Goal: Information Seeking & Learning: Find specific fact

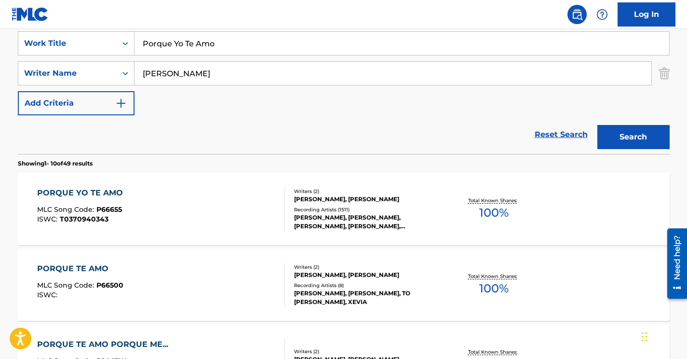
scroll to position [183, 0]
click at [160, 78] on input "[PERSON_NAME]" at bounding box center [393, 73] width 517 height 23
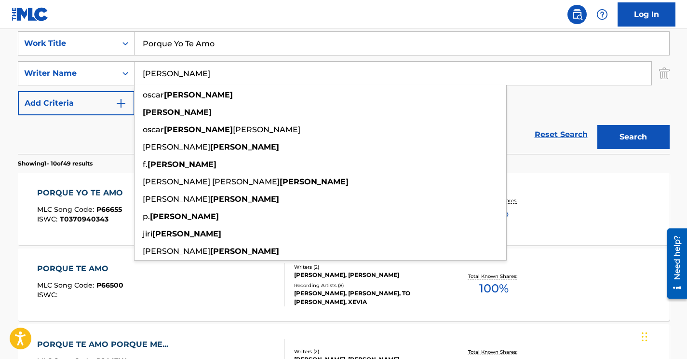
click at [160, 78] on input "[PERSON_NAME]" at bounding box center [393, 73] width 517 height 23
paste input "[PERSON_NAME]"
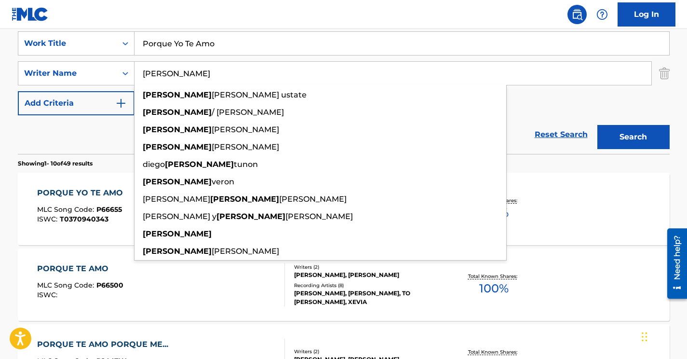
type input "[PERSON_NAME]"
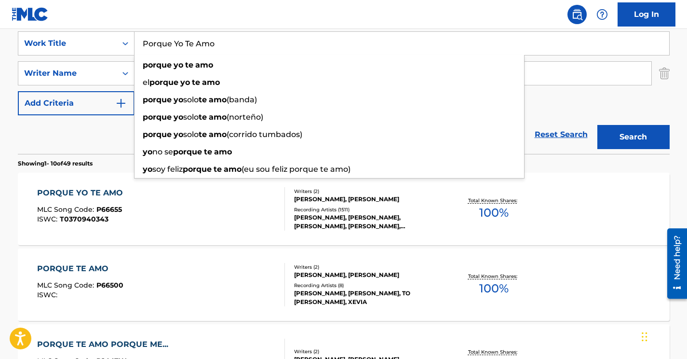
click at [168, 46] on input "Porque Yo Te Amo" at bounding box center [402, 43] width 535 height 23
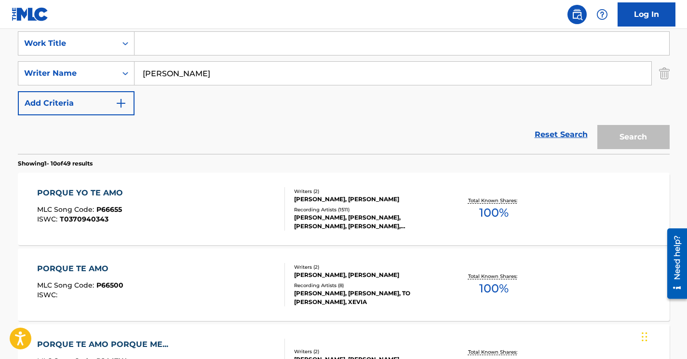
paste input "[PERSON_NAME]...[PERSON_NAME] Ya Me Olvidó, Yo la Recuerdo Ahora"
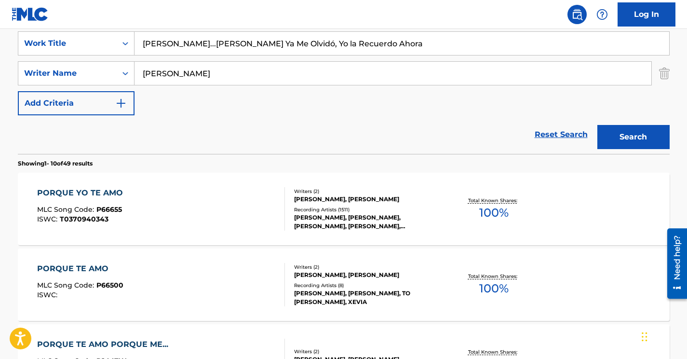
type input "[PERSON_NAME]...[PERSON_NAME] Ya Me Olvidó, Yo la Recuerdo Ahora"
click at [625, 137] on button "Search" at bounding box center [634, 137] width 72 height 24
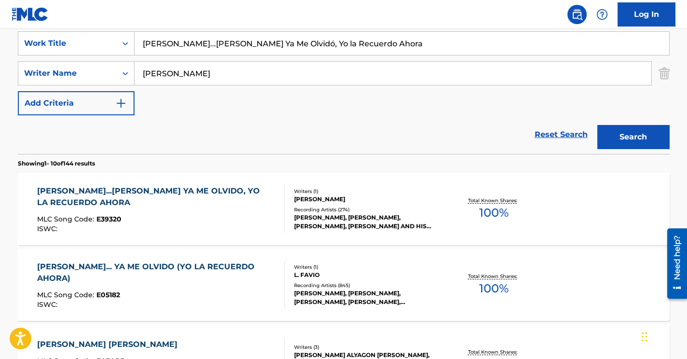
click at [222, 193] on div "[PERSON_NAME]...[PERSON_NAME] YA ME OLVIDO, YO LA RECUERDO AHORA" at bounding box center [157, 196] width 240 height 23
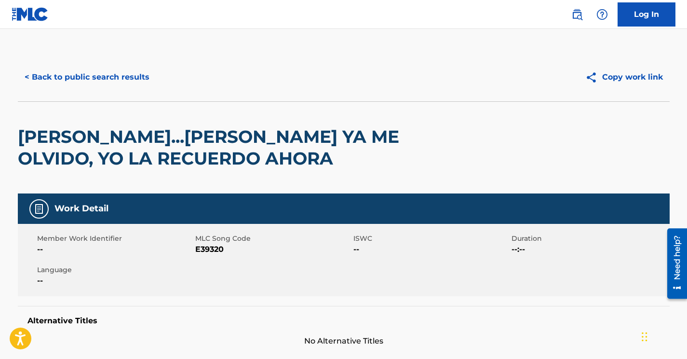
click at [207, 248] on span "E39320" at bounding box center [273, 250] width 156 height 12
copy span "E39320"
click at [123, 82] on button "< Back to public search results" at bounding box center [87, 77] width 138 height 24
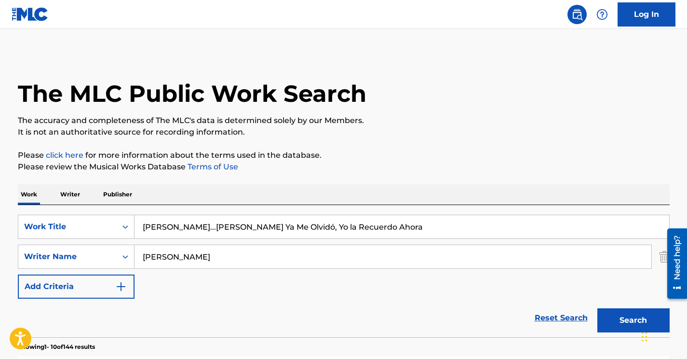
scroll to position [183, 0]
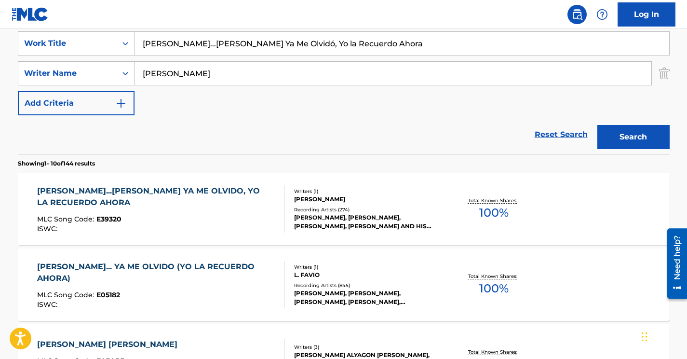
click at [164, 281] on div "[PERSON_NAME]... YA ME OLVIDO (YO LA RECUERDO AHORA) MLC Song Code : E05182 ISW…" at bounding box center [157, 284] width 240 height 47
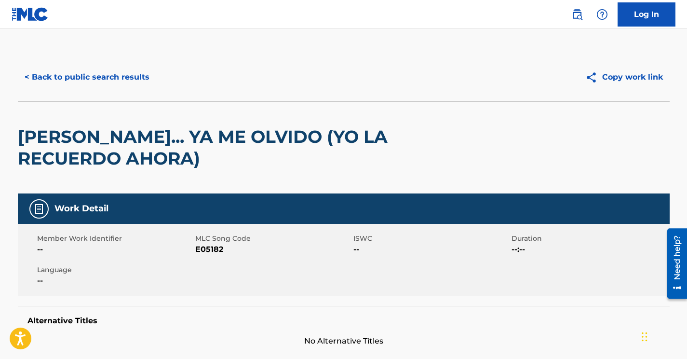
click at [208, 247] on span "E05182" at bounding box center [273, 250] width 156 height 12
copy span "E05182"
click at [112, 83] on button "< Back to public search results" at bounding box center [87, 77] width 138 height 24
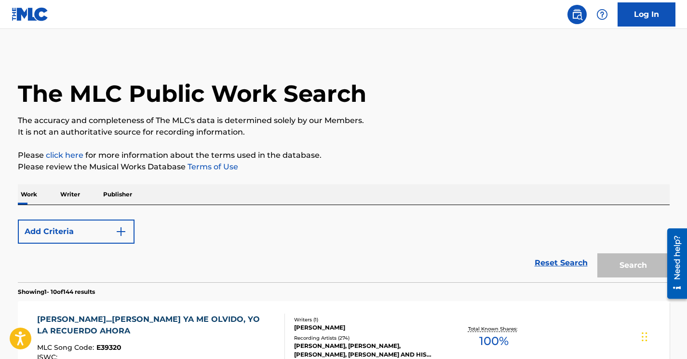
scroll to position [183, 0]
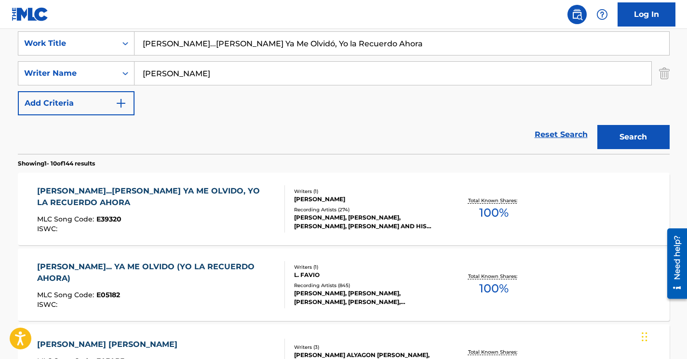
click at [179, 48] on input "[PERSON_NAME]...[PERSON_NAME] Ya Me Olvidó, Yo la Recuerdo Ahora" at bounding box center [402, 43] width 535 height 23
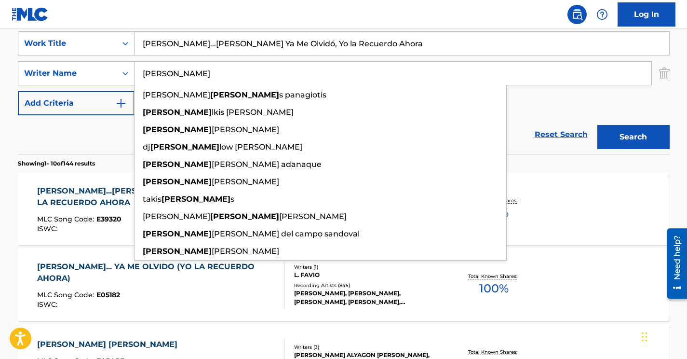
click at [159, 71] on input "[PERSON_NAME]" at bounding box center [393, 73] width 517 height 23
paste input "[PERSON_NAME]"
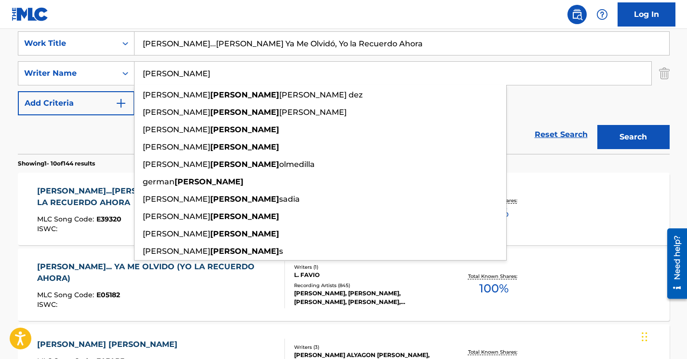
type input "[PERSON_NAME]"
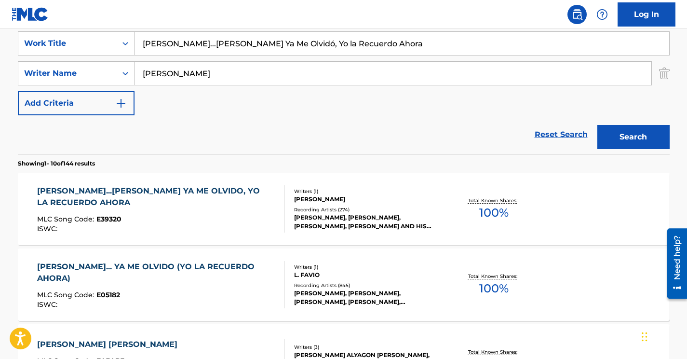
click at [214, 41] on input "[PERSON_NAME]...[PERSON_NAME] Ya Me Olvidó, Yo la Recuerdo Ahora" at bounding box center [402, 43] width 535 height 23
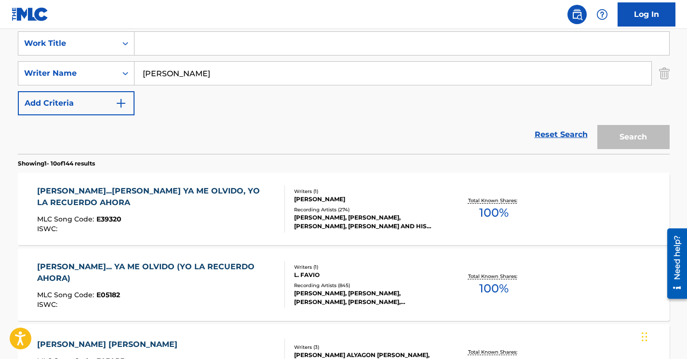
paste input "Solo Dame Otra Oportunidad"
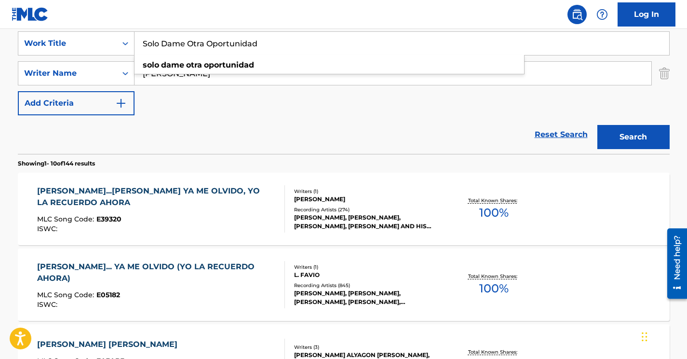
type input "Solo Dame Otra Oportunidad"
click at [618, 135] on button "Search" at bounding box center [634, 137] width 72 height 24
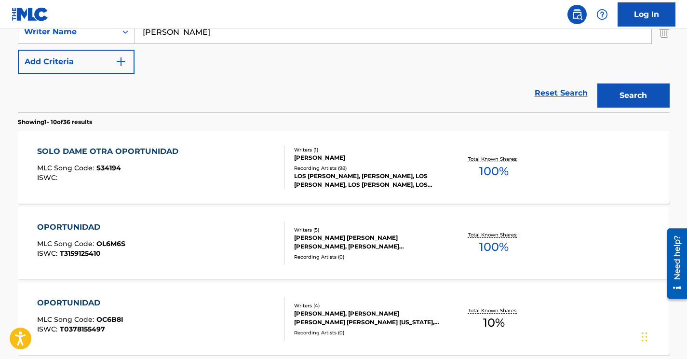
scroll to position [222, 0]
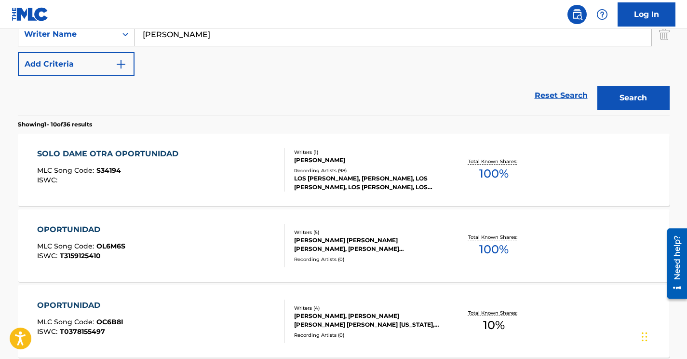
click at [212, 154] on div "SOLO DAME OTRA OPORTUNIDAD MLC Song Code : S34194 ISWC :" at bounding box center [161, 169] width 248 height 43
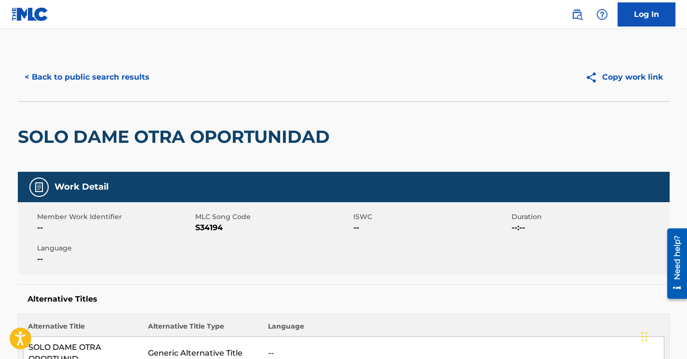
click at [205, 227] on span "S34194" at bounding box center [273, 228] width 156 height 12
copy span "S34194"
click at [111, 75] on button "< Back to public search results" at bounding box center [87, 77] width 138 height 24
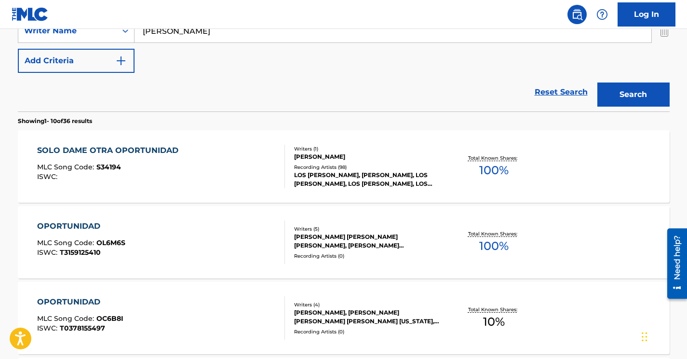
scroll to position [11, 0]
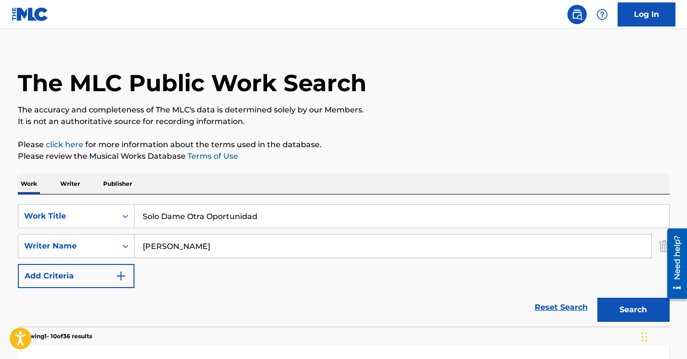
click at [177, 248] on input "[PERSON_NAME]" at bounding box center [393, 245] width 517 height 23
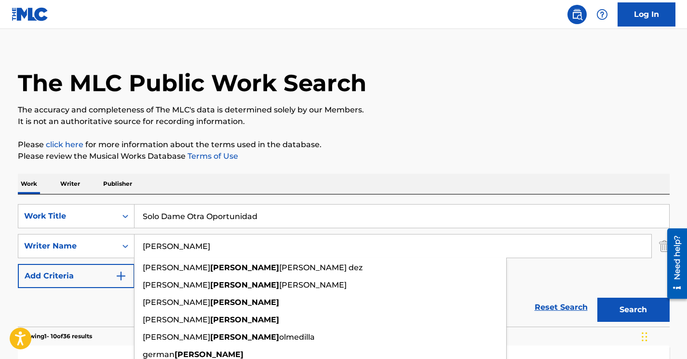
click at [177, 248] on input "[PERSON_NAME]" at bounding box center [393, 245] width 517 height 23
paste input "Favi"
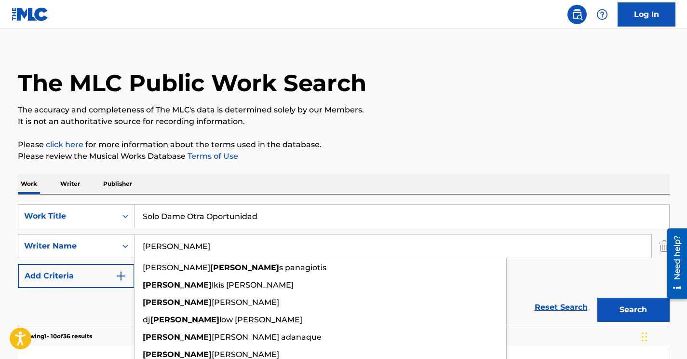
type input "[PERSON_NAME]"
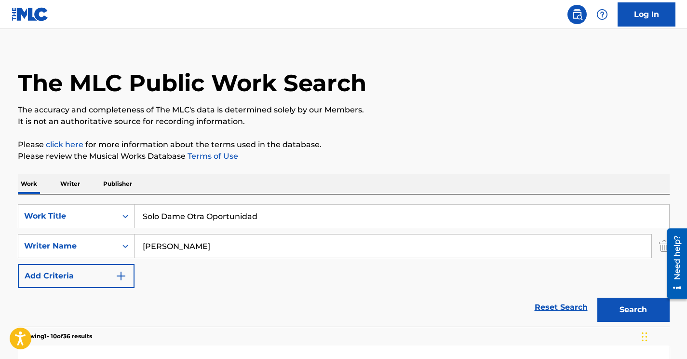
click at [187, 218] on input "Solo Dame Otra Oportunidad" at bounding box center [402, 216] width 535 height 23
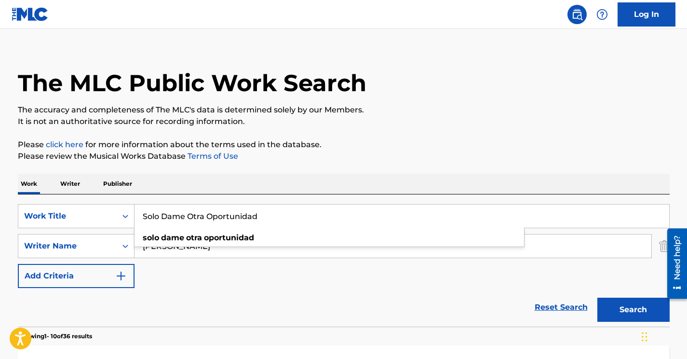
click at [187, 218] on input "Solo Dame Otra Oportunidad" at bounding box center [402, 216] width 535 height 23
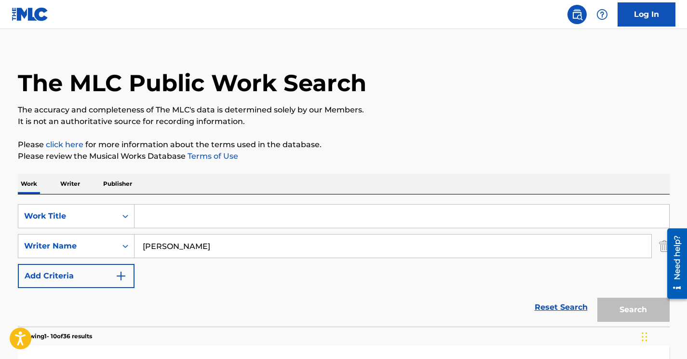
paste input "Ni el [PERSON_NAME], Ni la [PERSON_NAME]"
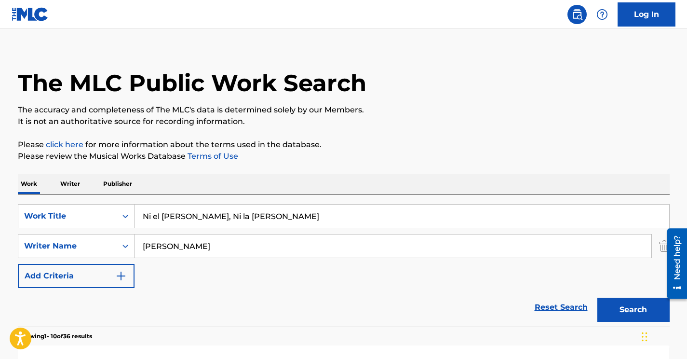
type input "Ni el [PERSON_NAME], Ni la [PERSON_NAME]"
click at [598, 298] on button "Search" at bounding box center [634, 310] width 72 height 24
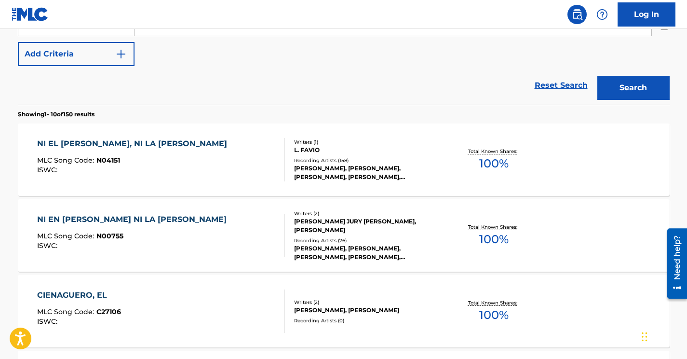
scroll to position [237, 0]
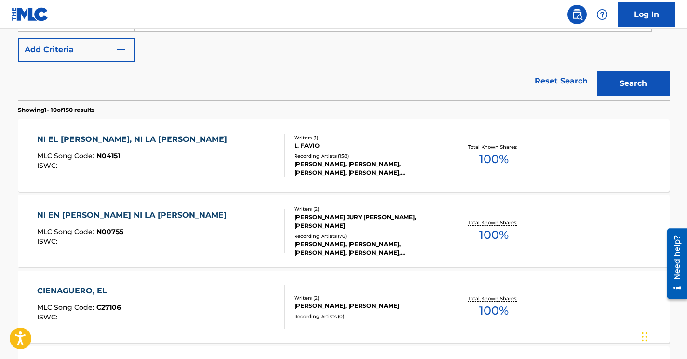
click at [208, 151] on div "NI EL [PERSON_NAME], NI LA [PERSON_NAME] MLC Song Code : N04151 ISWC :" at bounding box center [161, 155] width 248 height 43
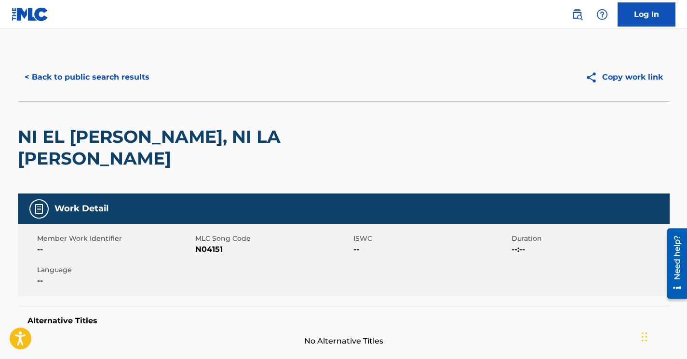
click at [217, 244] on span "N04151" at bounding box center [273, 250] width 156 height 12
copy span "N04151"
click at [108, 75] on button "< Back to public search results" at bounding box center [87, 77] width 138 height 24
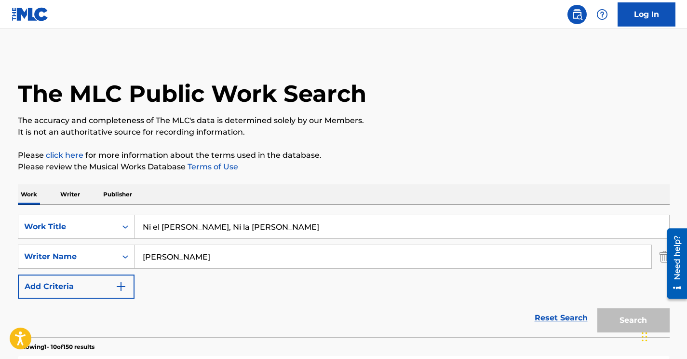
scroll to position [292, 0]
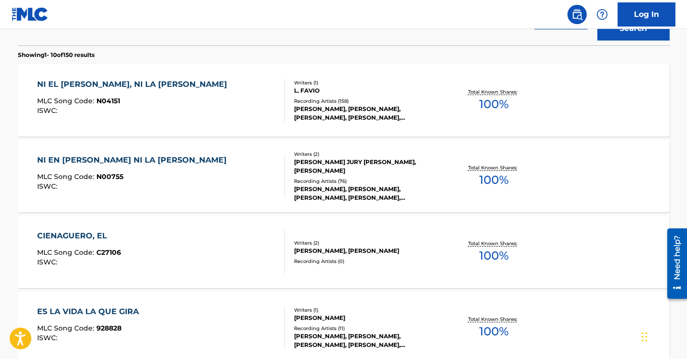
click at [250, 177] on div "NI EN [PERSON_NAME] NI LA [PERSON_NAME] MLC Song Code : N00755 ISWC :" at bounding box center [161, 175] width 248 height 43
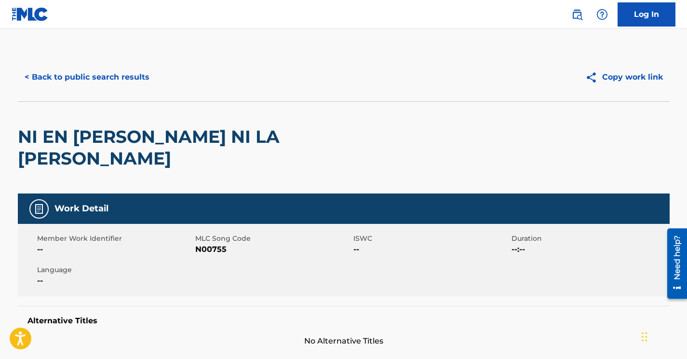
click at [123, 81] on button "< Back to public search results" at bounding box center [87, 77] width 138 height 24
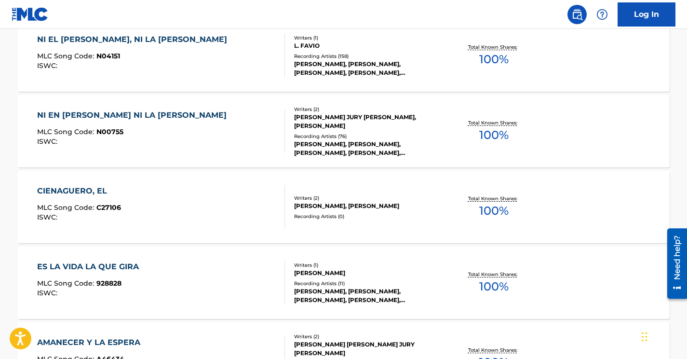
scroll to position [329, 0]
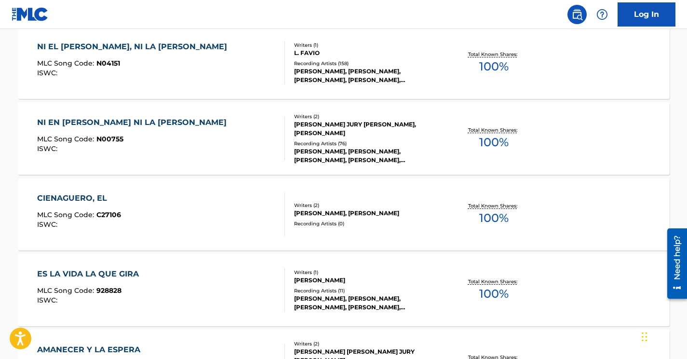
click at [197, 138] on div "NI EN [PERSON_NAME] NI LA [PERSON_NAME] MLC Song Code : N00755 ISWC :" at bounding box center [161, 138] width 248 height 43
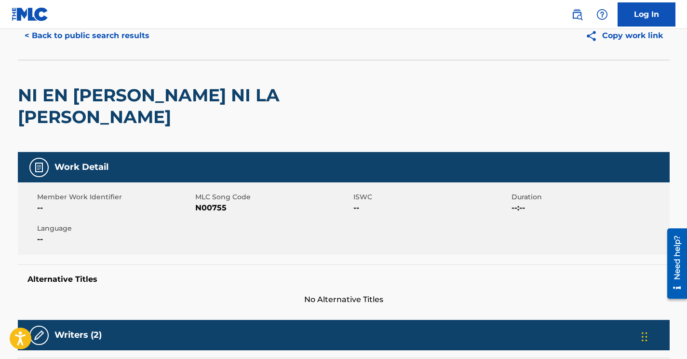
scroll to position [31, 0]
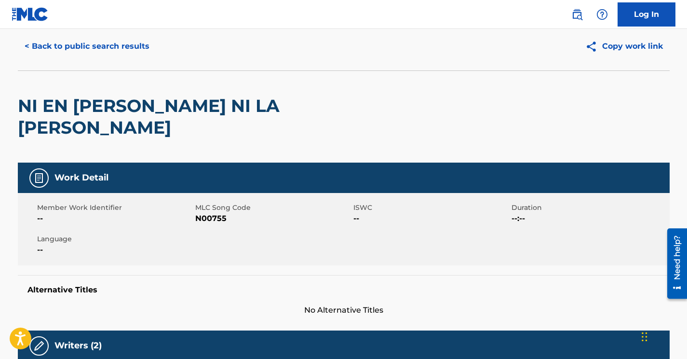
click at [221, 213] on span "N00755" at bounding box center [273, 219] width 156 height 12
copy span "N00755"
click at [86, 50] on button "< Back to public search results" at bounding box center [87, 46] width 138 height 24
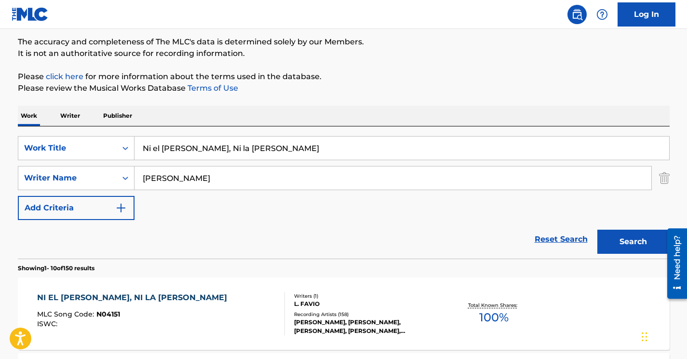
scroll to position [61, 0]
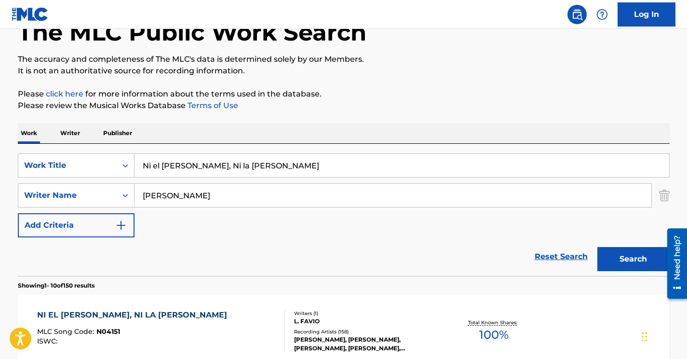
click at [167, 197] on input "[PERSON_NAME]" at bounding box center [393, 195] width 517 height 23
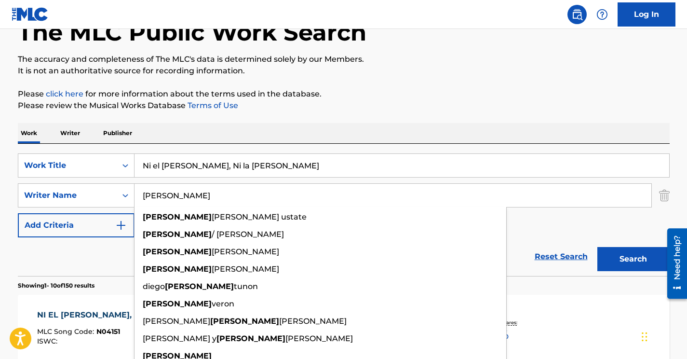
paste input "[PERSON_NAME]"
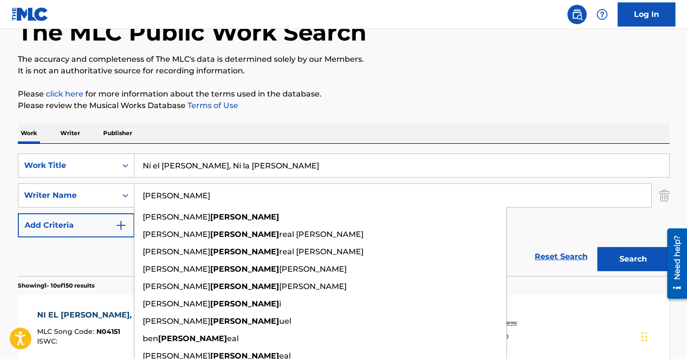
type input "[PERSON_NAME]"
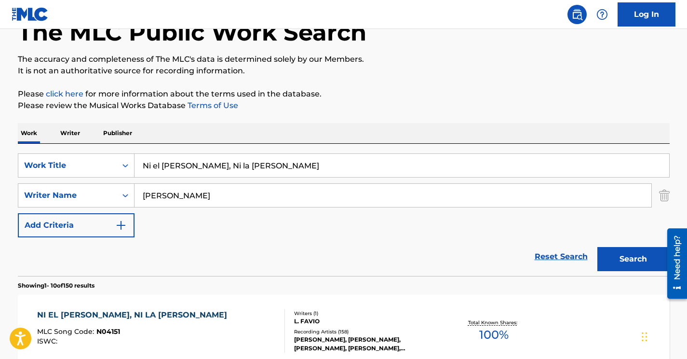
click at [205, 158] on input "Ni el [PERSON_NAME], Ni la [PERSON_NAME]" at bounding box center [402, 165] width 535 height 23
click at [205, 159] on input "Ni el [PERSON_NAME], Ni la [PERSON_NAME]" at bounding box center [402, 165] width 535 height 23
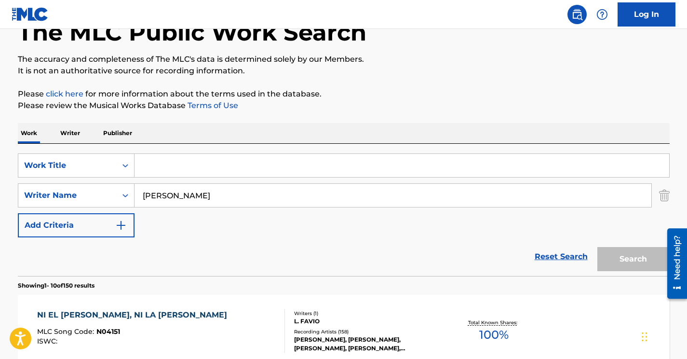
paste input "Naranjitay"
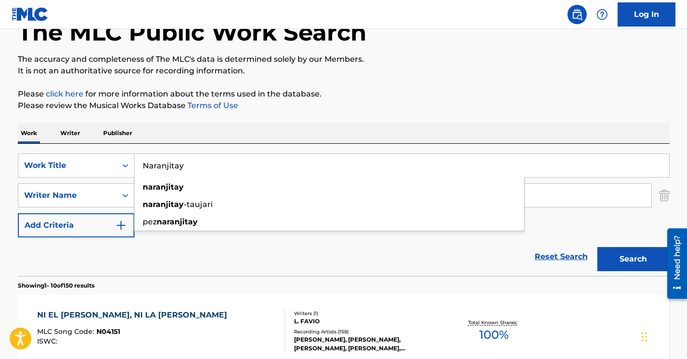
type input "Naranjitay"
click at [469, 257] on div "Reset Search Search" at bounding box center [344, 256] width 652 height 39
click at [619, 263] on button "Search" at bounding box center [634, 259] width 72 height 24
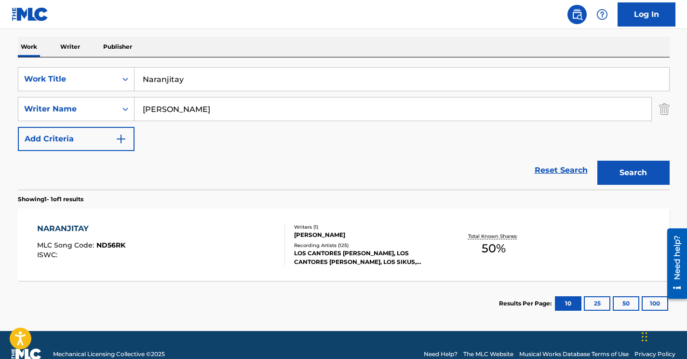
scroll to position [156, 0]
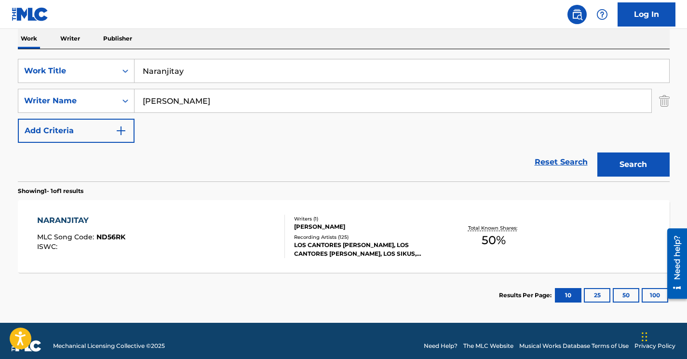
click at [181, 208] on div "NARANJITAY MLC Song Code : ND56RK ISWC : Writers ( 1 ) [PERSON_NAME] Recording …" at bounding box center [344, 236] width 652 height 72
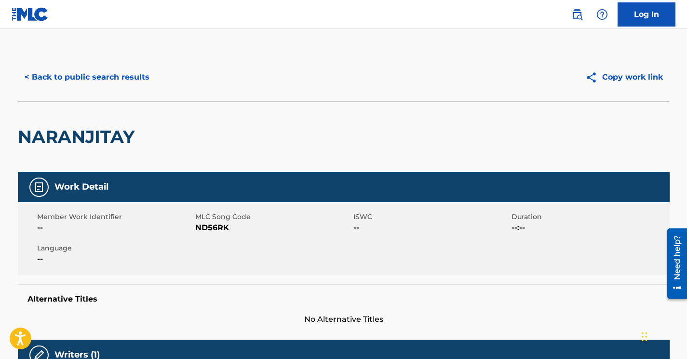
click at [222, 227] on span "ND56RK" at bounding box center [273, 228] width 156 height 12
copy span "ND56RK"
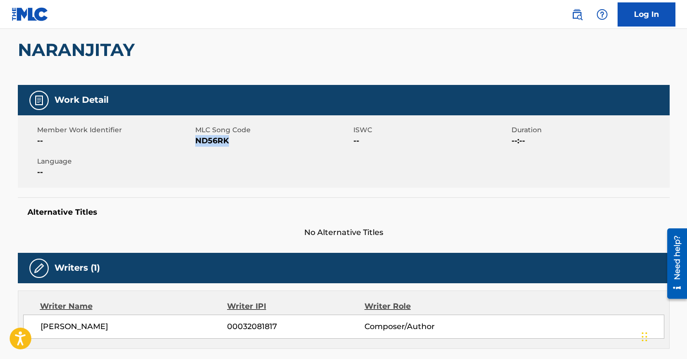
scroll to position [149, 0]
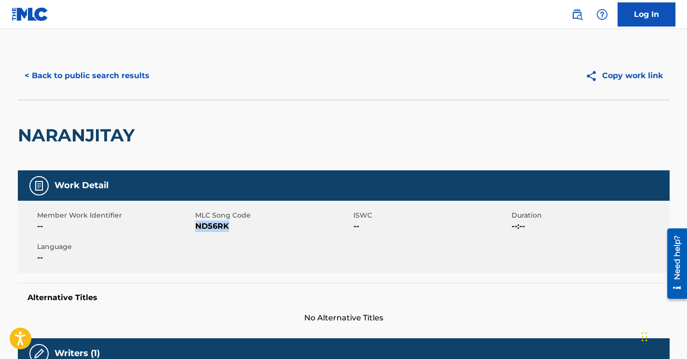
click at [136, 73] on button "< Back to public search results" at bounding box center [87, 76] width 138 height 24
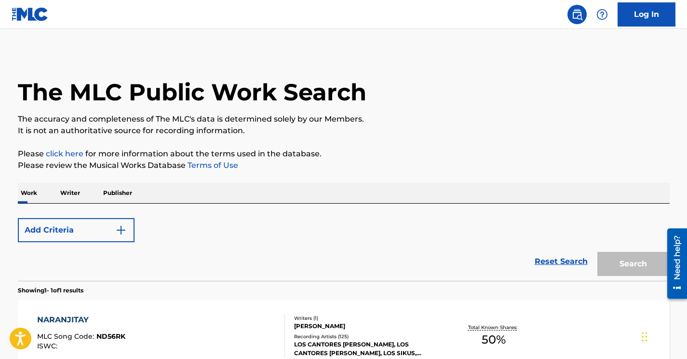
scroll to position [111, 0]
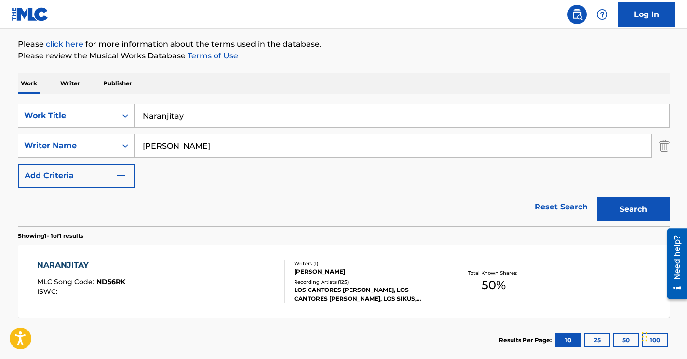
click at [173, 142] on input "[PERSON_NAME]" at bounding box center [393, 145] width 517 height 23
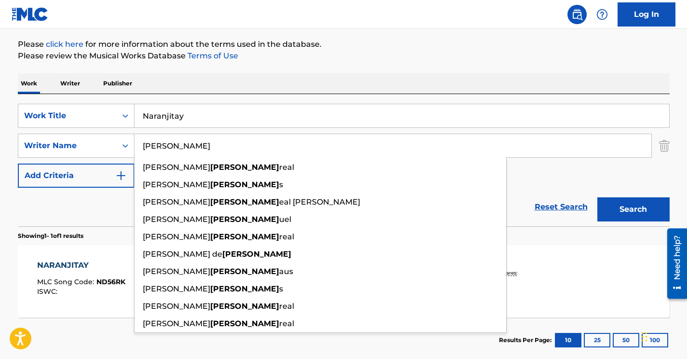
paste input "Casasco"
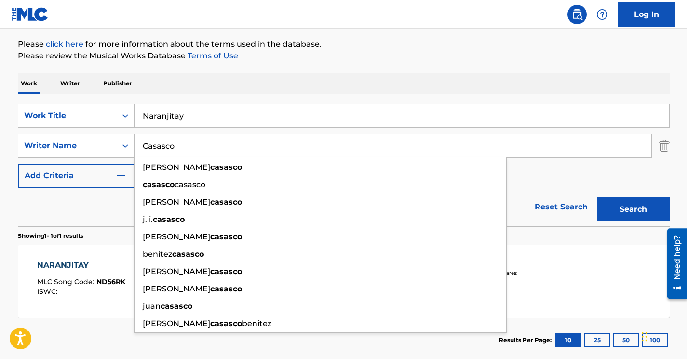
type input "Casasco"
click at [186, 121] on input "Naranjitay" at bounding box center [402, 115] width 535 height 23
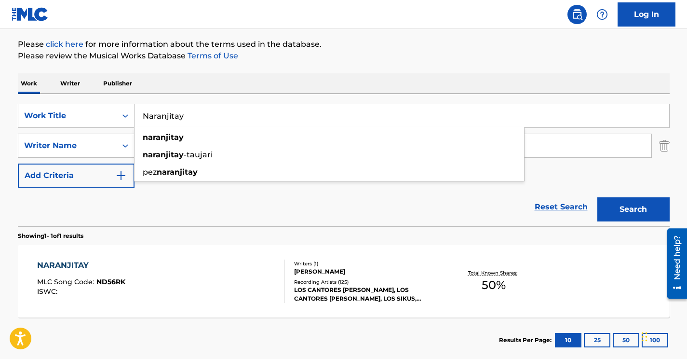
click at [186, 121] on input "Naranjitay" at bounding box center [402, 115] width 535 height 23
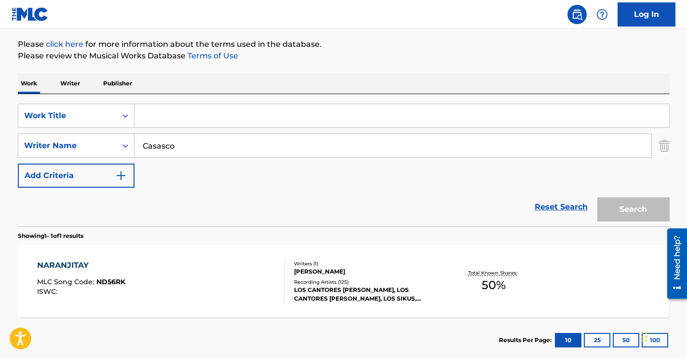
paste input "Deep Breath"
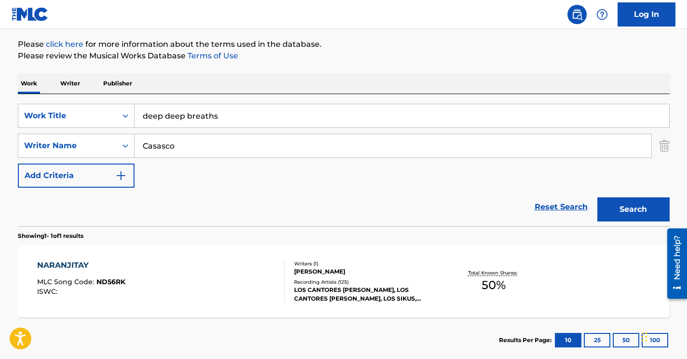
click at [154, 115] on input "deep deep breaths" at bounding box center [402, 115] width 535 height 23
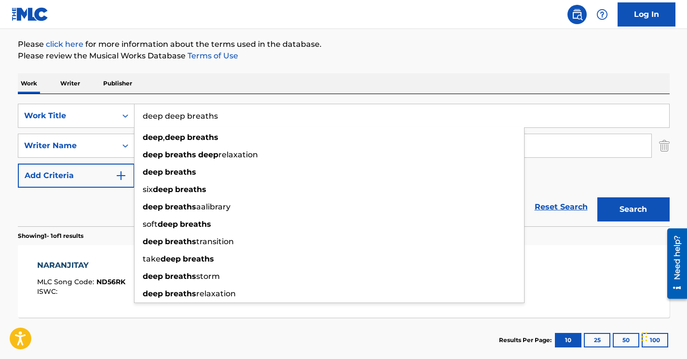
click at [154, 115] on input "deep deep breaths" at bounding box center [402, 115] width 535 height 23
paste input "Deep Breath"
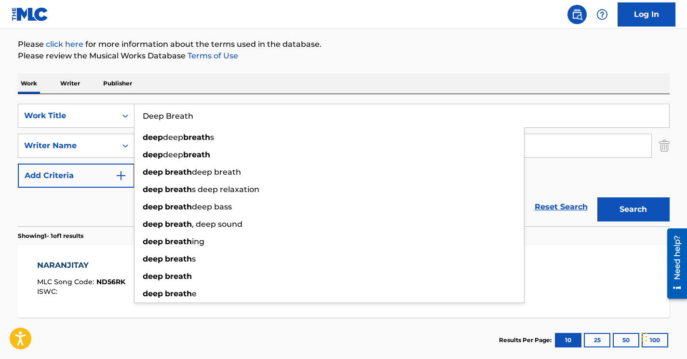
type input "Deep Breath"
click at [349, 81] on div "Work Writer Publisher" at bounding box center [344, 83] width 652 height 20
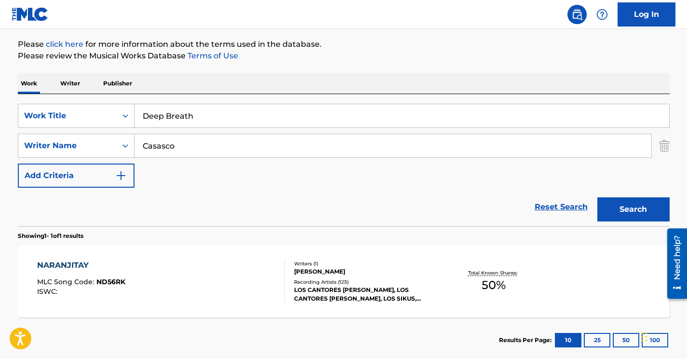
click at [620, 205] on button "Search" at bounding box center [634, 209] width 72 height 24
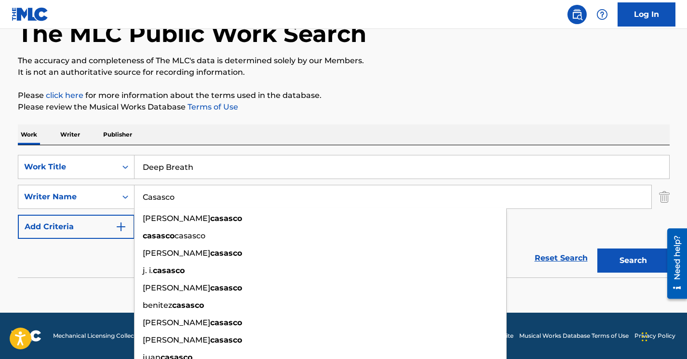
click at [163, 197] on input "Casasco" at bounding box center [393, 196] width 517 height 23
paste input "[PERSON_NAME]"
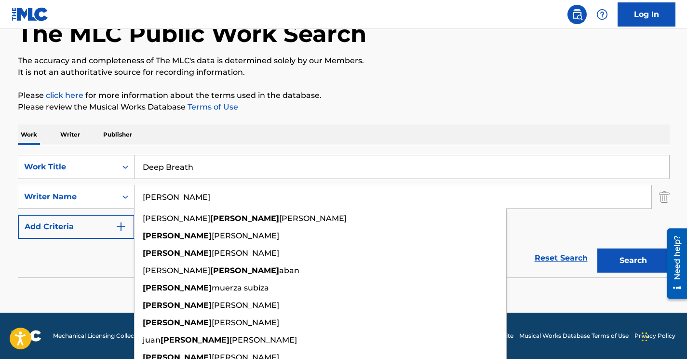
type input "[PERSON_NAME]"
click at [392, 116] on div "The MLC Public Work Search The accuracy and completeness of The MLC's data is d…" at bounding box center [343, 150] width 675 height 315
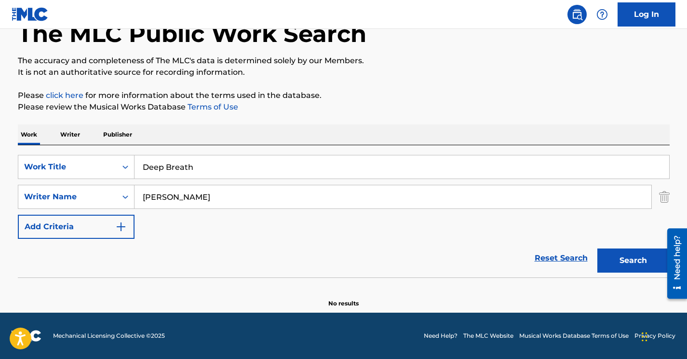
click at [618, 255] on button "Search" at bounding box center [634, 260] width 72 height 24
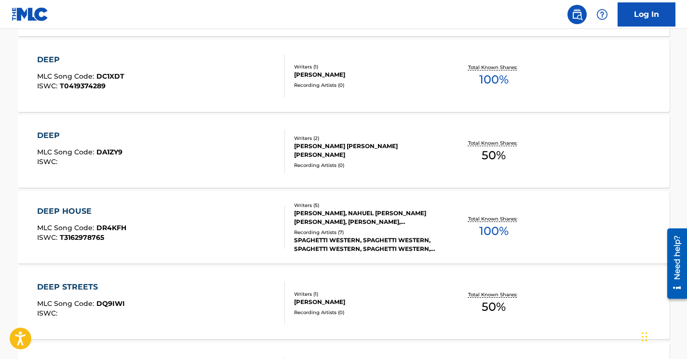
scroll to position [0, 0]
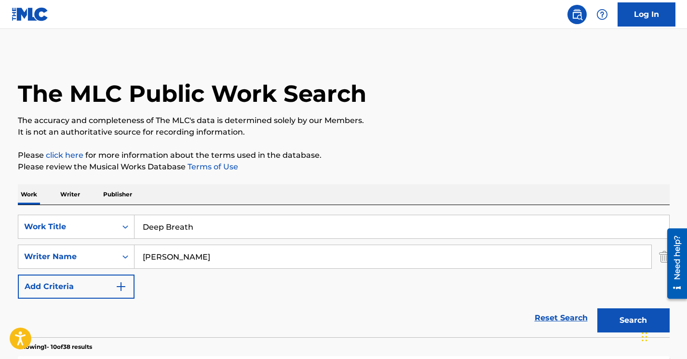
click at [166, 261] on input "[PERSON_NAME]" at bounding box center [393, 256] width 517 height 23
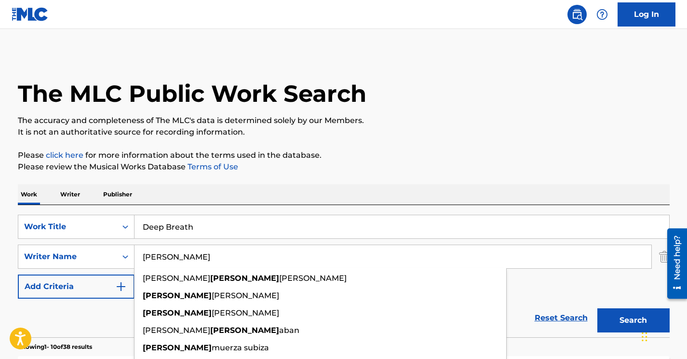
click at [166, 261] on input "[PERSON_NAME]" at bounding box center [393, 256] width 517 height 23
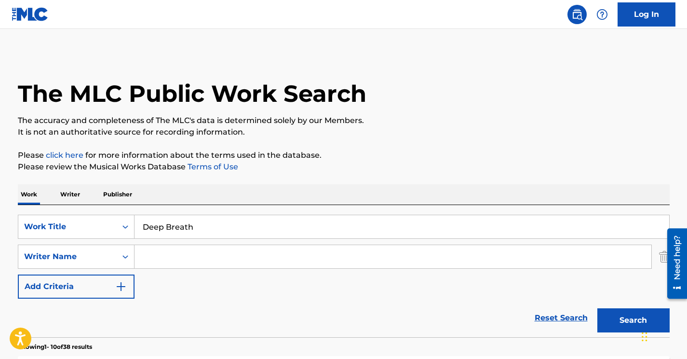
paste input "Casasco"
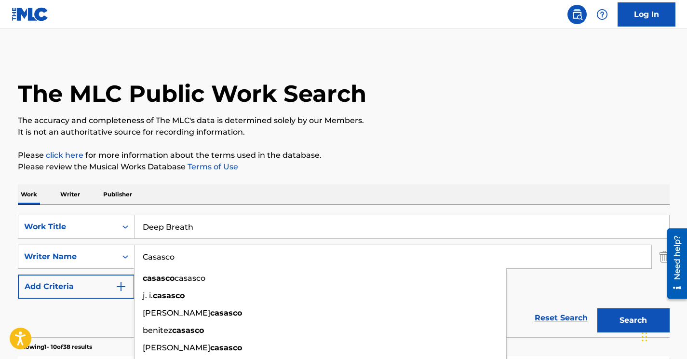
type input "Casasco"
click at [572, 284] on div "SearchWithCriteriaad808e9d-b594-464d-8dd4-7e2961f15196 Work Title Deep Breath S…" at bounding box center [344, 257] width 652 height 84
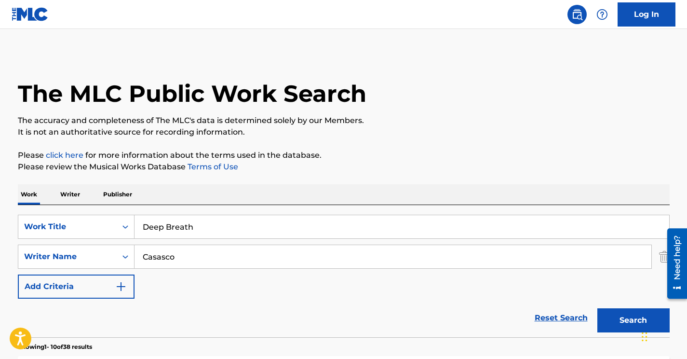
click at [634, 323] on button "Search" at bounding box center [634, 320] width 72 height 24
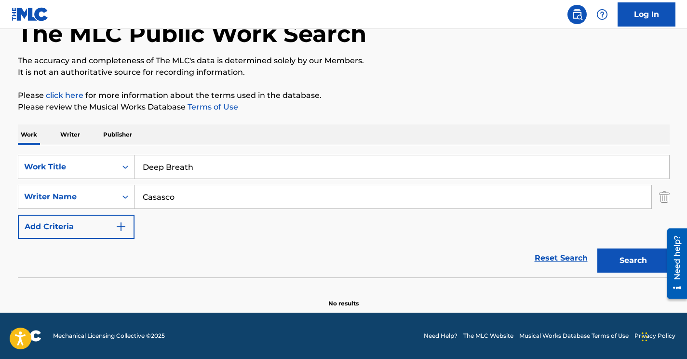
click at [658, 198] on div "SearchWithCriteria89d89bf1-afbf-4884-b0f6-baeb509ce286 Writer Name [PERSON_NAME]" at bounding box center [344, 197] width 652 height 24
click at [660, 198] on img "Search Form" at bounding box center [664, 197] width 11 height 24
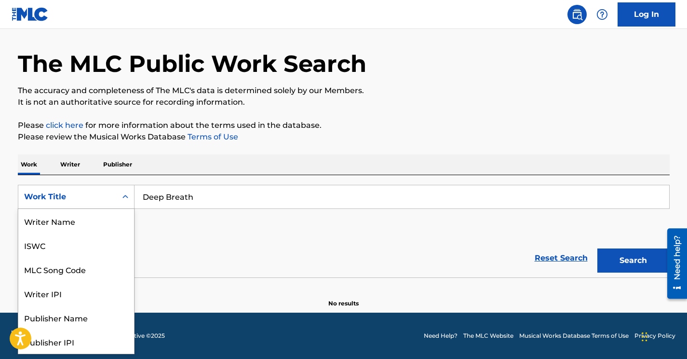
click at [116, 194] on div "Work Title" at bounding box center [76, 197] width 117 height 24
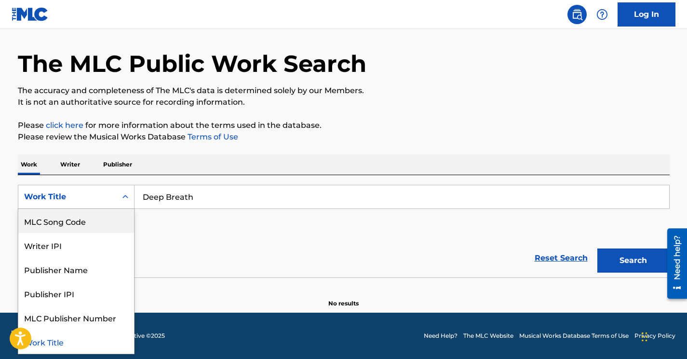
click at [100, 218] on div "MLC Song Code" at bounding box center [76, 221] width 116 height 24
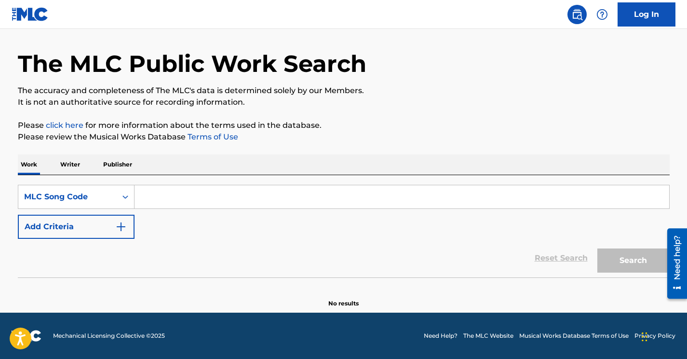
click at [186, 185] on input "Search Form" at bounding box center [402, 196] width 535 height 23
paste input "D06501"
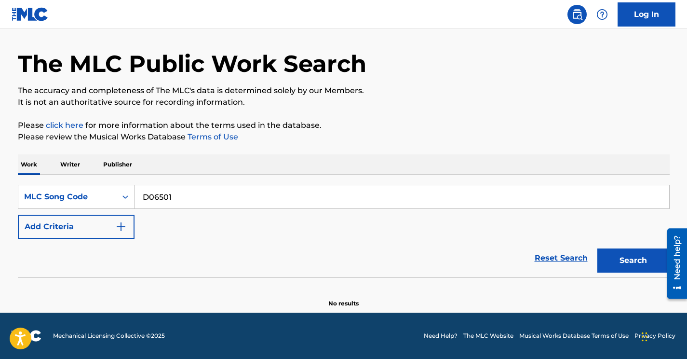
type input "D06501"
click at [629, 254] on button "Search" at bounding box center [634, 260] width 72 height 24
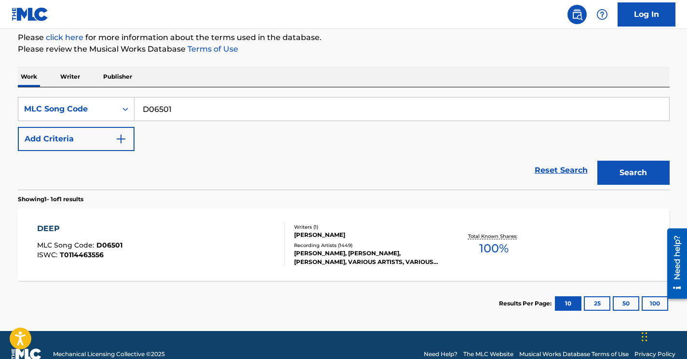
scroll to position [128, 0]
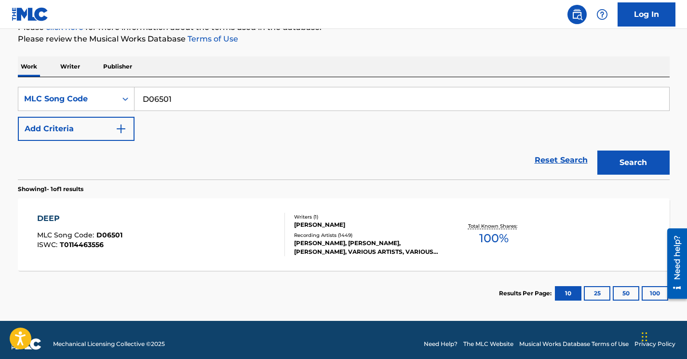
click at [150, 236] on div "DEEP MLC Song Code : D06501 ISWC : T0114463556" at bounding box center [161, 234] width 248 height 43
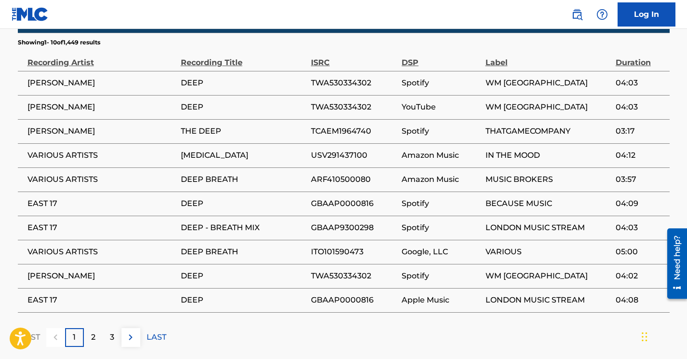
scroll to position [612, 0]
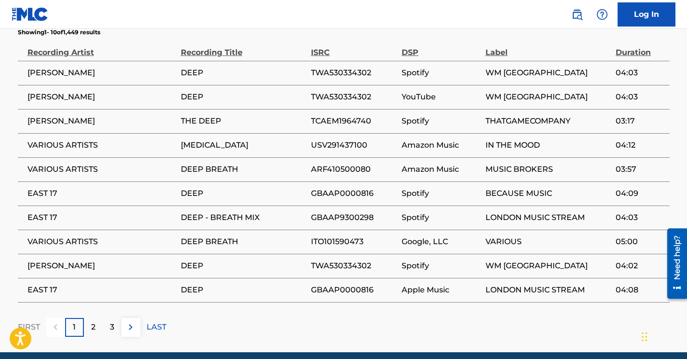
click at [133, 321] on img at bounding box center [131, 327] width 12 height 12
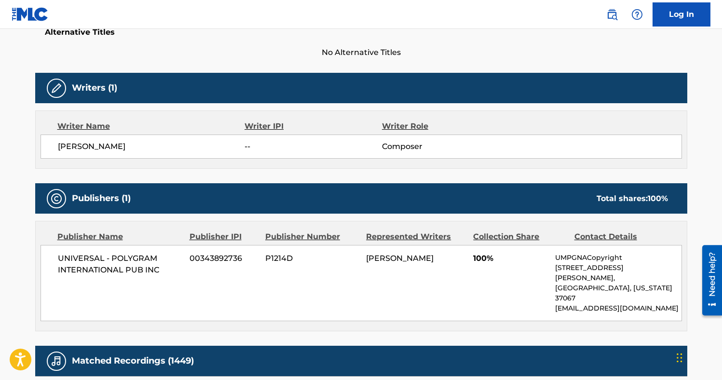
scroll to position [0, 0]
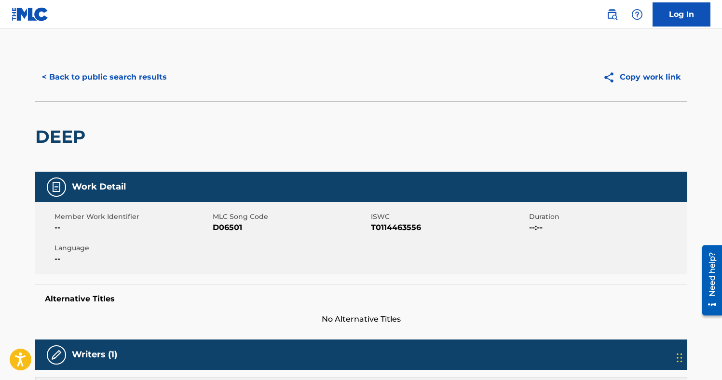
click at [102, 73] on button "< Back to public search results" at bounding box center [104, 77] width 138 height 24
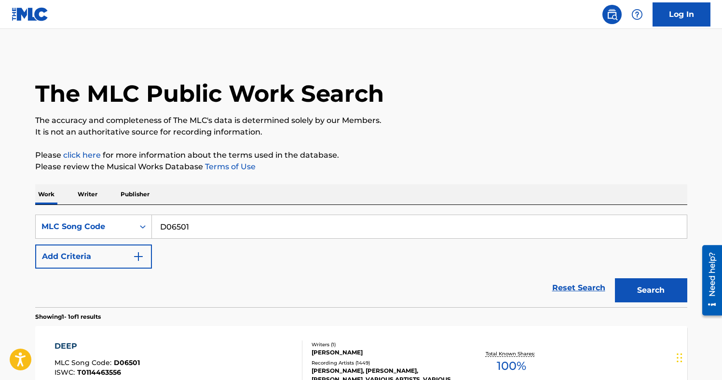
scroll to position [90, 0]
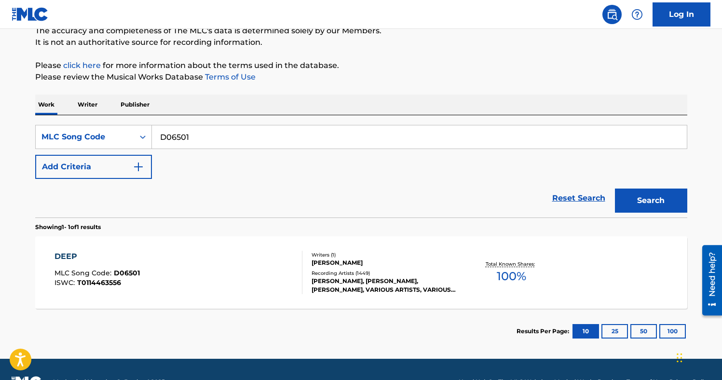
click at [137, 165] on img "Search Form" at bounding box center [139, 167] width 12 height 12
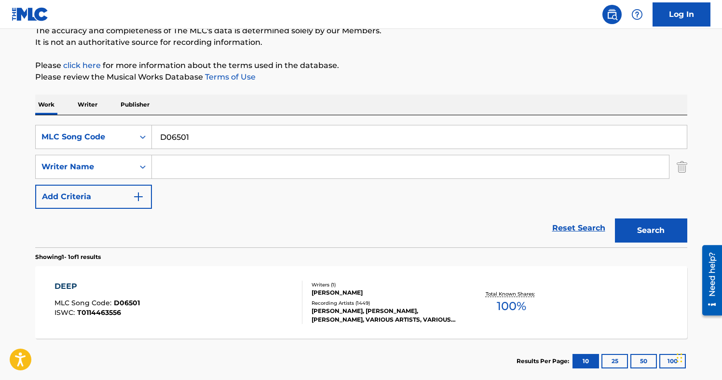
click at [179, 172] on input "Search Form" at bounding box center [410, 166] width 517 height 23
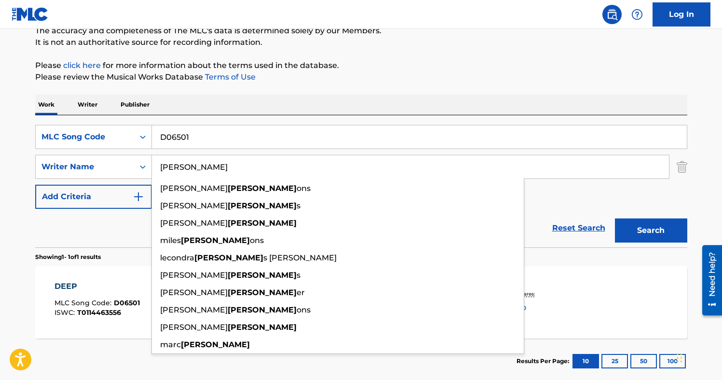
type input "[PERSON_NAME]"
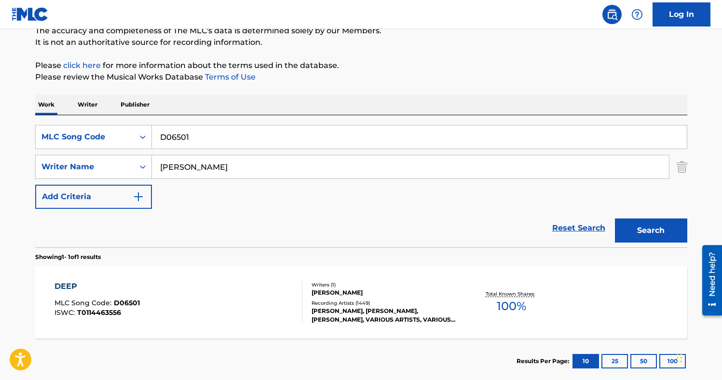
click at [186, 141] on input "D06501" at bounding box center [419, 136] width 535 height 23
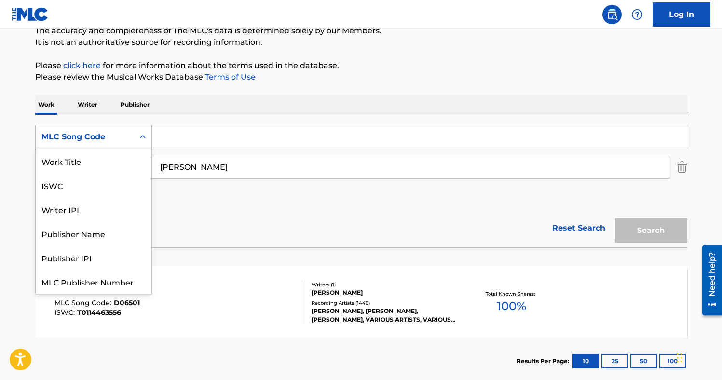
click at [142, 135] on icon "Search Form" at bounding box center [143, 137] width 10 height 10
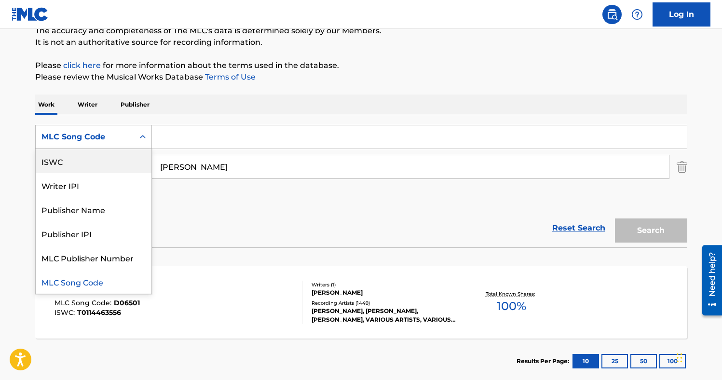
scroll to position [0, 0]
click at [113, 164] on div "Work Title" at bounding box center [94, 161] width 116 height 24
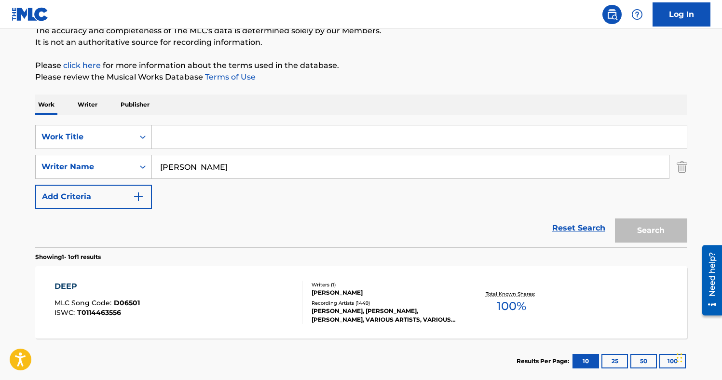
click at [195, 138] on input "Search Form" at bounding box center [419, 136] width 535 height 23
paste input "Fantasy - Remix"
click at [615, 219] on button "Search" at bounding box center [651, 231] width 72 height 24
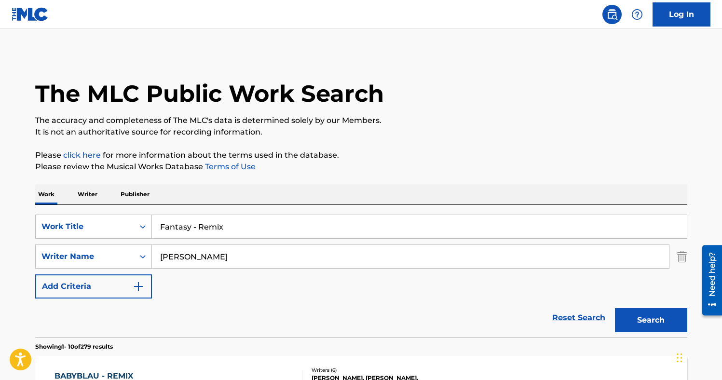
drag, startPoint x: 194, startPoint y: 230, endPoint x: 369, endPoint y: 218, distance: 175.0
click at [369, 218] on input "Fantasy - Remix" at bounding box center [419, 226] width 535 height 23
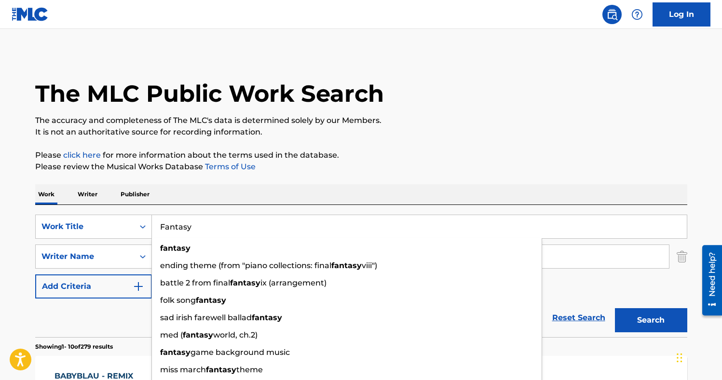
type input "Fantasy"
click at [615, 308] on button "Search" at bounding box center [651, 320] width 72 height 24
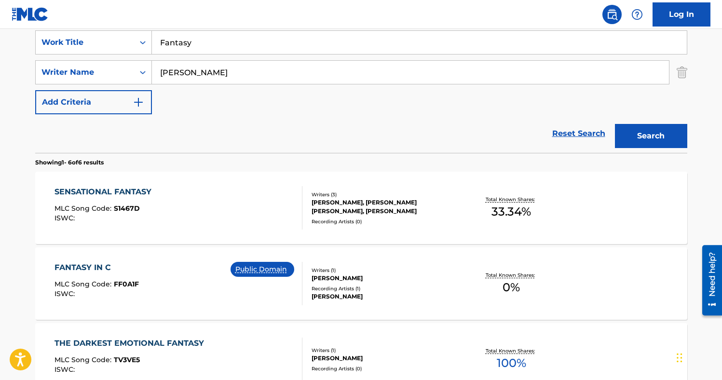
scroll to position [120, 0]
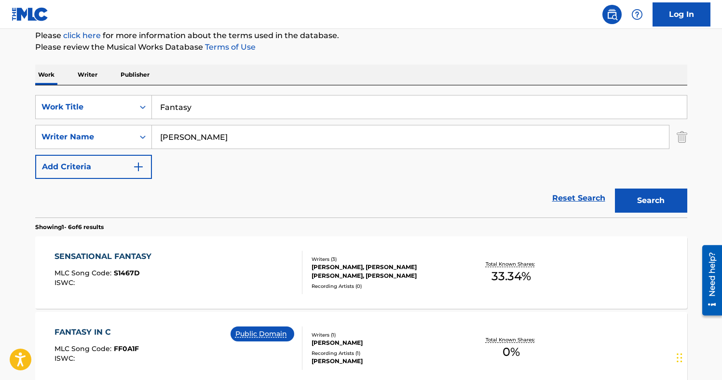
click at [680, 138] on img "Search Form" at bounding box center [682, 137] width 11 height 24
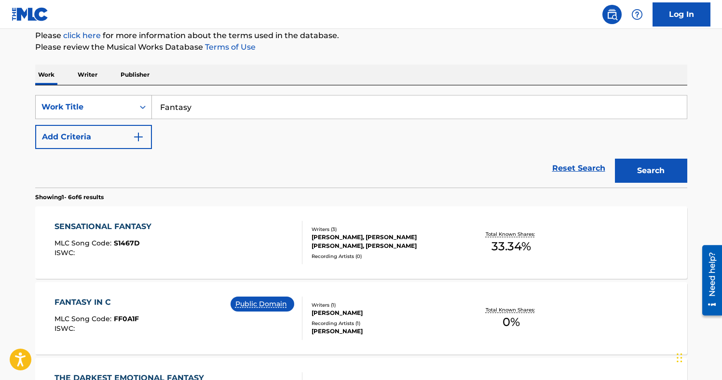
click at [129, 104] on div "Work Title" at bounding box center [85, 107] width 98 height 18
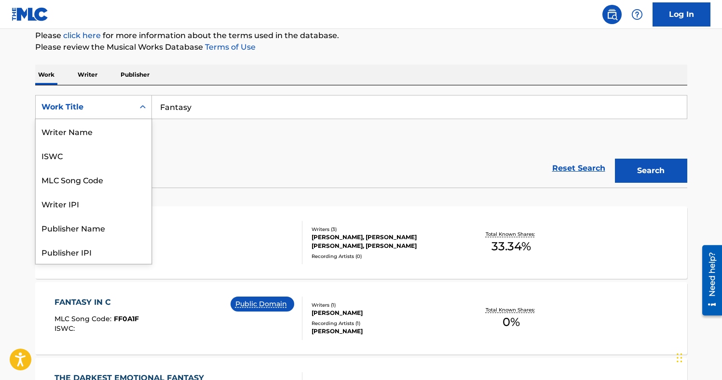
scroll to position [48, 0]
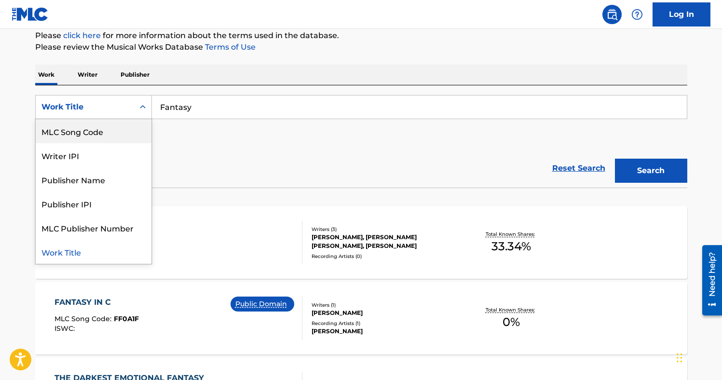
click at [115, 133] on div "MLC Song Code" at bounding box center [94, 131] width 116 height 24
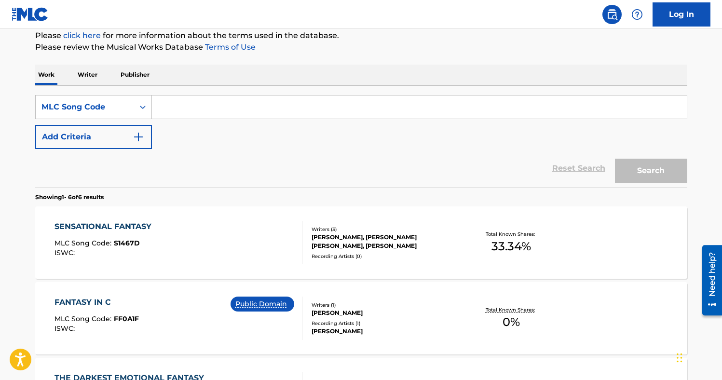
click at [188, 109] on input "Search Form" at bounding box center [419, 107] width 535 height 23
paste input "F0978O"
type input "F0978O"
click at [615, 159] on button "Search" at bounding box center [651, 171] width 72 height 24
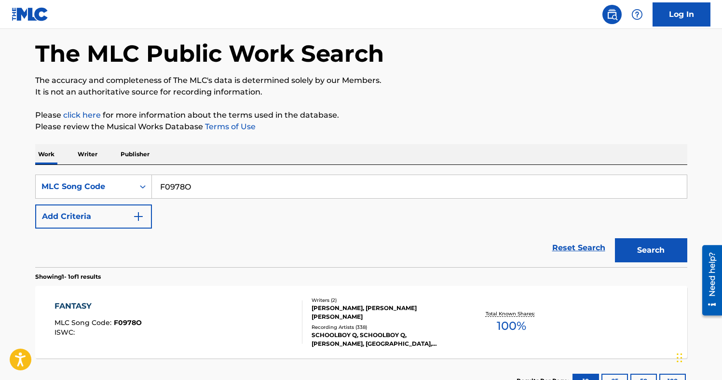
scroll to position [115, 0]
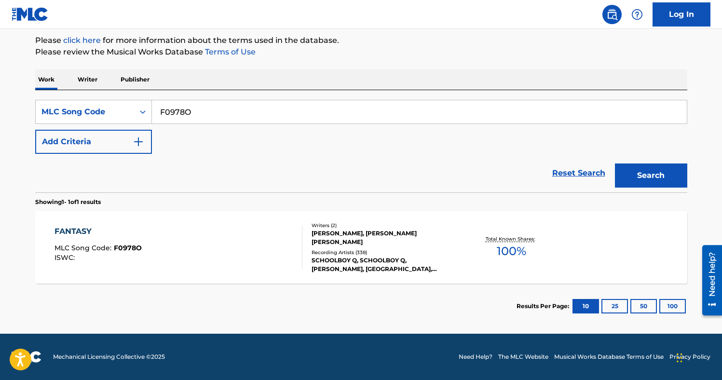
click at [257, 248] on div "FANTASY MLC Song Code : F0978O ISWC :" at bounding box center [179, 247] width 248 height 43
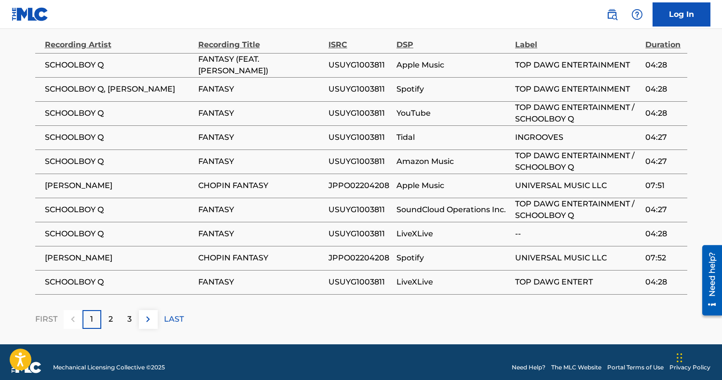
scroll to position [760, 0]
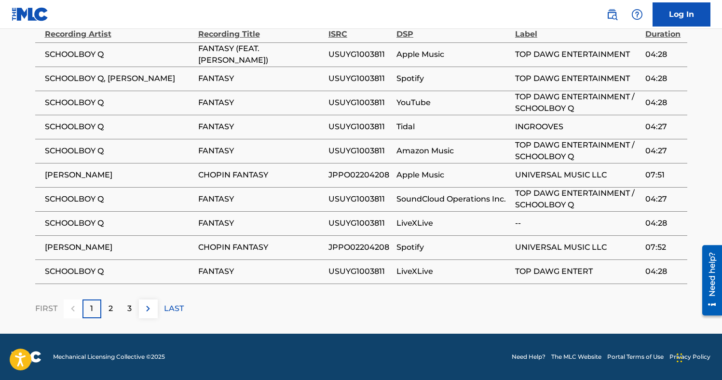
click at [152, 311] on img at bounding box center [148, 309] width 12 height 12
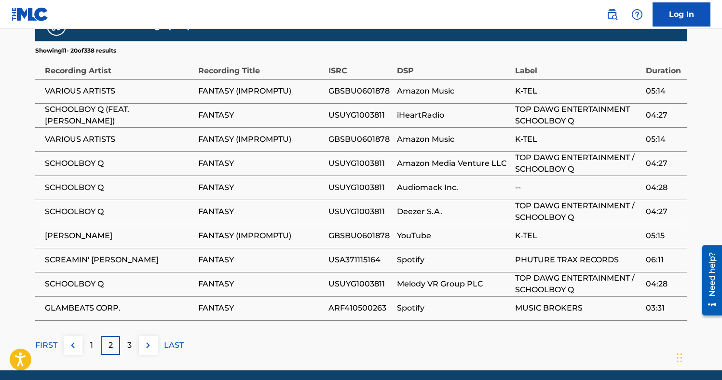
scroll to position [735, 0]
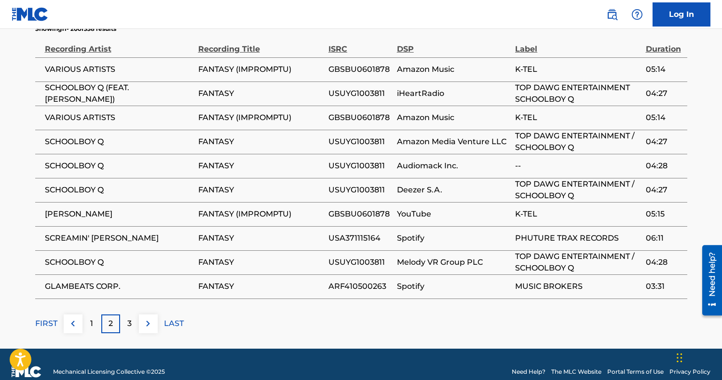
click at [151, 329] on img at bounding box center [148, 324] width 12 height 12
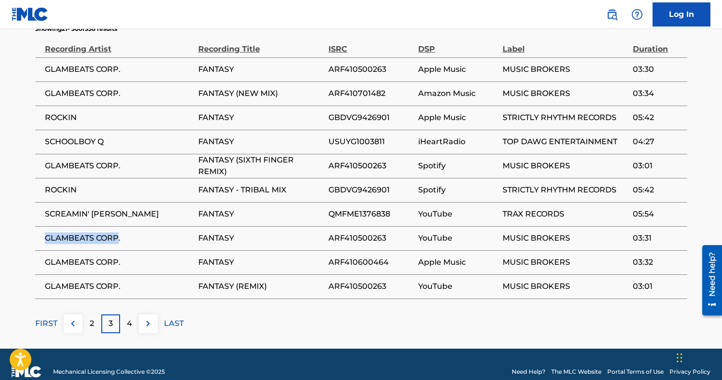
drag, startPoint x: 46, startPoint y: 249, endPoint x: 118, endPoint y: 242, distance: 72.3
click at [118, 242] on td "GLAMBEATS CORP." at bounding box center [116, 238] width 163 height 24
copy span "GLAMBEATS CORP"
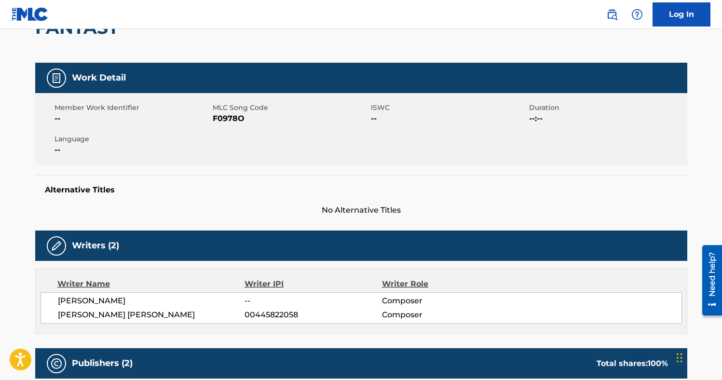
scroll to position [0, 0]
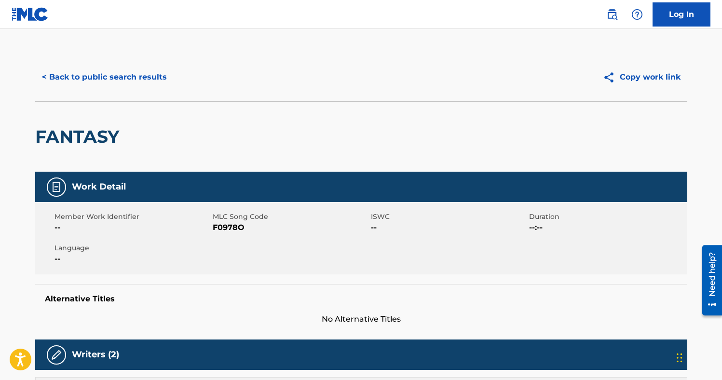
click at [117, 80] on button "< Back to public search results" at bounding box center [104, 77] width 138 height 24
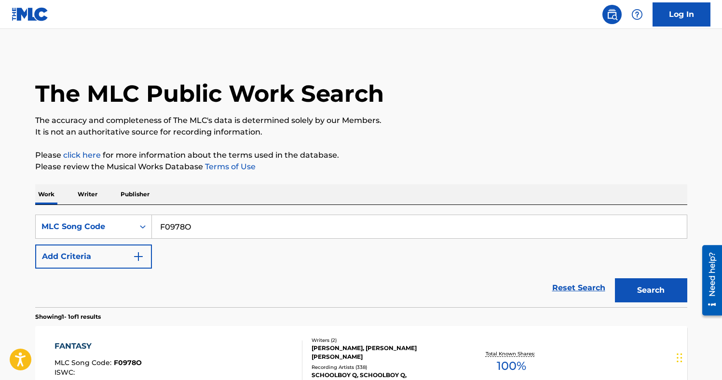
scroll to position [90, 0]
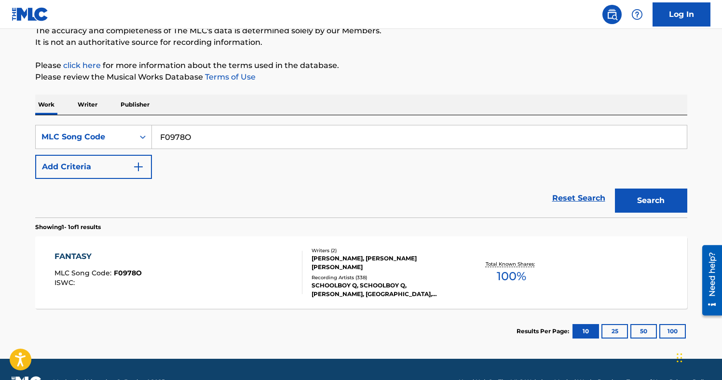
click at [143, 162] on img "Search Form" at bounding box center [139, 167] width 12 height 12
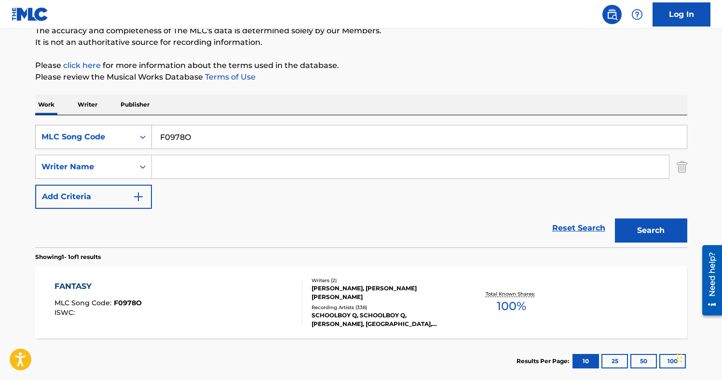
click at [135, 137] on div "Search Form" at bounding box center [142, 136] width 17 height 17
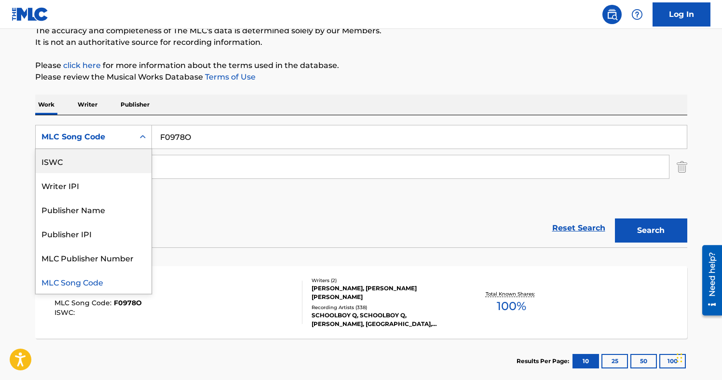
scroll to position [0, 0]
click at [91, 160] on div "Work Title" at bounding box center [94, 161] width 116 height 24
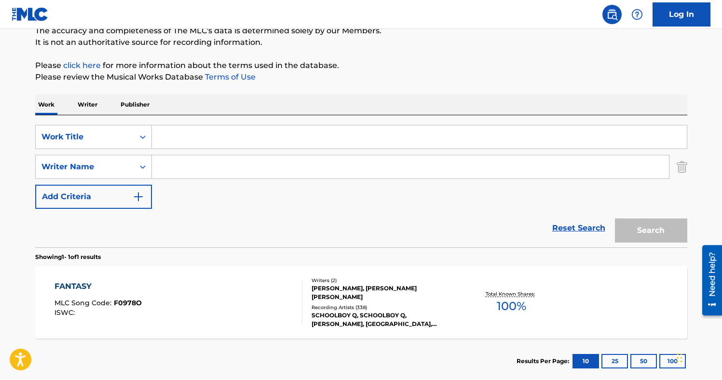
click at [162, 170] on input "Search Form" at bounding box center [410, 166] width 517 height 23
paste input "[PERSON_NAME]"
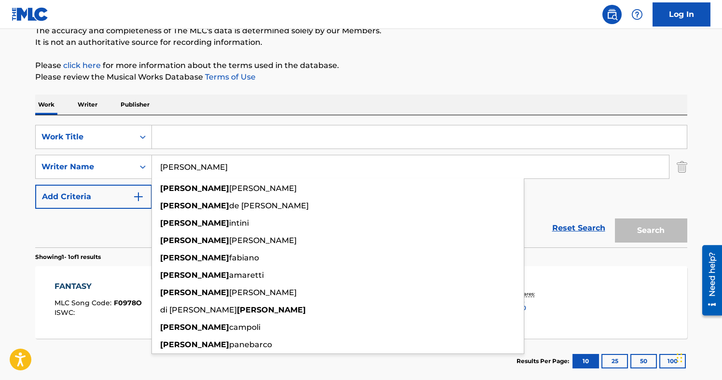
type input "[PERSON_NAME]"
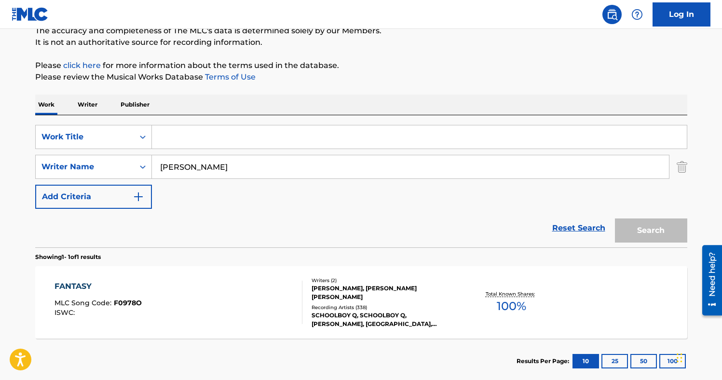
click at [181, 139] on input "Search Form" at bounding box center [419, 136] width 535 height 23
paste input "Invisiveis"
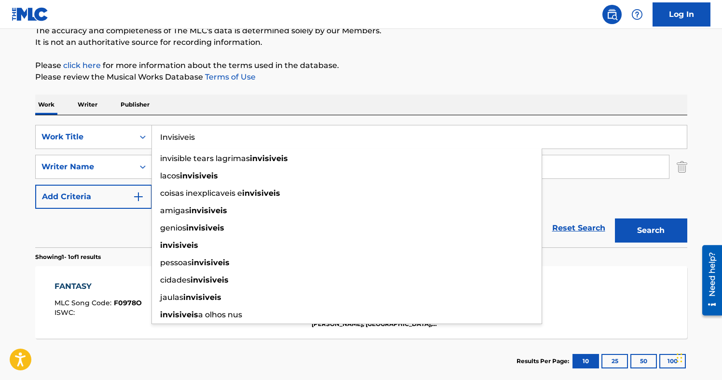
type input "Invisiveis"
click at [631, 194] on div "SearchWithCriteriad142c13b-fe42-4a16-a80e-be94edc6fa12 Work Title Invisiveis in…" at bounding box center [361, 167] width 652 height 84
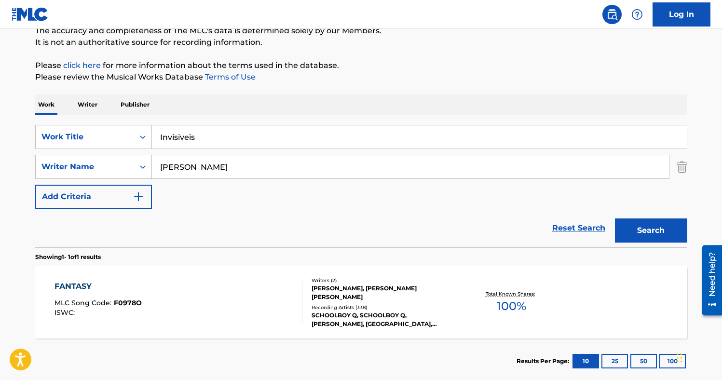
click at [650, 226] on button "Search" at bounding box center [651, 231] width 72 height 24
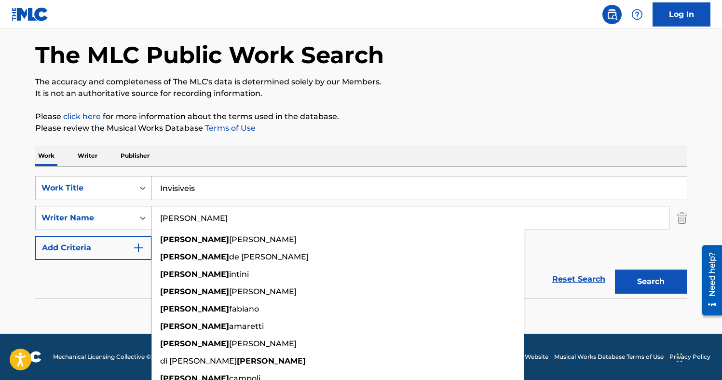
click at [178, 221] on input "[PERSON_NAME]" at bounding box center [410, 217] width 517 height 23
paste input "[PERSON_NAME]"
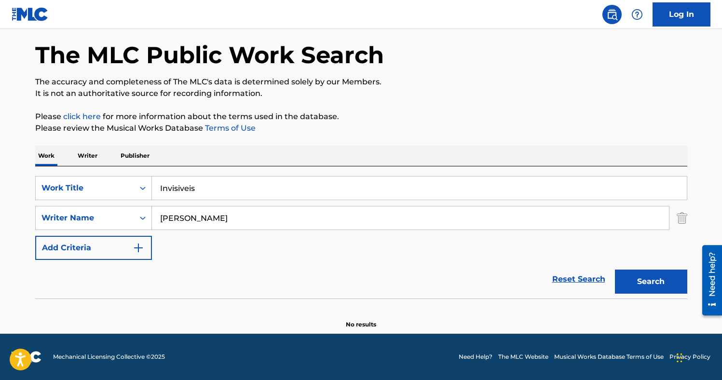
click at [428, 117] on p "Please click here for more information about the terms used in the database." at bounding box center [361, 117] width 652 height 12
click at [628, 281] on button "Search" at bounding box center [651, 282] width 72 height 24
click at [172, 224] on input "[PERSON_NAME]" at bounding box center [410, 217] width 517 height 23
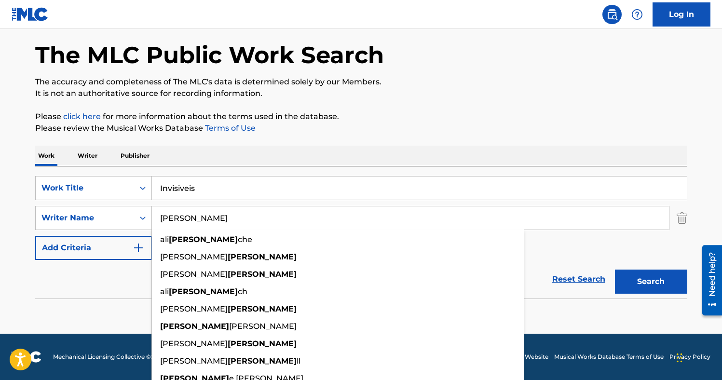
click at [172, 224] on input "[PERSON_NAME]" at bounding box center [410, 217] width 517 height 23
paste input "[PERSON_NAME]"
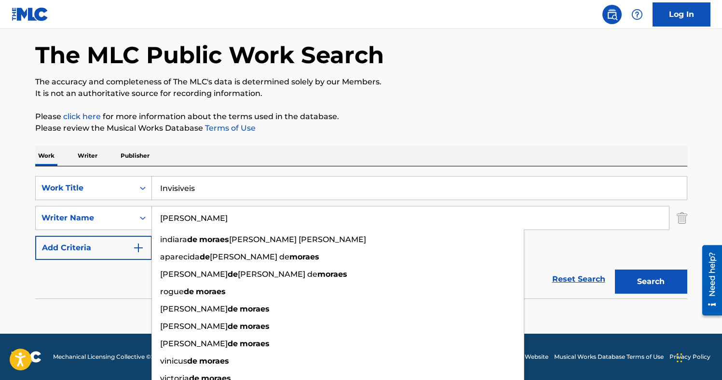
type input "[PERSON_NAME]"
click at [468, 132] on p "Please review the Musical Works Database Terms of Use" at bounding box center [361, 129] width 652 height 12
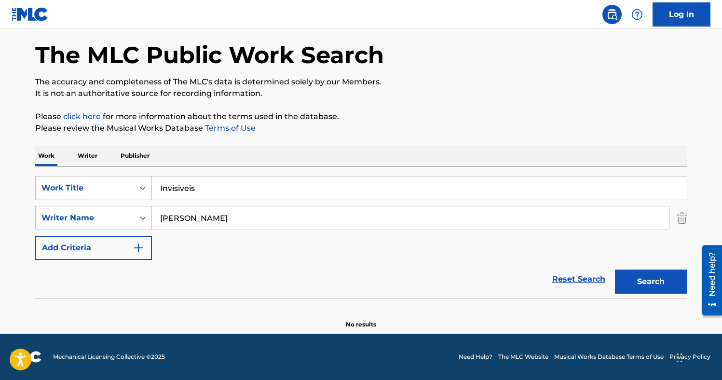
click at [645, 283] on button "Search" at bounding box center [651, 282] width 72 height 24
click at [683, 220] on img "Search Form" at bounding box center [682, 218] width 11 height 24
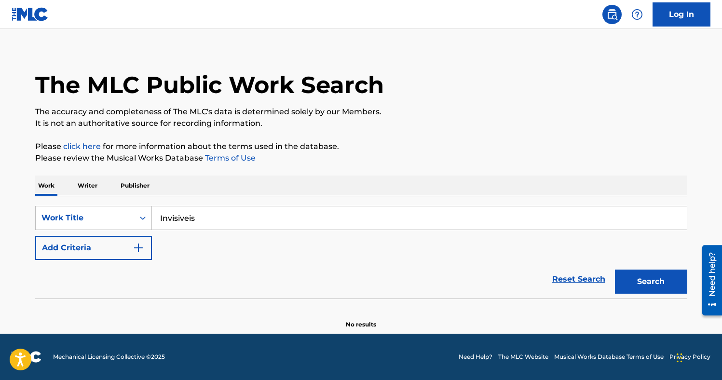
scroll to position [9, 0]
click at [126, 215] on div "Work Title" at bounding box center [84, 218] width 87 height 12
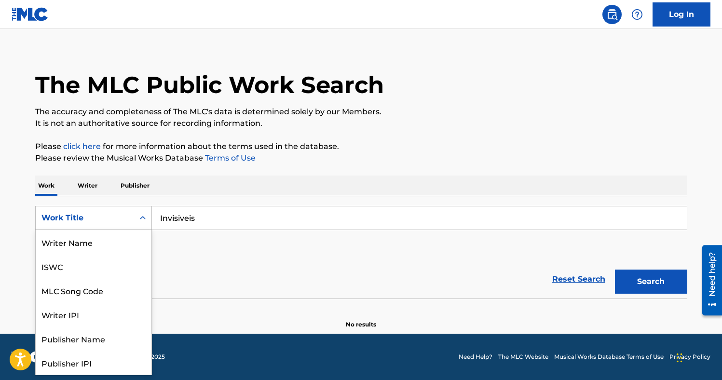
scroll to position [48, 0]
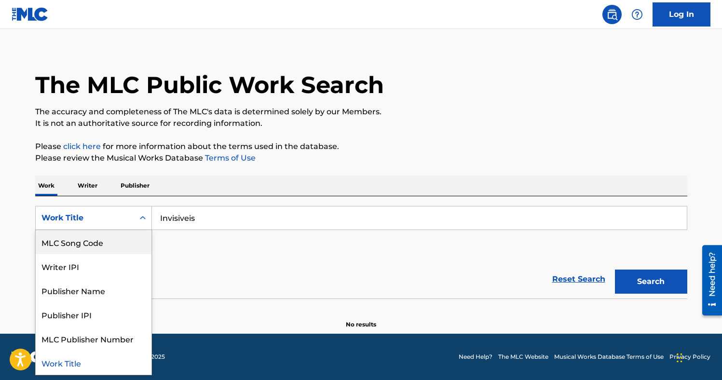
click at [113, 246] on div "MLC Song Code" at bounding box center [94, 242] width 116 height 24
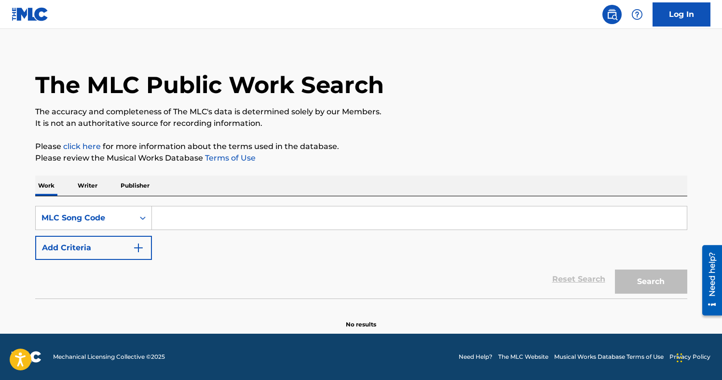
click at [177, 226] on input "Search Form" at bounding box center [419, 217] width 535 height 23
paste input "I3630A"
type input "I3630A"
click at [582, 130] on div "The MLC Public Work Search The accuracy and completeness of The MLC's data is d…" at bounding box center [361, 186] width 675 height 285
click at [632, 273] on button "Search" at bounding box center [651, 282] width 72 height 24
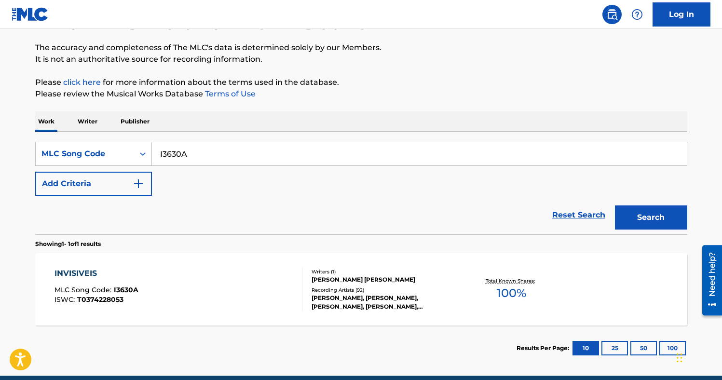
scroll to position [98, 0]
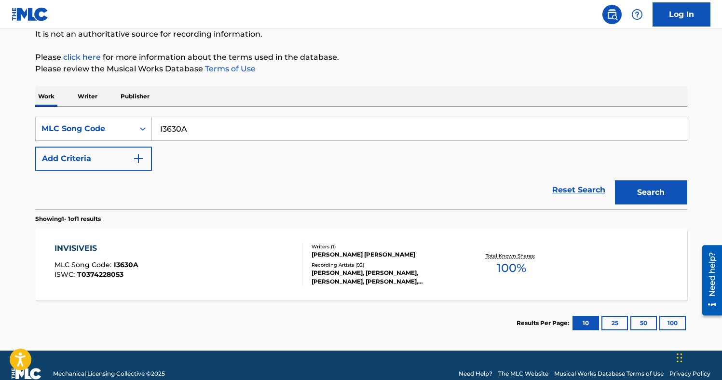
click at [262, 262] on div "INVISIVEIS MLC Song Code : I3630A ISWC : T0374228053" at bounding box center [179, 264] width 248 height 43
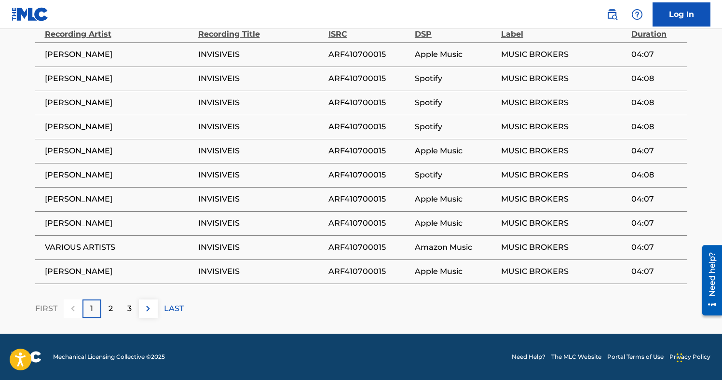
scroll to position [750, 0]
click at [121, 313] on div "3" at bounding box center [129, 309] width 19 height 19
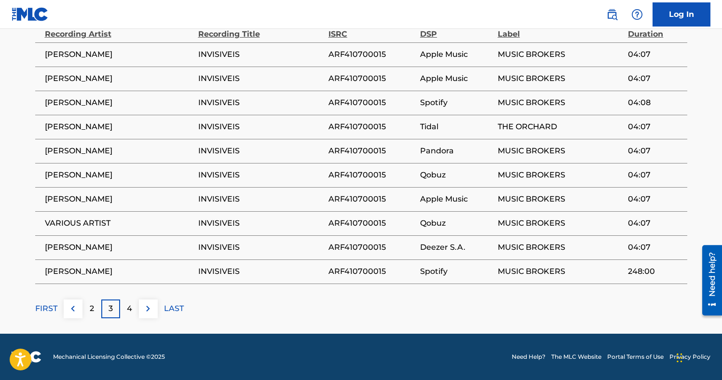
click at [112, 313] on p "3" at bounding box center [111, 309] width 4 height 12
click at [134, 305] on div "4" at bounding box center [129, 309] width 19 height 19
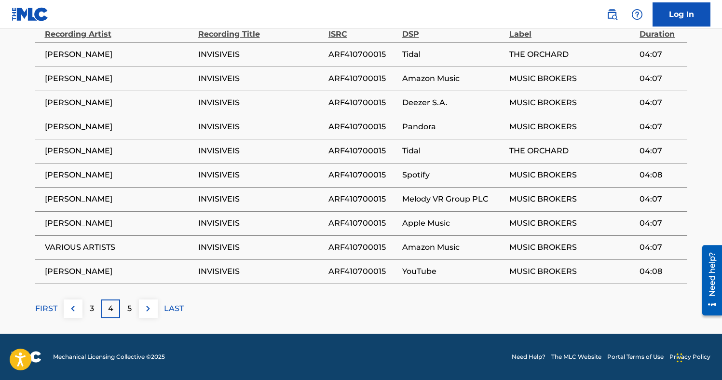
click at [145, 309] on img at bounding box center [148, 309] width 12 height 12
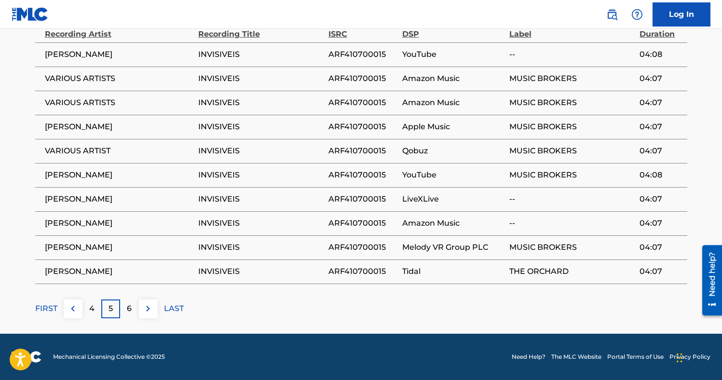
click at [59, 197] on span "[PERSON_NAME]" at bounding box center [119, 199] width 149 height 12
copy div "[PERSON_NAME]"
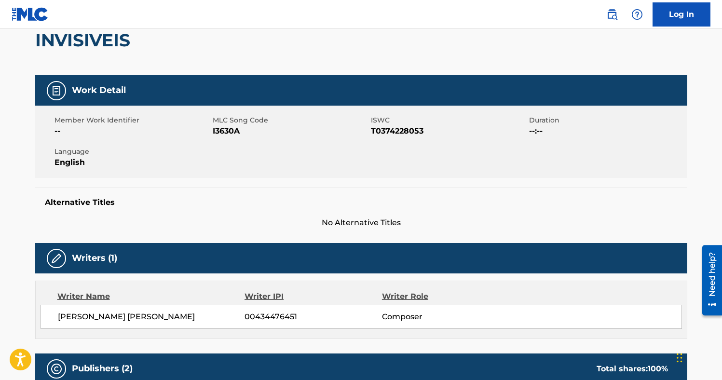
scroll to position [0, 0]
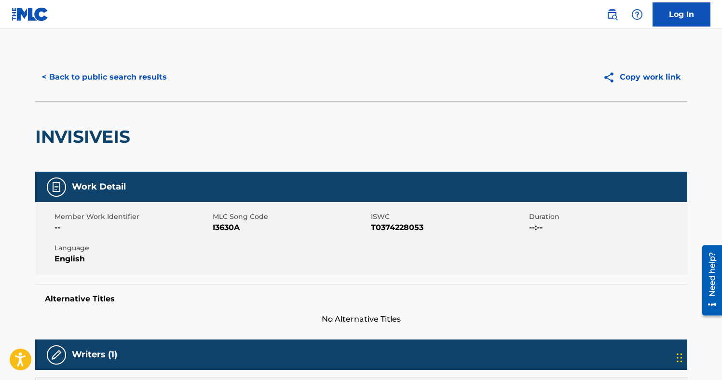
click at [102, 79] on button "< Back to public search results" at bounding box center [104, 77] width 138 height 24
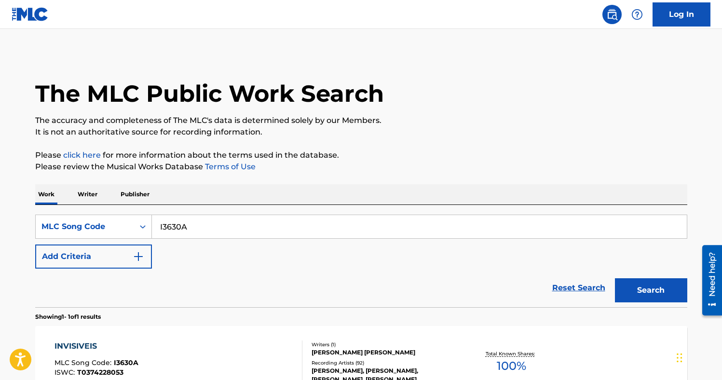
scroll to position [90, 0]
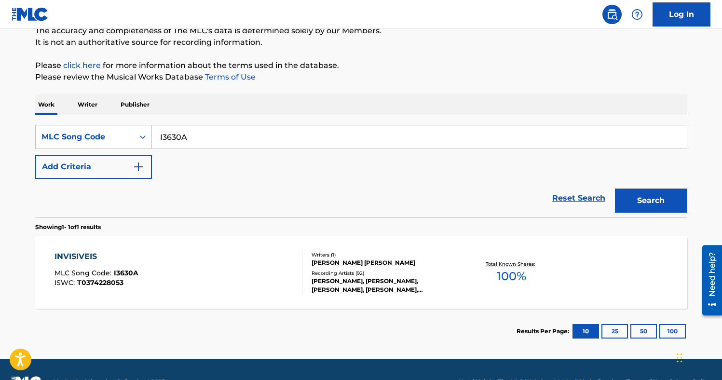
click at [141, 164] on img "Search Form" at bounding box center [139, 167] width 12 height 12
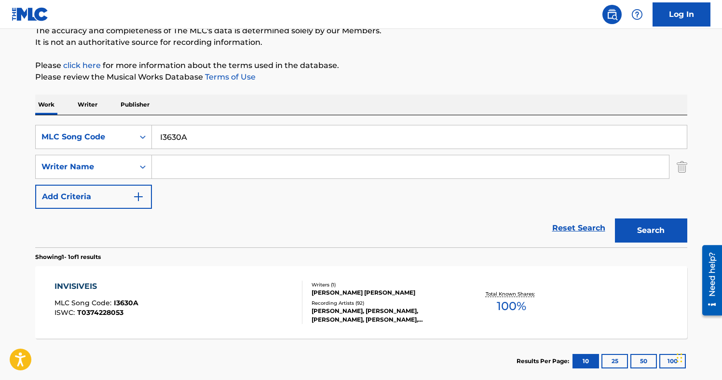
click at [178, 170] on input "Search Form" at bounding box center [410, 166] width 517 height 23
paste input "[PERSON_NAME]"
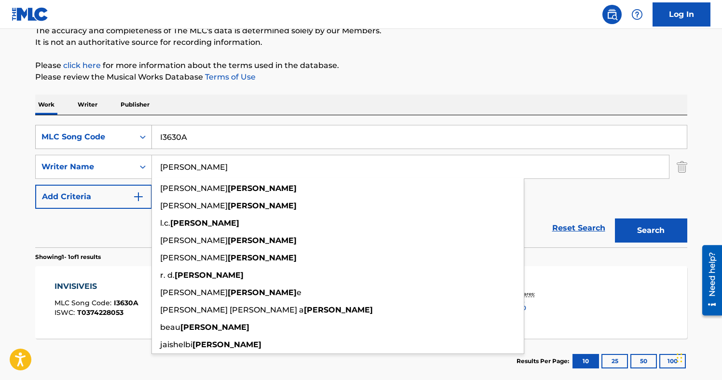
type input "[PERSON_NAME]"
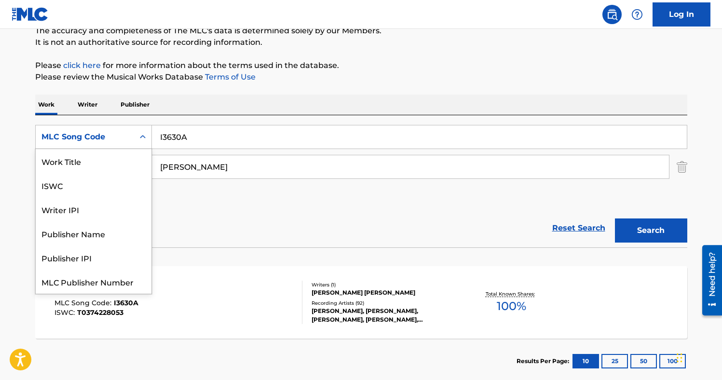
click at [116, 134] on div "MLC Song Code" at bounding box center [84, 137] width 87 height 12
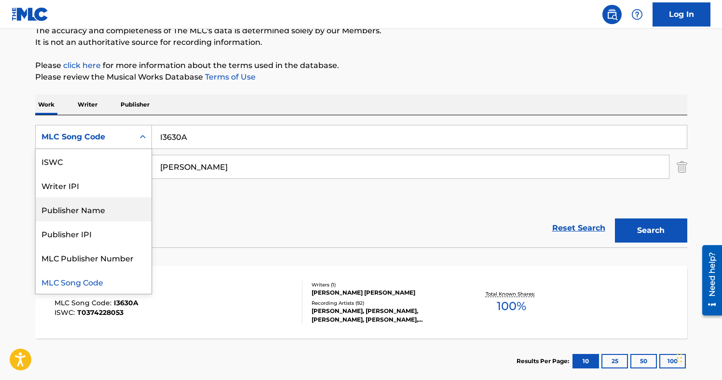
scroll to position [0, 0]
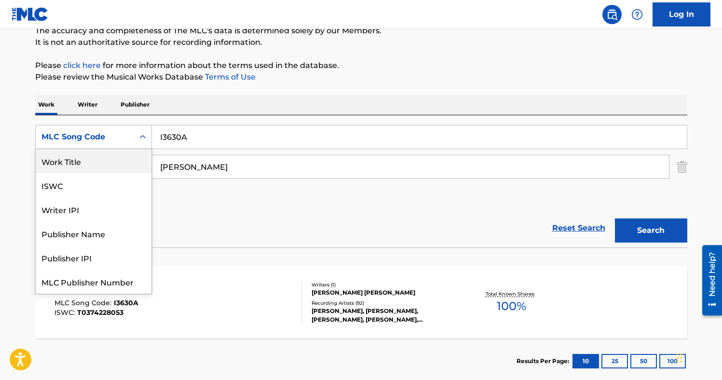
click at [84, 163] on div "Work Title" at bounding box center [94, 161] width 116 height 24
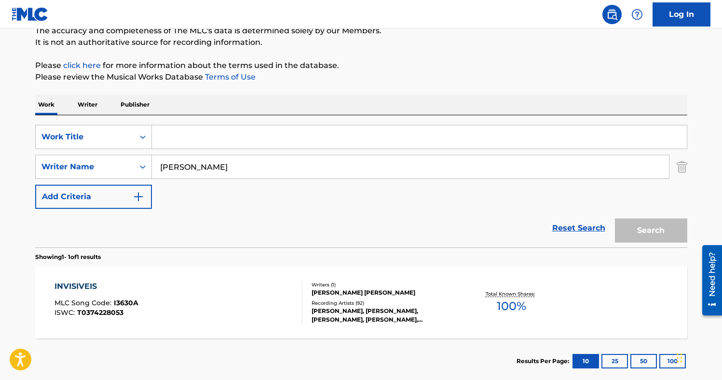
click at [175, 136] on input "Search Form" at bounding box center [419, 136] width 535 height 23
paste input "Long Train Runnin'"
type input "Long Train Runnin'"
click at [615, 219] on button "Search" at bounding box center [651, 231] width 72 height 24
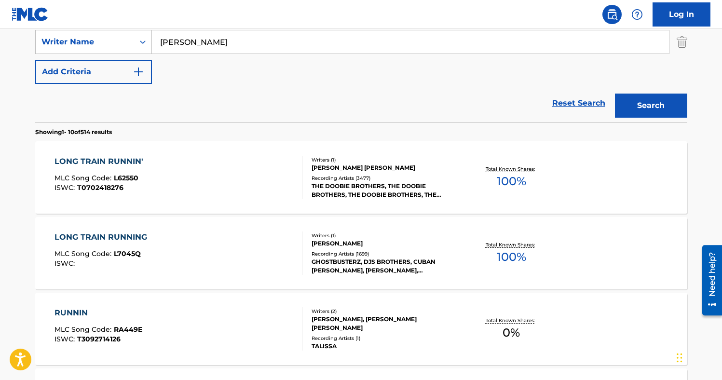
scroll to position [217, 0]
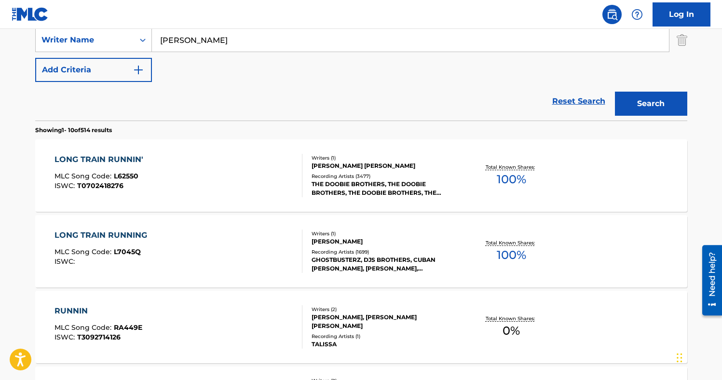
click at [210, 179] on div "LONG TRAIN RUNNIN' MLC Song Code : L62550 ISWC : T0702418276" at bounding box center [179, 175] width 248 height 43
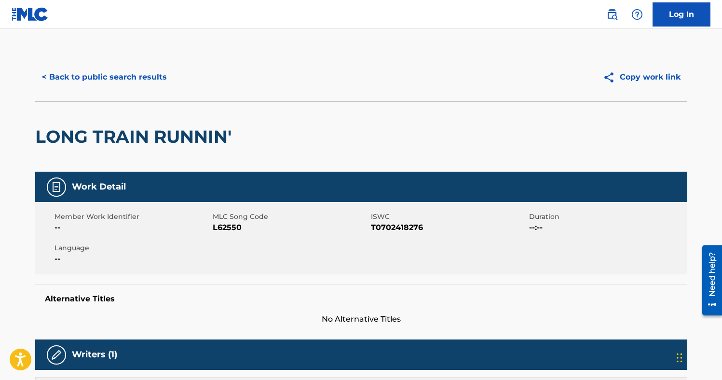
click at [227, 227] on span "L62550" at bounding box center [291, 228] width 156 height 12
copy span "L62550"
click at [126, 82] on button "< Back to public search results" at bounding box center [104, 77] width 138 height 24
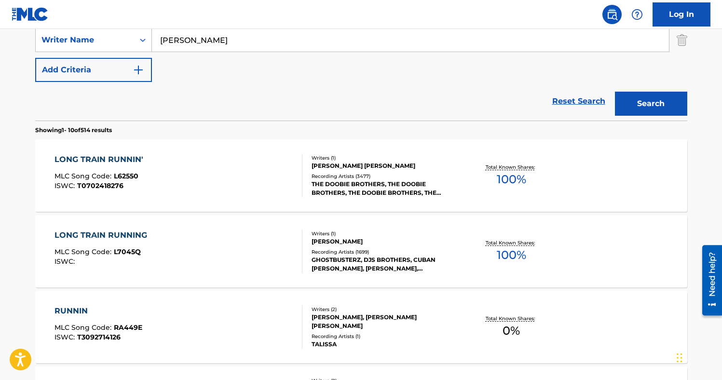
scroll to position [212, 0]
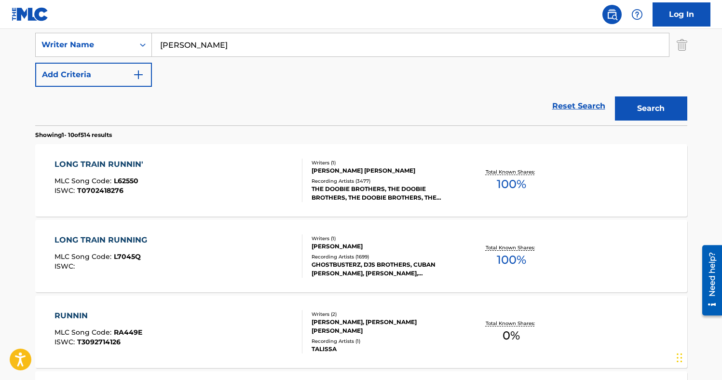
click at [230, 251] on div "LONG TRAIN RUNNING MLC Song Code : L7045Q ISWC :" at bounding box center [179, 255] width 248 height 43
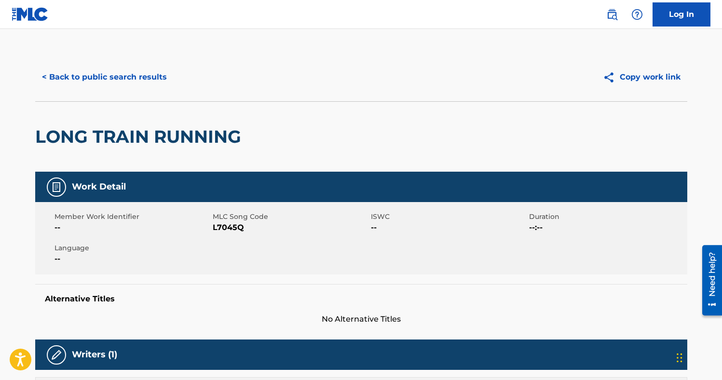
click at [129, 81] on button "< Back to public search results" at bounding box center [104, 77] width 138 height 24
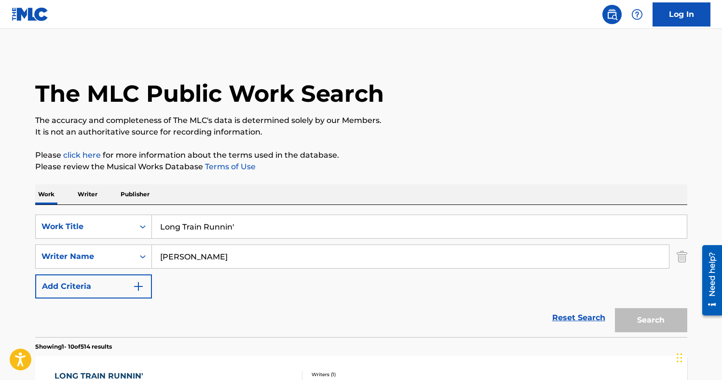
scroll to position [212, 0]
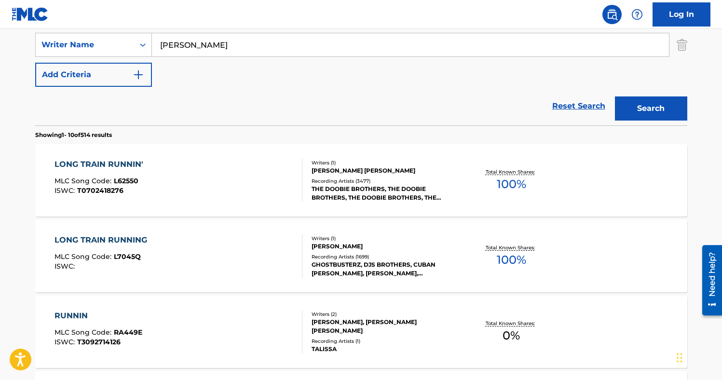
click at [192, 47] on input "[PERSON_NAME]" at bounding box center [410, 44] width 517 height 23
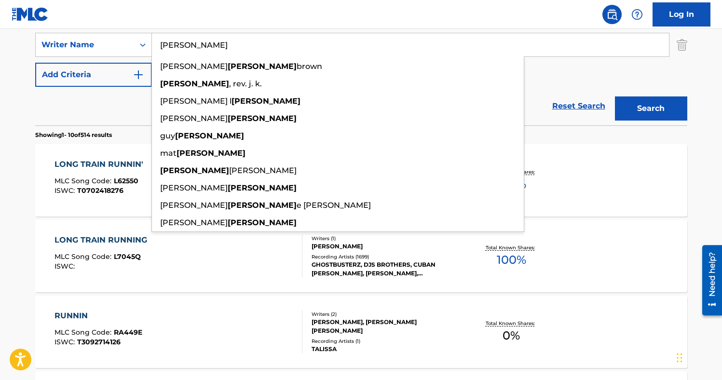
click at [192, 47] on input "[PERSON_NAME]" at bounding box center [410, 44] width 517 height 23
paste input "[PERSON_NAME]"
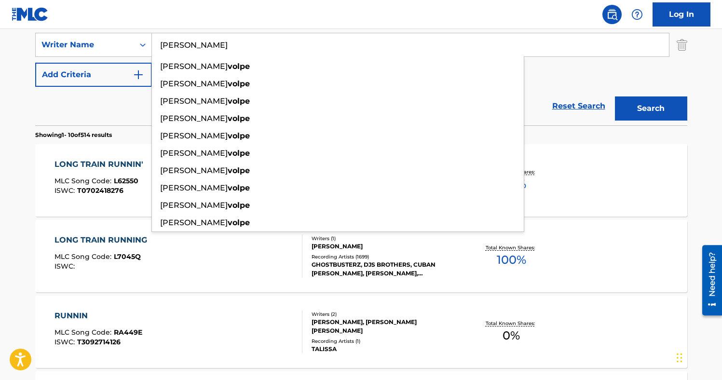
type input "[PERSON_NAME]"
click at [541, 77] on div "SearchWithCriteria29196c35-a403-4ebf-a0d1-c6e6f725698b Work Title Long Train Ru…" at bounding box center [361, 45] width 652 height 84
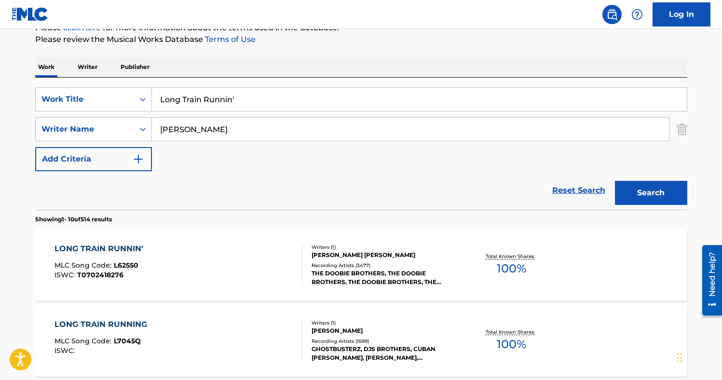
scroll to position [0, 0]
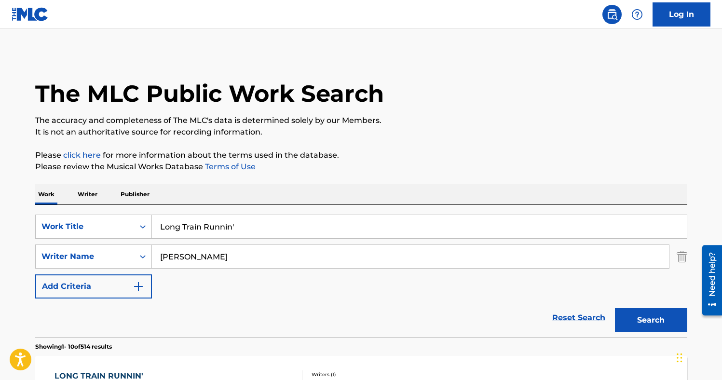
click at [238, 228] on input "Long Train Runnin'" at bounding box center [419, 226] width 535 height 23
paste input "[US_STATE] SUNSET"
type input "[US_STATE] SUNSET"
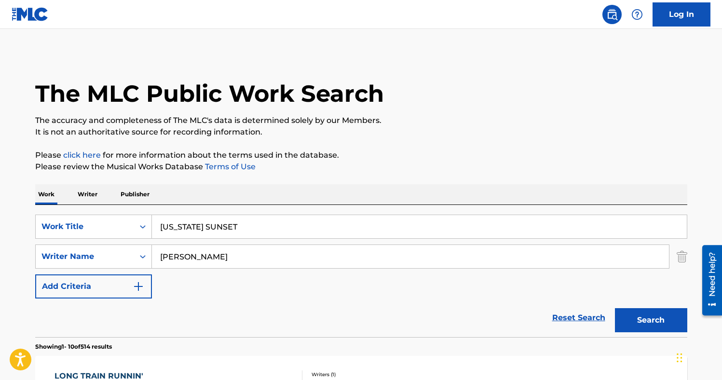
click at [639, 318] on button "Search" at bounding box center [651, 320] width 72 height 24
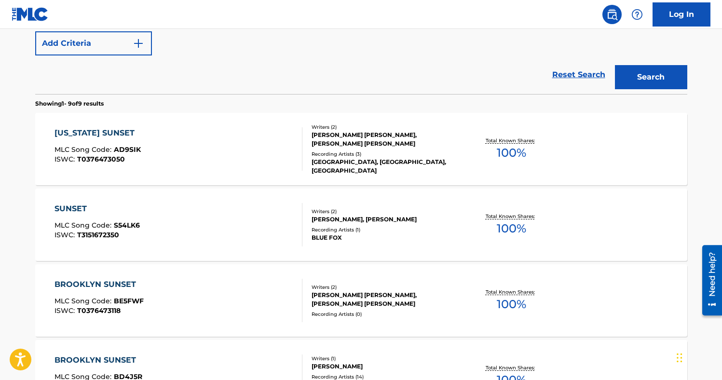
scroll to position [244, 0]
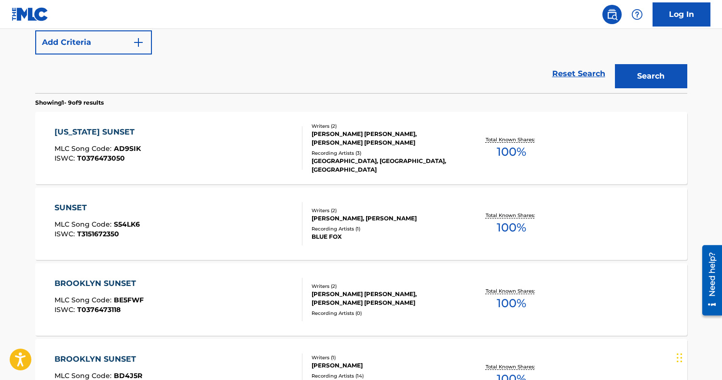
click at [210, 135] on div "[US_STATE] SUNSET MLC Song Code : AD9SIK ISWC : T0376473050" at bounding box center [179, 147] width 248 height 43
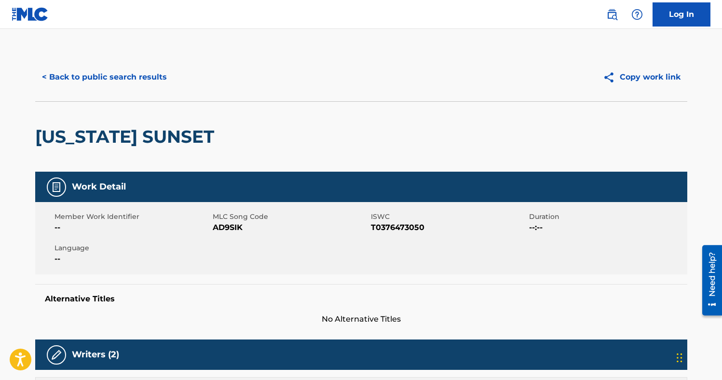
click at [229, 224] on span "AD9SIK" at bounding box center [291, 228] width 156 height 12
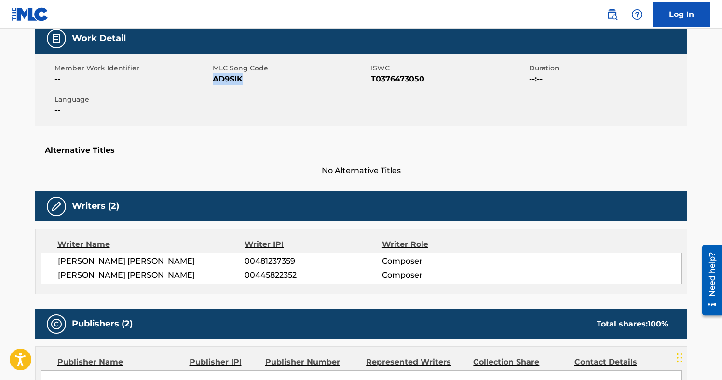
scroll to position [151, 0]
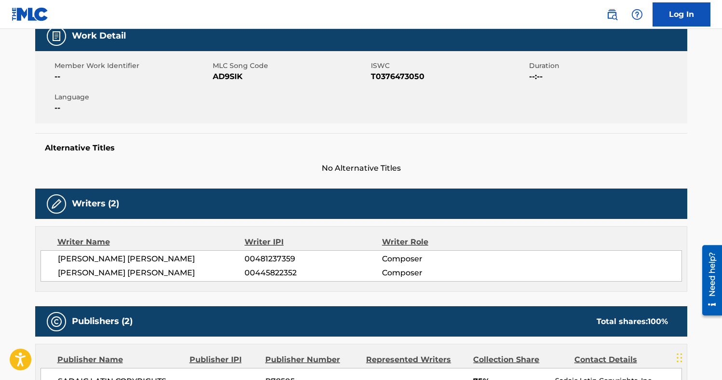
click at [159, 258] on span "[PERSON_NAME] [PERSON_NAME]" at bounding box center [151, 259] width 187 height 12
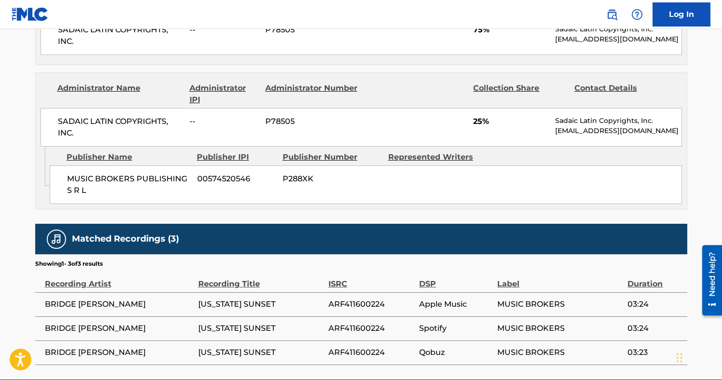
scroll to position [468, 0]
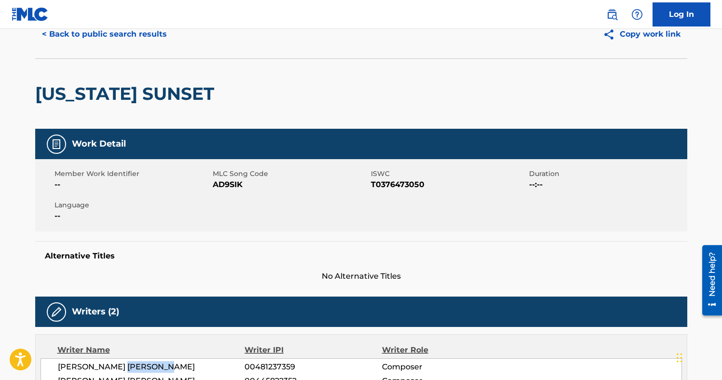
click at [128, 38] on button "< Back to public search results" at bounding box center [104, 34] width 138 height 24
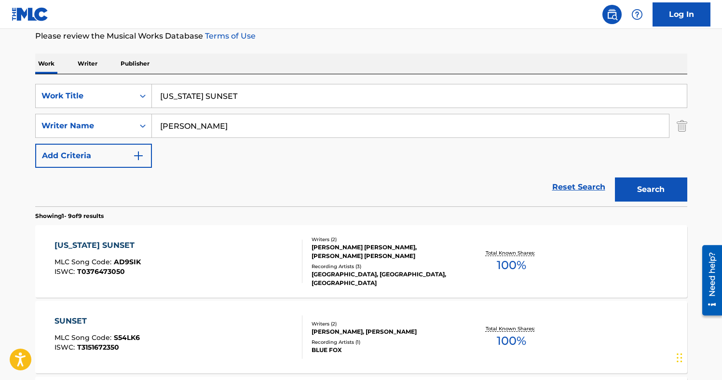
scroll to position [93, 0]
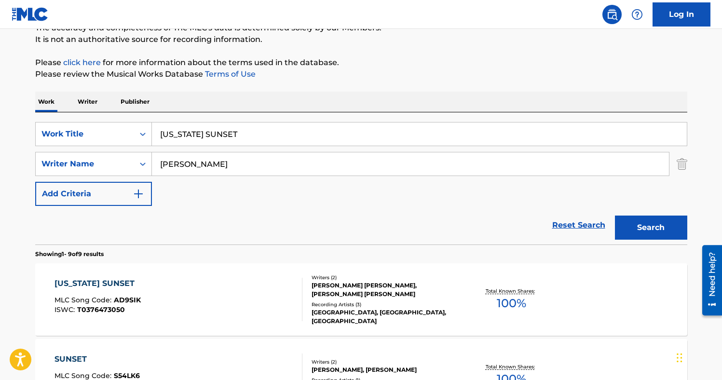
click at [178, 168] on input "[PERSON_NAME]" at bounding box center [410, 163] width 517 height 23
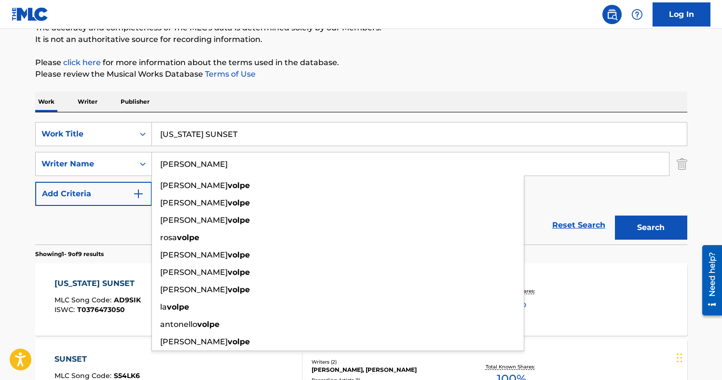
click at [178, 168] on input "[PERSON_NAME]" at bounding box center [410, 163] width 517 height 23
paste input "[PERSON_NAME]"
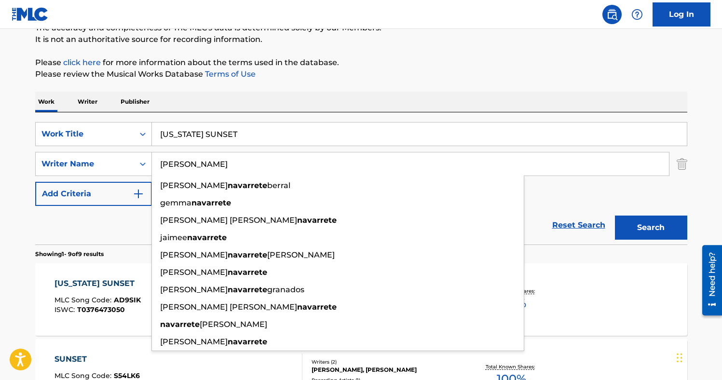
type input "[PERSON_NAME]"
click at [588, 96] on div "Work Writer Publisher" at bounding box center [361, 102] width 652 height 20
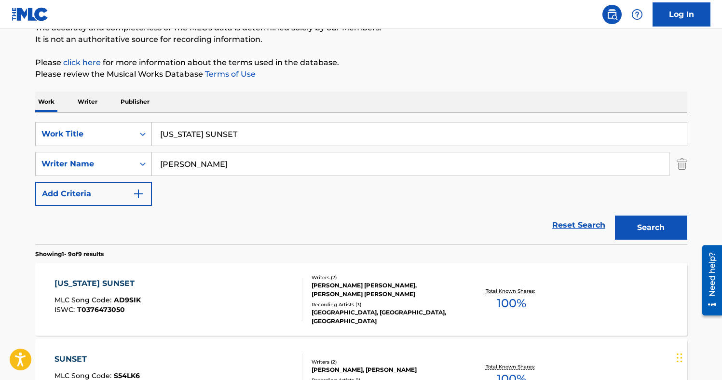
click at [621, 233] on button "Search" at bounding box center [651, 228] width 72 height 24
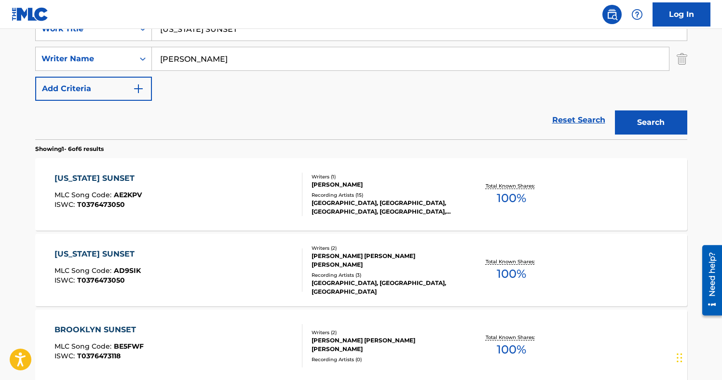
scroll to position [200, 0]
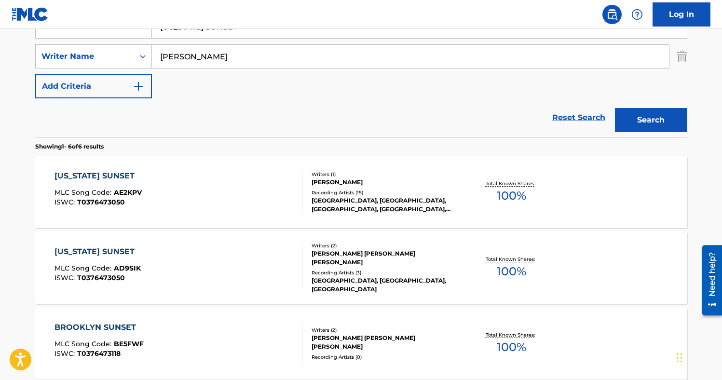
click at [198, 187] on div "[US_STATE] SUNSET MLC Song Code : AE2KPV ISWC : T0376473050" at bounding box center [179, 191] width 248 height 43
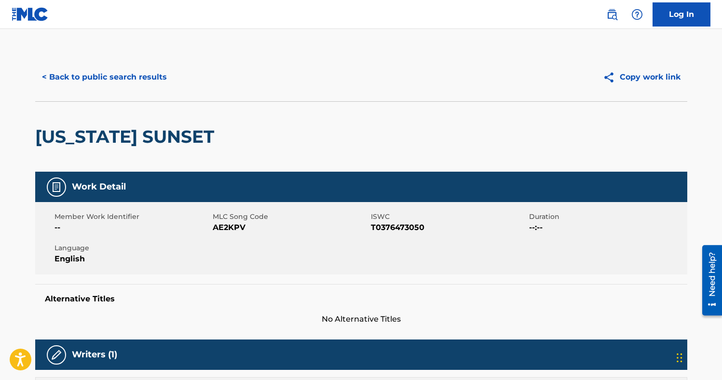
click at [229, 225] on span "AE2KPV" at bounding box center [291, 228] width 156 height 12
click at [124, 79] on button "< Back to public search results" at bounding box center [104, 77] width 138 height 24
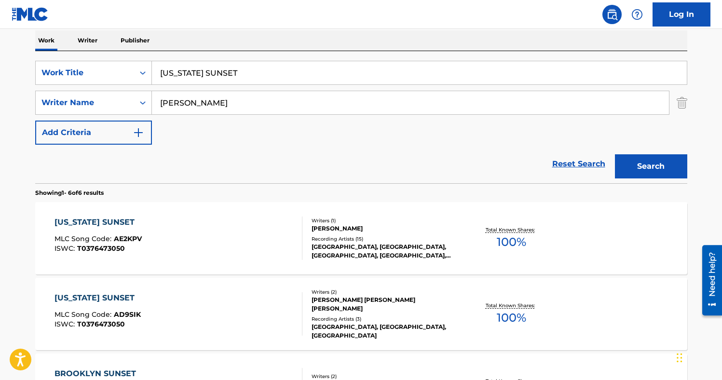
scroll to position [135, 0]
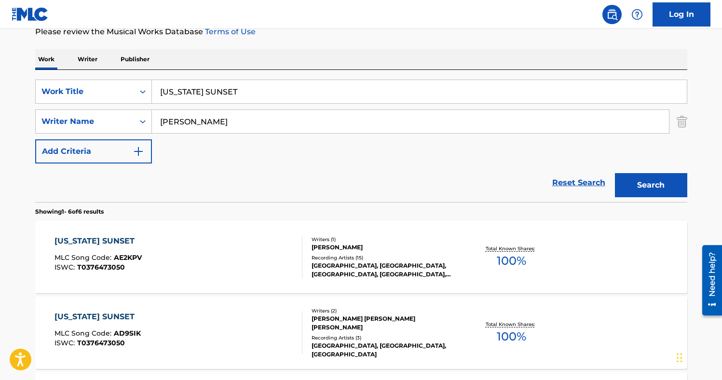
click at [195, 121] on input "[PERSON_NAME]" at bounding box center [410, 121] width 517 height 23
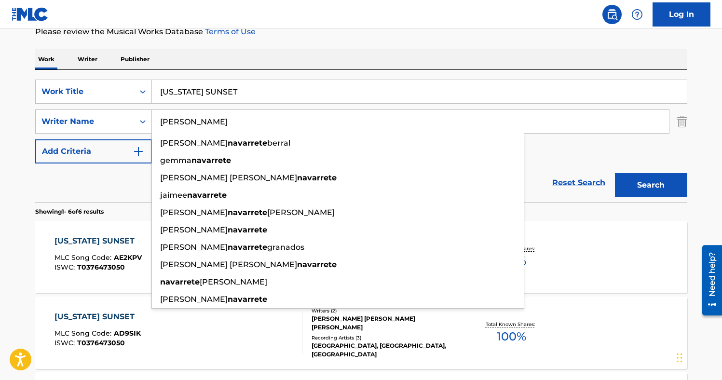
click at [195, 121] on input "[PERSON_NAME]" at bounding box center [410, 121] width 517 height 23
paste input "[PERSON_NAME]"
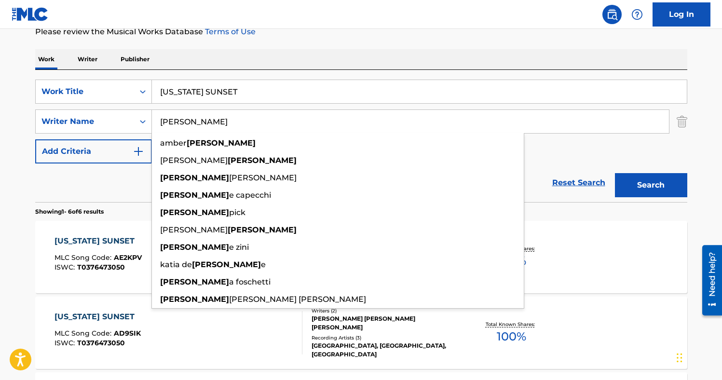
type input "[PERSON_NAME]"
click at [219, 91] on input "[US_STATE] SUNSET" at bounding box center [419, 91] width 535 height 23
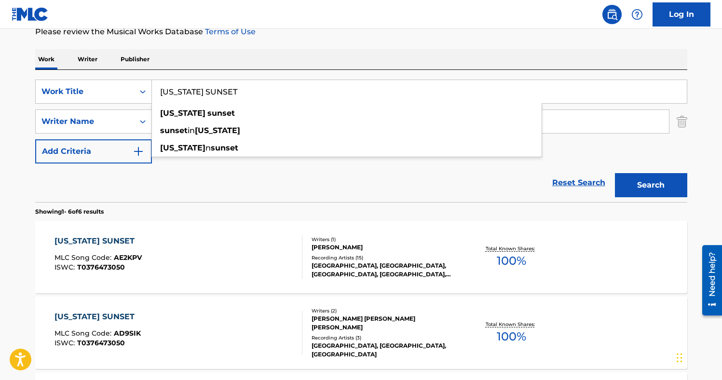
click at [219, 91] on input "[US_STATE] SUNSET" at bounding box center [419, 91] width 535 height 23
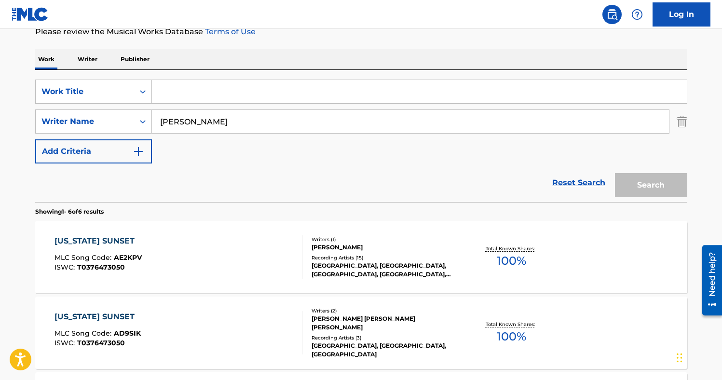
click at [171, 85] on input "Search Form" at bounding box center [419, 91] width 535 height 23
paste input "THE SOUND OF SILENCE"
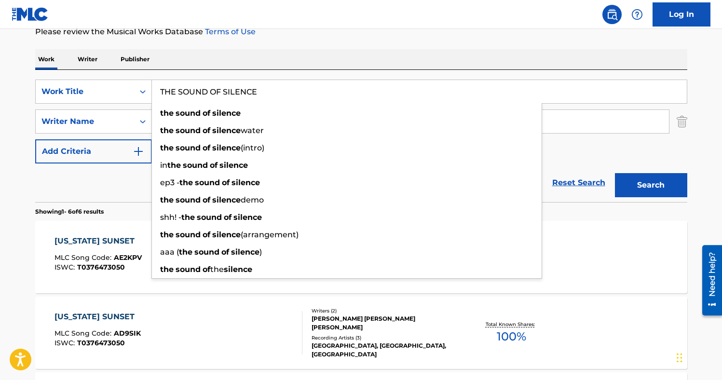
type input "THE SOUND OF SILENCE"
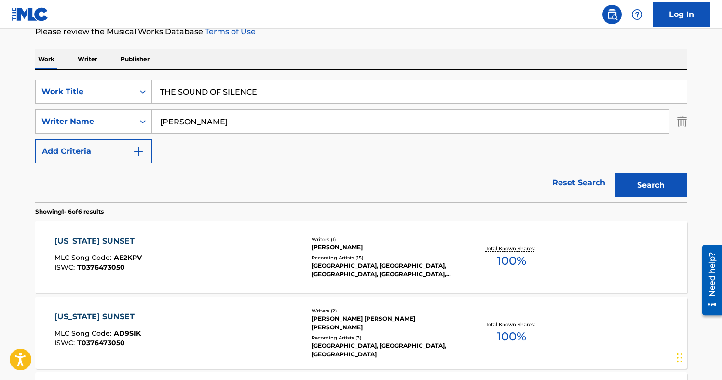
click at [437, 51] on div "Work Writer Publisher" at bounding box center [361, 59] width 652 height 20
click at [644, 181] on button "Search" at bounding box center [651, 185] width 72 height 24
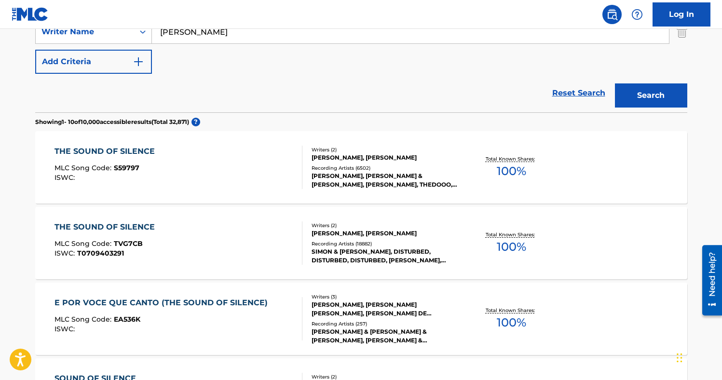
scroll to position [230, 0]
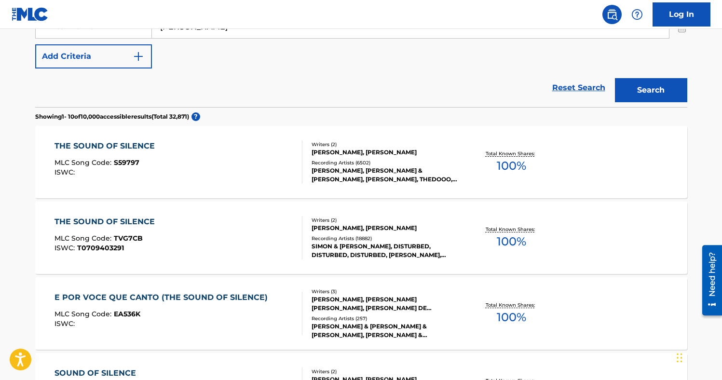
click at [209, 247] on div "THE SOUND OF SILENCE MLC Song Code : TVG7CB ISWC : T0709403291" at bounding box center [179, 237] width 248 height 43
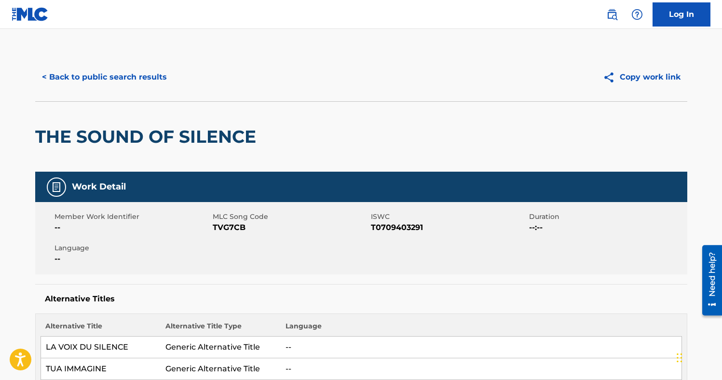
click at [226, 231] on span "TVG7CB" at bounding box center [291, 228] width 156 height 12
click at [129, 73] on button "< Back to public search results" at bounding box center [104, 77] width 138 height 24
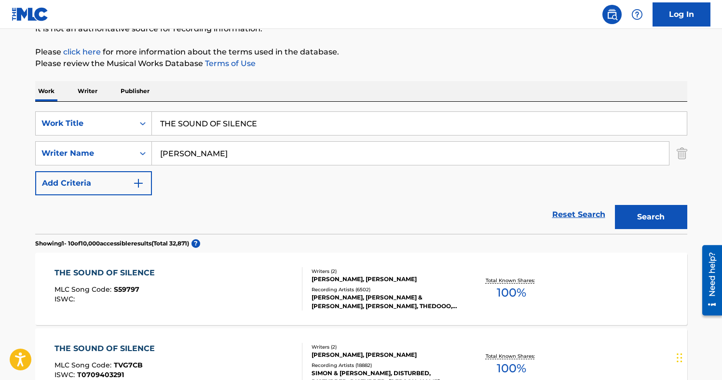
scroll to position [101, 0]
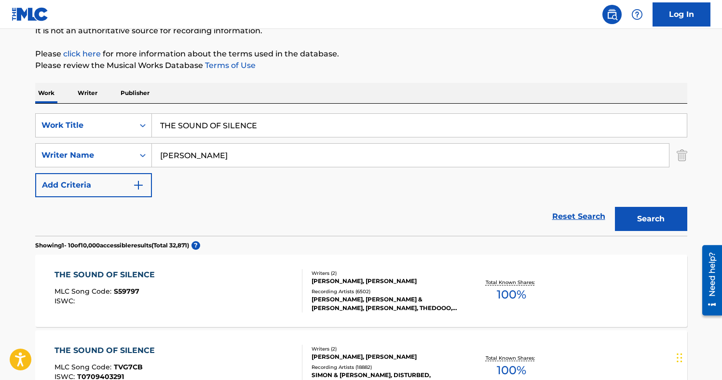
click at [188, 156] on input "[PERSON_NAME]" at bounding box center [410, 155] width 517 height 23
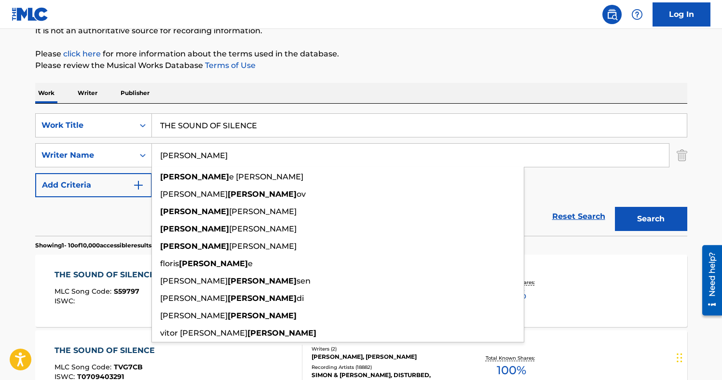
click at [188, 156] on input "[PERSON_NAME]" at bounding box center [410, 155] width 517 height 23
paste input "Frascara"
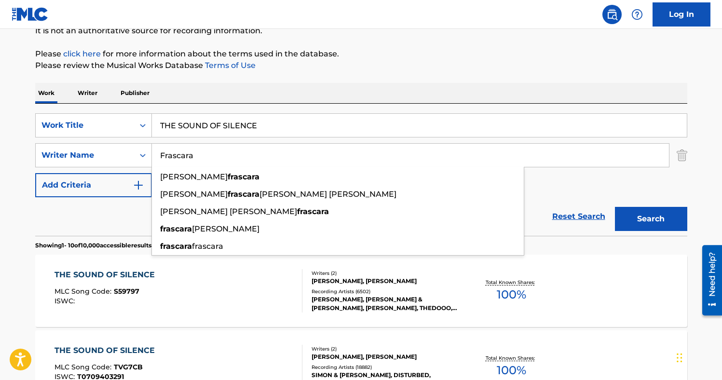
type input "Frascara"
click at [219, 123] on input "THE SOUND OF SILENCE" at bounding box center [419, 125] width 535 height 23
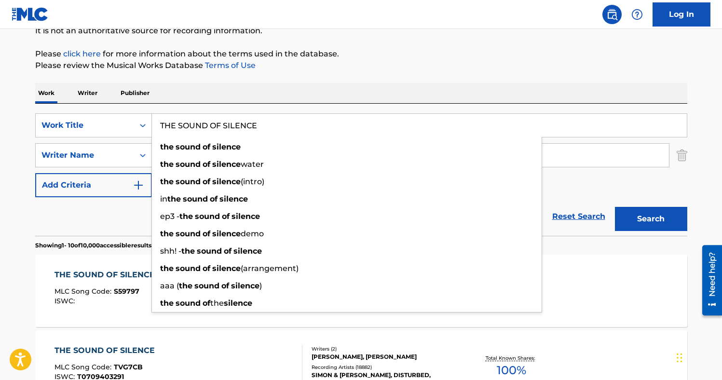
click at [219, 123] on input "THE SOUND OF SILENCE" at bounding box center [419, 125] width 535 height 23
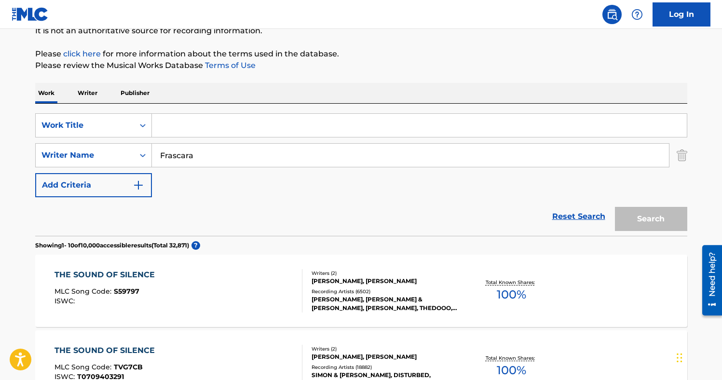
paste input "Road"
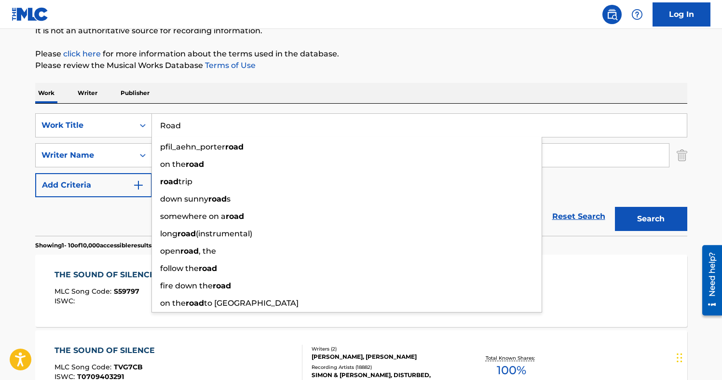
type input "Road"
click at [543, 90] on div "Work Writer Publisher" at bounding box center [361, 93] width 652 height 20
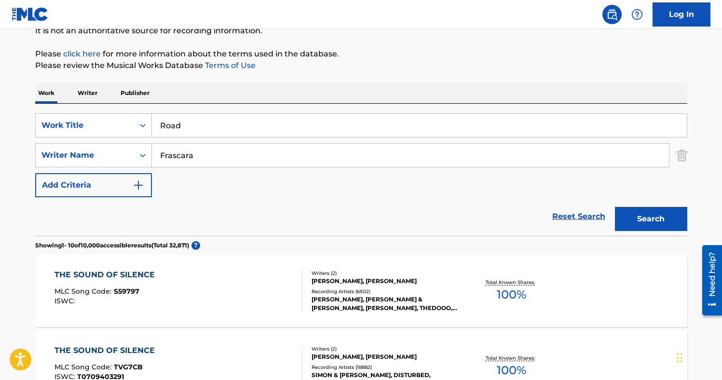
click at [632, 220] on button "Search" at bounding box center [651, 219] width 72 height 24
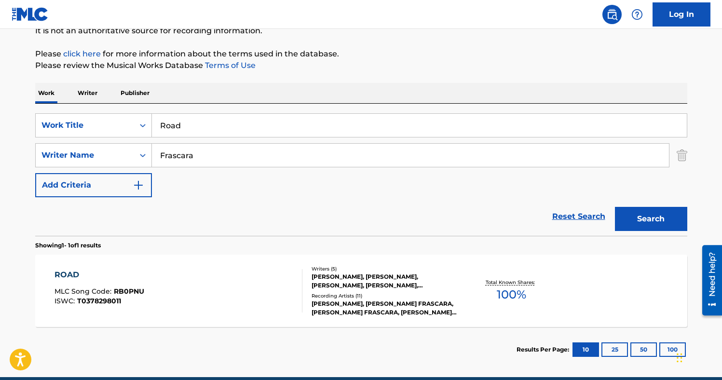
click at [257, 307] on div "ROAD MLC Song Code : RB0PNU ISWC : T0378298011" at bounding box center [179, 290] width 248 height 43
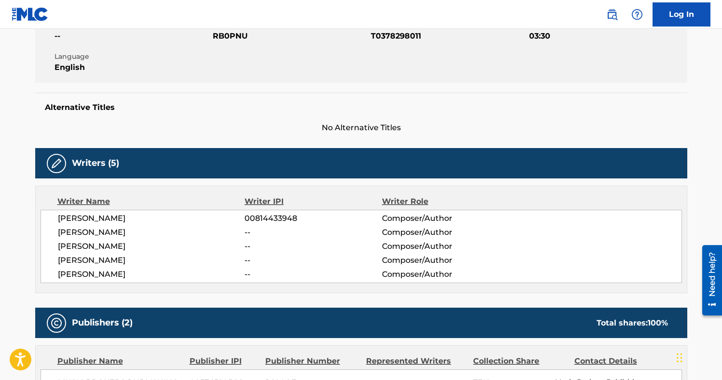
scroll to position [194, 0]
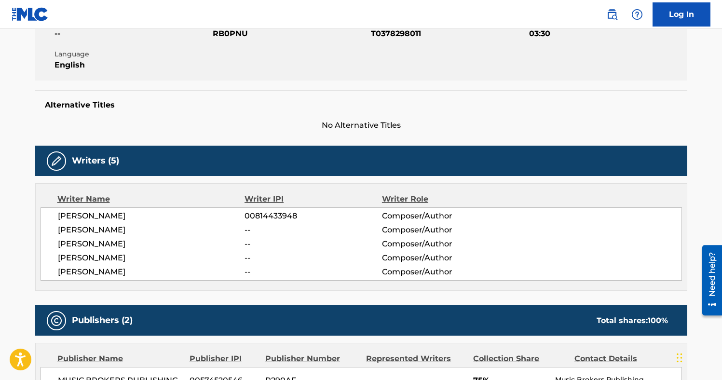
click at [237, 36] on span "RB0PNU" at bounding box center [291, 34] width 156 height 12
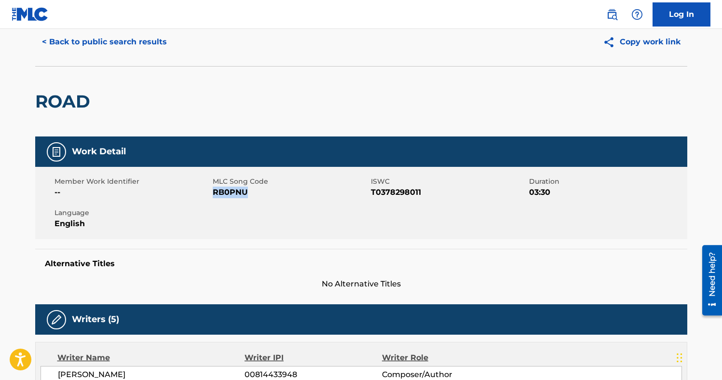
scroll to position [0, 0]
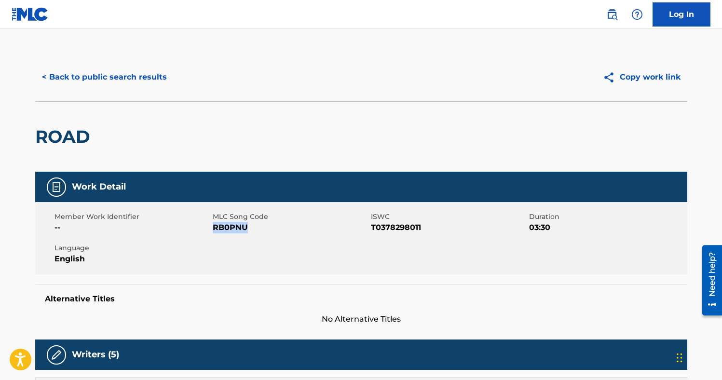
click at [123, 75] on button "< Back to public search results" at bounding box center [104, 77] width 138 height 24
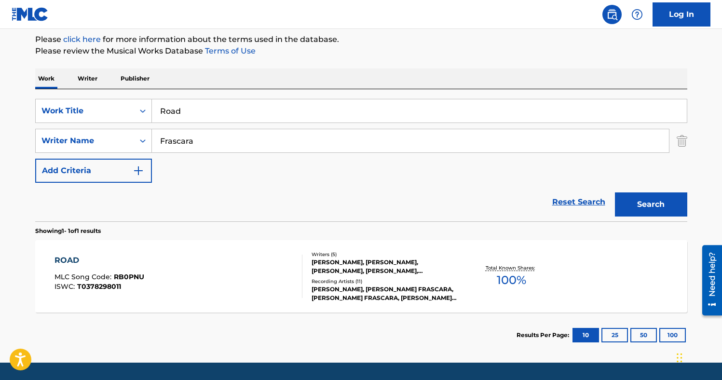
scroll to position [145, 0]
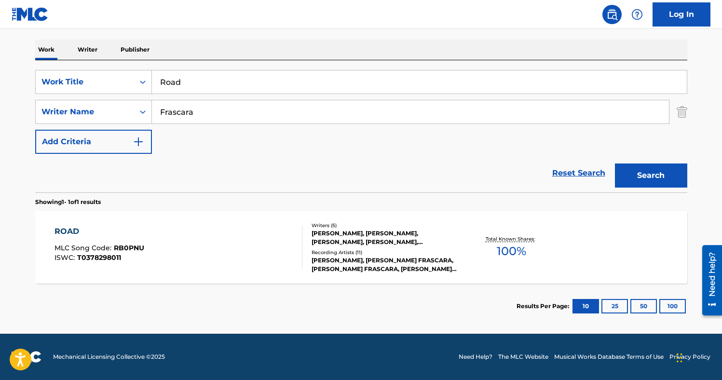
click at [680, 110] on img "Search Form" at bounding box center [682, 112] width 11 height 24
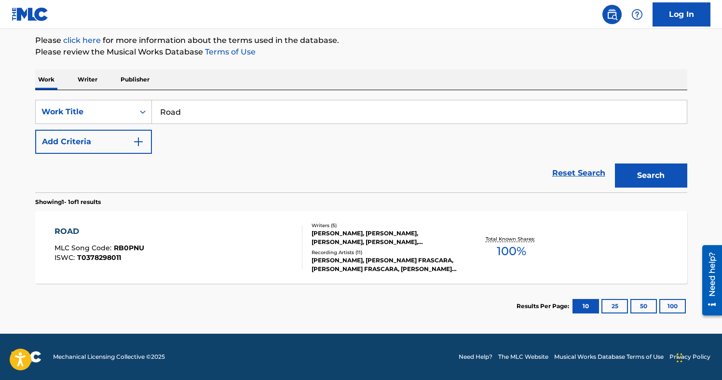
scroll to position [115, 0]
click at [108, 112] on div "Work Title" at bounding box center [84, 112] width 87 height 12
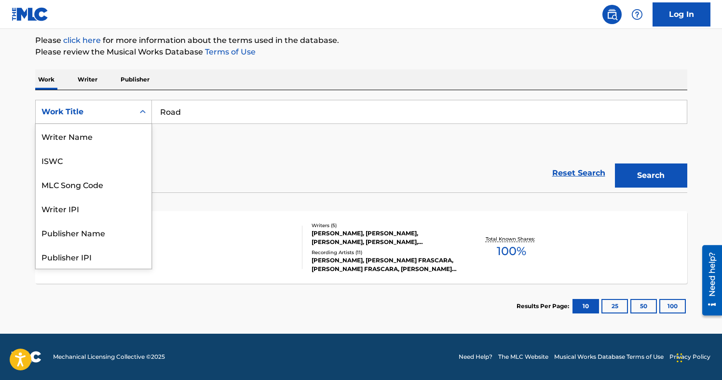
scroll to position [48, 0]
click at [93, 137] on div "MLC Song Code" at bounding box center [94, 136] width 116 height 24
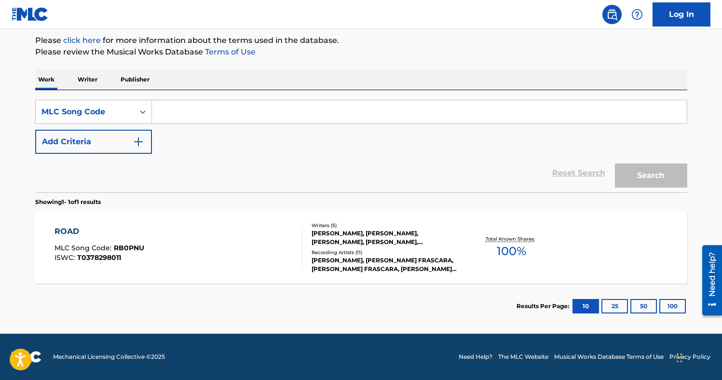
click at [183, 108] on input "Search Form" at bounding box center [419, 111] width 535 height 23
paste input "R3707R"
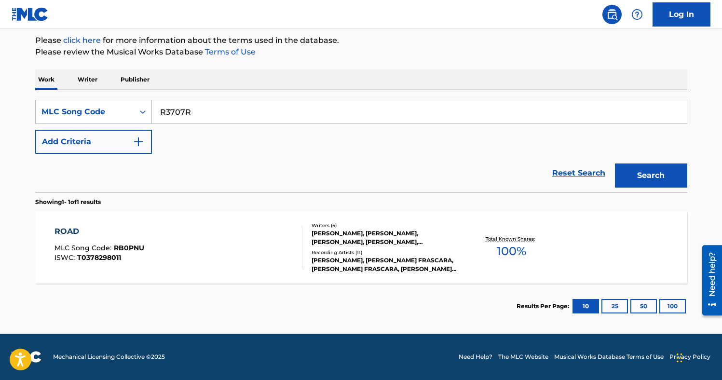
type input "R3707R"
click at [615, 164] on button "Search" at bounding box center [651, 176] width 72 height 24
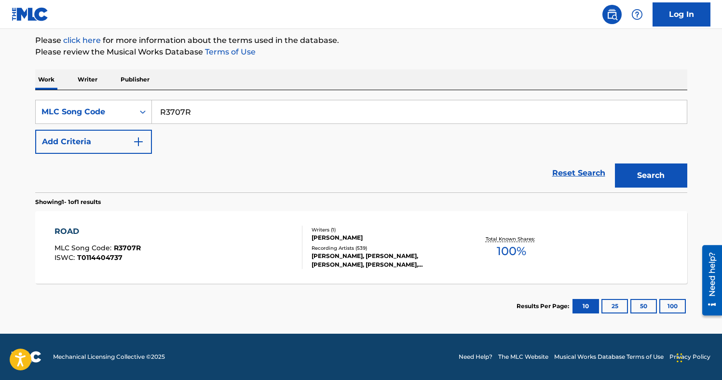
click at [134, 133] on button "Add Criteria" at bounding box center [93, 142] width 117 height 24
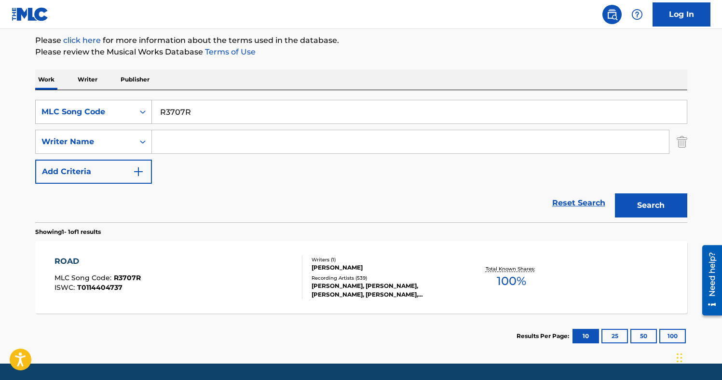
click at [114, 110] on div "MLC Song Code" at bounding box center [84, 112] width 87 height 12
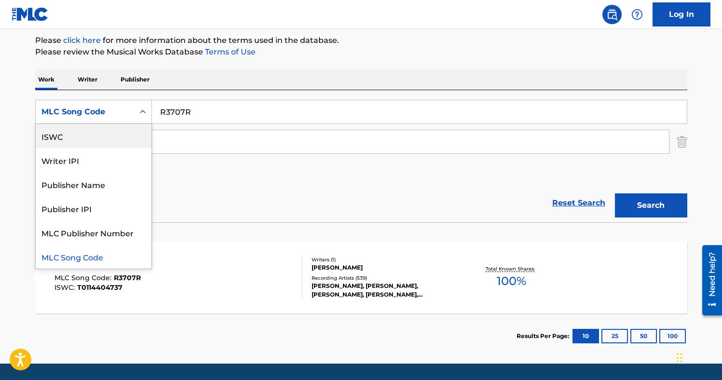
scroll to position [0, 0]
click at [95, 129] on div "Work Title" at bounding box center [94, 136] width 116 height 24
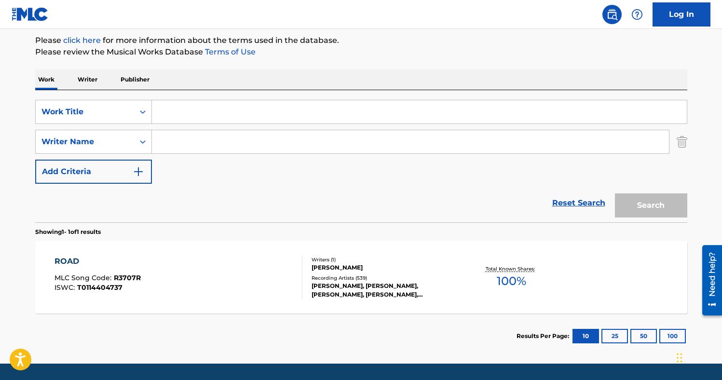
click at [186, 113] on input "Search Form" at bounding box center [419, 111] width 535 height 23
click at [188, 139] on input "Search Form" at bounding box center [410, 141] width 517 height 23
type input "o"
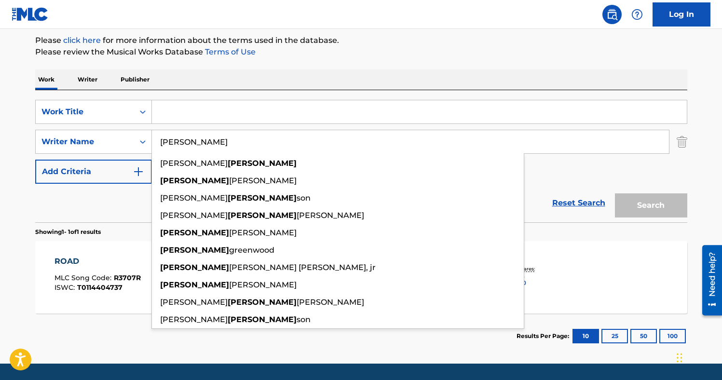
type input "[PERSON_NAME]"
click at [193, 110] on input "Search Form" at bounding box center [419, 111] width 535 height 23
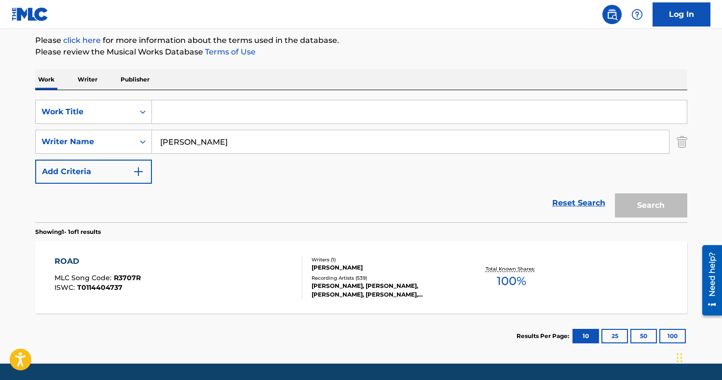
click at [165, 116] on input "Search Form" at bounding box center [419, 111] width 535 height 23
paste input "I Don't Feel Like Dancin'"
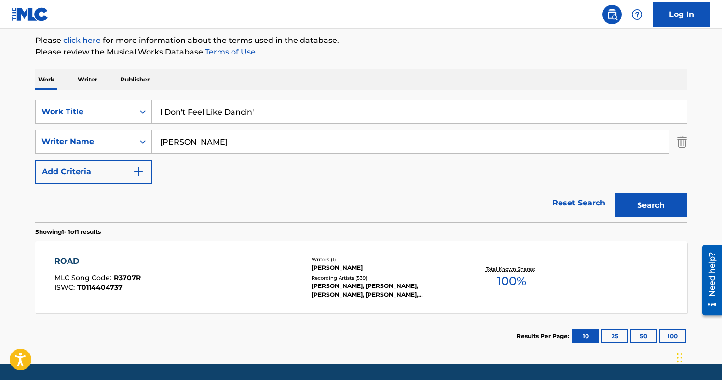
type input "I Don't Feel Like Dancin'"
click at [615, 193] on button "Search" at bounding box center [651, 205] width 72 height 24
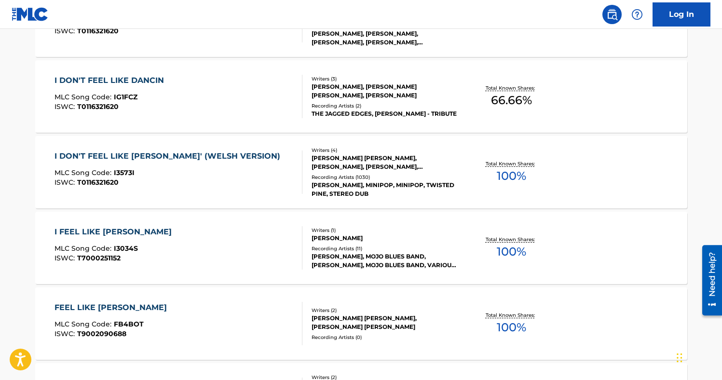
scroll to position [273, 0]
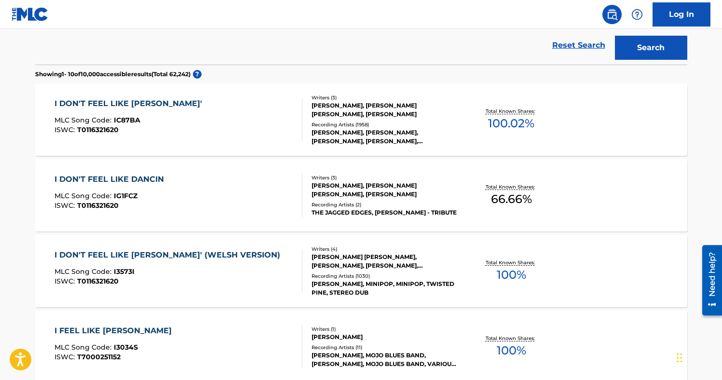
click at [236, 111] on div "I DON'T FEEL LIKE DANCIN' MLC Song Code : IC87BA ISWC : T0116321620" at bounding box center [179, 119] width 248 height 43
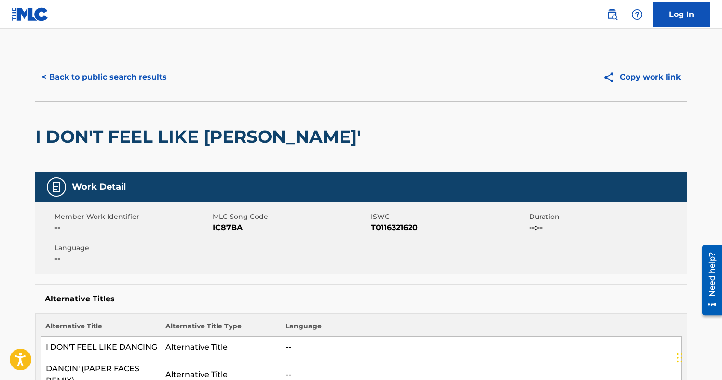
click at [228, 225] on span "IC87BA" at bounding box center [291, 228] width 156 height 12
click at [141, 77] on button "< Back to public search results" at bounding box center [104, 77] width 138 height 24
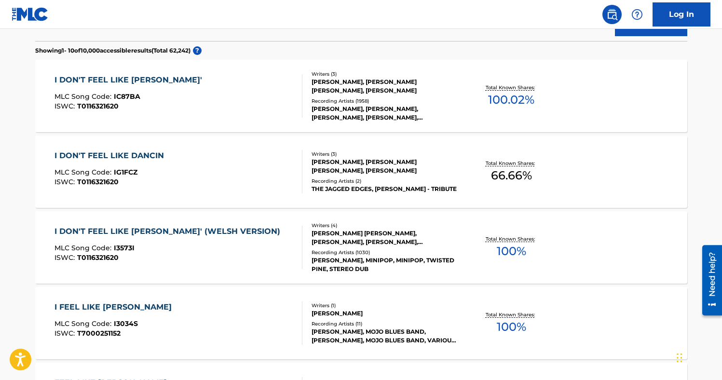
scroll to position [276, 0]
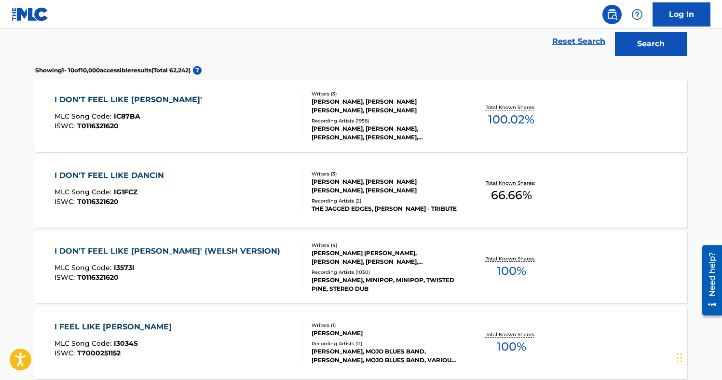
click at [209, 183] on div "I DON'T FEEL LIKE DANCIN MLC Song Code : IG1FCZ ISWC : T0116321620" at bounding box center [179, 191] width 248 height 43
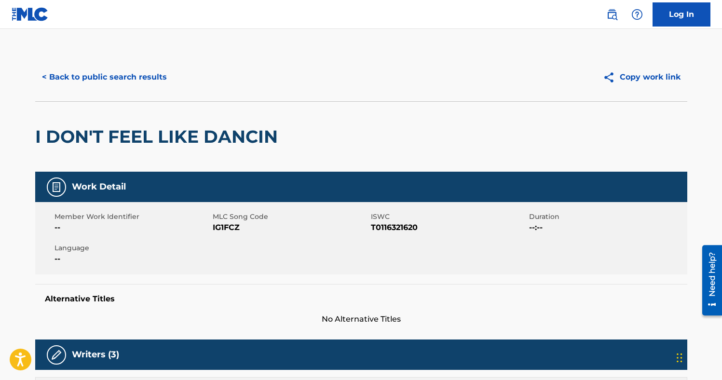
click at [227, 236] on div "Member Work Identifier -- MLC Song Code IG1FCZ ISWC T0116321620 Duration --:-- …" at bounding box center [361, 238] width 652 height 72
click at [227, 231] on span "IG1FCZ" at bounding box center [291, 228] width 156 height 12
click at [137, 81] on button "< Back to public search results" at bounding box center [104, 77] width 138 height 24
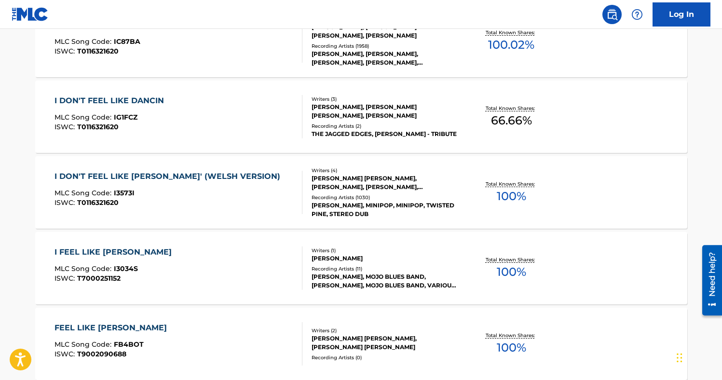
scroll to position [345, 0]
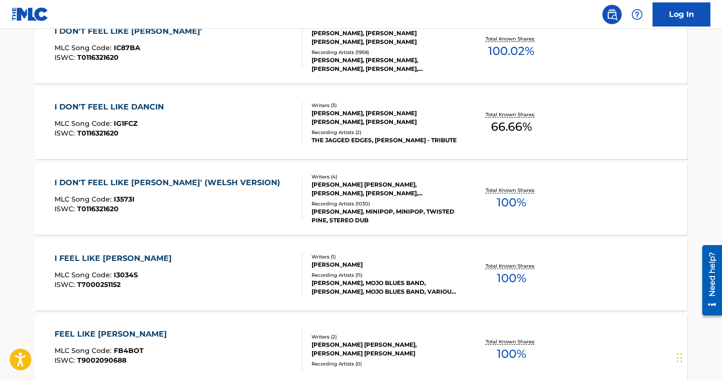
click at [190, 201] on div "MLC Song Code : I3573I" at bounding box center [170, 201] width 231 height 10
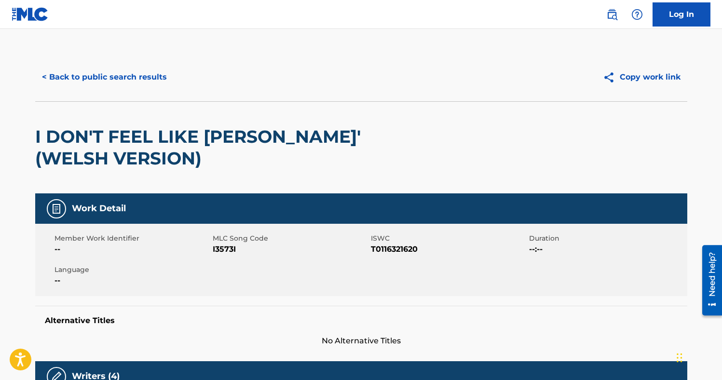
click at [122, 78] on button "< Back to public search results" at bounding box center [104, 77] width 138 height 24
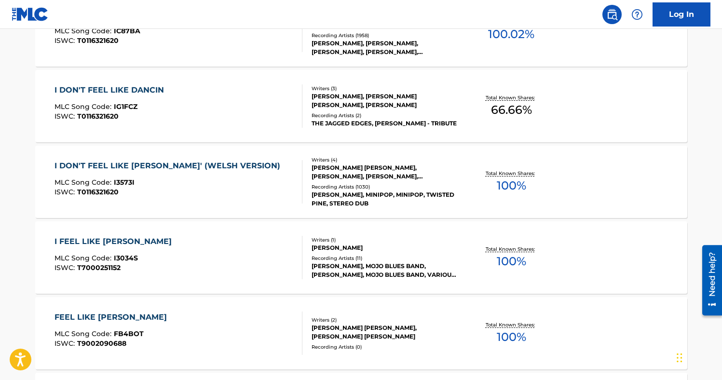
scroll to position [322, 0]
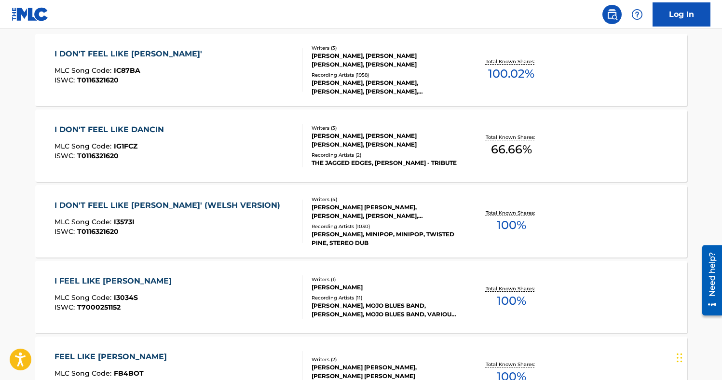
click at [194, 145] on div "I DON'T FEEL LIKE DANCIN MLC Song Code : IG1FCZ ISWC : T0116321620" at bounding box center [179, 145] width 248 height 43
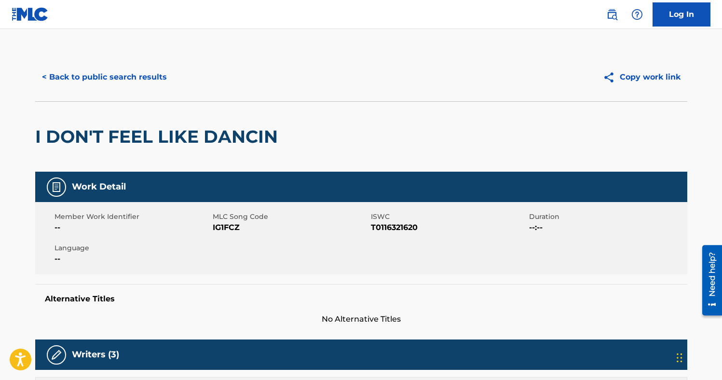
click at [101, 72] on button "< Back to public search results" at bounding box center [104, 77] width 138 height 24
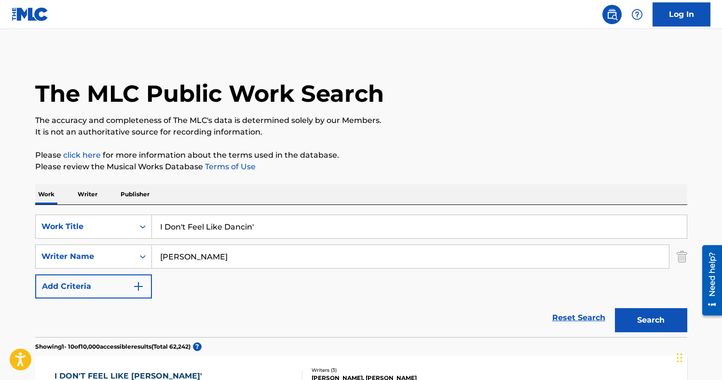
click at [182, 258] on input "[PERSON_NAME]" at bounding box center [410, 256] width 517 height 23
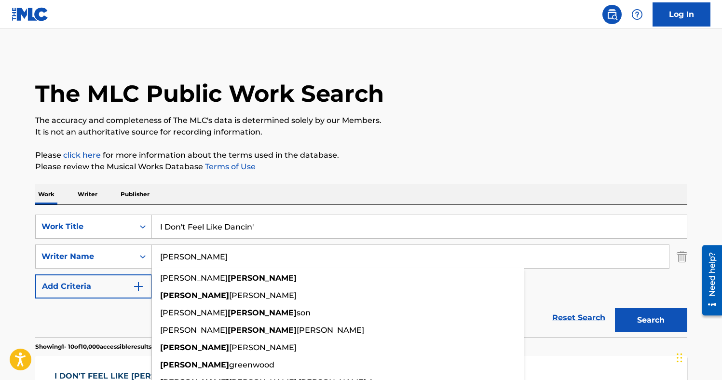
click at [182, 258] on input "[PERSON_NAME]" at bounding box center [410, 256] width 517 height 23
paste input "[PERSON_NAME]"
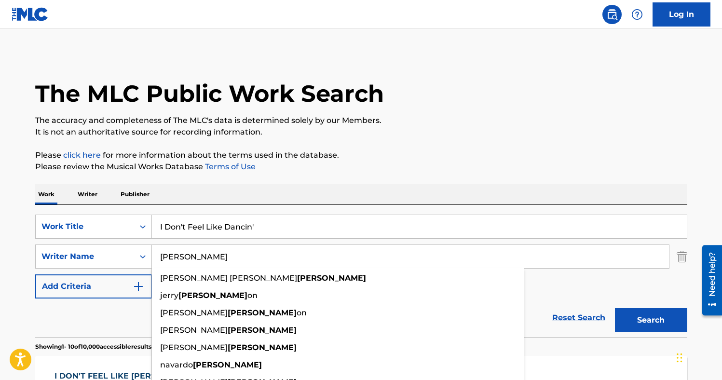
type input "[PERSON_NAME]"
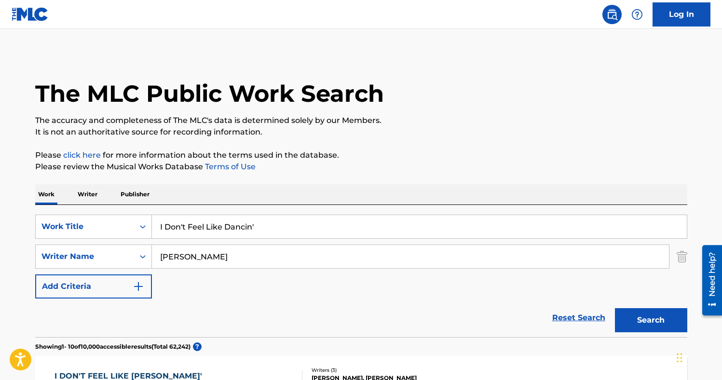
click at [182, 228] on input "I Don't Feel Like Dancin'" at bounding box center [419, 226] width 535 height 23
paste input "Make No Mistake"
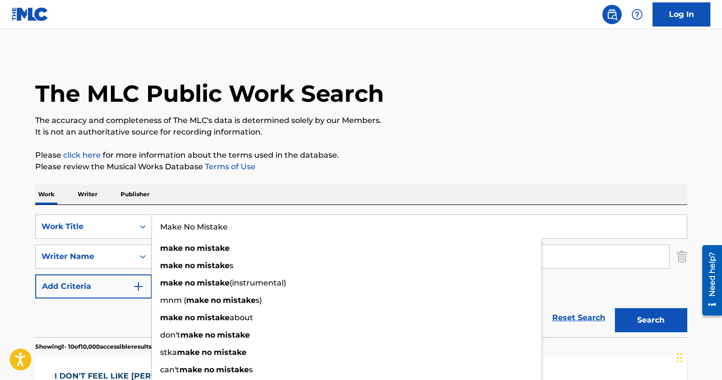
type input "Make No Mistake"
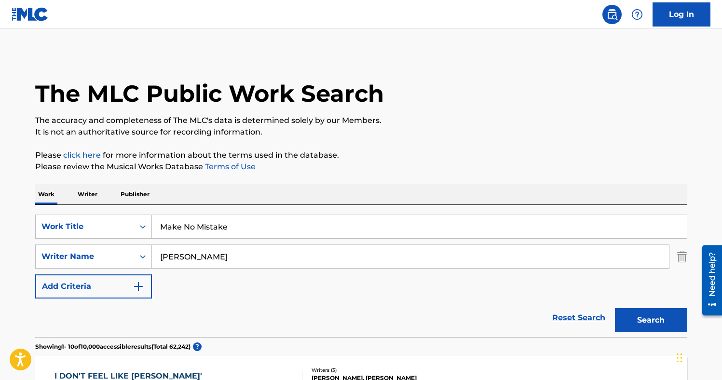
click at [209, 195] on div "Work Writer Publisher" at bounding box center [361, 194] width 652 height 20
click at [631, 319] on button "Search" at bounding box center [651, 320] width 72 height 24
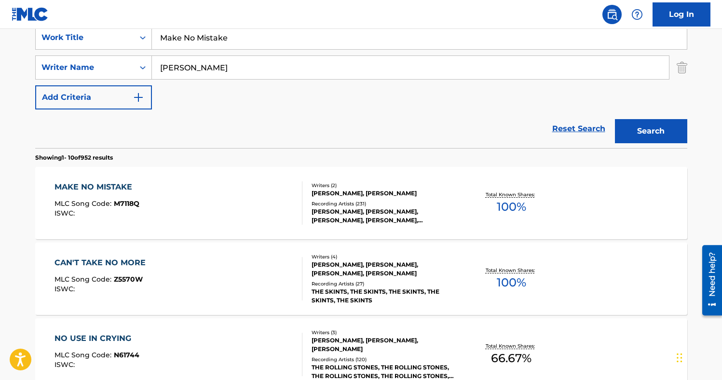
scroll to position [192, 0]
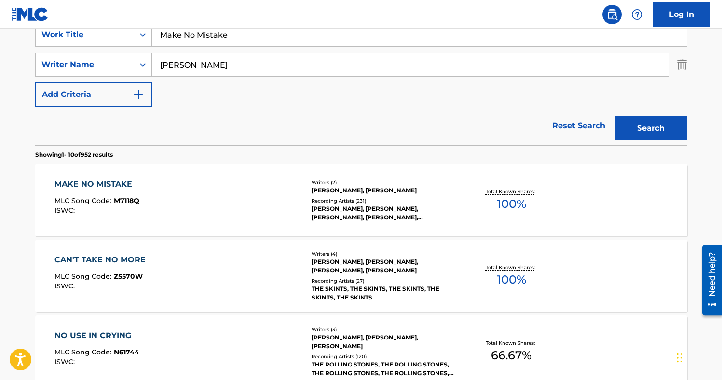
click at [207, 193] on div "MAKE NO MISTAKE MLC Song Code : M7118Q ISWC :" at bounding box center [179, 199] width 248 height 43
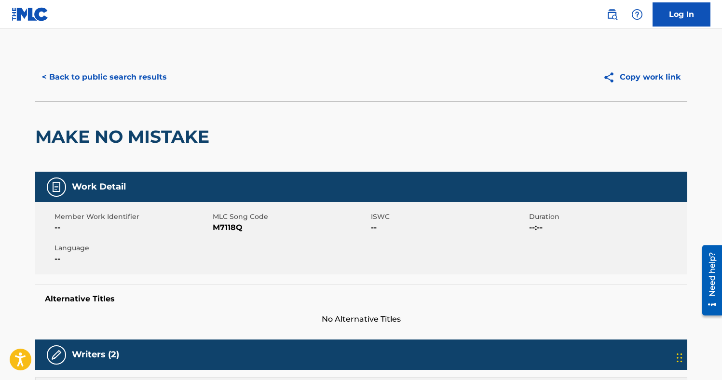
click at [218, 225] on span "M7118Q" at bounding box center [291, 228] width 156 height 12
click at [119, 75] on button "< Back to public search results" at bounding box center [104, 77] width 138 height 24
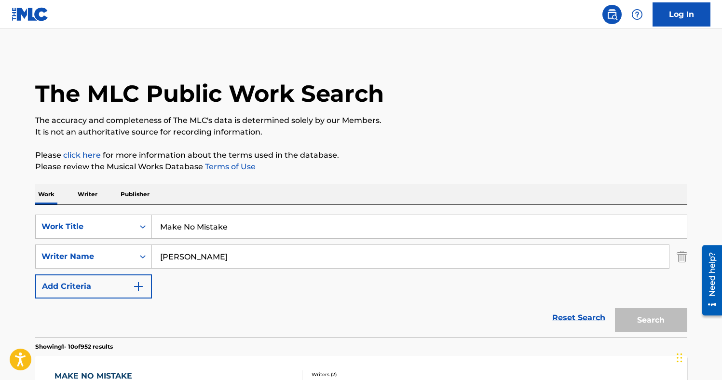
scroll to position [192, 0]
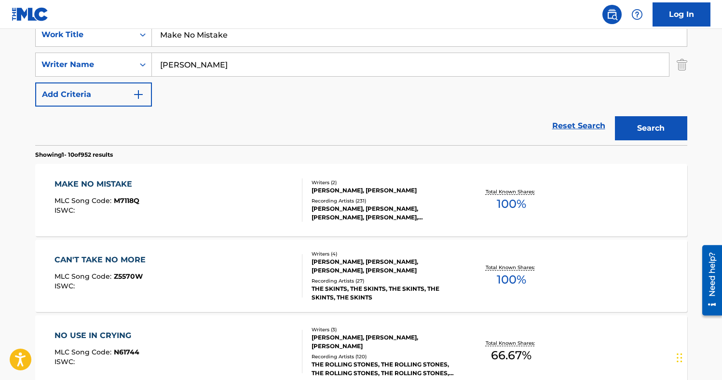
click at [177, 67] on input "[PERSON_NAME]" at bounding box center [410, 64] width 517 height 23
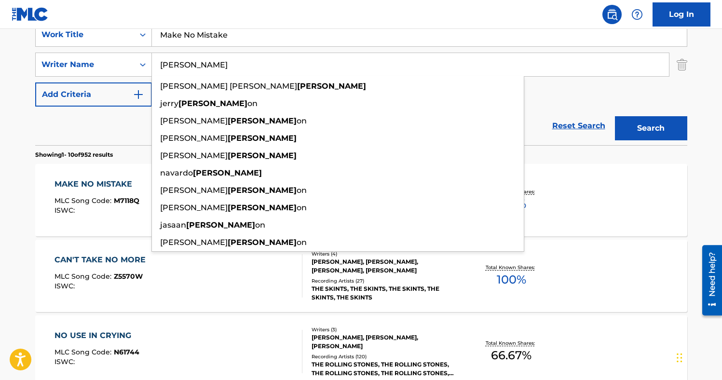
click at [177, 67] on input "[PERSON_NAME]" at bounding box center [410, 64] width 517 height 23
paste input "[PERSON_NAME]"
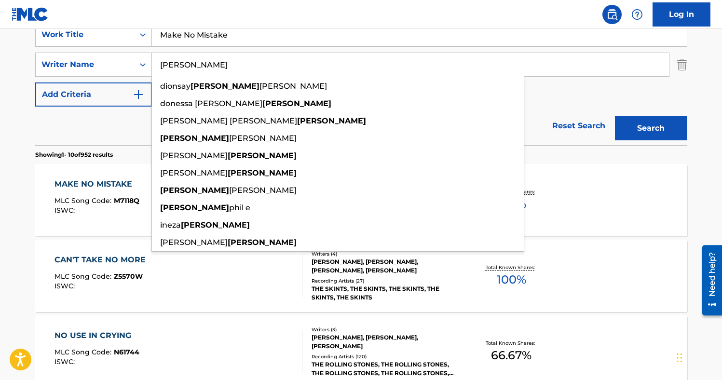
type input "[PERSON_NAME]"
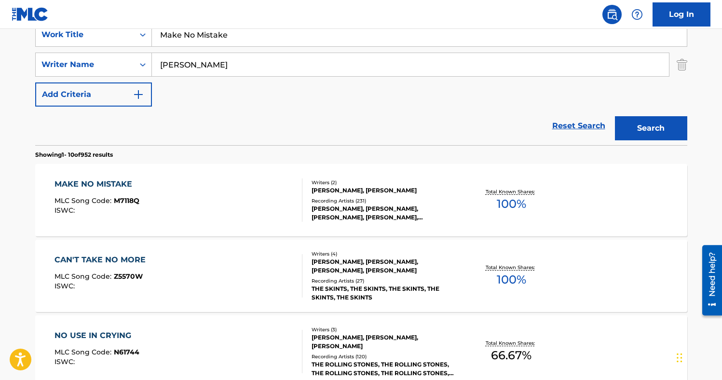
click at [214, 41] on input "Make No Mistake" at bounding box center [419, 34] width 535 height 23
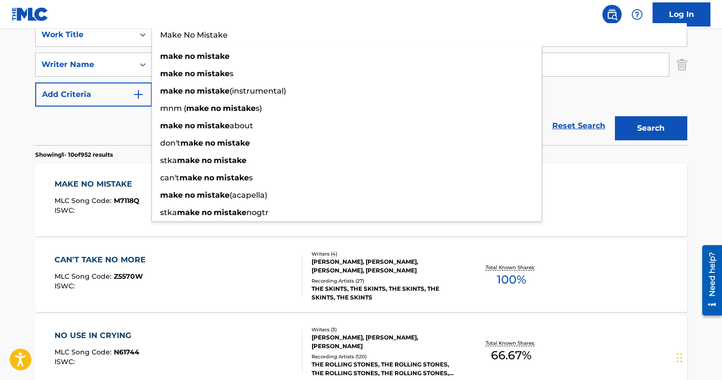
click at [214, 41] on input "Make No Mistake" at bounding box center [419, 34] width 535 height 23
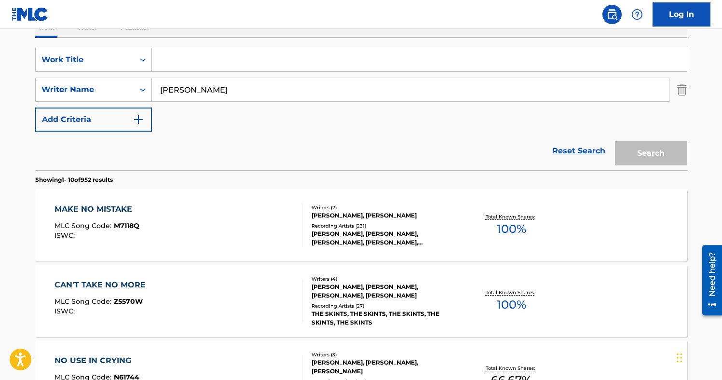
scroll to position [155, 0]
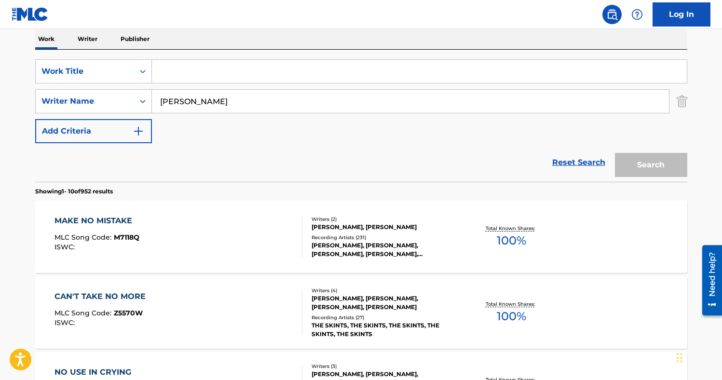
paste input "Get the Party Started"
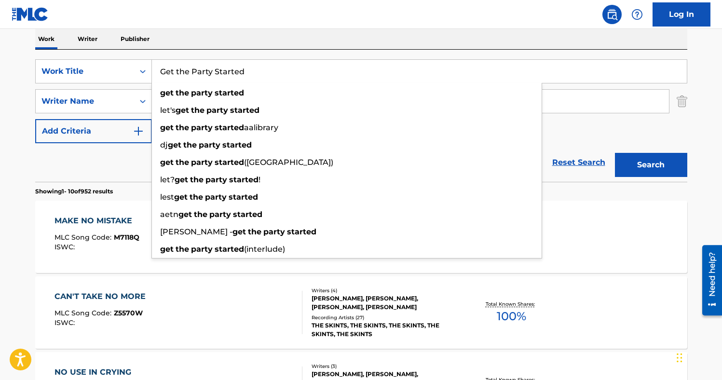
type input "Get the Party Started"
click at [615, 153] on button "Search" at bounding box center [651, 165] width 72 height 24
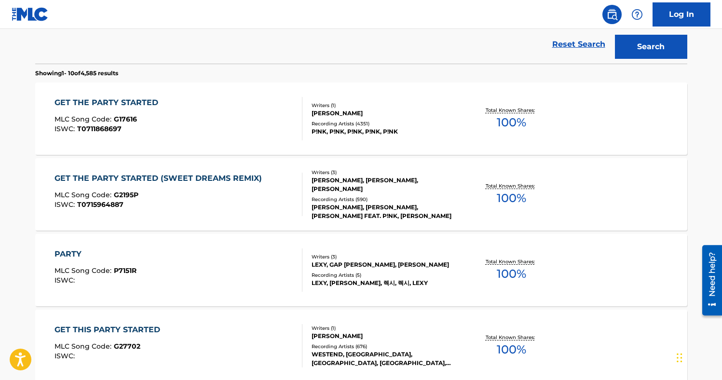
scroll to position [282, 0]
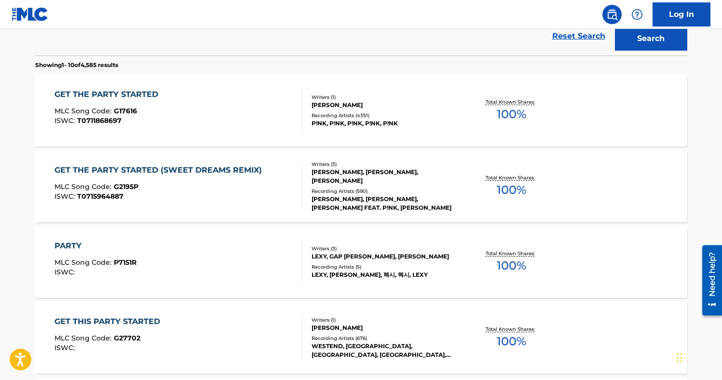
click at [213, 179] on div "GET THE PARTY STARTED (SWEET DREAMS REMIX) MLC Song Code : G2195P ISWC : T07159…" at bounding box center [161, 185] width 212 height 43
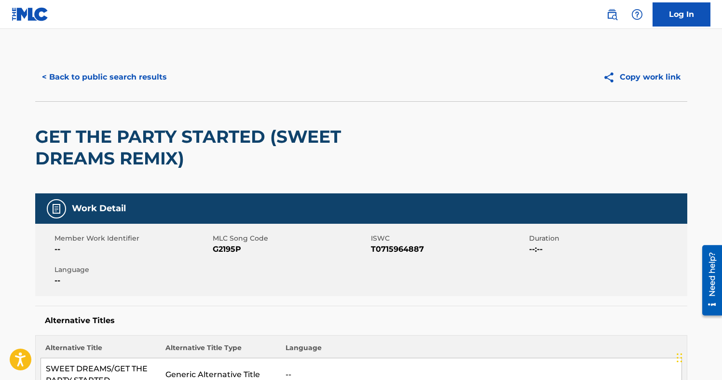
click at [139, 68] on button "< Back to public search results" at bounding box center [104, 77] width 138 height 24
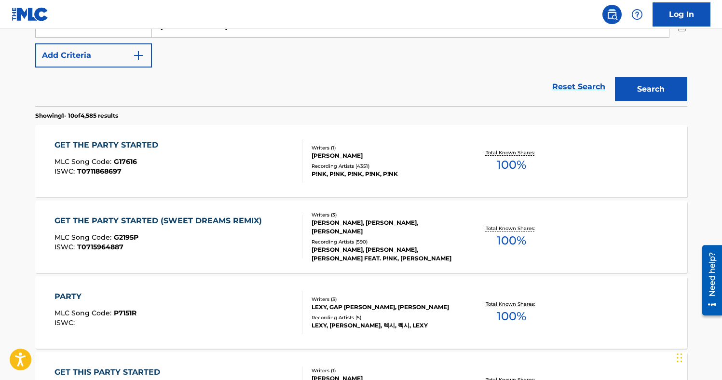
scroll to position [230, 0]
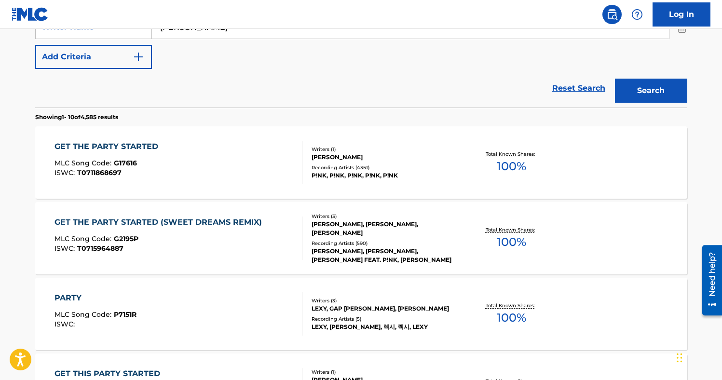
click at [219, 153] on div "GET THE PARTY STARTED MLC Song Code : G17616 ISWC : T0711868697" at bounding box center [179, 162] width 248 height 43
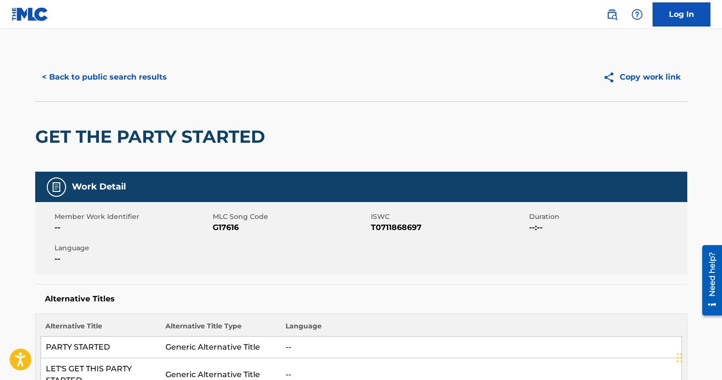
click at [231, 232] on span "G17616" at bounding box center [291, 228] width 156 height 12
click at [125, 74] on button "< Back to public search results" at bounding box center [104, 77] width 138 height 24
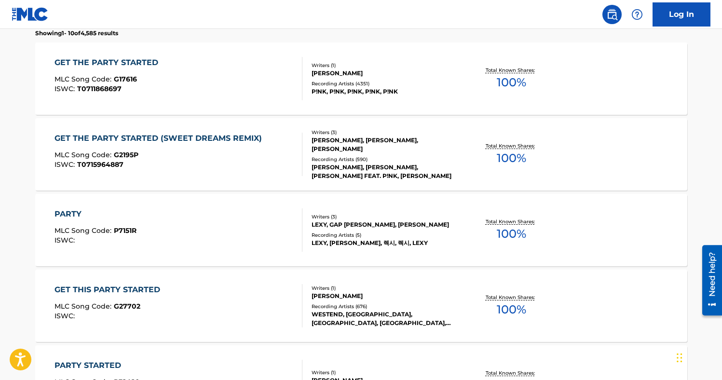
scroll to position [319, 0]
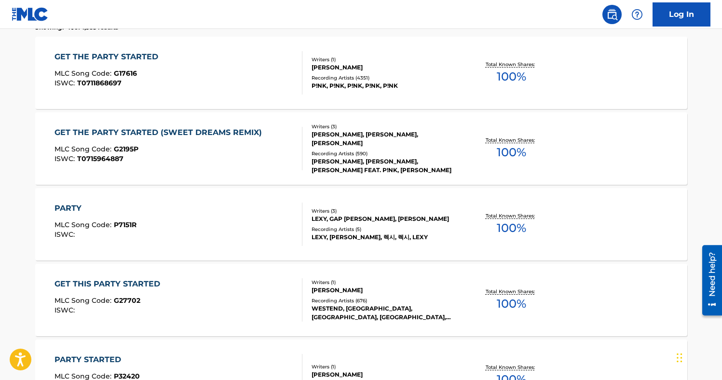
click at [176, 157] on div "ISWC : T0715964887" at bounding box center [161, 158] width 212 height 7
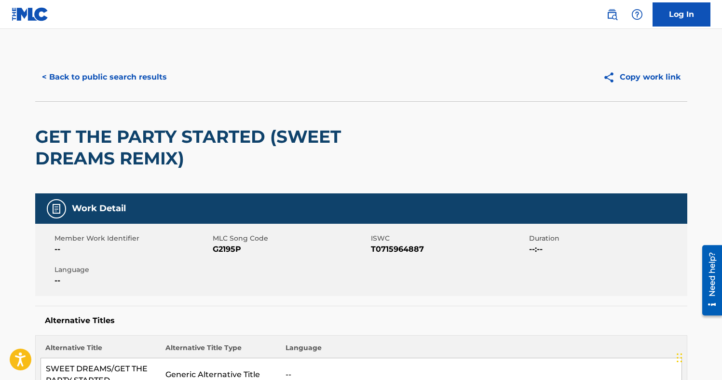
click at [228, 254] on span "G2195P" at bounding box center [291, 250] width 156 height 12
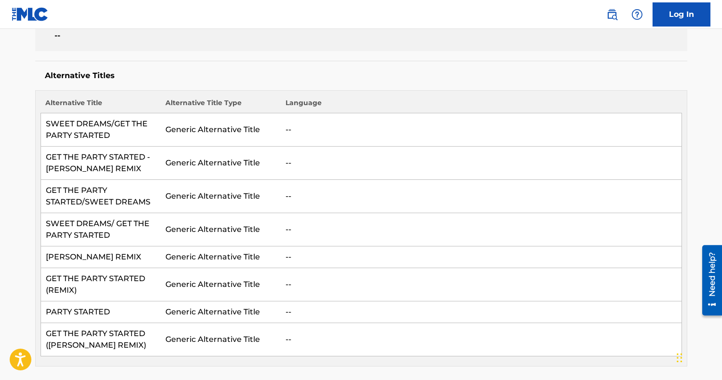
scroll to position [14, 0]
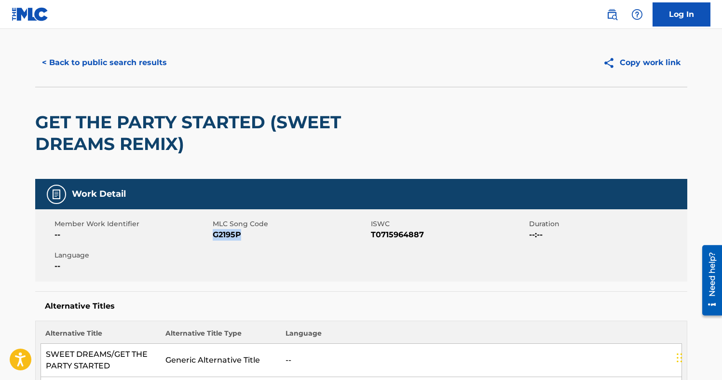
click at [128, 69] on button "< Back to public search results" at bounding box center [104, 63] width 138 height 24
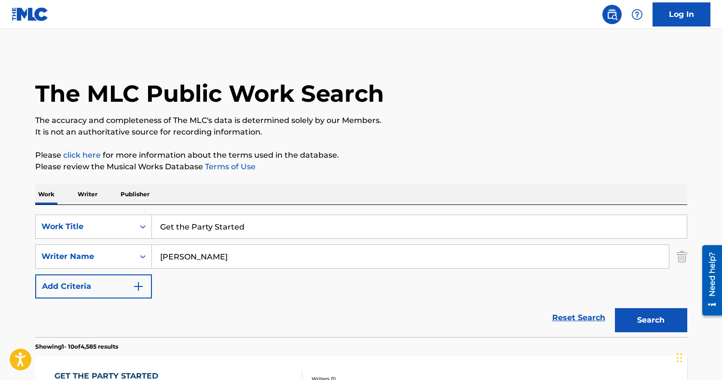
click at [187, 262] on input "[PERSON_NAME]" at bounding box center [410, 256] width 517 height 23
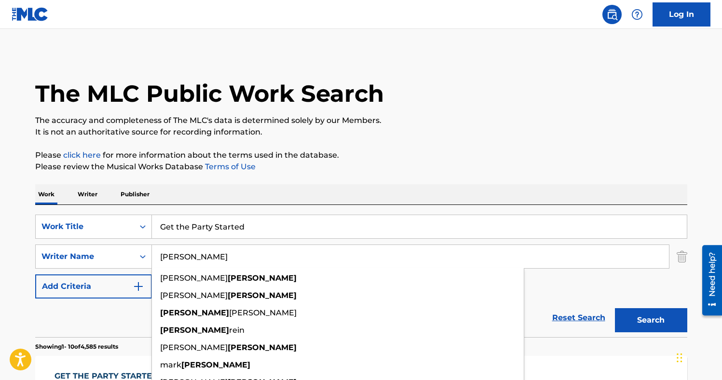
click at [187, 262] on input "[PERSON_NAME]" at bounding box center [410, 256] width 517 height 23
paste input "[PERSON_NAME]"
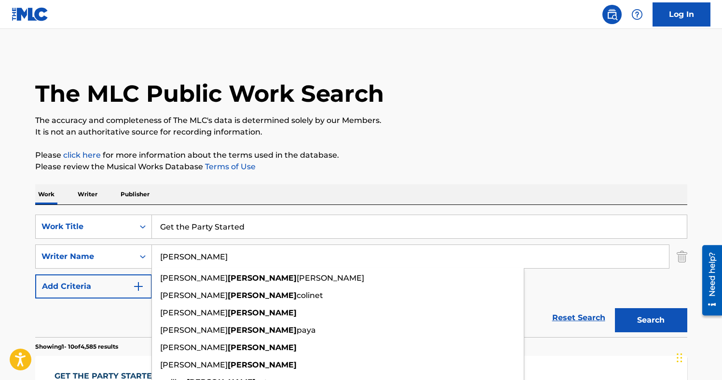
type input "[PERSON_NAME]"
click at [204, 233] on input "Get the Party Started" at bounding box center [419, 226] width 535 height 23
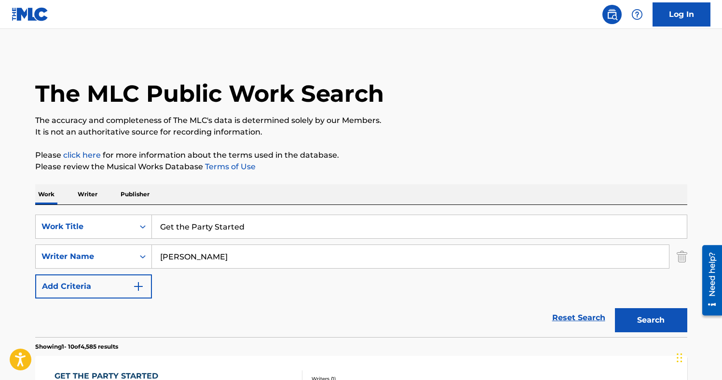
click at [204, 233] on input "Get the Party Started" at bounding box center [419, 226] width 535 height 23
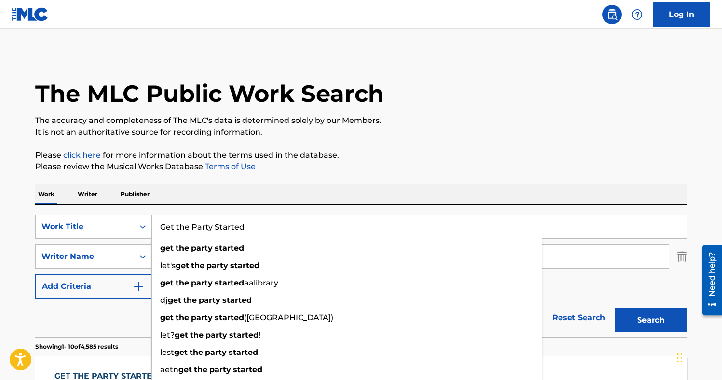
click at [204, 233] on input "Get the Party Started" at bounding box center [419, 226] width 535 height 23
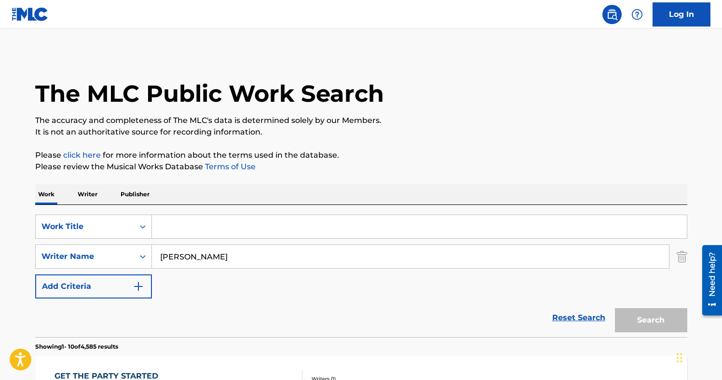
paste input "Reggae para [PERSON_NAME]"
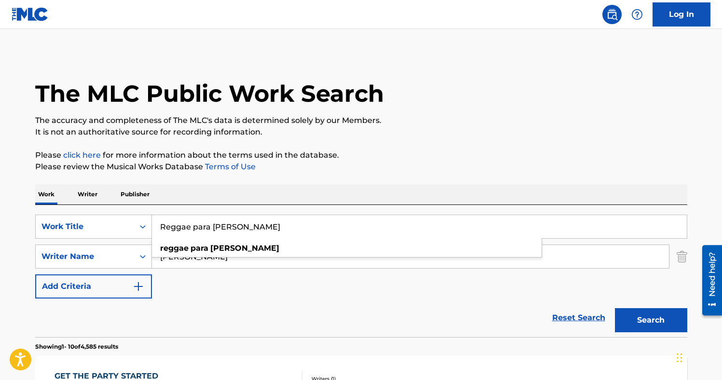
type input "Reggae para [PERSON_NAME]"
click at [623, 196] on div "Work Writer Publisher" at bounding box center [361, 194] width 652 height 20
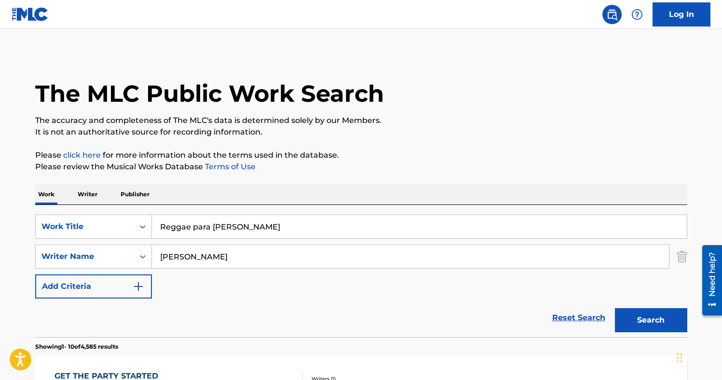
click at [631, 314] on button "Search" at bounding box center [651, 320] width 72 height 24
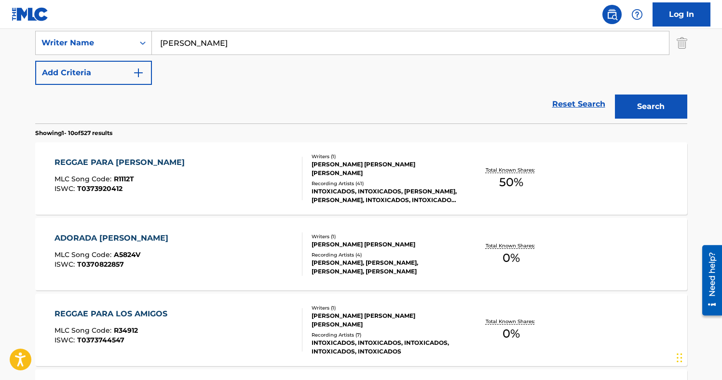
scroll to position [216, 0]
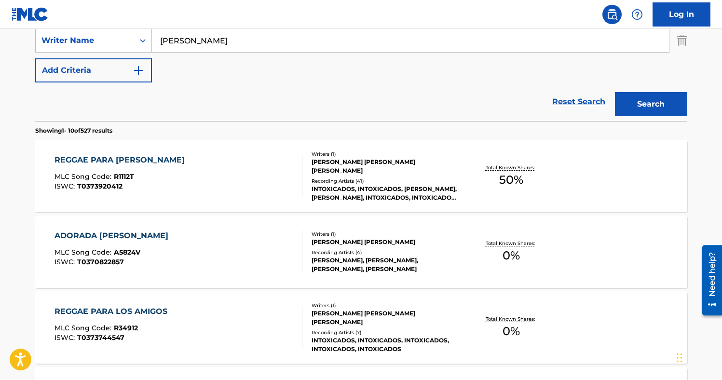
click at [204, 174] on div "REGGAE PARA [PERSON_NAME] MLC Song Code : R1112T ISWC : T0373920412" at bounding box center [179, 175] width 248 height 43
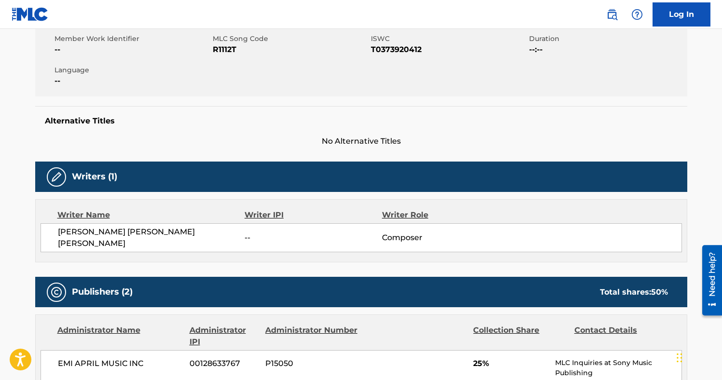
scroll to position [147, 0]
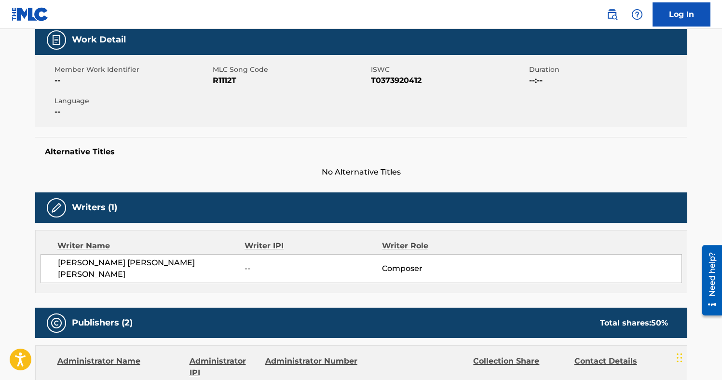
click at [229, 82] on span "R1112T" at bounding box center [291, 81] width 156 height 12
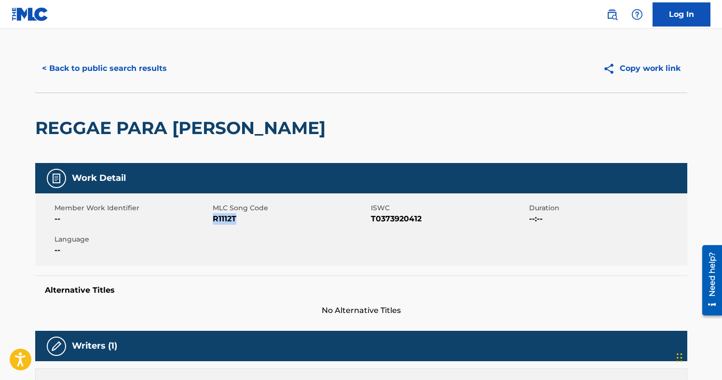
scroll to position [0, 0]
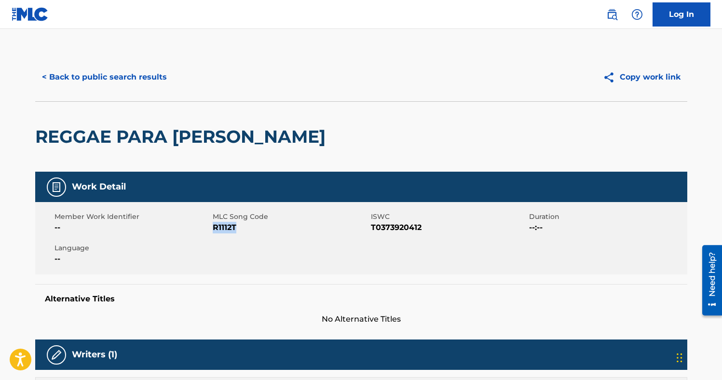
click at [127, 82] on button "< Back to public search results" at bounding box center [104, 77] width 138 height 24
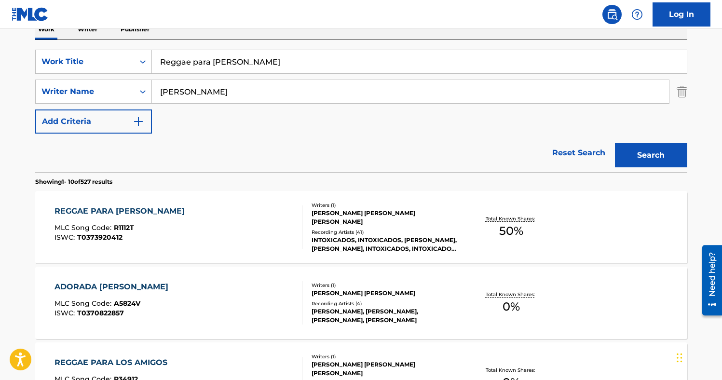
scroll to position [146, 0]
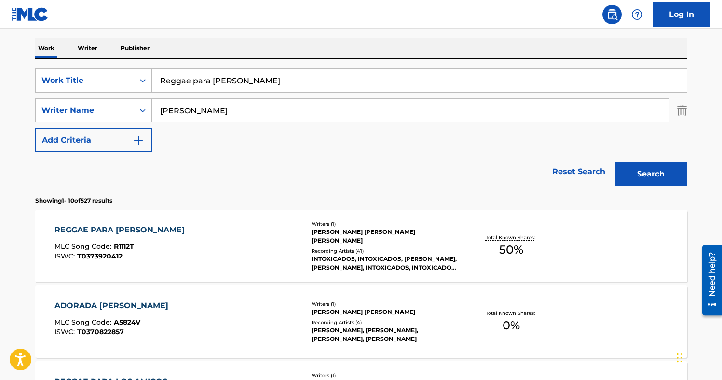
click at [193, 112] on input "[PERSON_NAME]" at bounding box center [410, 110] width 517 height 23
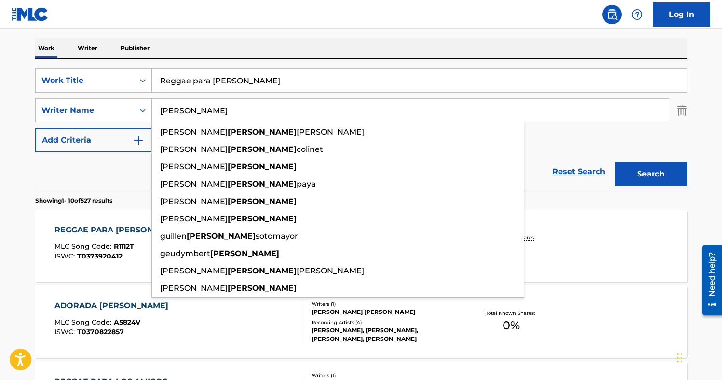
click at [193, 112] on input "[PERSON_NAME]" at bounding box center [410, 110] width 517 height 23
paste input "[DATE]"
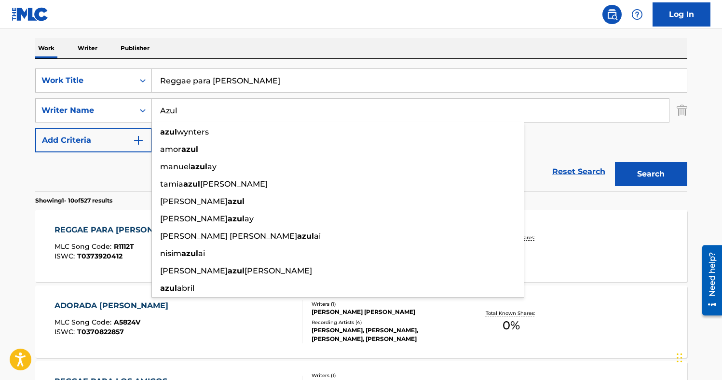
type input "Azul"
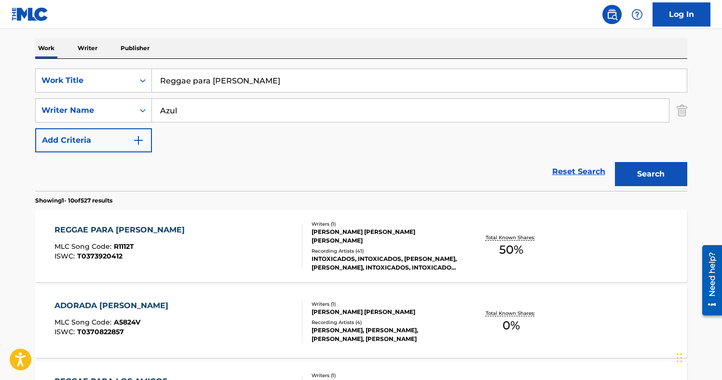
click at [177, 79] on input "Reggae para [PERSON_NAME]" at bounding box center [419, 80] width 535 height 23
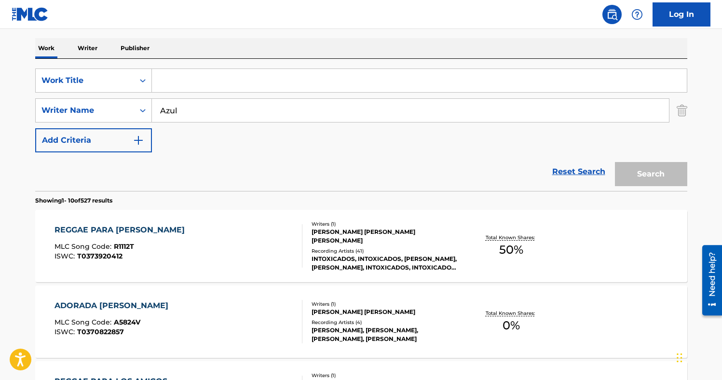
paste input "Como un Loco"
click at [187, 87] on input "como un loco" at bounding box center [419, 80] width 535 height 23
paste input "Como un L"
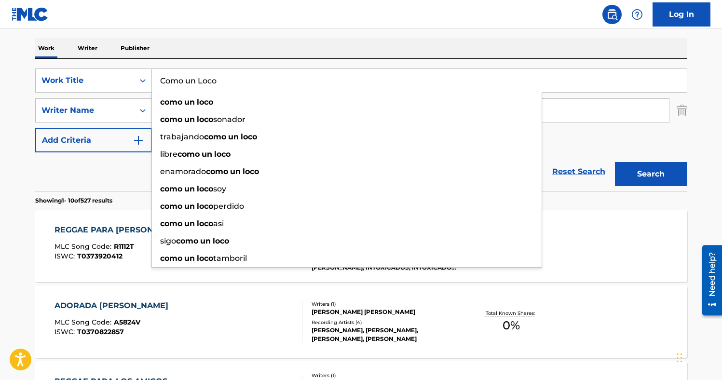
type input "Como un Loco"
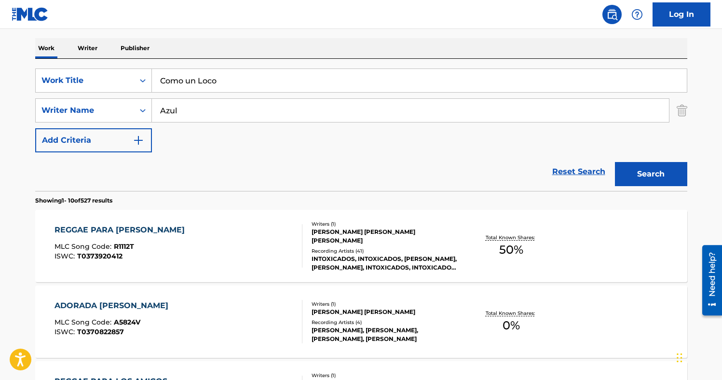
click at [299, 22] on nav "Log In" at bounding box center [361, 14] width 722 height 29
click at [629, 175] on button "Search" at bounding box center [651, 174] width 72 height 24
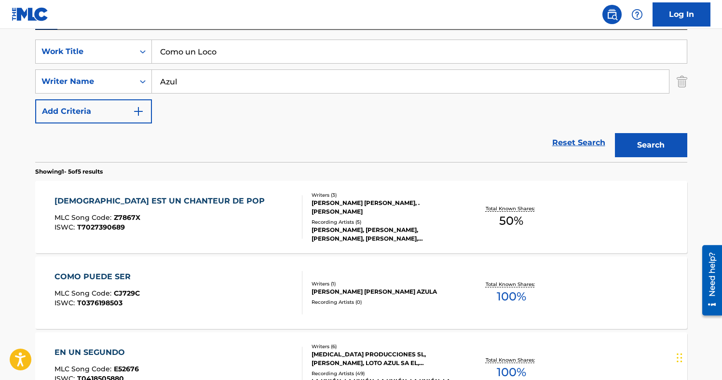
scroll to position [148, 0]
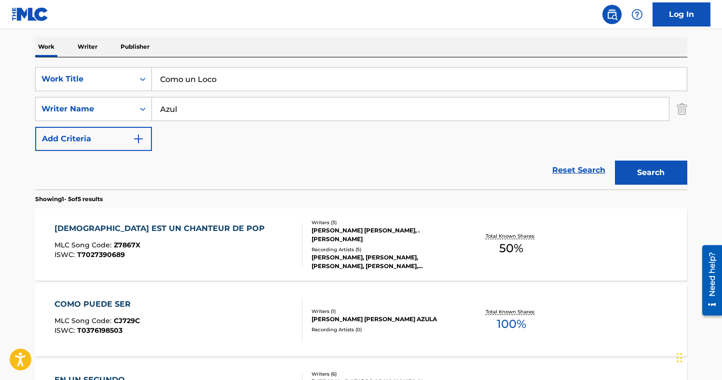
click at [164, 117] on input "Azul" at bounding box center [410, 108] width 517 height 23
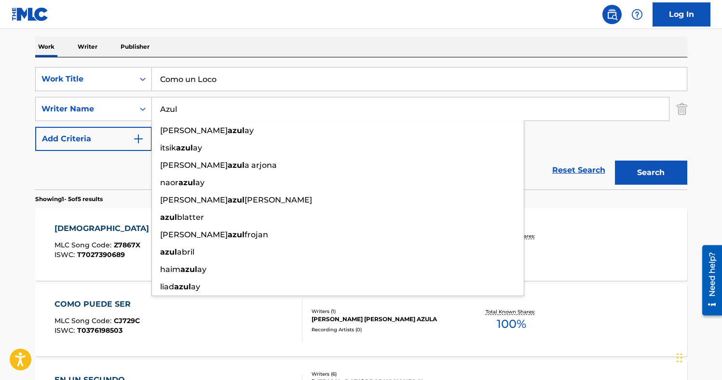
click at [164, 117] on input "Azul" at bounding box center [410, 108] width 517 height 23
paste input "[PERSON_NAME]"
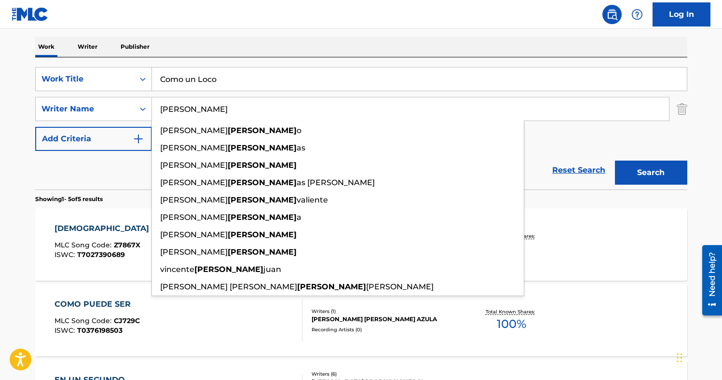
type input "[PERSON_NAME]"
click at [395, 36] on div "The MLC Public Work Search The accuracy and completeness of The MLC's data is d…" at bounding box center [361, 267] width 675 height 724
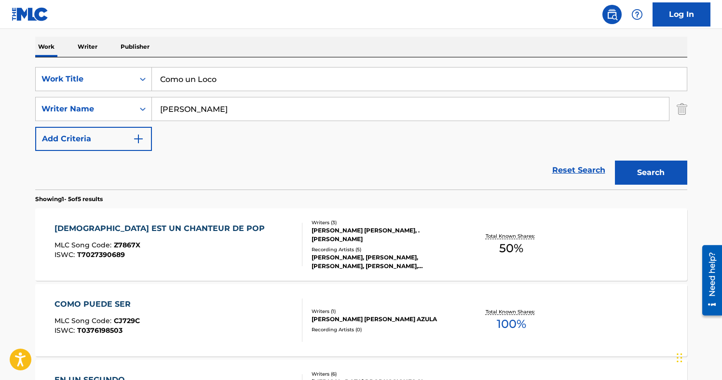
click at [631, 170] on button "Search" at bounding box center [651, 173] width 72 height 24
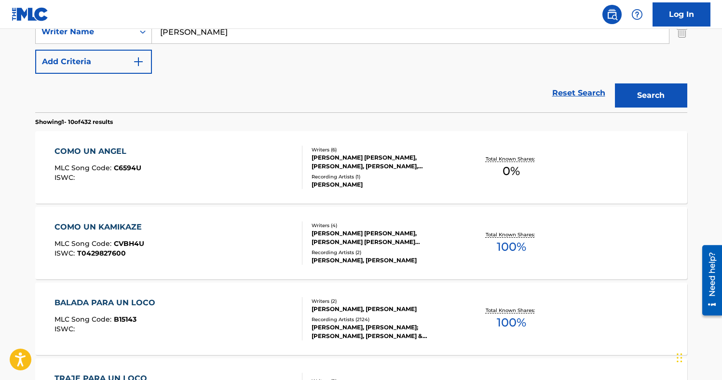
scroll to position [185, 0]
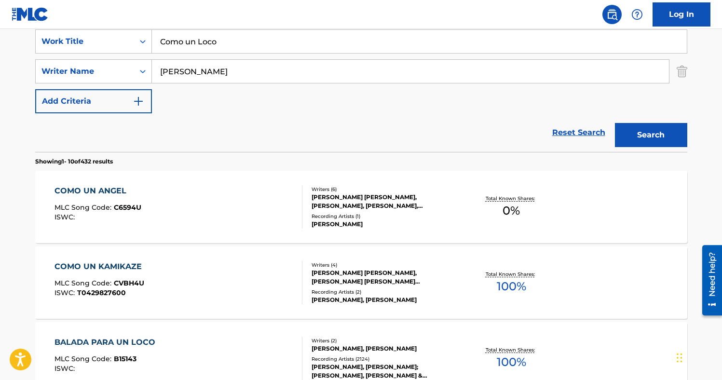
click at [687, 76] on img "Search Form" at bounding box center [682, 71] width 11 height 24
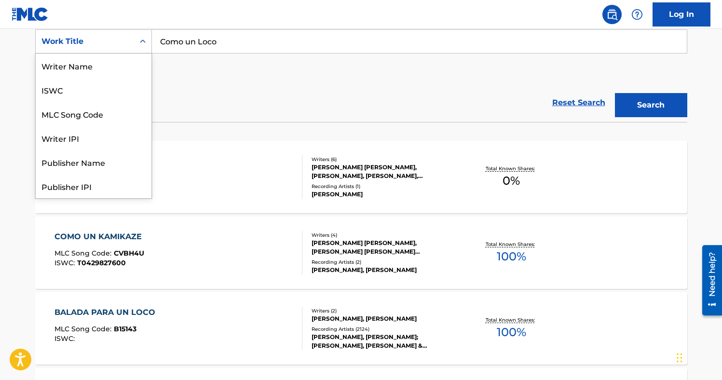
click at [136, 41] on div "Search Form" at bounding box center [142, 41] width 17 height 17
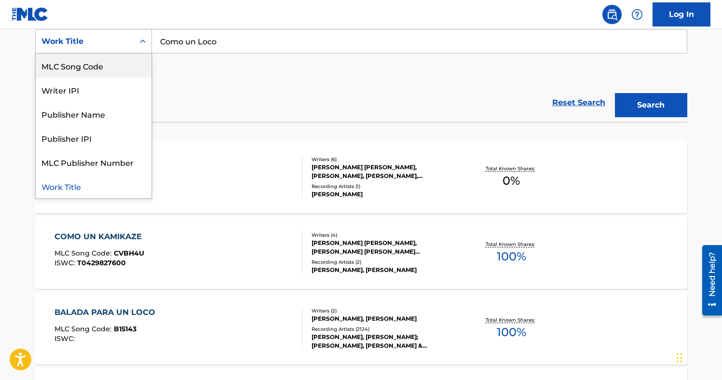
click at [117, 69] on div "MLC Song Code" at bounding box center [94, 66] width 116 height 24
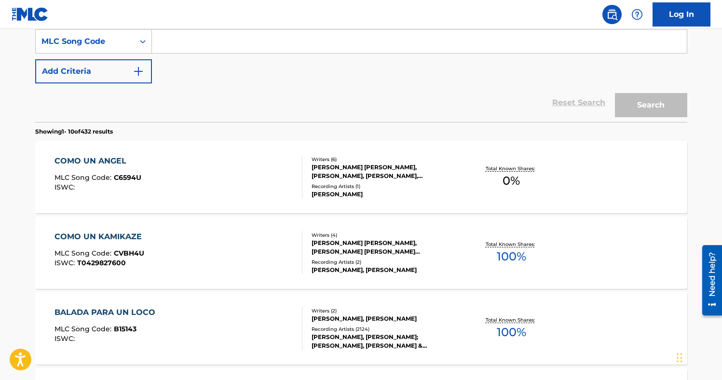
click at [203, 44] on input "Search Form" at bounding box center [419, 41] width 535 height 23
paste input "CV9FPD"
type input "CV9FPD"
click at [638, 95] on button "Search" at bounding box center [651, 105] width 72 height 24
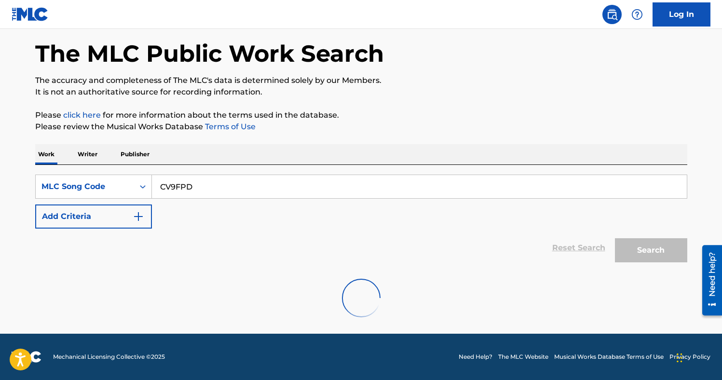
scroll to position [115, 0]
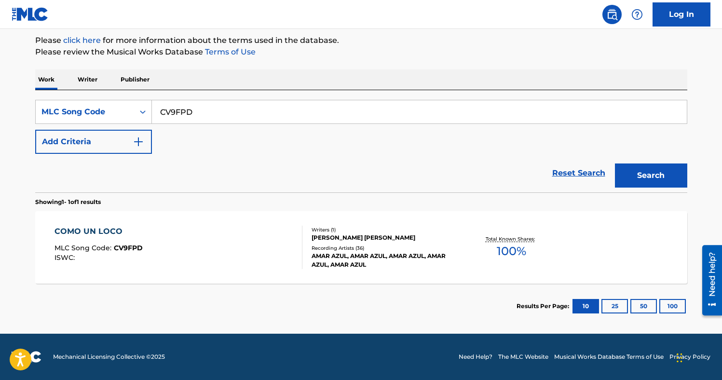
click at [217, 234] on div "COMO UN LOCO MLC Song Code : CV9FPD ISWC :" at bounding box center [179, 247] width 248 height 43
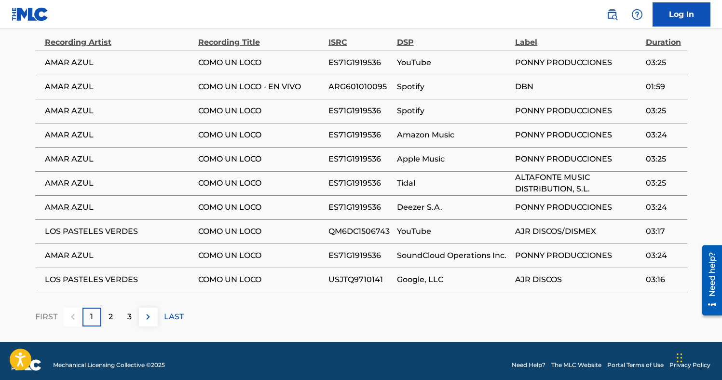
scroll to position [658, 0]
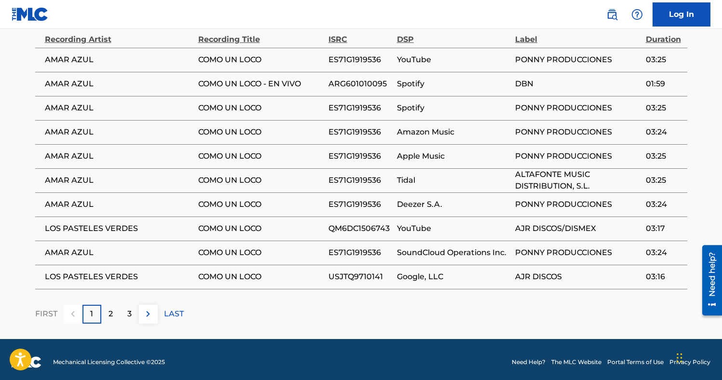
click at [150, 320] on img at bounding box center [148, 314] width 12 height 12
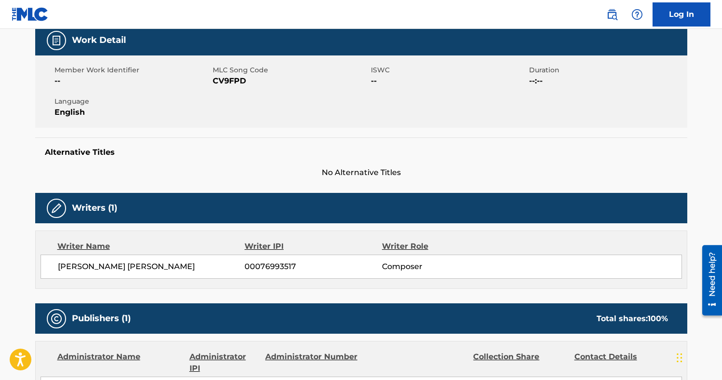
scroll to position [0, 0]
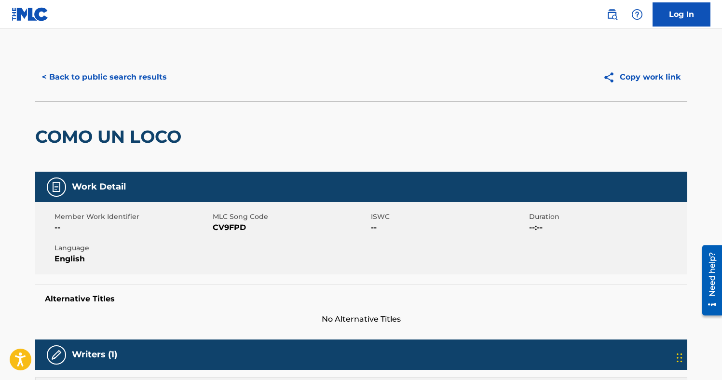
click at [135, 76] on button "< Back to public search results" at bounding box center [104, 77] width 138 height 24
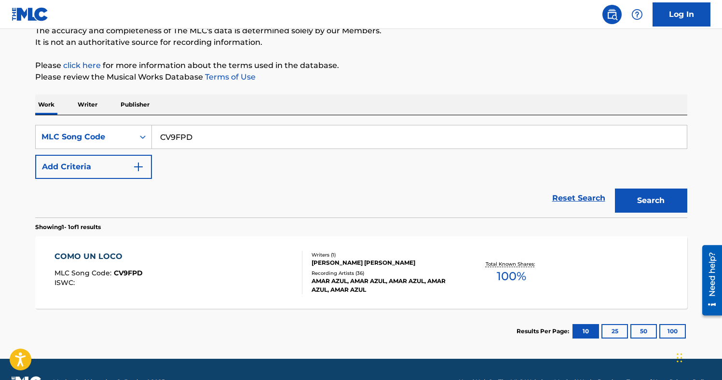
click at [138, 161] on img "Search Form" at bounding box center [139, 167] width 12 height 12
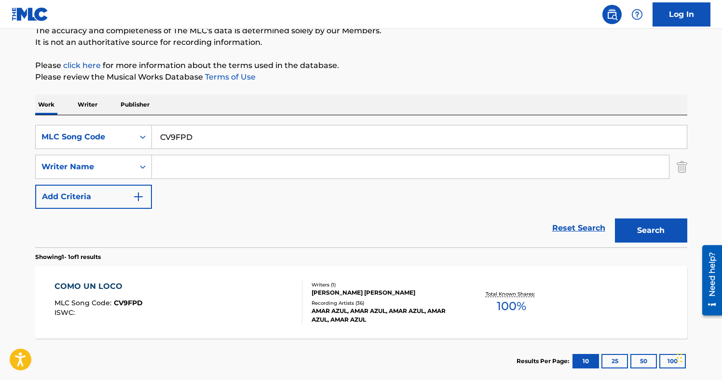
click at [173, 166] on input "Search Form" at bounding box center [410, 166] width 517 height 23
paste input "Canet"
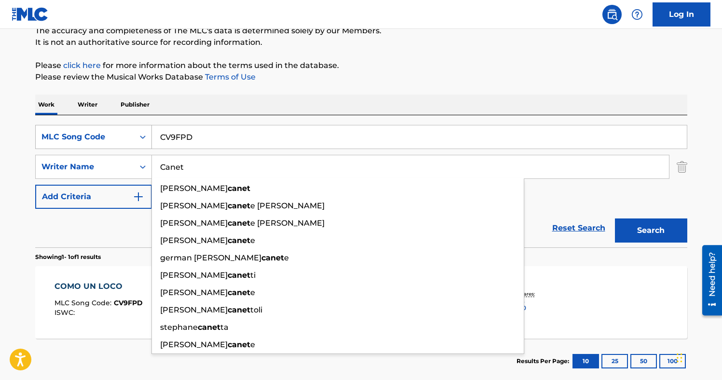
type input "Canet"
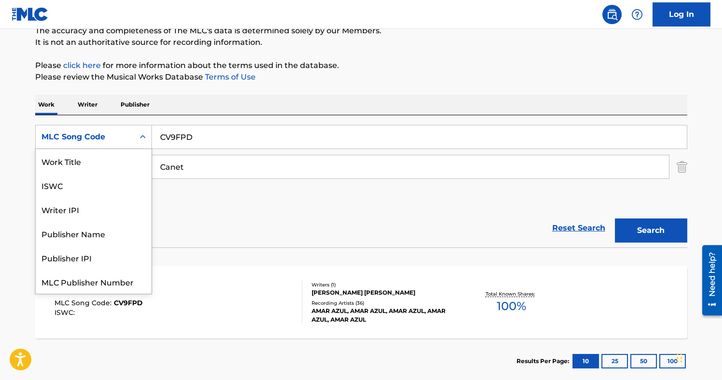
click at [127, 142] on div "MLC Song Code" at bounding box center [84, 137] width 87 height 12
click at [98, 156] on div "Work Title" at bounding box center [94, 161] width 116 height 24
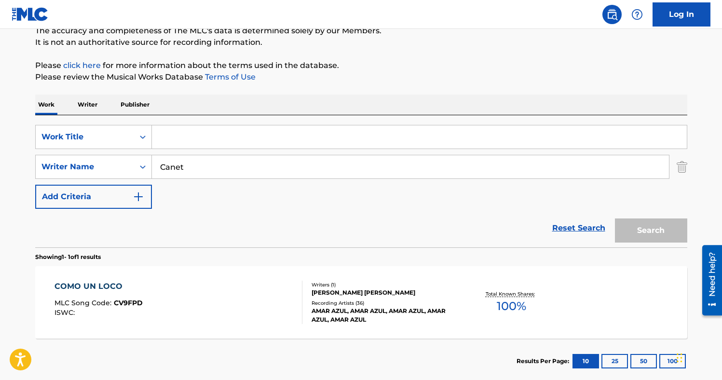
click at [176, 136] on input "Search Form" at bounding box center [419, 136] width 535 height 23
paste input "Me Besó y Se Fue"
type input "Me Besó y Se Fue"
click at [631, 236] on button "Search" at bounding box center [651, 231] width 72 height 24
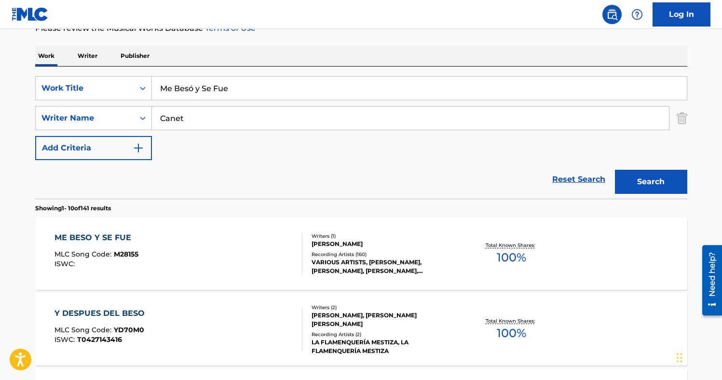
scroll to position [151, 0]
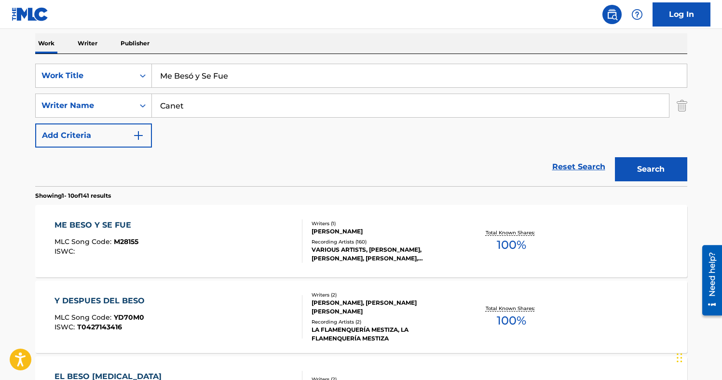
click at [197, 239] on div "ME BESO Y SE FUE MLC Song Code : M28155 ISWC :" at bounding box center [179, 240] width 248 height 43
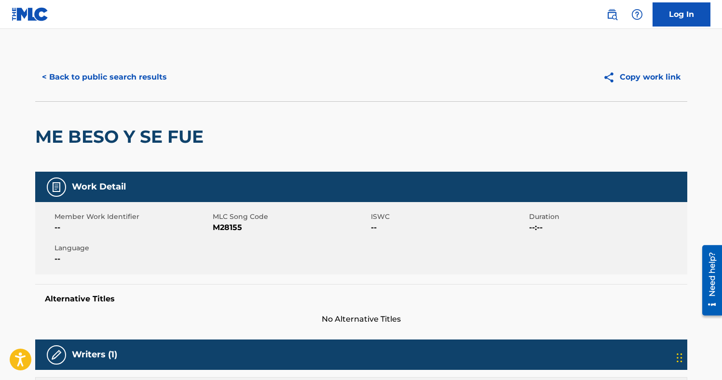
click at [231, 231] on span "M28155" at bounding box center [291, 228] width 156 height 12
click at [155, 69] on button "< Back to public search results" at bounding box center [104, 77] width 138 height 24
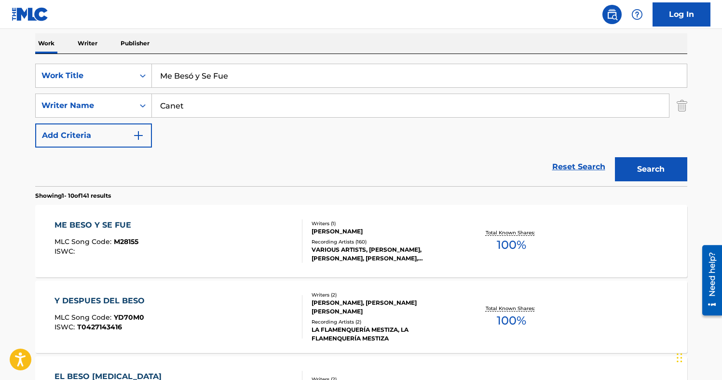
click at [201, 98] on input "Canet" at bounding box center [410, 105] width 517 height 23
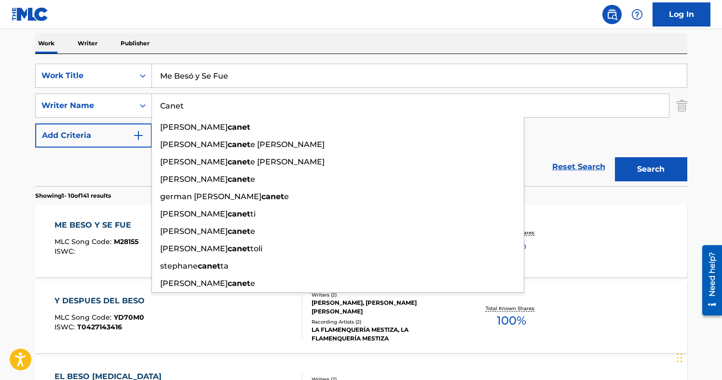
click at [201, 98] on input "Canet" at bounding box center [410, 105] width 517 height 23
paste input "[PERSON_NAME]"
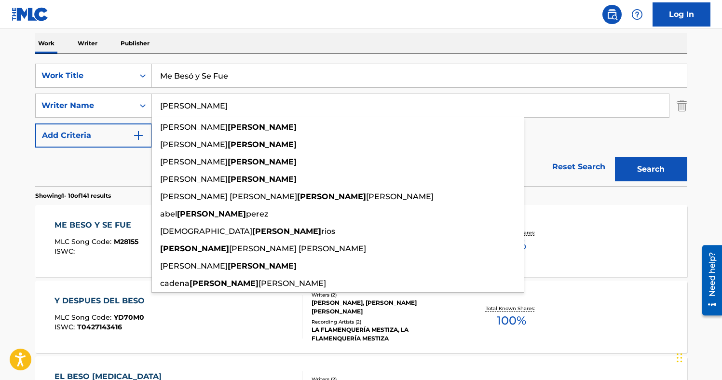
type input "[PERSON_NAME]"
click at [202, 74] on input "Me Besó y Se Fue" at bounding box center [419, 75] width 535 height 23
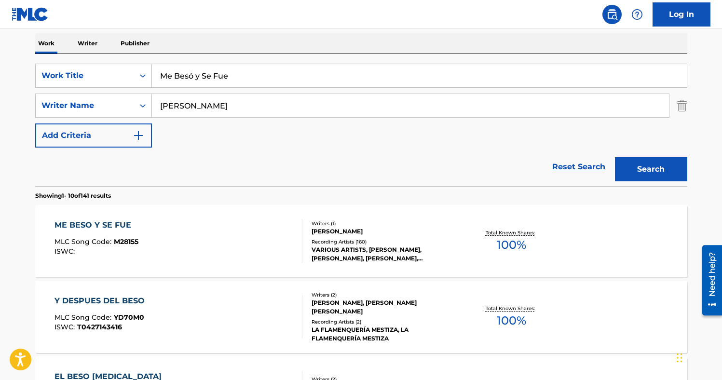
click at [202, 74] on input "Me Besó y Se Fue" at bounding box center [419, 75] width 535 height 23
paste input "[PERSON_NAME]"
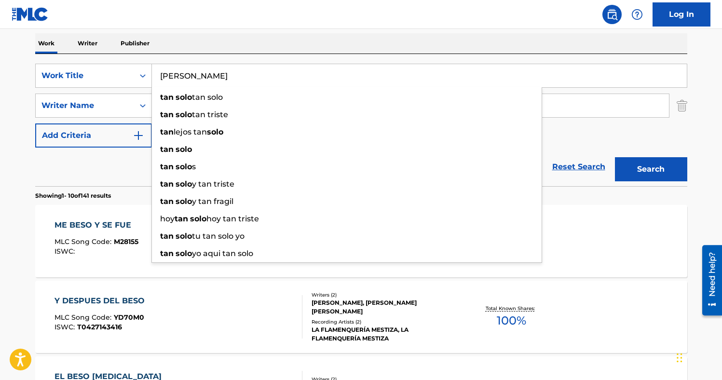
type input "[PERSON_NAME]"
click at [622, 132] on div "SearchWithCriteriadac9a971-d6a3-4d40-9630-69f4d2972a56 Work Title [PERSON_NAME]…" at bounding box center [361, 106] width 652 height 84
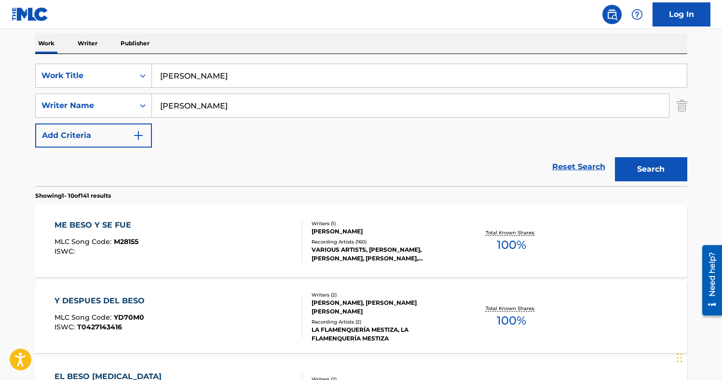
click at [650, 166] on button "Search" at bounding box center [651, 169] width 72 height 24
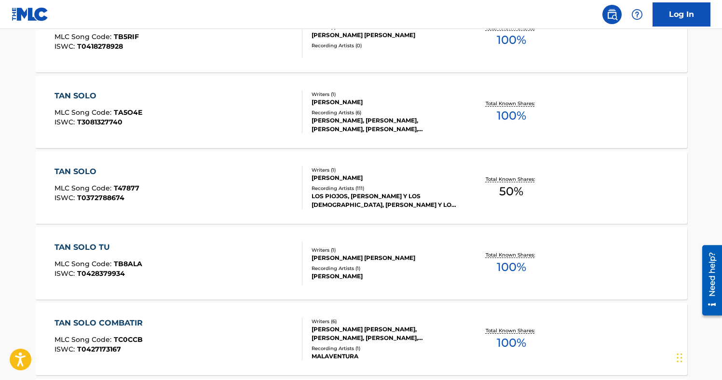
scroll to position [434, 0]
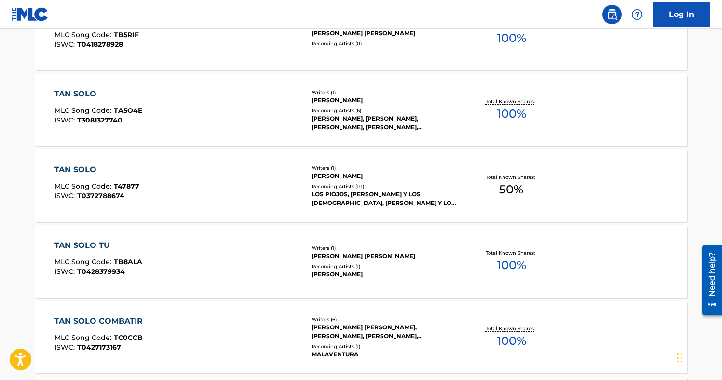
click at [235, 194] on div "TAN SOLO MLC Song Code : T47877 ISWC : T0372788674" at bounding box center [179, 185] width 248 height 43
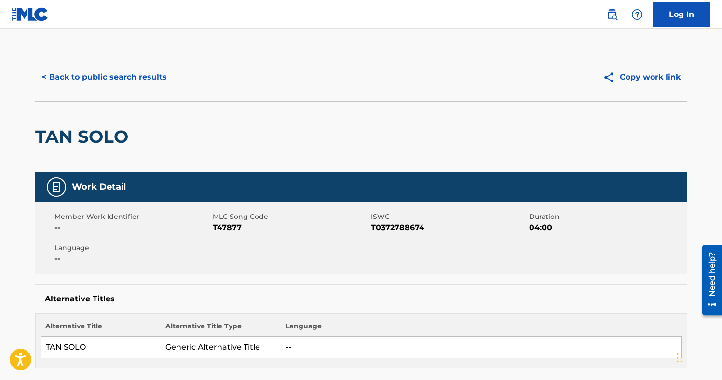
click at [228, 225] on span "T47877" at bounding box center [291, 228] width 156 height 12
click at [110, 76] on button "< Back to public search results" at bounding box center [104, 77] width 138 height 24
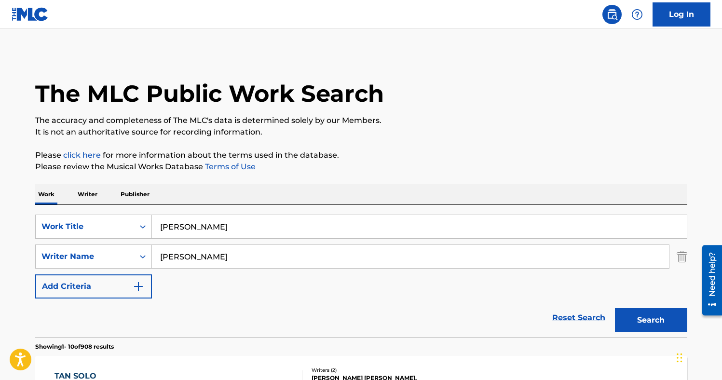
click at [677, 250] on img "Search Form" at bounding box center [682, 257] width 11 height 24
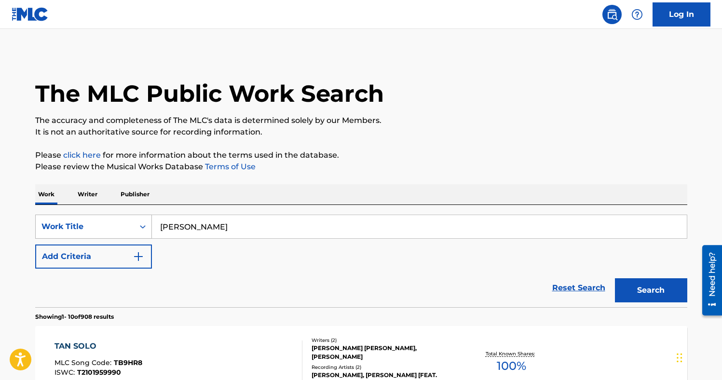
click at [113, 229] on div "Work Title" at bounding box center [84, 227] width 87 height 12
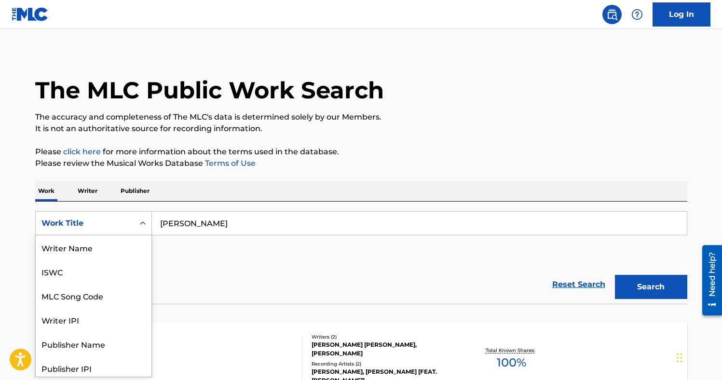
scroll to position [4, 0]
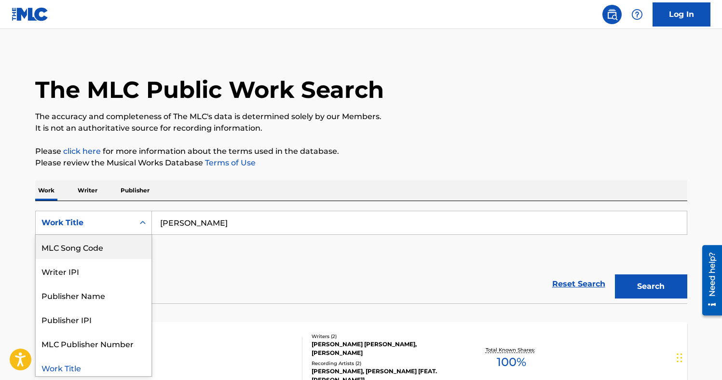
click at [105, 250] on div "MLC Song Code" at bounding box center [94, 247] width 116 height 24
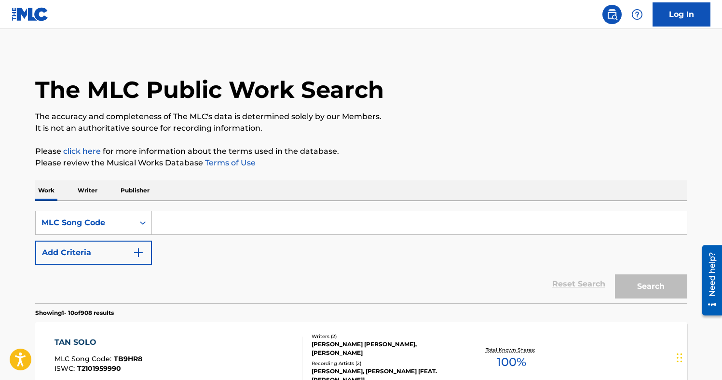
click at [176, 216] on input "Search Form" at bounding box center [419, 222] width 535 height 23
paste input "T3023L"
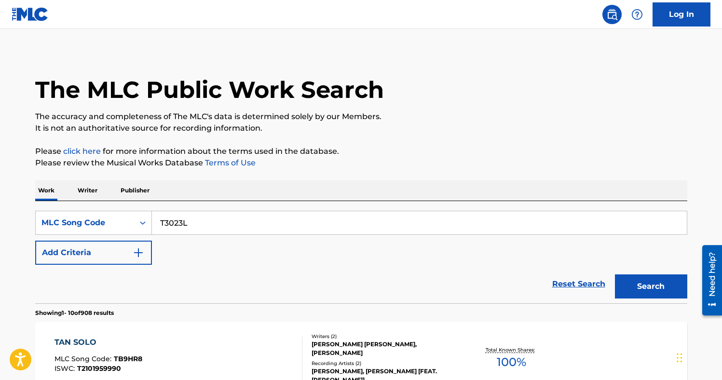
type input "T3023L"
click at [650, 284] on button "Search" at bounding box center [651, 286] width 72 height 24
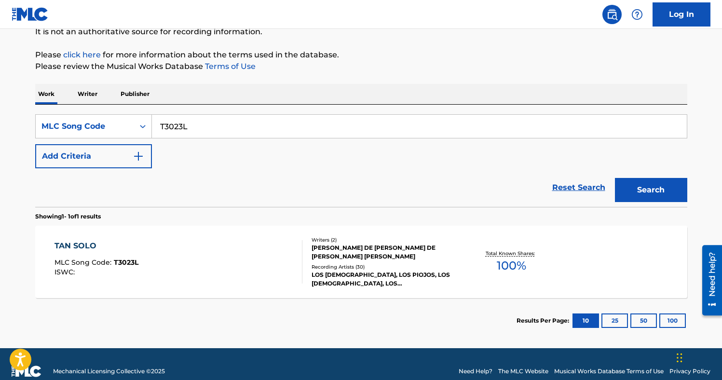
scroll to position [115, 0]
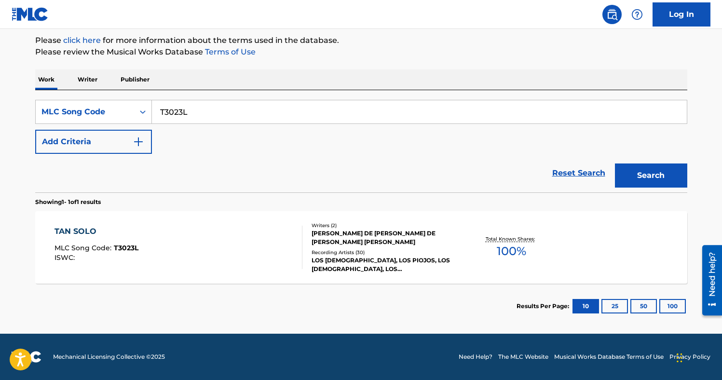
click at [134, 142] on img "Search Form" at bounding box center [139, 142] width 12 height 12
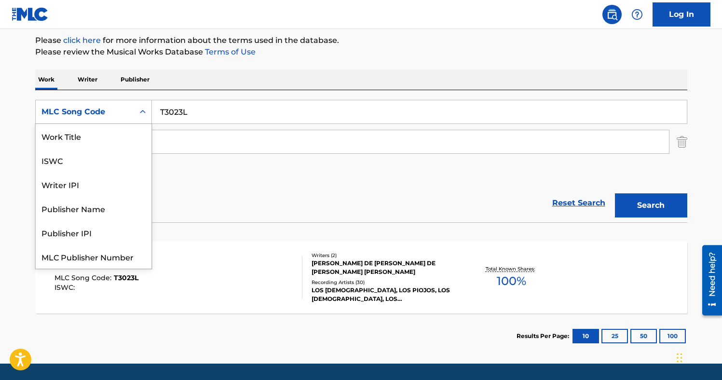
click at [102, 107] on div "MLC Song Code" at bounding box center [84, 112] width 87 height 12
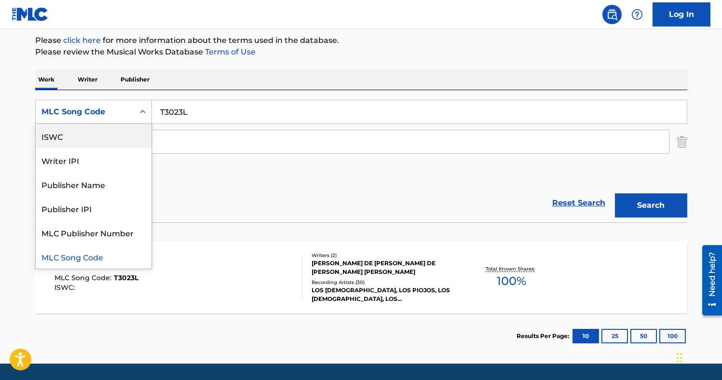
scroll to position [0, 0]
click at [85, 131] on div "Work Title" at bounding box center [94, 136] width 116 height 24
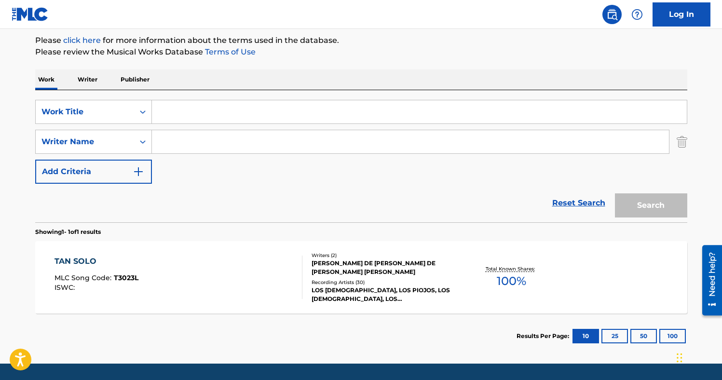
click at [163, 151] on input "Search Form" at bounding box center [410, 141] width 517 height 23
paste input "[GEOGRAPHIC_DATA]"
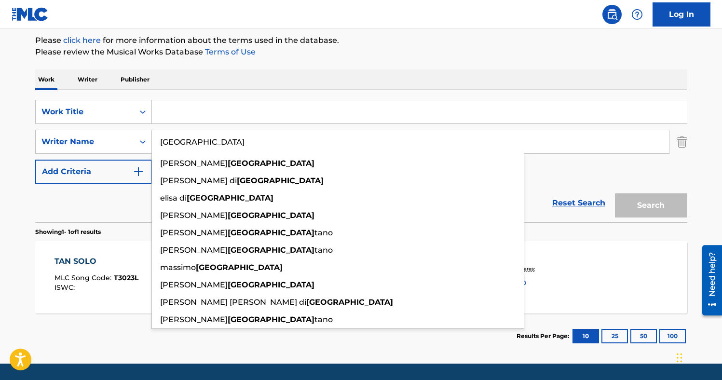
type input "[GEOGRAPHIC_DATA]"
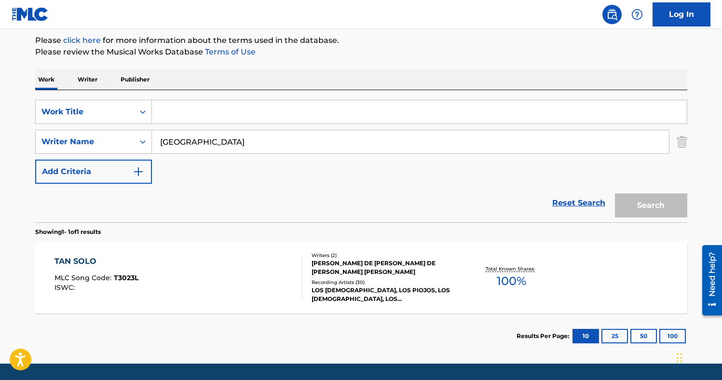
click at [192, 110] on input "Search Form" at bounding box center [419, 111] width 535 height 23
paste input "Nómades"
click at [208, 108] on input "nómades" at bounding box center [419, 111] width 535 height 23
paste input "Nómades"
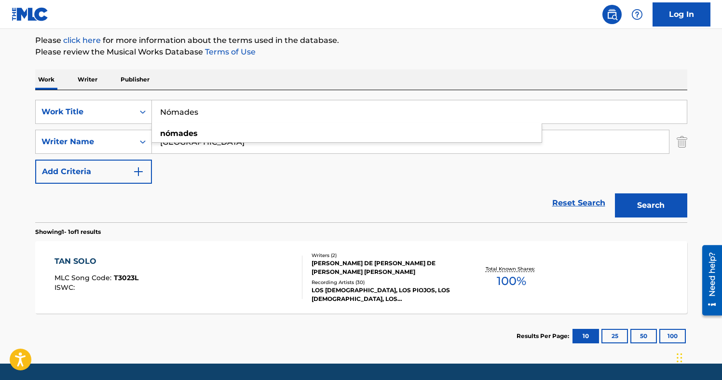
type input "Nómades"
click at [426, 64] on div "The MLC Public Work Search The accuracy and completeness of The MLC's data is d…" at bounding box center [361, 148] width 675 height 421
click at [639, 206] on button "Search" at bounding box center [651, 205] width 72 height 24
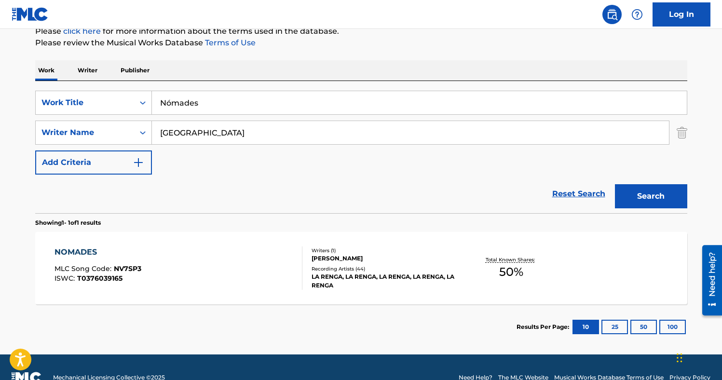
scroll to position [145, 0]
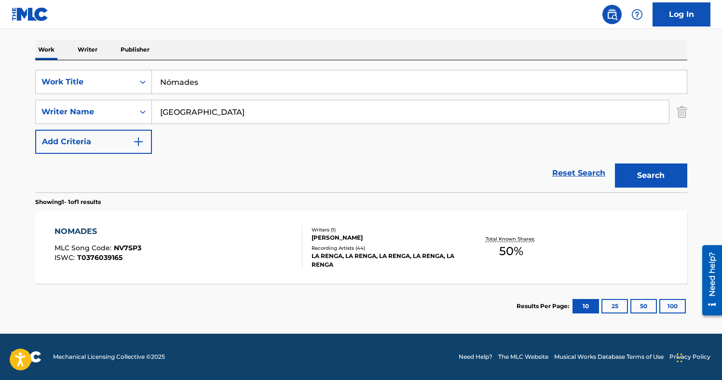
click at [234, 238] on div "NOMADES MLC Song Code : NV7SP3 ISWC : T0376039165" at bounding box center [179, 247] width 248 height 43
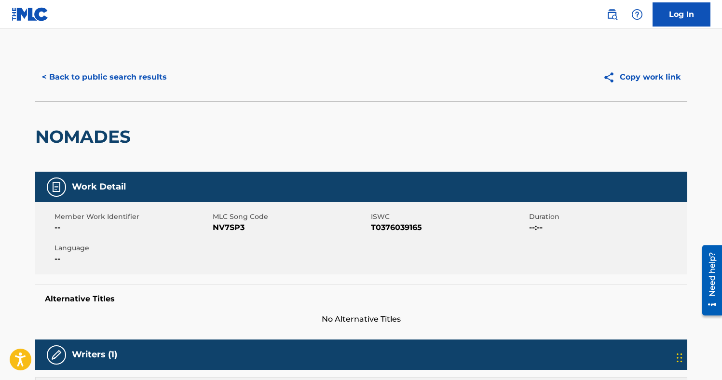
click at [225, 225] on span "NV7SP3" at bounding box center [291, 228] width 156 height 12
click at [121, 74] on button "< Back to public search results" at bounding box center [104, 77] width 138 height 24
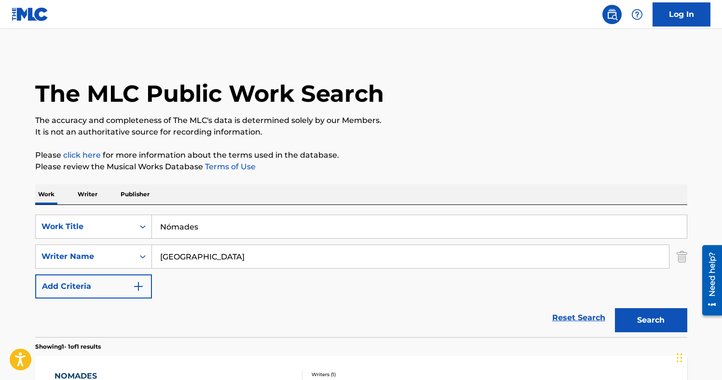
scroll to position [90, 0]
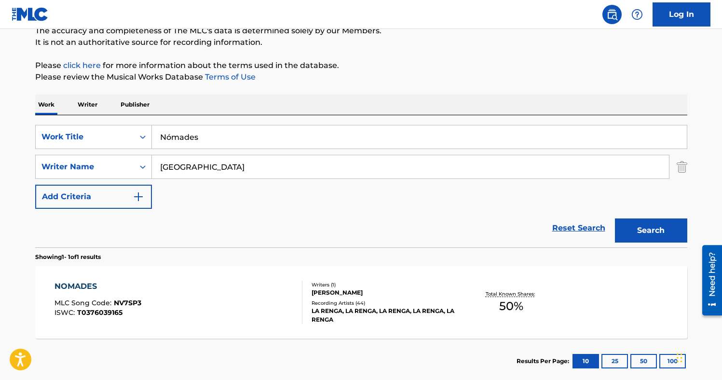
click at [684, 165] on img "Search Form" at bounding box center [682, 167] width 11 height 24
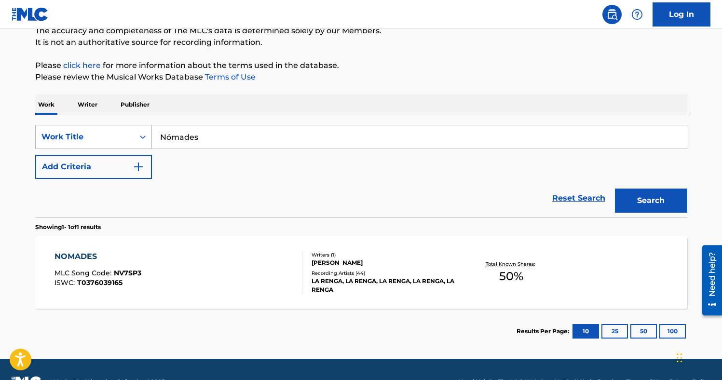
click at [134, 137] on div "Search Form" at bounding box center [142, 136] width 17 height 17
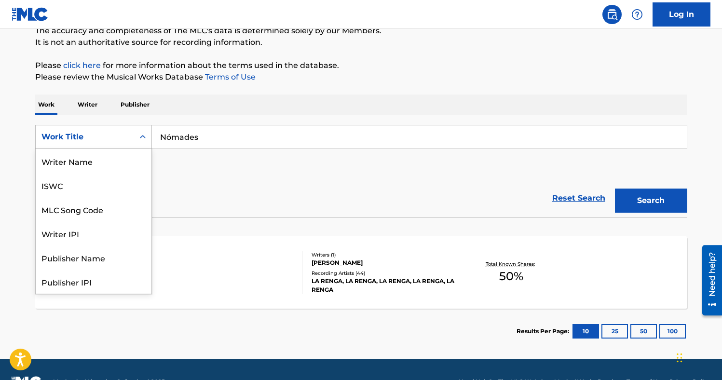
scroll to position [48, 0]
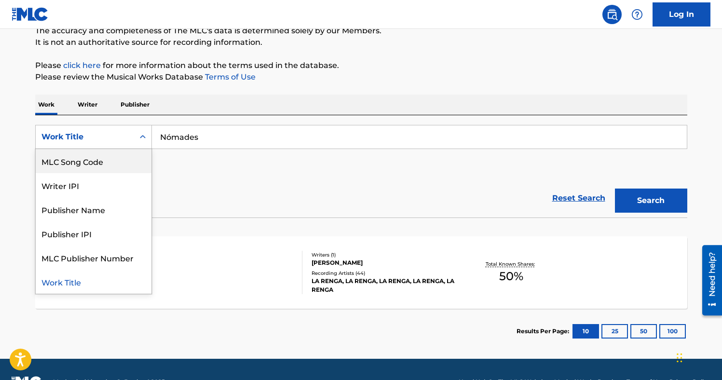
click at [120, 159] on div "MLC Song Code" at bounding box center [94, 161] width 116 height 24
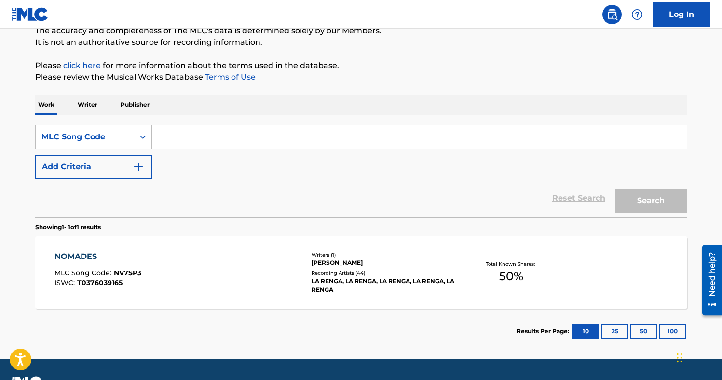
click at [189, 141] on input "Search Form" at bounding box center [419, 136] width 535 height 23
paste input "C12494"
type input "C12494"
click at [615, 189] on button "Search" at bounding box center [651, 201] width 72 height 24
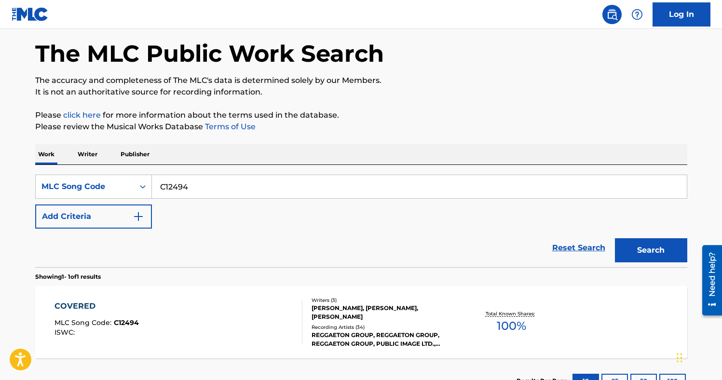
scroll to position [90, 0]
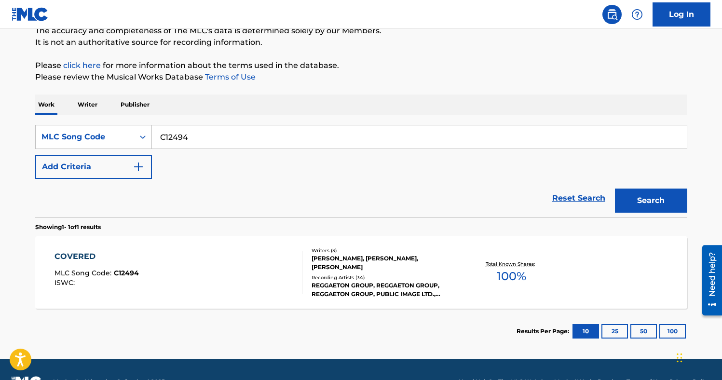
click at [118, 170] on button "Add Criteria" at bounding box center [93, 167] width 117 height 24
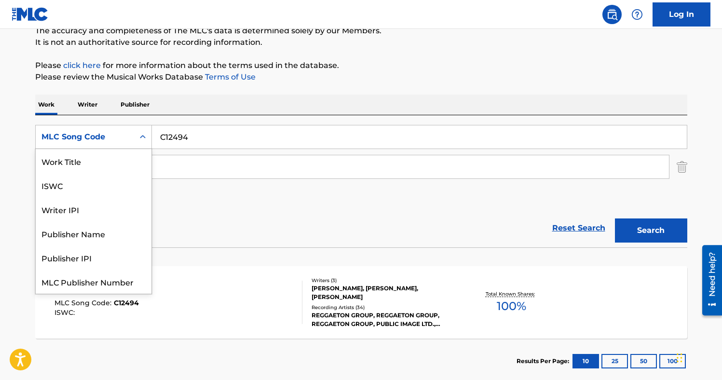
click at [122, 138] on div "MLC Song Code" at bounding box center [84, 137] width 87 height 12
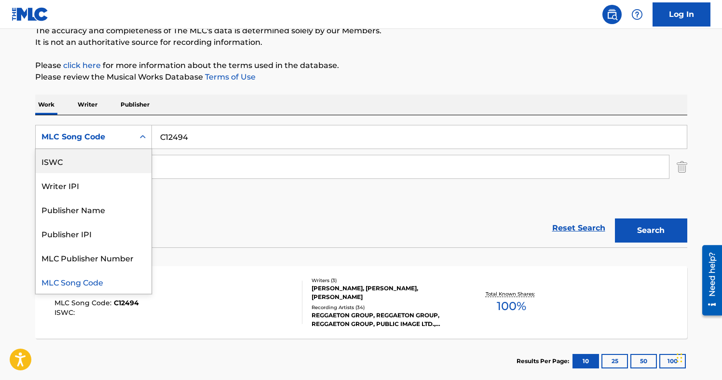
scroll to position [0, 0]
click at [90, 162] on div "Work Title" at bounding box center [94, 161] width 116 height 24
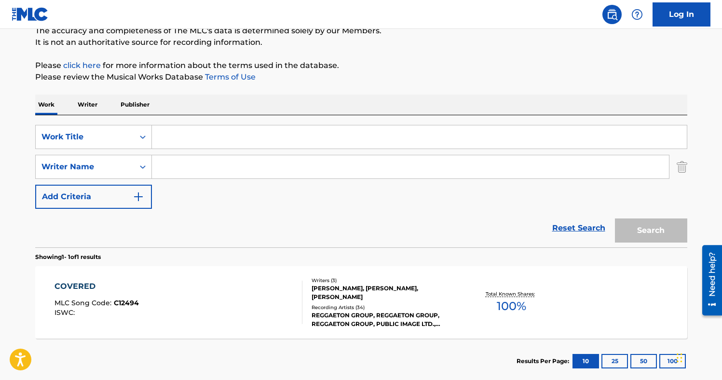
click at [180, 167] on input "Search Form" at bounding box center [410, 166] width 517 height 23
paste input "Mojado"
type input "Mojado"
click at [212, 137] on input "Search Form" at bounding box center [419, 136] width 535 height 23
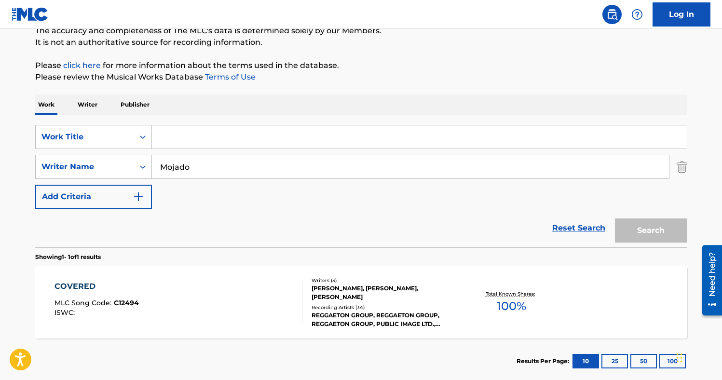
paste input "Tonta - Remix"
click at [615, 219] on button "Search" at bounding box center [651, 231] width 72 height 24
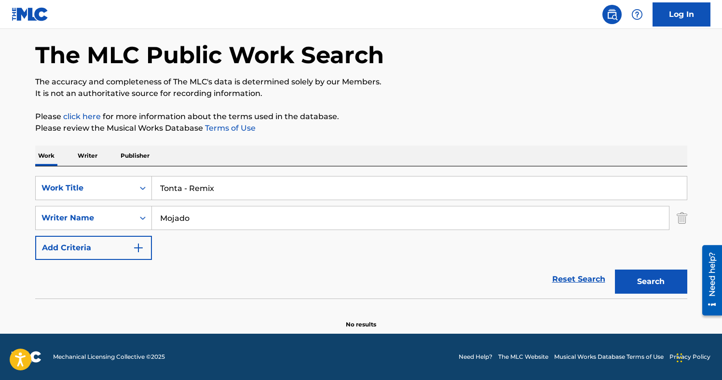
click at [201, 190] on input "Tonta - Remix" at bounding box center [419, 188] width 535 height 23
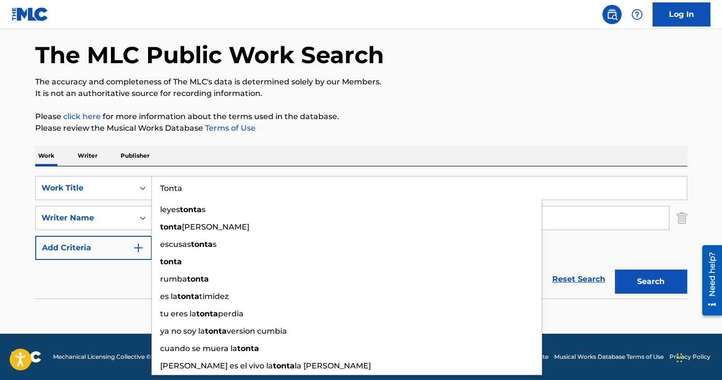
type input "Tonta"
click at [615, 270] on button "Search" at bounding box center [651, 282] width 72 height 24
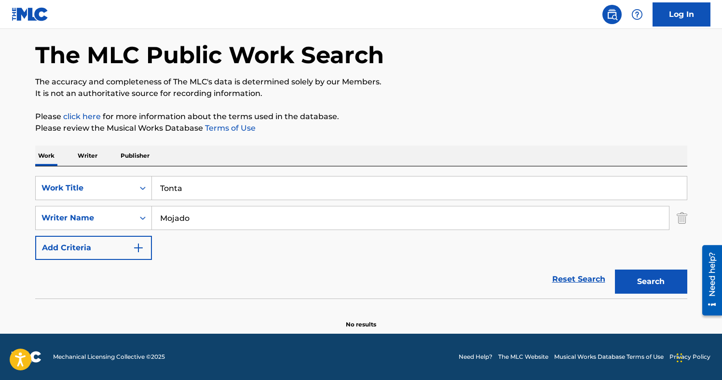
click at [259, 139] on div "The MLC Public Work Search The accuracy and completeness of The MLC's data is d…" at bounding box center [361, 171] width 675 height 315
click at [190, 221] on input "Mojado" at bounding box center [410, 217] width 517 height 23
type input "lozao"
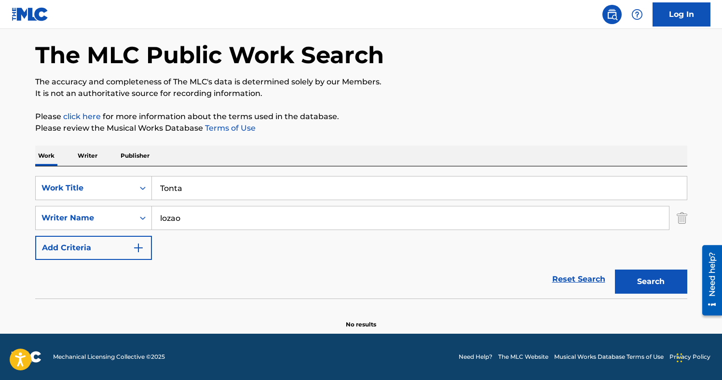
click at [615, 270] on button "Search" at bounding box center [651, 282] width 72 height 24
click at [172, 219] on input "lozao" at bounding box center [410, 217] width 517 height 23
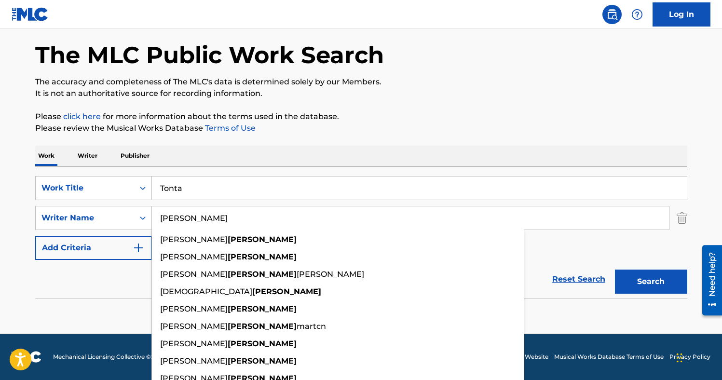
type input "[PERSON_NAME]"
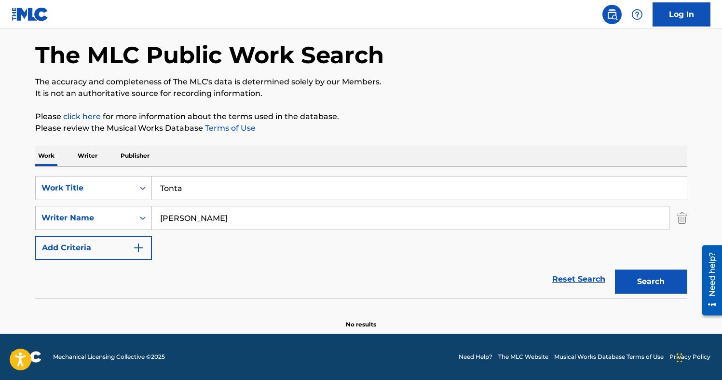
click at [447, 84] on p "The accuracy and completeness of The MLC's data is determined solely by our Mem…" at bounding box center [361, 82] width 652 height 12
click at [644, 287] on button "Search" at bounding box center [651, 282] width 72 height 24
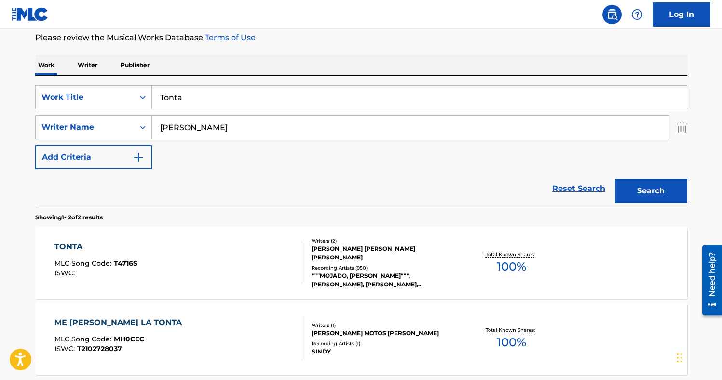
scroll to position [130, 0]
click at [227, 256] on div "TONTA MLC Song Code : T4716S ISWC :" at bounding box center [179, 262] width 248 height 43
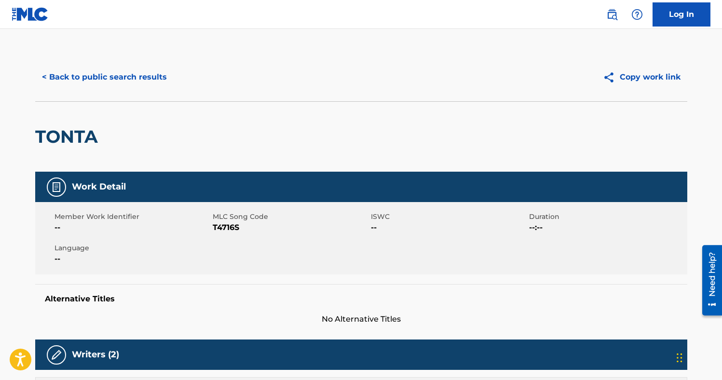
click at [229, 228] on span "T4716S" at bounding box center [291, 228] width 156 height 12
click at [138, 75] on button "< Back to public search results" at bounding box center [104, 77] width 138 height 24
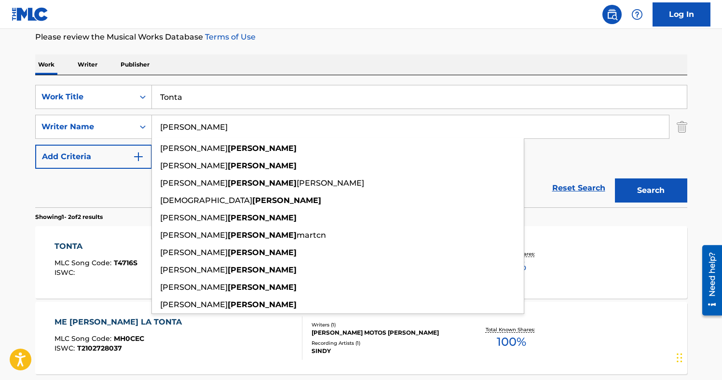
click at [174, 127] on input "[PERSON_NAME]" at bounding box center [410, 126] width 517 height 23
paste input "Ángel"
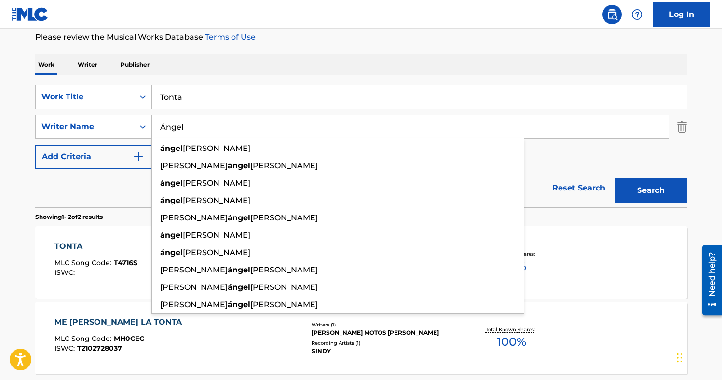
type input "Ángel"
click at [195, 104] on input "Tonta" at bounding box center [419, 96] width 535 height 23
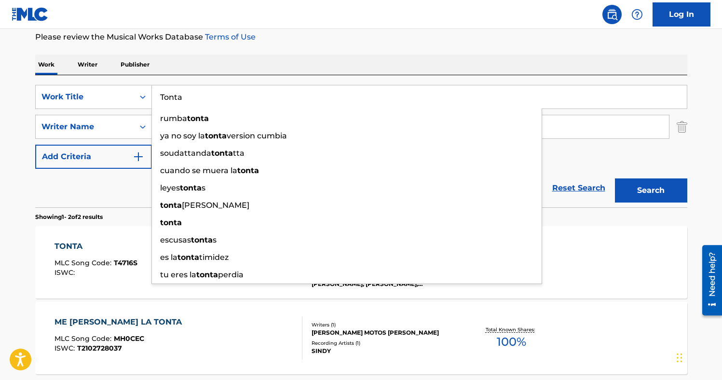
click at [195, 104] on input "Tonta" at bounding box center [419, 96] width 535 height 23
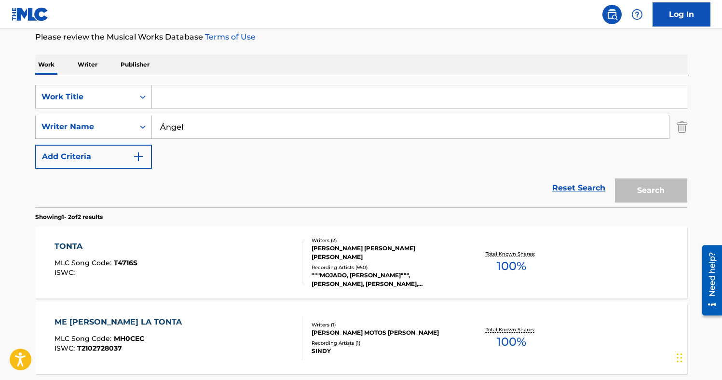
paste input "Por Que Te Tengo Que Olvidar"
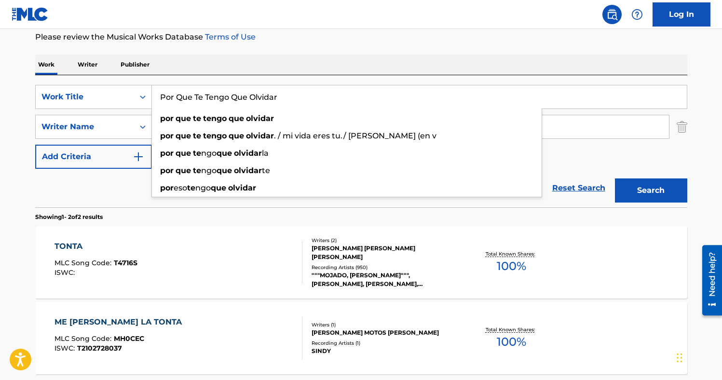
type input "Por Que Te Tengo Que Olvidar"
click at [654, 189] on button "Search" at bounding box center [651, 190] width 72 height 24
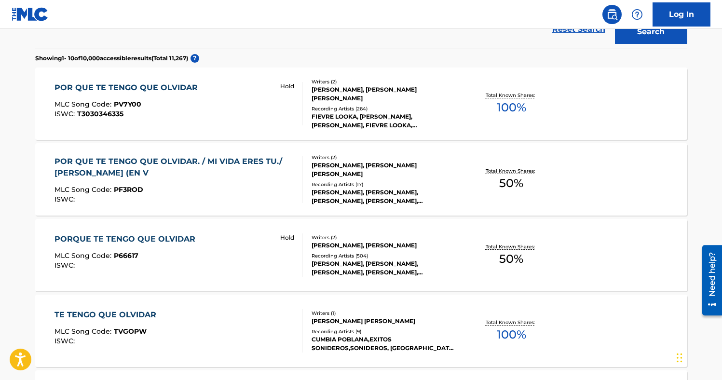
scroll to position [288, 0]
click at [225, 106] on div "POR QUE TE TENGO QUE OLVIDAR MLC Song Code : PV7Y00 ISWC : T3030346335 Hold" at bounding box center [179, 103] width 248 height 43
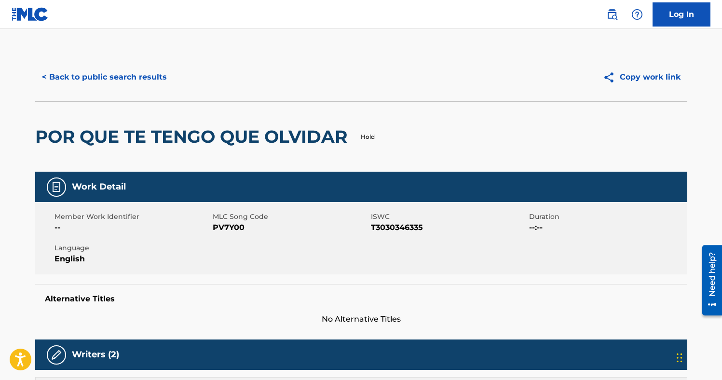
click at [230, 225] on span "PV7Y00" at bounding box center [291, 228] width 156 height 12
click at [134, 79] on button "< Back to public search results" at bounding box center [104, 77] width 138 height 24
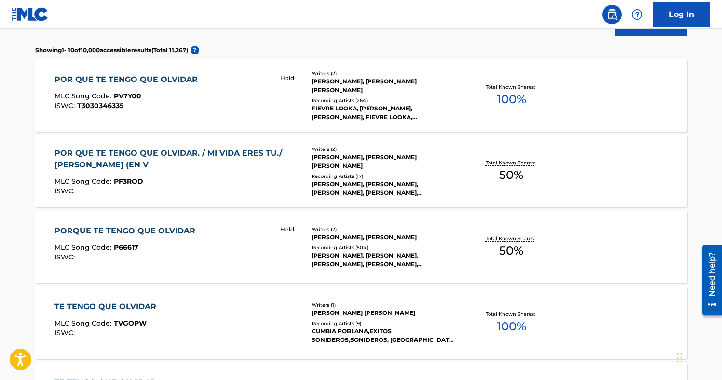
scroll to position [283, 0]
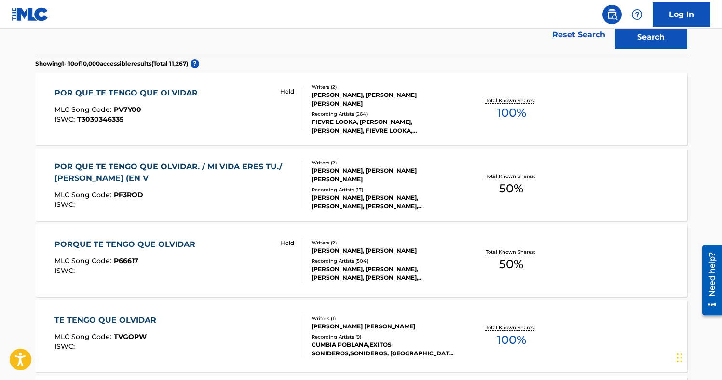
click at [214, 266] on div "PORQUE TE TENGO QUE OLVIDAR MLC Song Code : P66617 ISWC : Hold" at bounding box center [179, 260] width 248 height 43
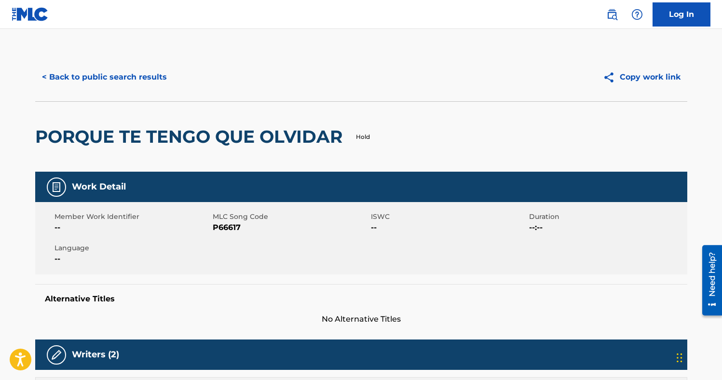
click at [223, 229] on span "P66617" at bounding box center [291, 228] width 156 height 12
click at [154, 62] on div "< Back to public search results Copy work link" at bounding box center [361, 77] width 652 height 48
click at [151, 72] on button "< Back to public search results" at bounding box center [104, 77] width 138 height 24
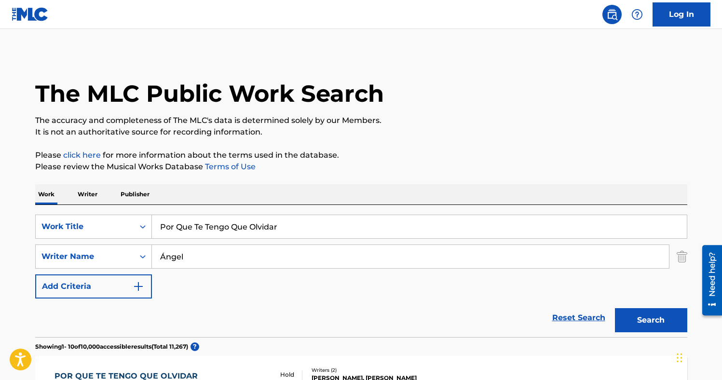
click at [205, 256] on input "Ángel" at bounding box center [410, 256] width 517 height 23
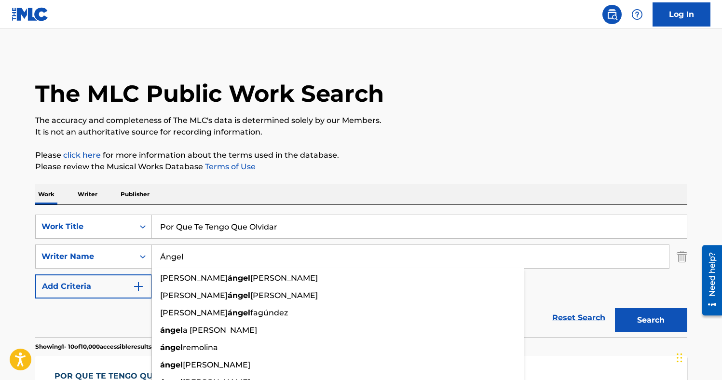
click at [205, 256] on input "Ángel" at bounding box center [410, 256] width 517 height 23
paste input "[PERSON_NAME]"
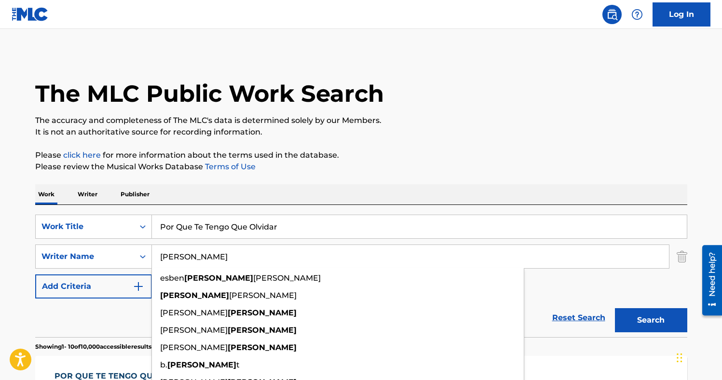
type input "[PERSON_NAME]"
click at [230, 222] on input "Por Que Te Tengo Que Olvidar" at bounding box center [419, 226] width 535 height 23
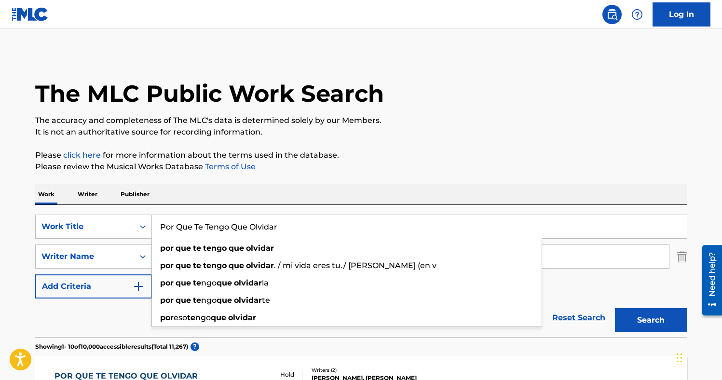
click at [230, 222] on input "Por Que Te Tengo Que Olvidar" at bounding box center [419, 226] width 535 height 23
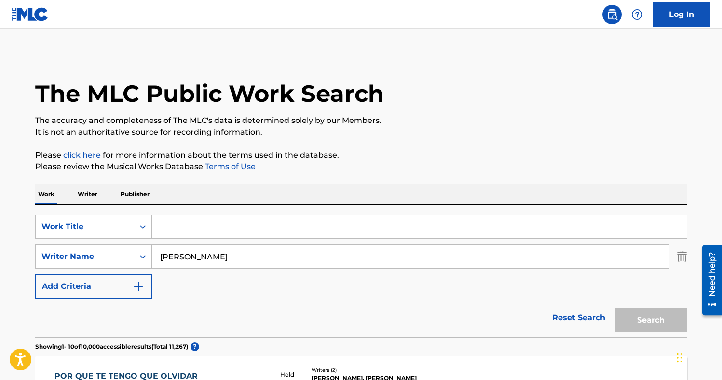
paste input "THUNDERCATS THEME"
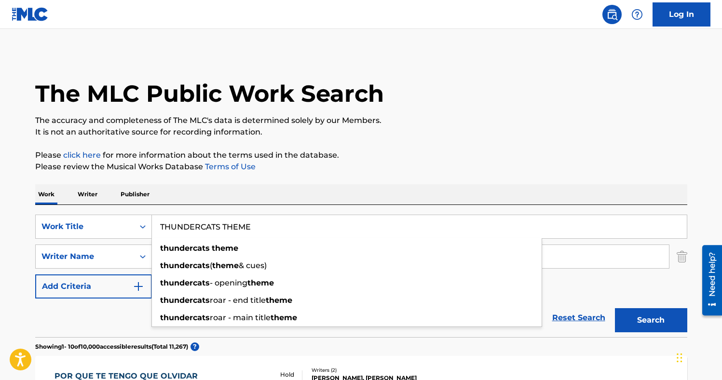
type input "THUNDERCATS THEME"
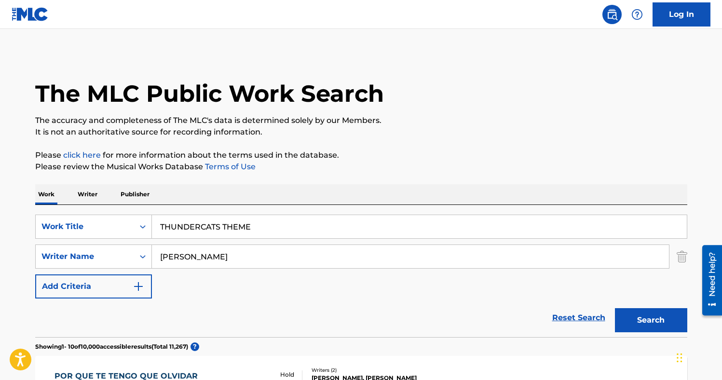
click at [463, 157] on p "Please click here for more information about the terms used in the database." at bounding box center [361, 156] width 652 height 12
click at [641, 315] on button "Search" at bounding box center [651, 320] width 72 height 24
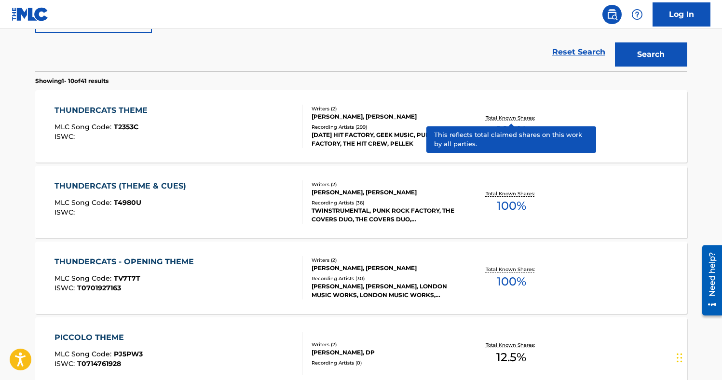
scroll to position [267, 0]
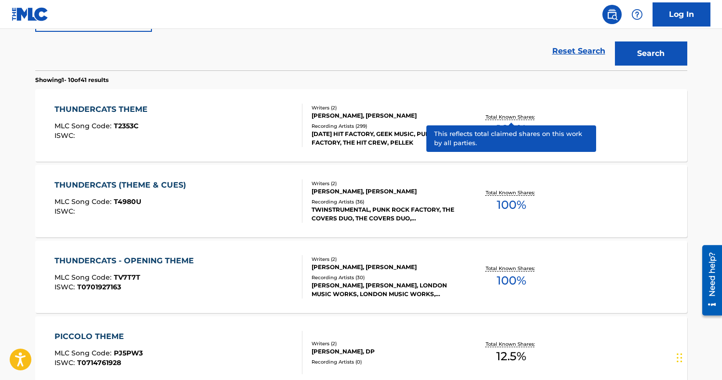
click at [214, 136] on div "THUNDERCATS THEME MLC Song Code : T2353C ISWC :" at bounding box center [179, 125] width 248 height 43
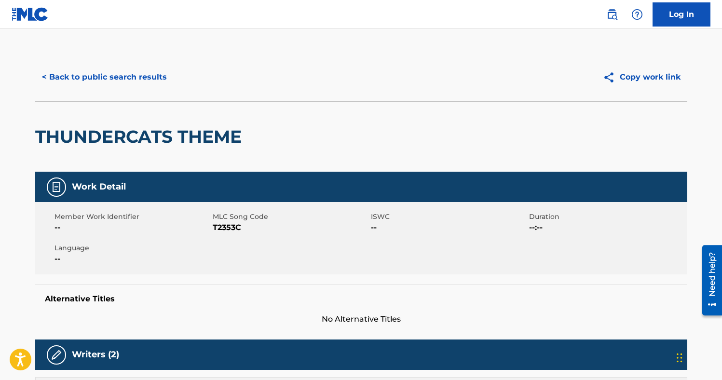
click at [219, 229] on span "T2353C" at bounding box center [291, 228] width 156 height 12
click at [80, 75] on button "< Back to public search results" at bounding box center [104, 77] width 138 height 24
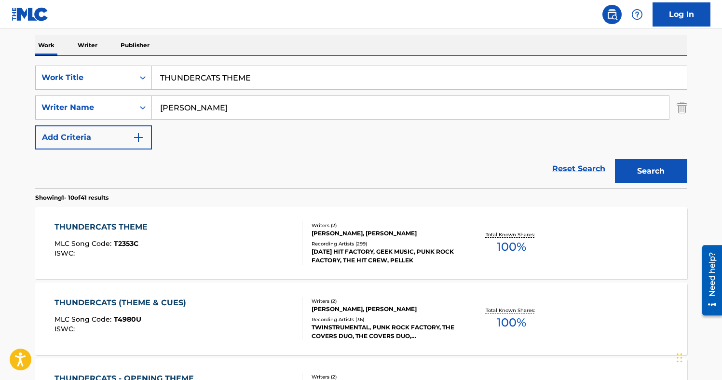
scroll to position [81, 0]
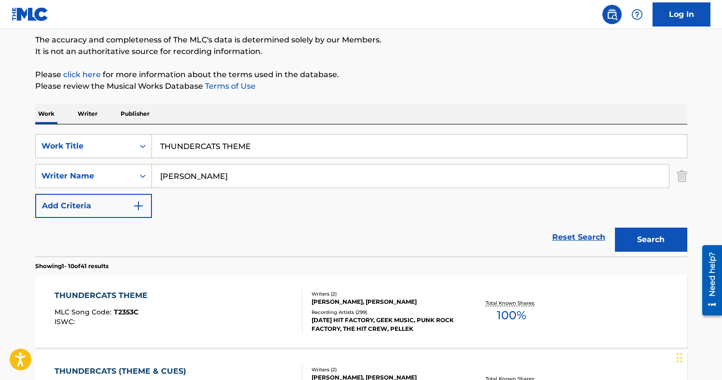
click at [198, 172] on input "[PERSON_NAME]" at bounding box center [410, 175] width 517 height 23
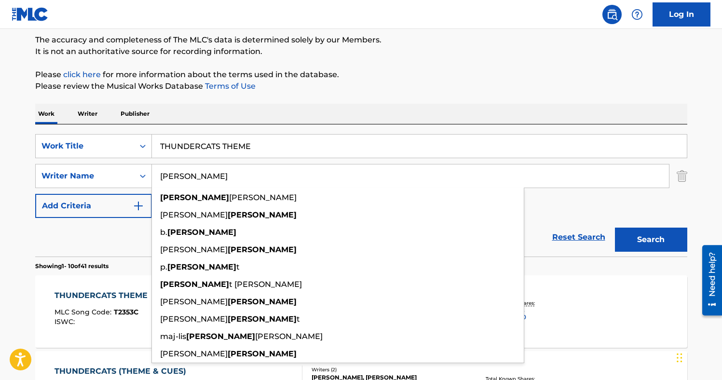
paste input "[PERSON_NAME]"
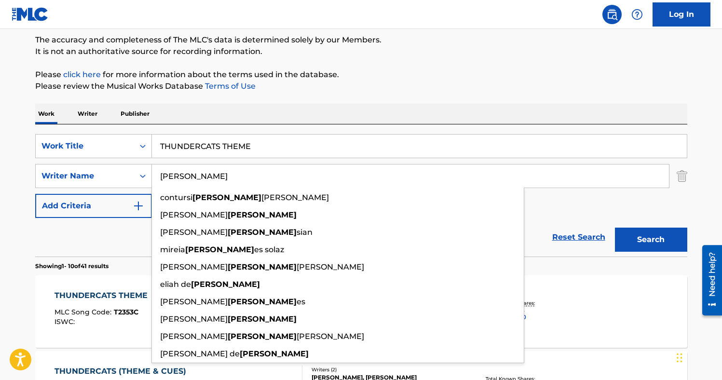
type input "[PERSON_NAME]"
click at [215, 141] on input "THUNDERCATS THEME" at bounding box center [419, 146] width 535 height 23
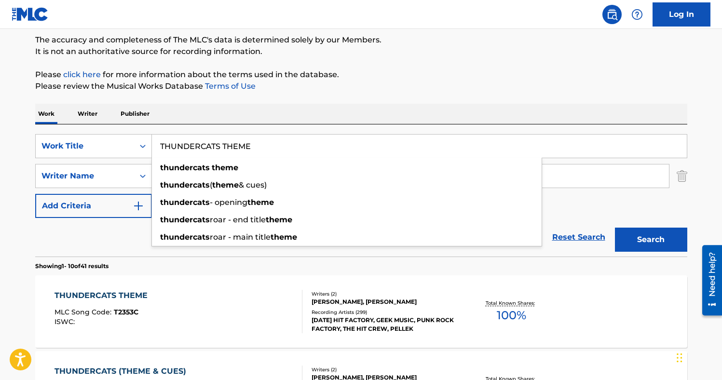
click at [215, 141] on input "THUNDERCATS THEME" at bounding box center [419, 146] width 535 height 23
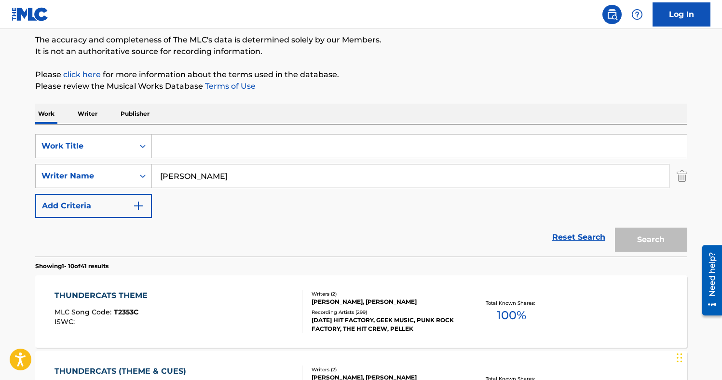
paste input "EL SUANSONFON"
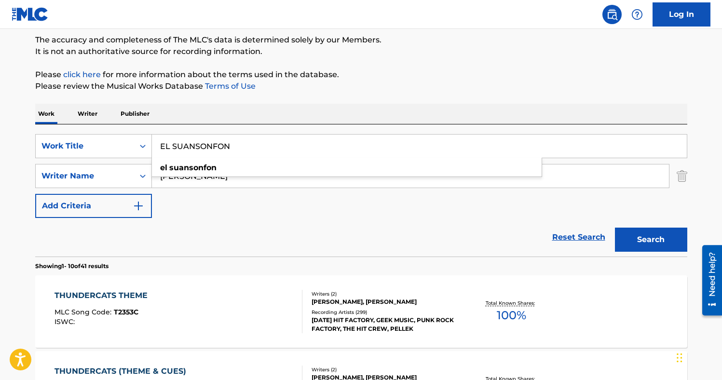
type input "EL SUANSONFON"
click at [667, 239] on button "Search" at bounding box center [651, 240] width 72 height 24
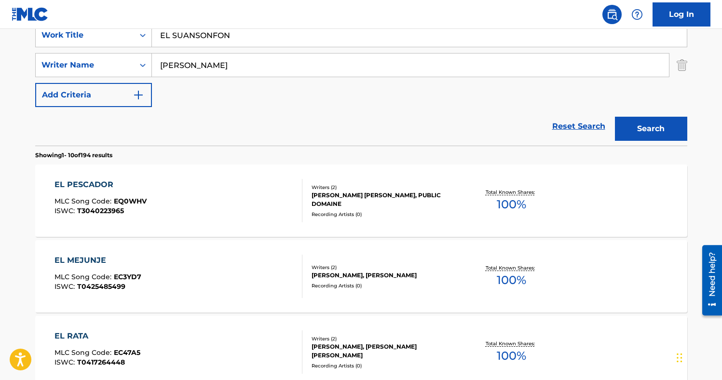
scroll to position [188, 0]
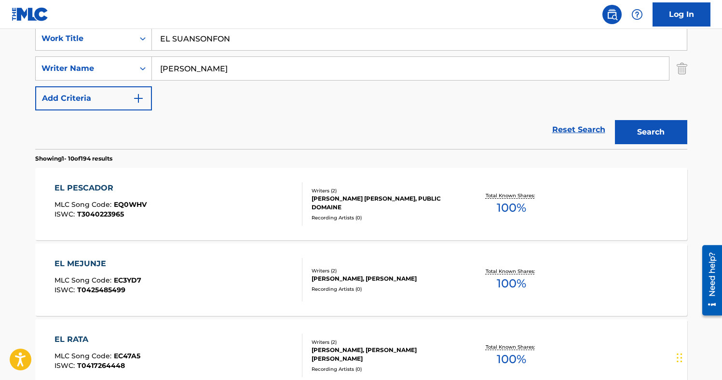
click at [215, 206] on div "EL PESCADOR MLC Song Code : EQ0WHV ISWC : T3040223965" at bounding box center [179, 203] width 248 height 43
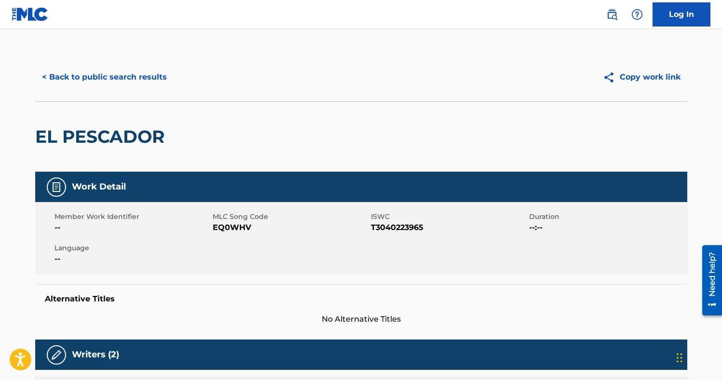
click at [93, 79] on button "< Back to public search results" at bounding box center [104, 77] width 138 height 24
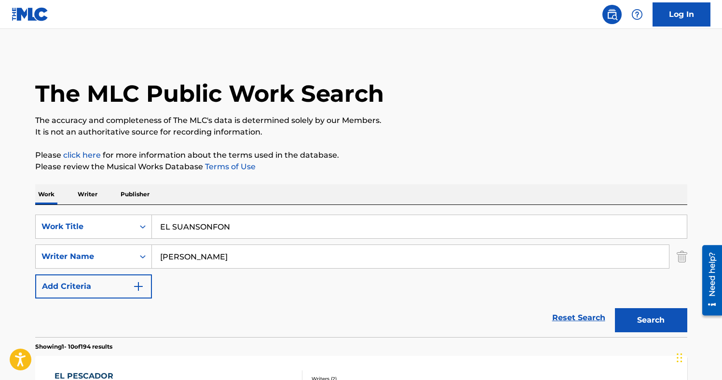
click at [192, 225] on input "EL SUANSONFON" at bounding box center [419, 226] width 535 height 23
paste input "l Suansonfon"
type input "El Suansonfon"
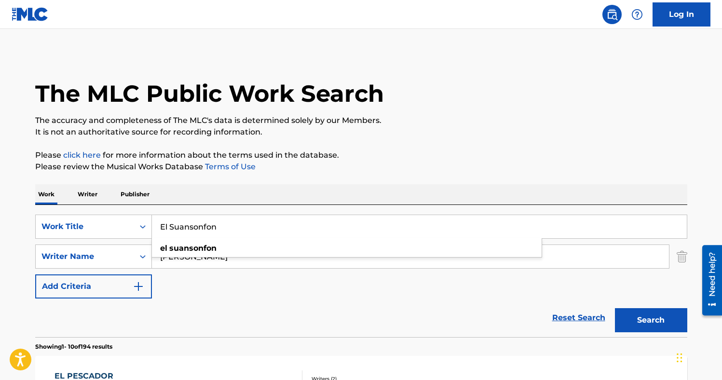
click at [401, 167] on p "Please review the Musical Works Database Terms of Use" at bounding box center [361, 167] width 652 height 12
click at [679, 261] on img "Search Form" at bounding box center [682, 257] width 11 height 24
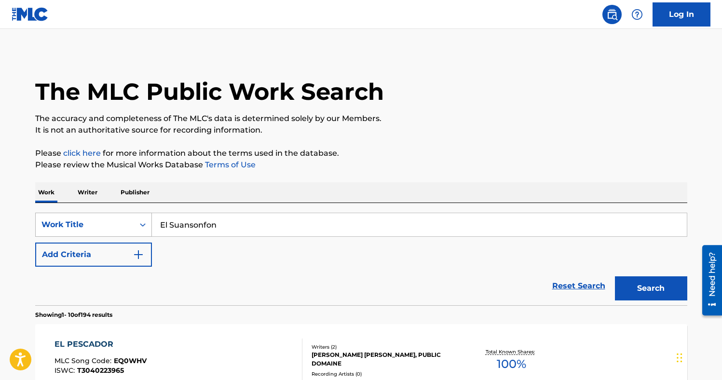
click at [110, 229] on div "Work Title" at bounding box center [84, 225] width 87 height 12
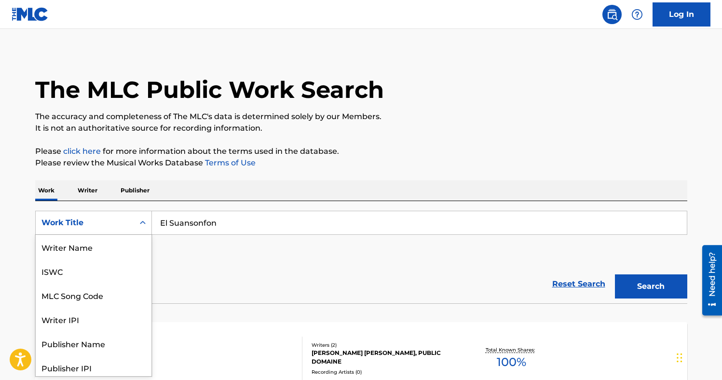
scroll to position [48, 0]
click at [97, 247] on div "MLC Song Code" at bounding box center [94, 247] width 116 height 24
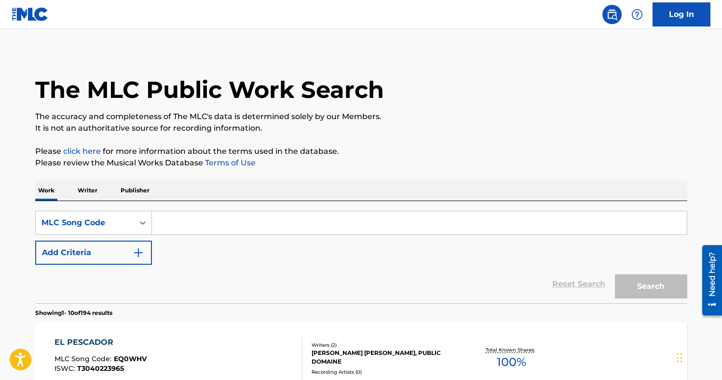
click at [196, 219] on input "Search Form" at bounding box center [419, 222] width 535 height 23
paste input "EC11SQ"
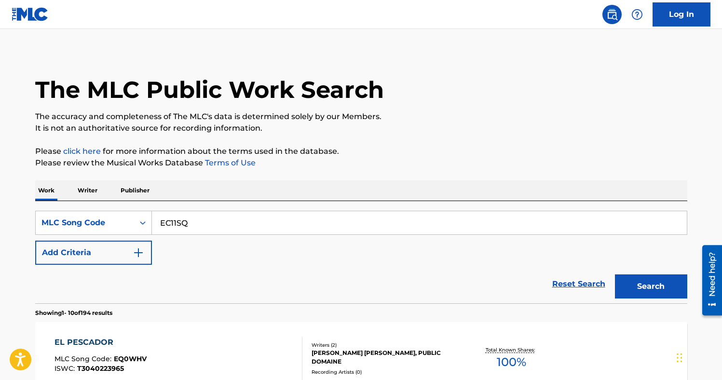
type input "EC11SQ"
click at [642, 290] on button "Search" at bounding box center [651, 286] width 72 height 24
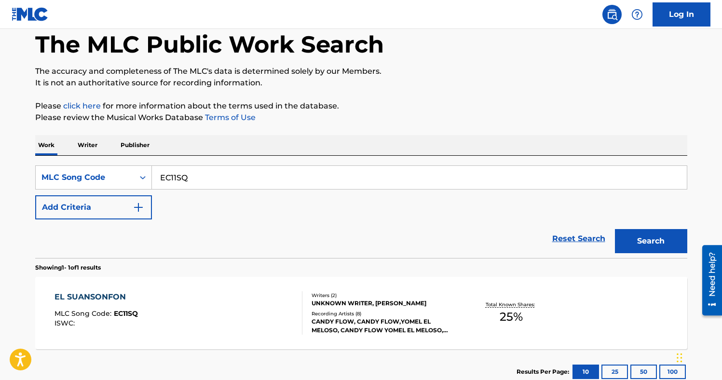
scroll to position [54, 0]
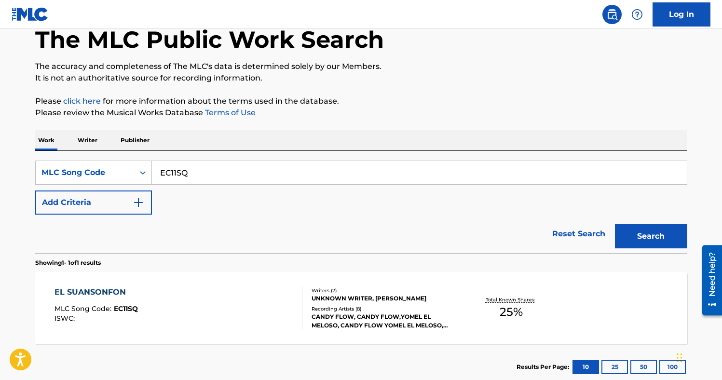
click at [222, 305] on div "EL SUANSONFON MLC Song Code : EC11SQ ISWC :" at bounding box center [179, 308] width 248 height 43
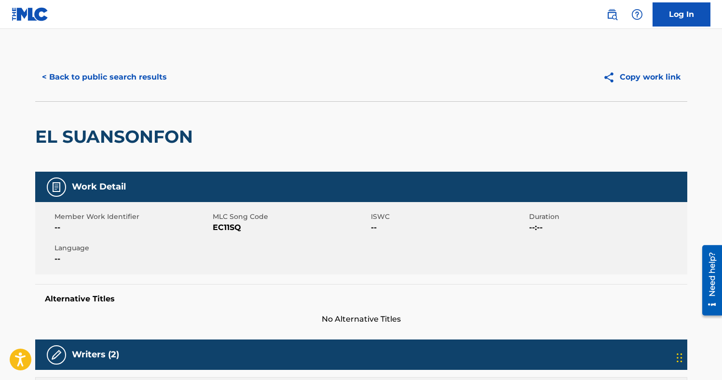
click at [112, 72] on button "< Back to public search results" at bounding box center [104, 77] width 138 height 24
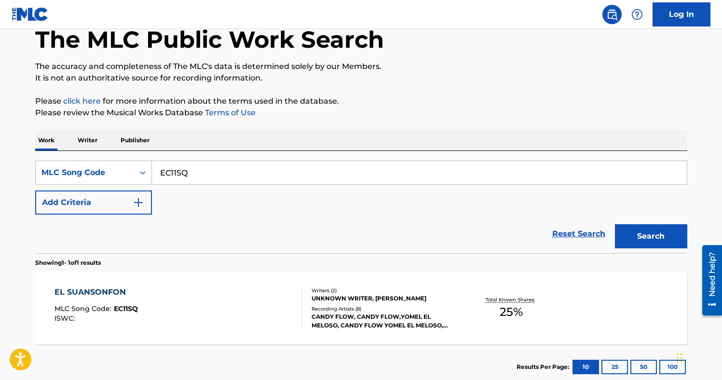
click at [130, 205] on button "Add Criteria" at bounding box center [93, 203] width 117 height 24
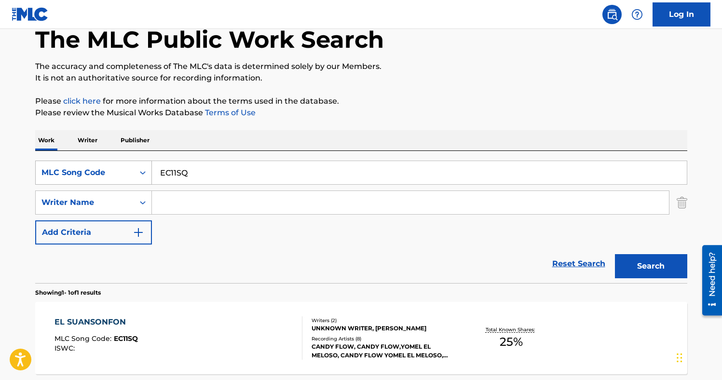
click at [108, 178] on div "MLC Song Code" at bounding box center [84, 173] width 87 height 12
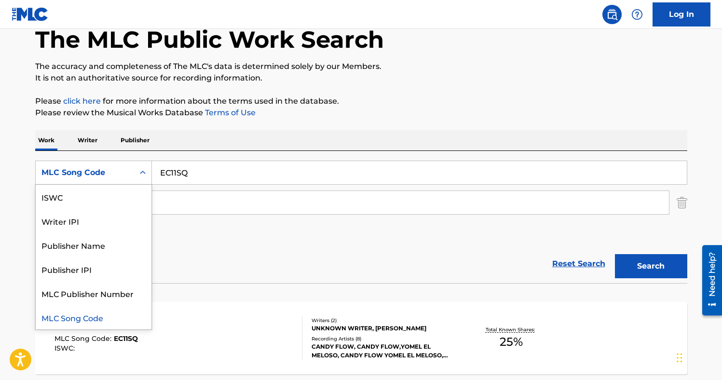
scroll to position [0, 0]
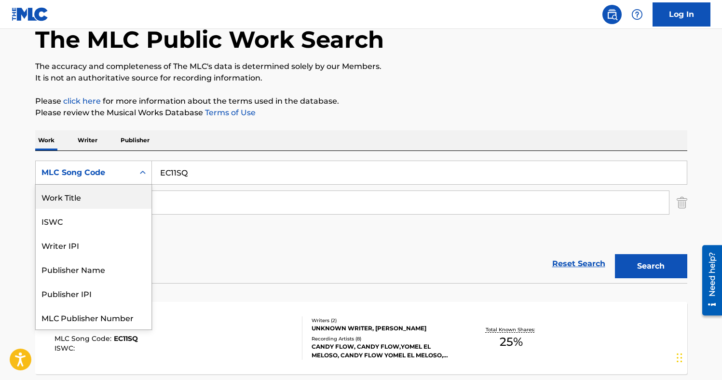
click at [96, 195] on div "Work Title" at bounding box center [94, 197] width 116 height 24
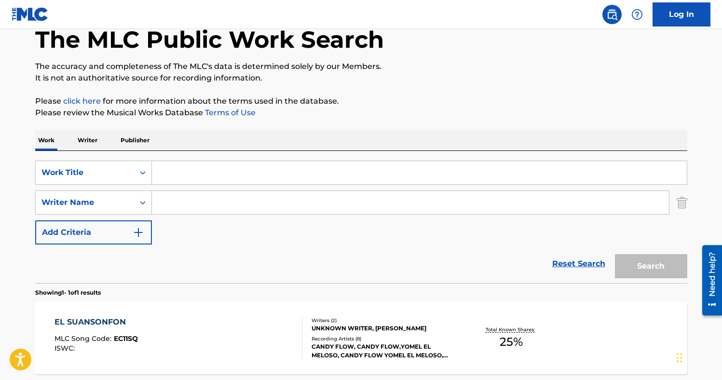
click at [162, 205] on input "Search Form" at bounding box center [410, 202] width 517 height 23
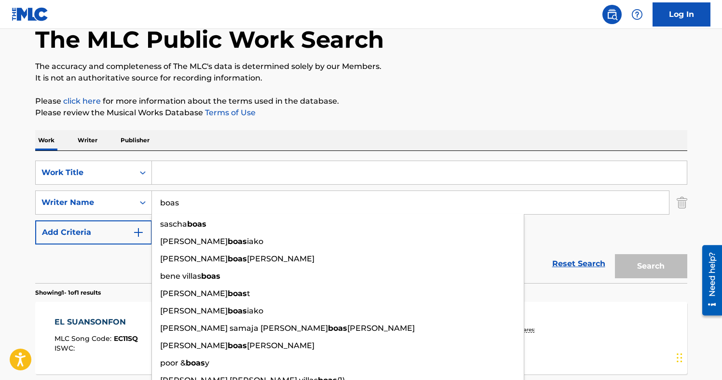
type input "boas"
click at [228, 184] on input "Search Form" at bounding box center [419, 172] width 535 height 23
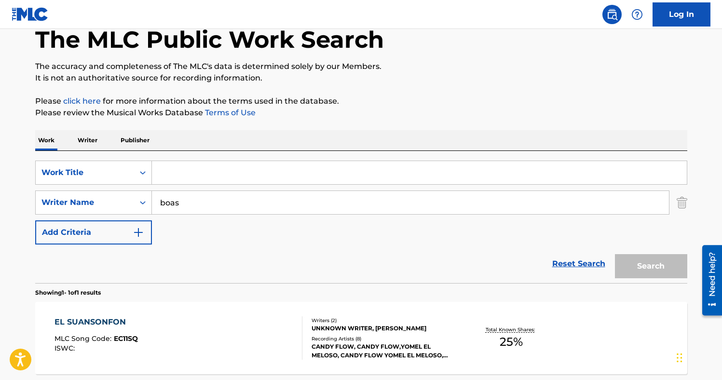
paste input "HUMO Y ALCOHOL"
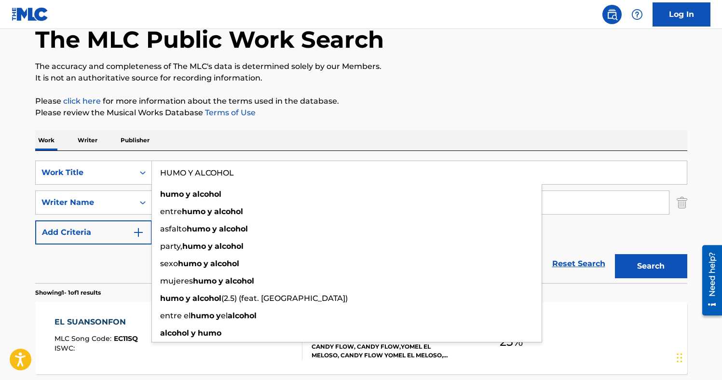
type input "HUMO Y ALCOHOL"
click at [496, 108] on p "Please review the Musical Works Database Terms of Use" at bounding box center [361, 113] width 652 height 12
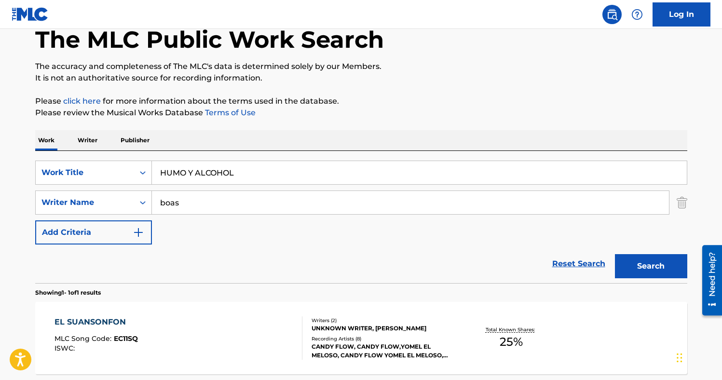
click at [637, 259] on button "Search" at bounding box center [651, 266] width 72 height 24
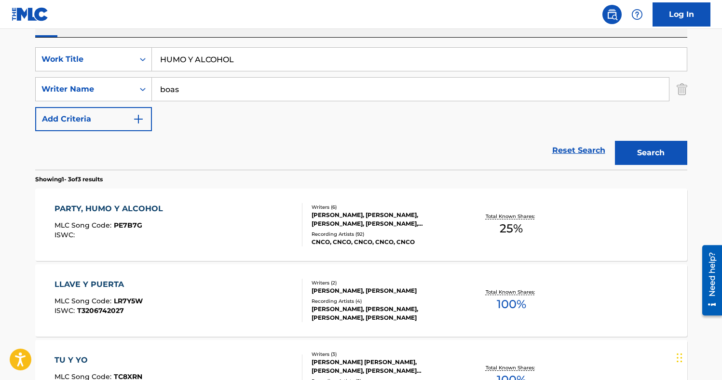
scroll to position [170, 0]
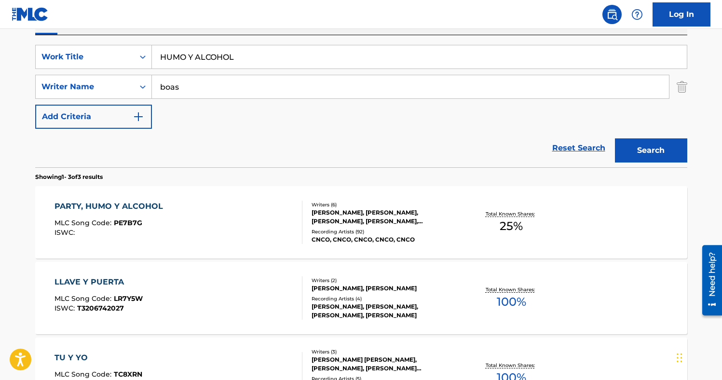
click at [208, 217] on div "PARTY, HUMO Y ALCOHOL MLC Song Code : PE7B7G ISWC :" at bounding box center [179, 222] width 248 height 43
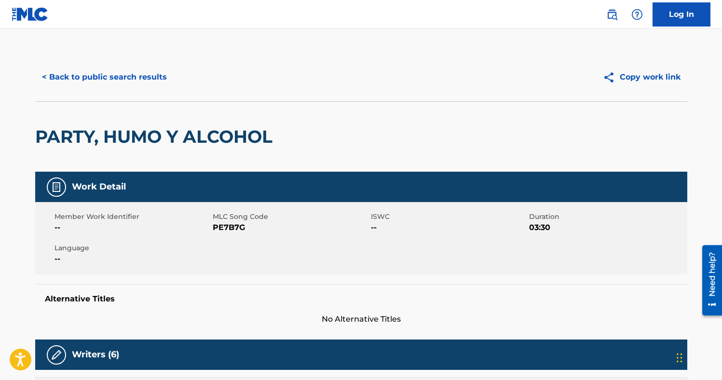
click at [227, 225] on span "PE7B7G" at bounding box center [291, 228] width 156 height 12
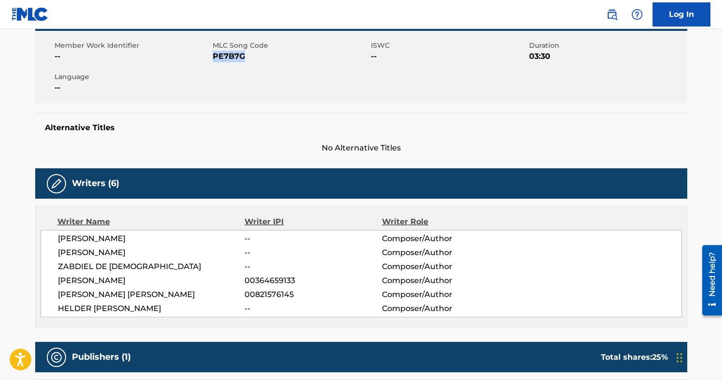
scroll to position [178, 0]
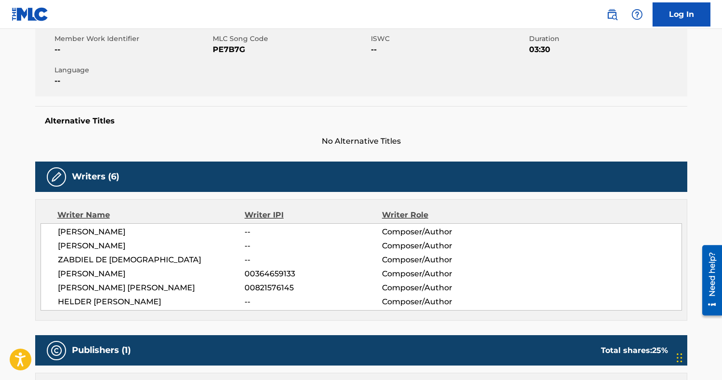
click at [87, 301] on span "HELDER [PERSON_NAME]" at bounding box center [151, 302] width 187 height 12
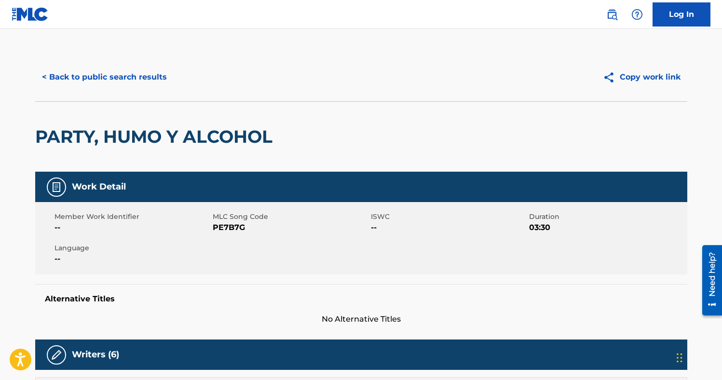
click at [106, 77] on button "< Back to public search results" at bounding box center [104, 77] width 138 height 24
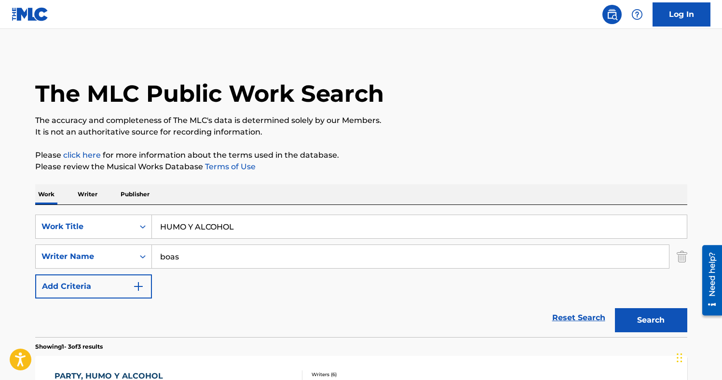
scroll to position [170, 0]
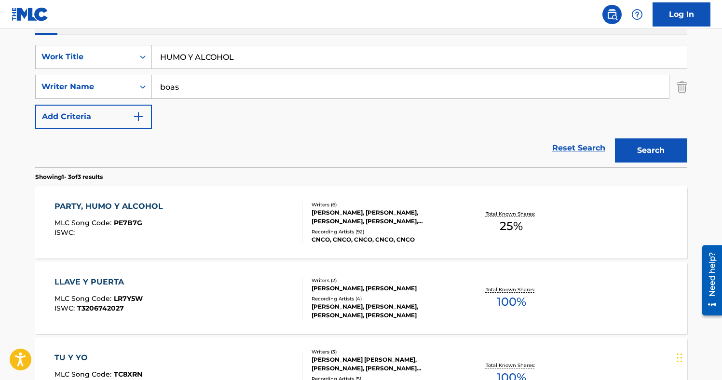
click at [680, 85] on img "Search Form" at bounding box center [682, 87] width 11 height 24
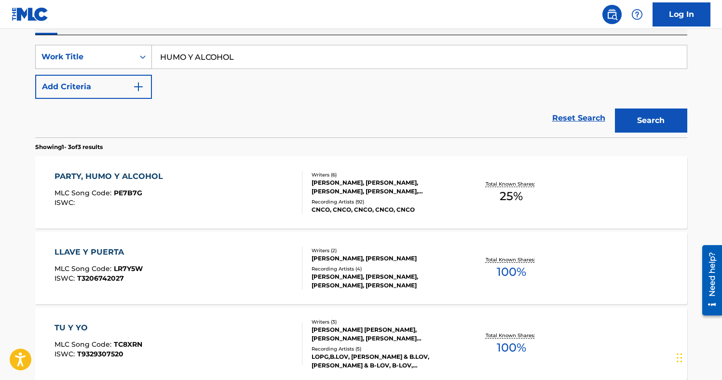
click at [132, 55] on div "Work Title" at bounding box center [85, 57] width 98 height 18
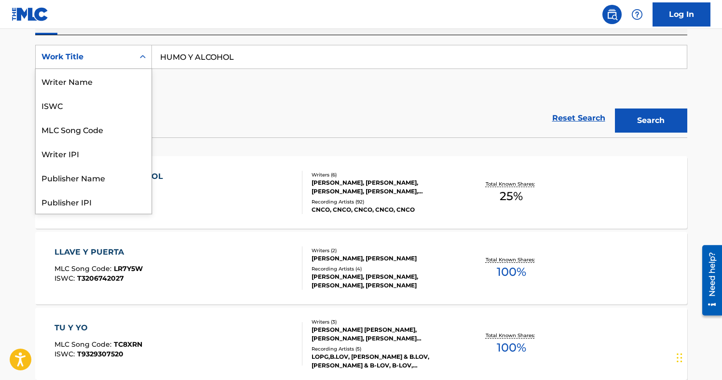
scroll to position [48, 0]
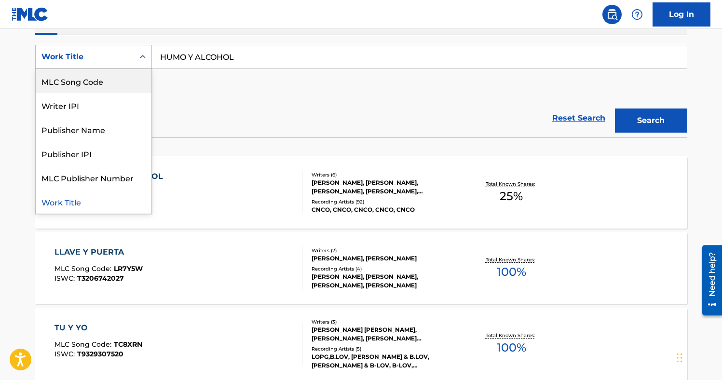
click at [118, 78] on div "MLC Song Code" at bounding box center [94, 81] width 116 height 24
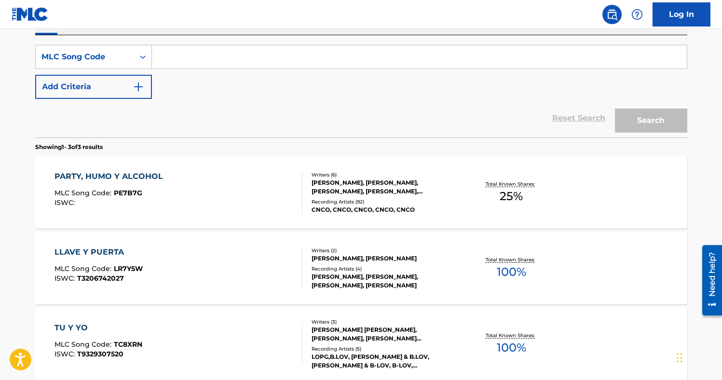
click at [201, 61] on input "Search Form" at bounding box center [419, 56] width 535 height 23
paste input "YE0RL8"
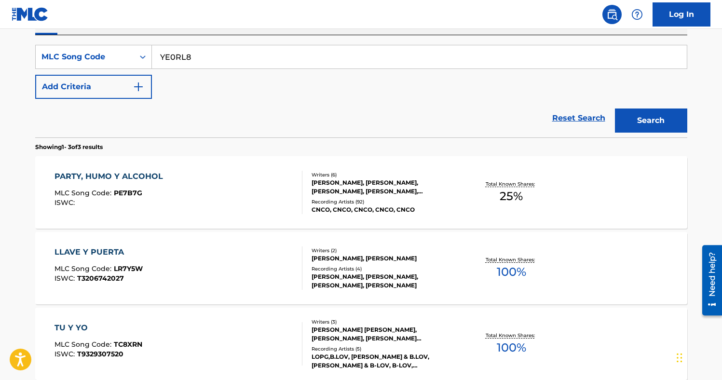
type input "YE0RL8"
click at [615, 109] on button "Search" at bounding box center [651, 121] width 72 height 24
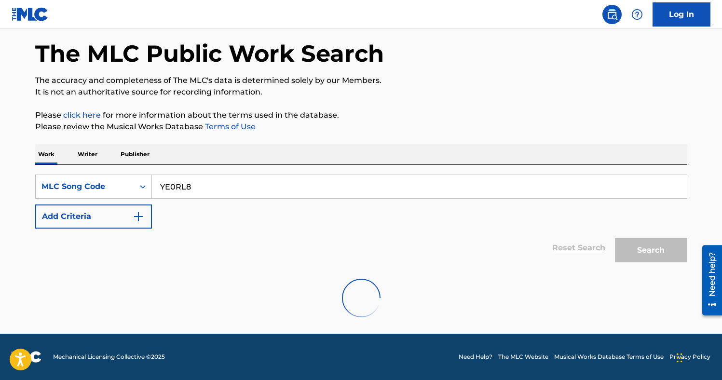
scroll to position [115, 0]
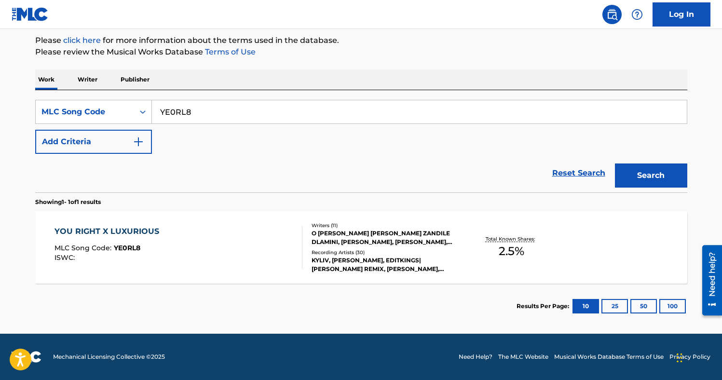
click at [248, 253] on div "YOU RIGHT X LUXURIOUS MLC Song Code : YE0RL8 ISWC :" at bounding box center [179, 247] width 248 height 43
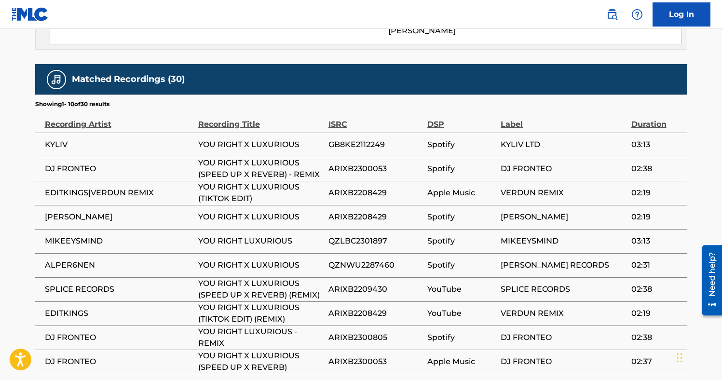
scroll to position [749, 0]
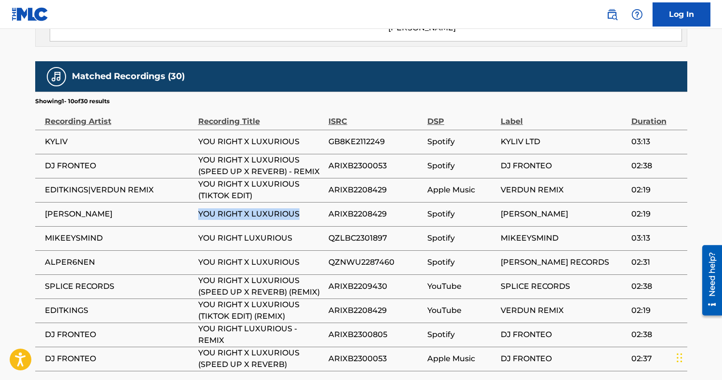
drag, startPoint x: 196, startPoint y: 191, endPoint x: 307, endPoint y: 198, distance: 110.7
click at [307, 202] on tr "[PERSON_NAME] YOU RIGHT X LUXURIOUS ARIXB2208429 Spotify [PERSON_NAME] 02:19" at bounding box center [361, 214] width 652 height 24
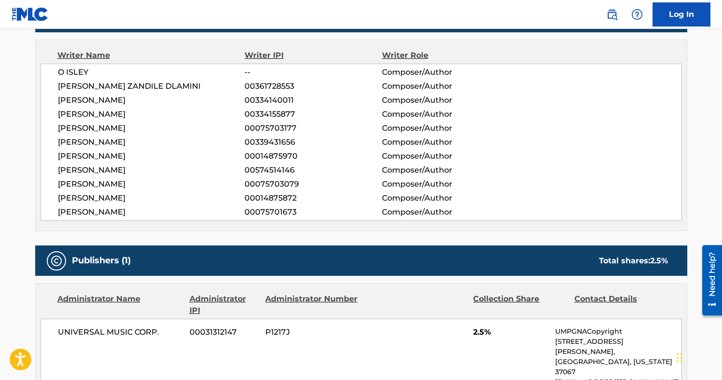
scroll to position [41, 0]
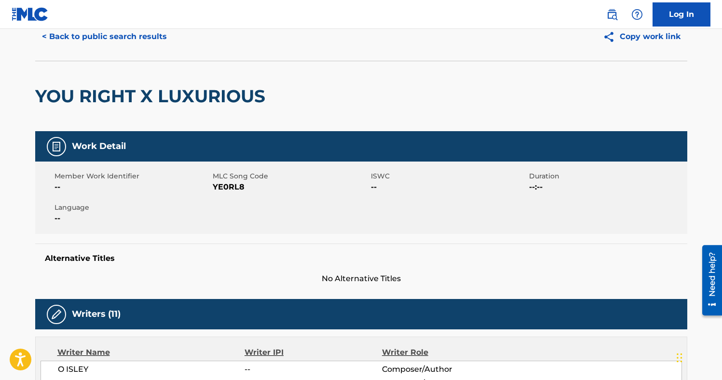
click at [80, 34] on button "< Back to public search results" at bounding box center [104, 37] width 138 height 24
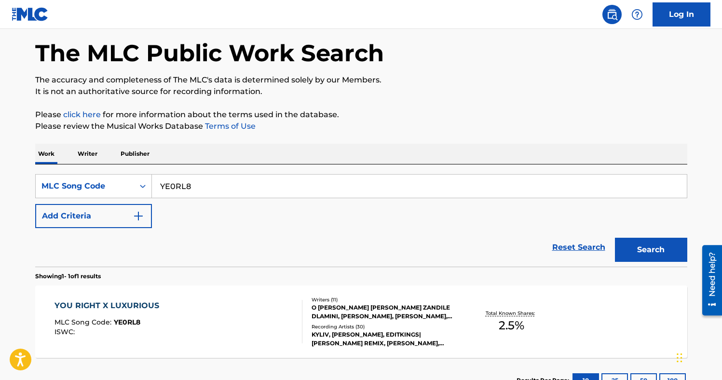
scroll to position [90, 0]
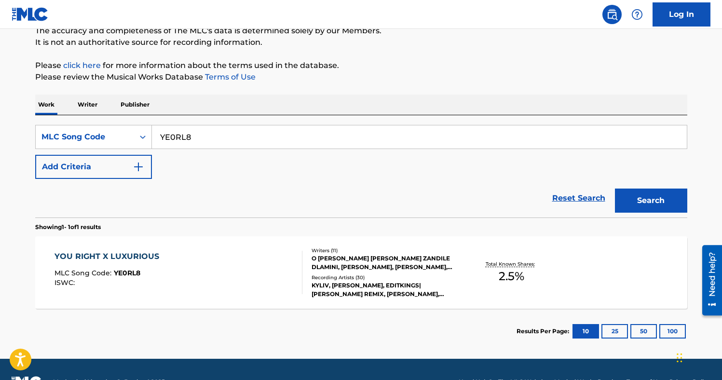
click at [127, 157] on button "Add Criteria" at bounding box center [93, 167] width 117 height 24
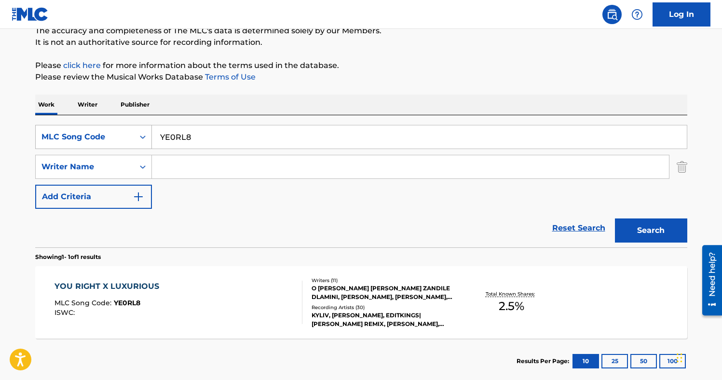
click at [119, 141] on div "MLC Song Code" at bounding box center [84, 137] width 87 height 12
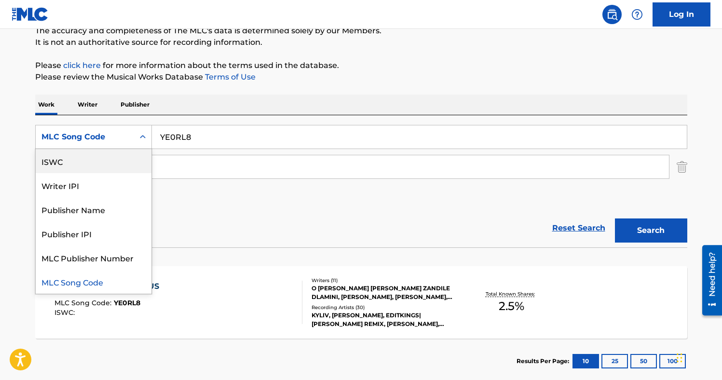
scroll to position [0, 0]
click at [105, 152] on div "Work Title" at bounding box center [94, 161] width 116 height 24
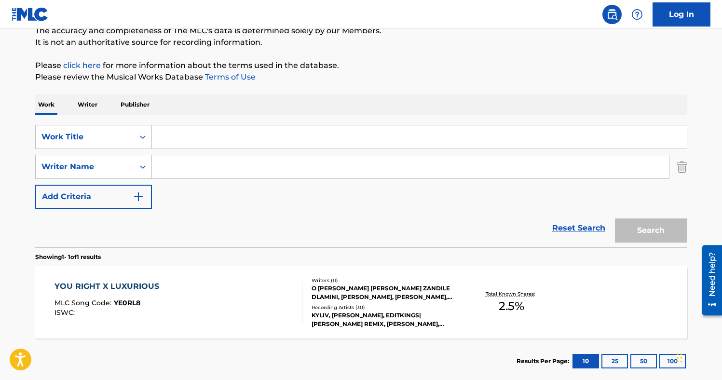
click at [194, 164] on input "Search Form" at bounding box center [410, 166] width 517 height 23
paste input "[PERSON_NAME]"
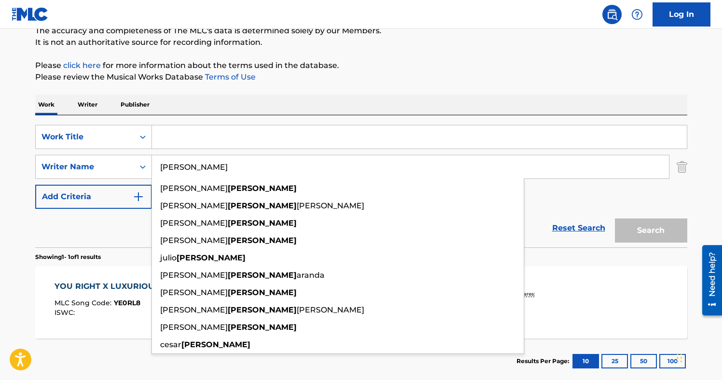
type input "[PERSON_NAME]"
click at [214, 144] on input "Search Form" at bounding box center [419, 136] width 535 height 23
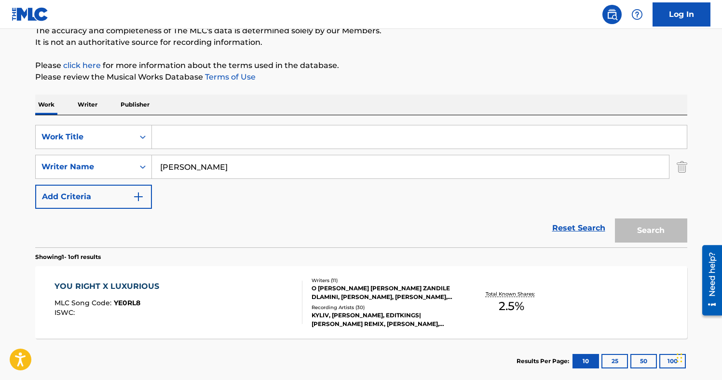
click at [214, 144] on input "Search Form" at bounding box center [419, 136] width 535 height 23
paste input "Sin Un Amor"
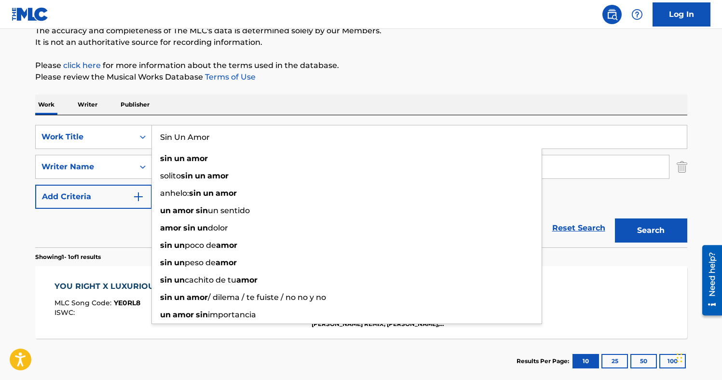
type input "Sin Un Amor"
click at [494, 52] on div "The MLC Public Work Search The accuracy and completeness of The MLC's data is d…" at bounding box center [361, 173] width 675 height 421
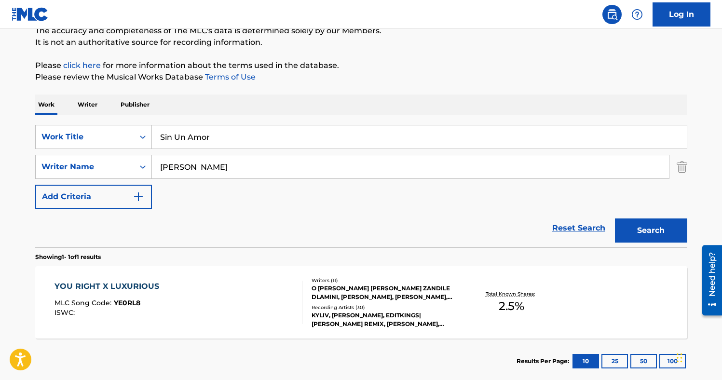
click at [638, 235] on button "Search" at bounding box center [651, 231] width 72 height 24
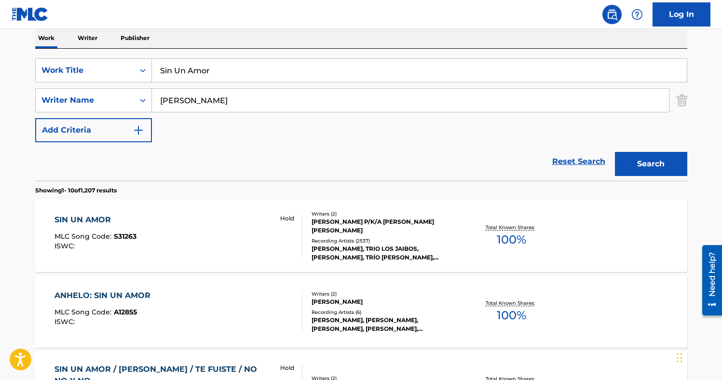
scroll to position [173, 0]
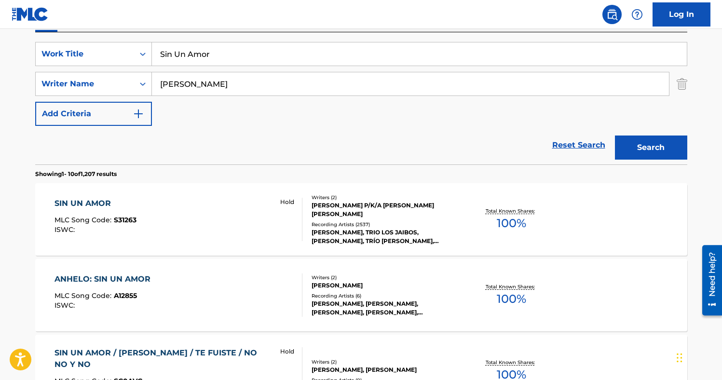
click at [197, 224] on div "SIN UN AMOR MLC Song Code : S31263 ISWC : Hold" at bounding box center [179, 219] width 248 height 43
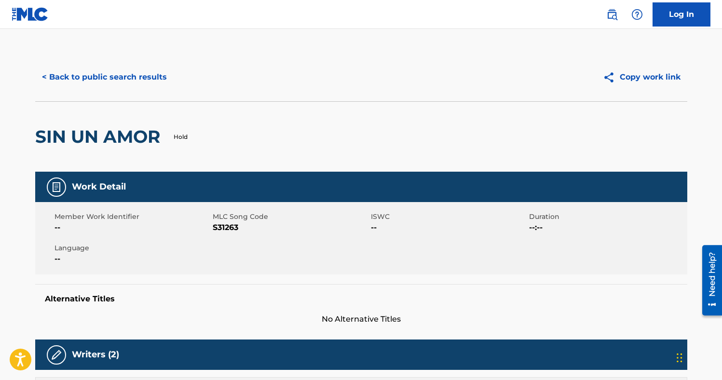
click at [228, 231] on span "S31263" at bounding box center [291, 228] width 156 height 12
click at [95, 82] on button "< Back to public search results" at bounding box center [104, 77] width 138 height 24
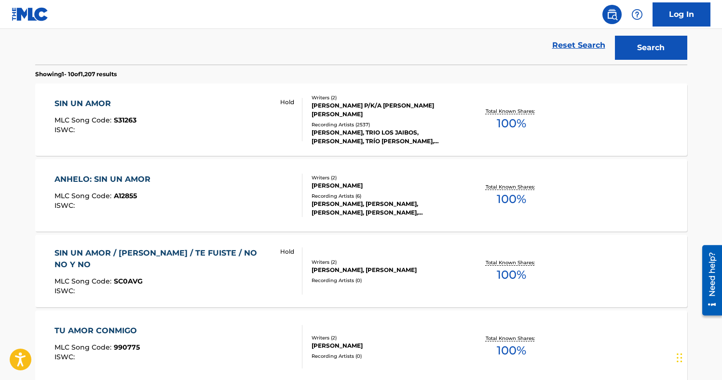
scroll to position [288, 0]
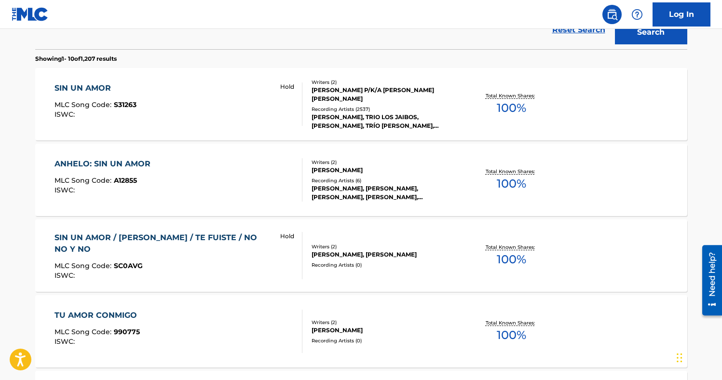
click at [191, 180] on div "ANHELO: SIN UN AMOR MLC Song Code : A12855 ISWC :" at bounding box center [179, 179] width 248 height 43
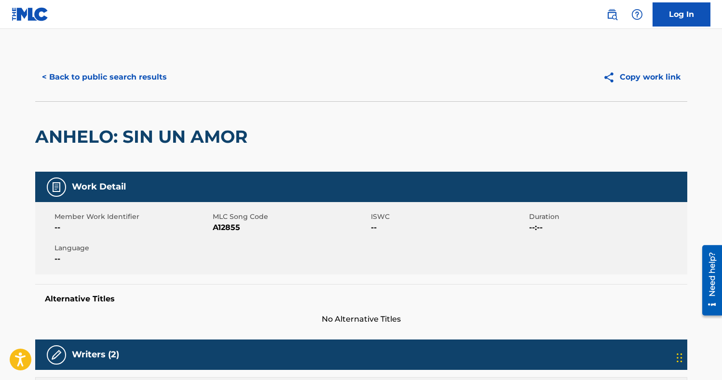
click at [94, 83] on button "< Back to public search results" at bounding box center [104, 77] width 138 height 24
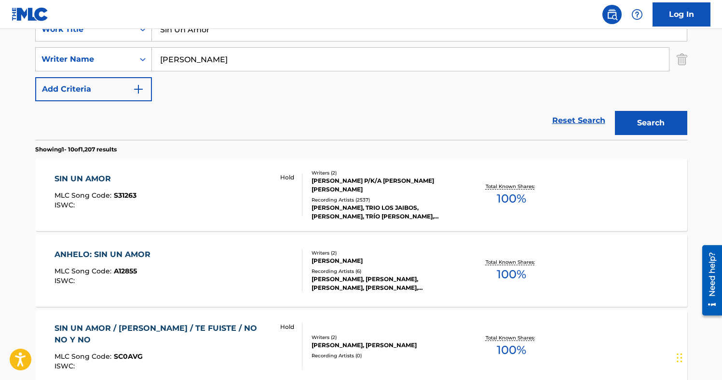
scroll to position [171, 0]
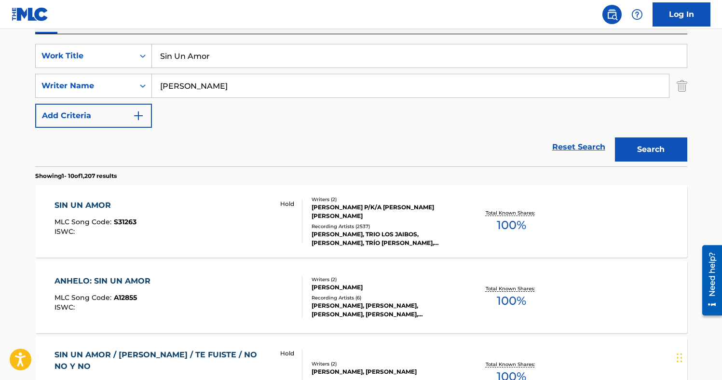
click at [683, 87] on img "Search Form" at bounding box center [682, 86] width 11 height 24
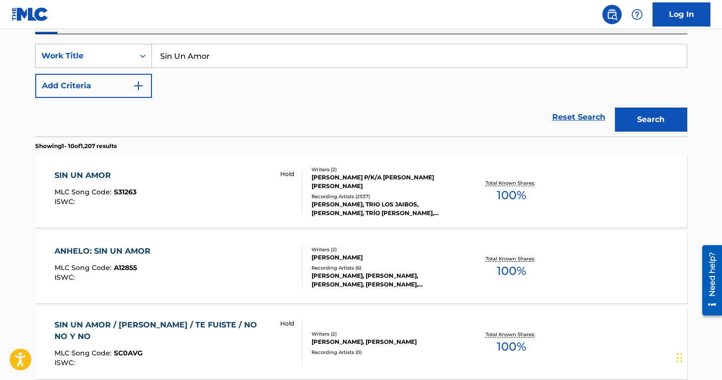
click at [140, 58] on icon "Search Form" at bounding box center [143, 56] width 10 height 10
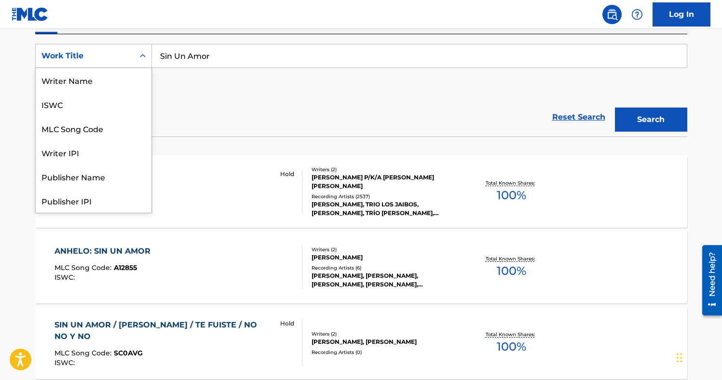
scroll to position [48, 0]
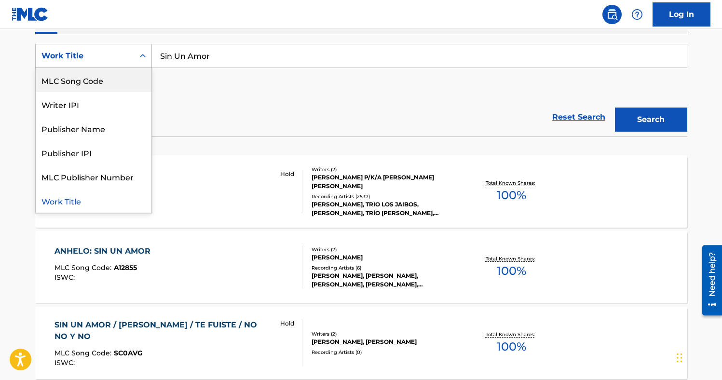
click at [118, 80] on div "MLC Song Code" at bounding box center [94, 80] width 116 height 24
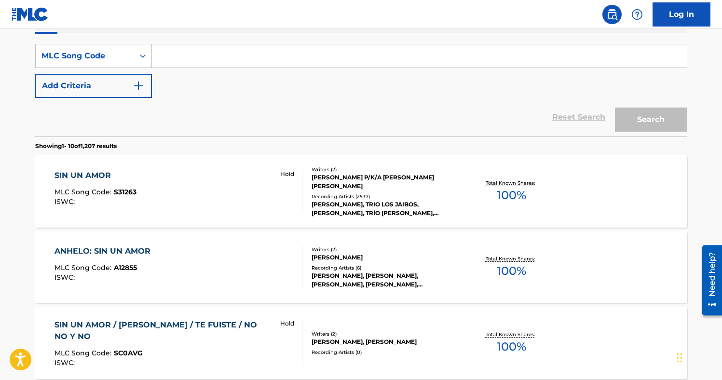
click at [192, 56] on input "Search Form" at bounding box center [419, 55] width 535 height 23
paste input "S0632N"
type input "S0632N"
click at [615, 108] on button "Search" at bounding box center [651, 120] width 72 height 24
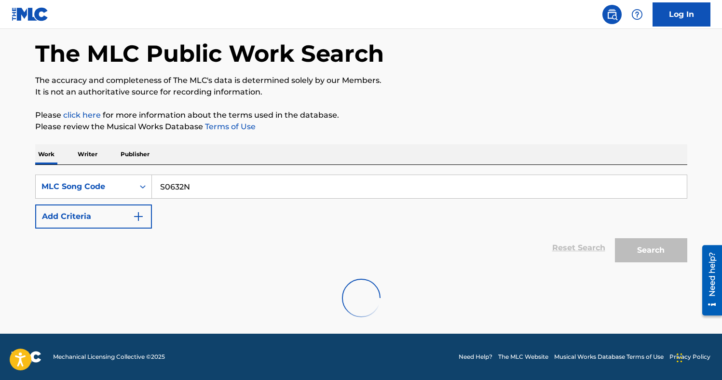
scroll to position [115, 0]
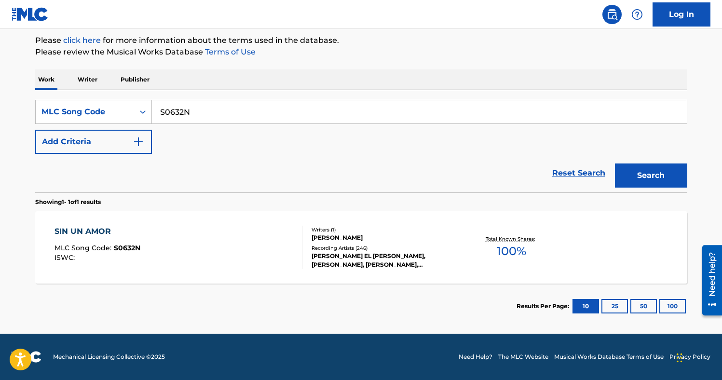
click at [134, 138] on img "Search Form" at bounding box center [139, 142] width 12 height 12
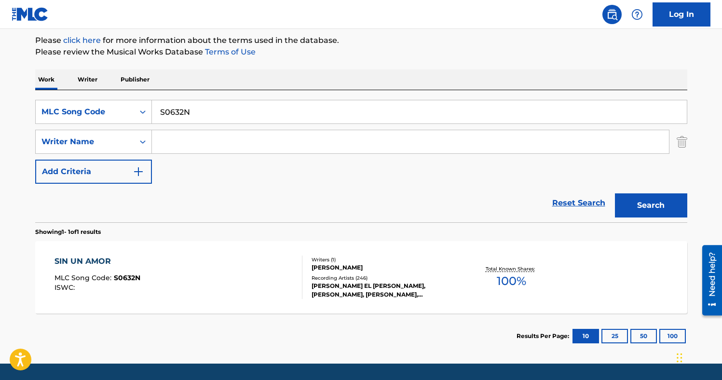
click at [192, 147] on input "Search Form" at bounding box center [410, 141] width 517 height 23
paste input "[PERSON_NAME]"
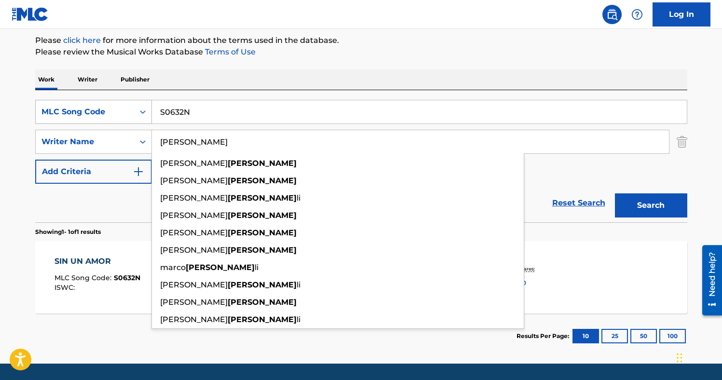
type input "[PERSON_NAME]"
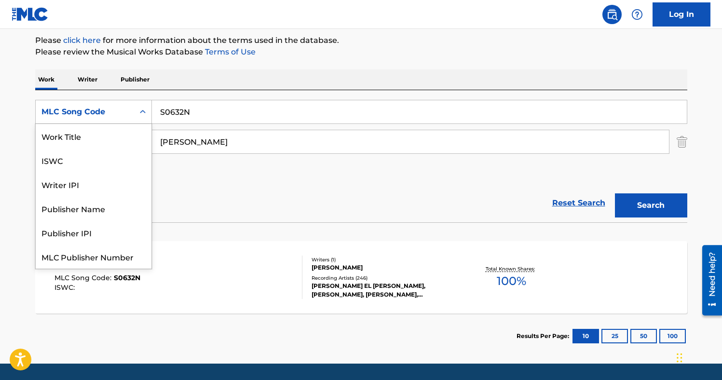
click at [107, 109] on div "MLC Song Code" at bounding box center [84, 112] width 87 height 12
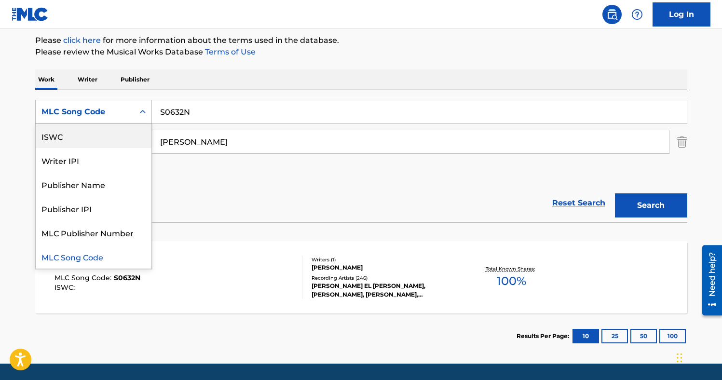
scroll to position [0, 0]
click at [96, 136] on div "Work Title" at bounding box center [94, 136] width 116 height 24
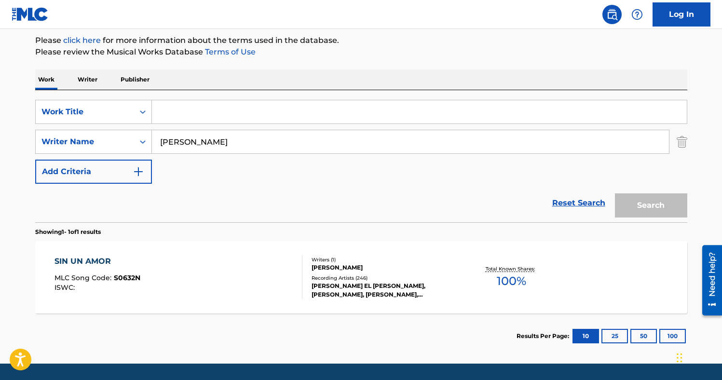
click at [205, 106] on input "Search Form" at bounding box center [419, 111] width 535 height 23
paste input "GRITO SAGRADO"
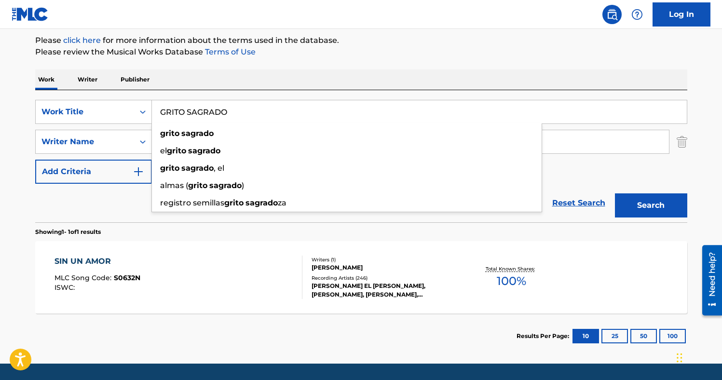
type input "GRITO SAGRADO"
click at [615, 193] on button "Search" at bounding box center [651, 205] width 72 height 24
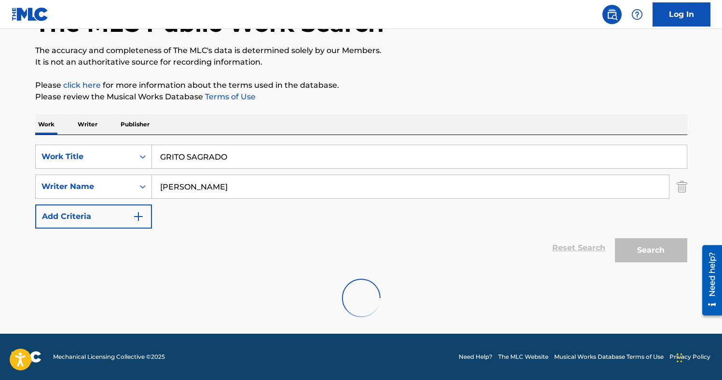
scroll to position [115, 0]
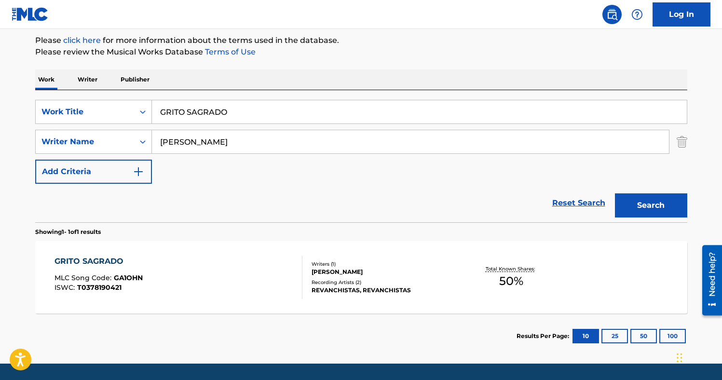
click at [206, 282] on div "GRITO SAGRADO MLC Song Code : GA1OHN ISWC : T0378190421" at bounding box center [179, 277] width 248 height 43
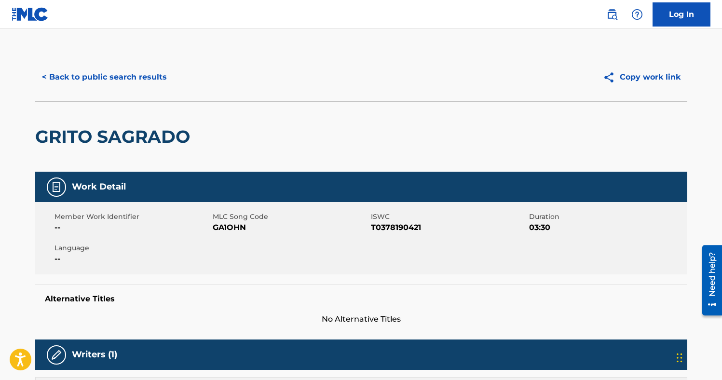
click at [238, 230] on span "GA1OHN" at bounding box center [291, 228] width 156 height 12
click at [135, 73] on button "< Back to public search results" at bounding box center [104, 77] width 138 height 24
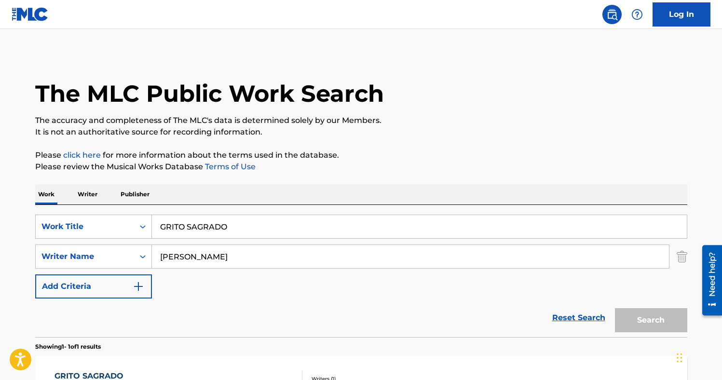
scroll to position [90, 0]
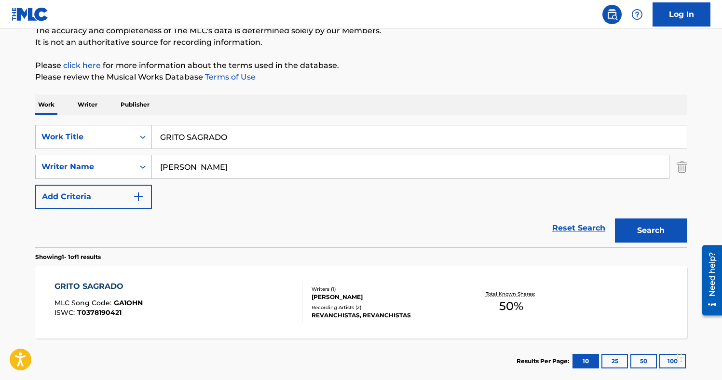
click at [219, 168] on input "[PERSON_NAME]" at bounding box center [410, 166] width 517 height 23
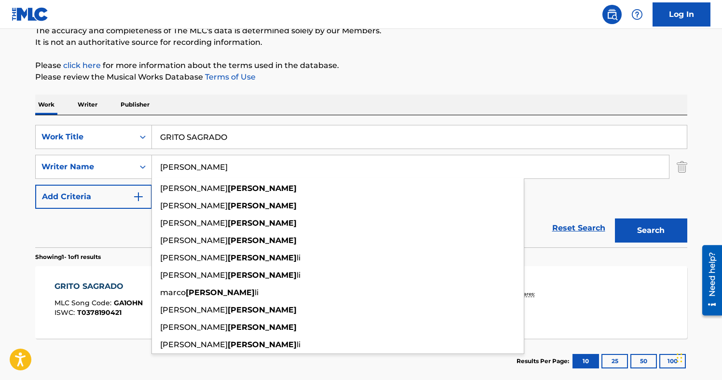
paste input "[PERSON_NAME]"
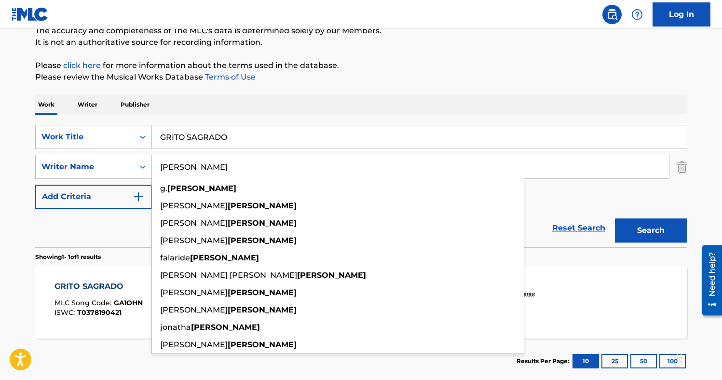
type input "[PERSON_NAME]"
click at [220, 141] on input "GRITO SAGRADO" at bounding box center [419, 136] width 535 height 23
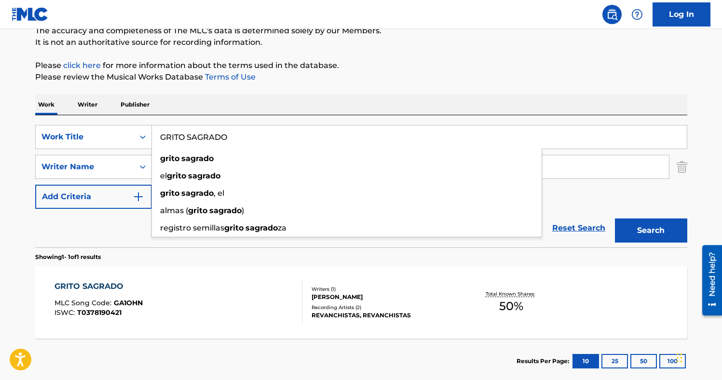
click at [220, 141] on input "GRITO SAGRADO" at bounding box center [419, 136] width 535 height 23
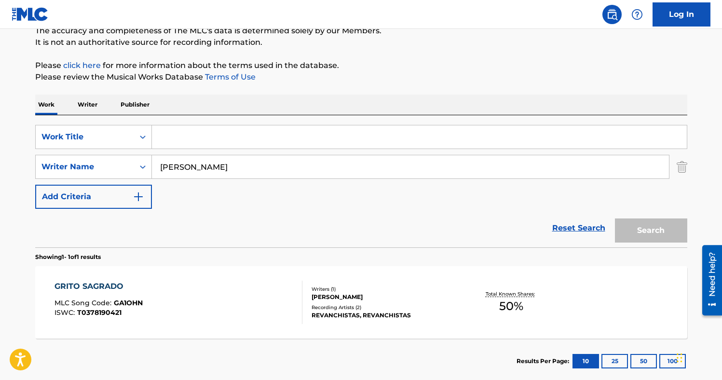
paste input "EL MIEDO"
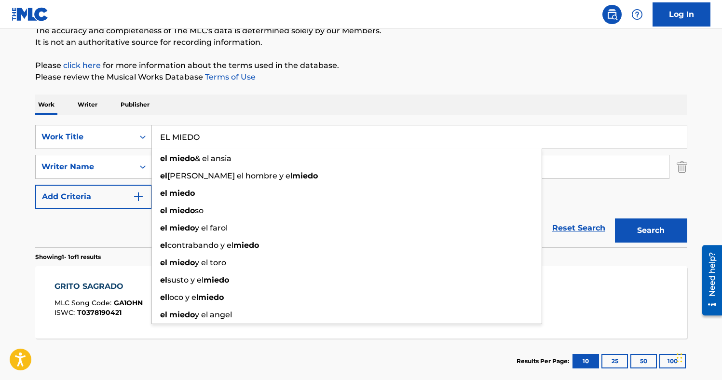
type input "EL MIEDO"
click at [615, 219] on button "Search" at bounding box center [651, 231] width 72 height 24
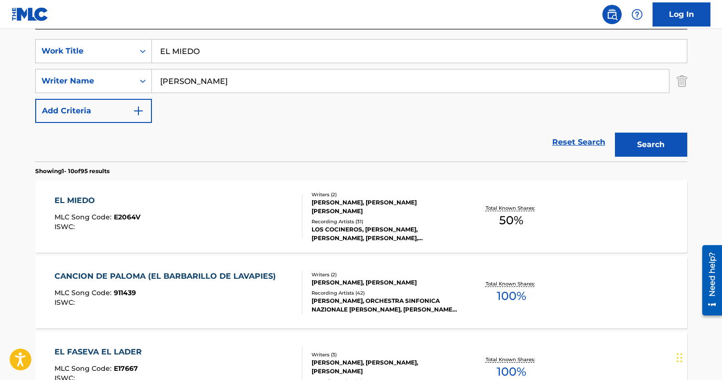
scroll to position [184, 0]
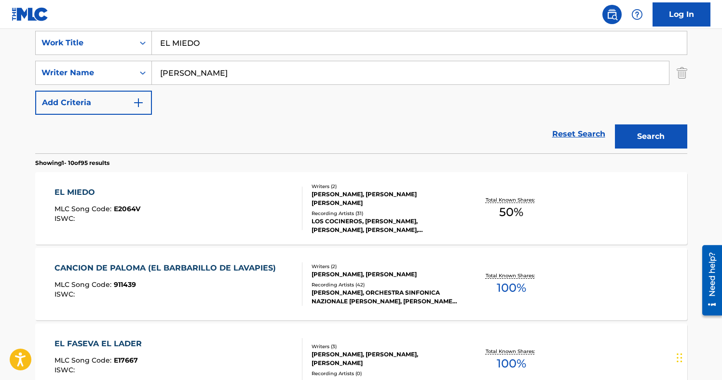
click at [237, 212] on div "EL MIEDO MLC Song Code : E2064V ISWC :" at bounding box center [179, 208] width 248 height 43
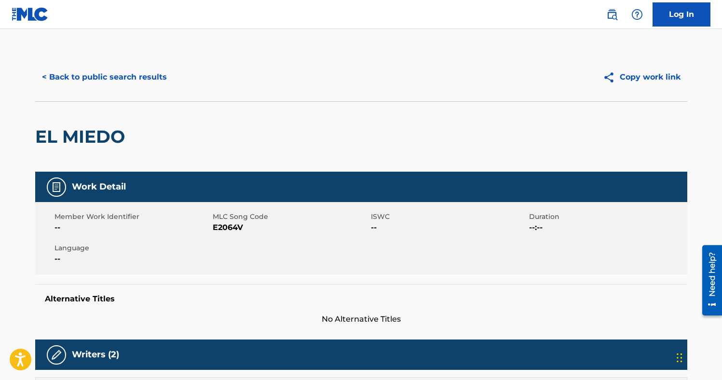
click at [232, 225] on span "E2064V" at bounding box center [291, 228] width 156 height 12
click at [123, 74] on button "< Back to public search results" at bounding box center [104, 77] width 138 height 24
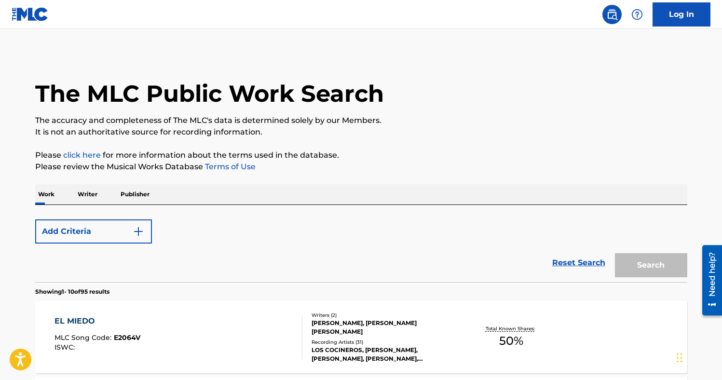
scroll to position [184, 0]
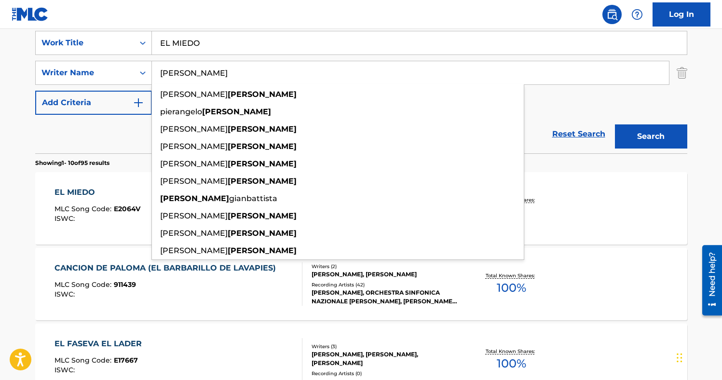
click at [182, 81] on input "[PERSON_NAME]" at bounding box center [410, 72] width 517 height 23
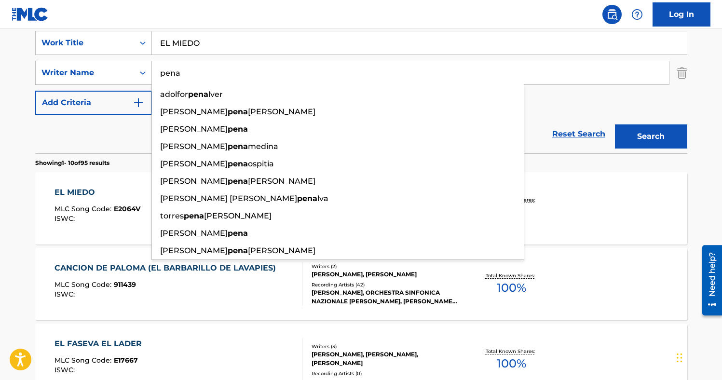
type input "pena"
click at [199, 34] on input "EL MIEDO" at bounding box center [419, 42] width 535 height 23
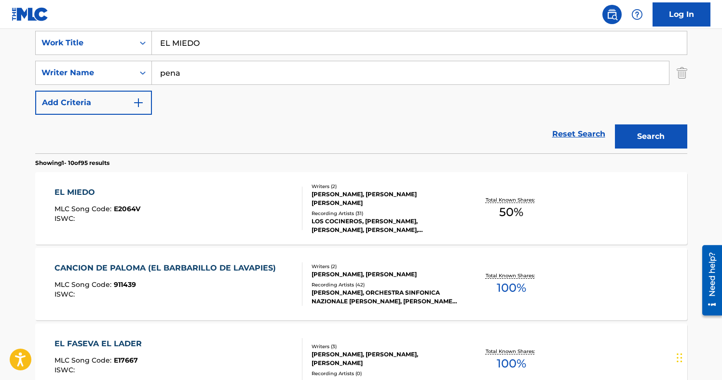
click at [199, 34] on input "EL MIEDO" at bounding box center [419, 42] width 535 height 23
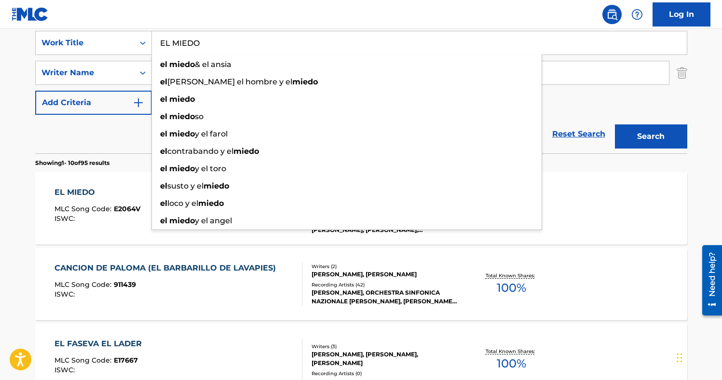
click at [199, 34] on input "EL MIEDO" at bounding box center [419, 42] width 535 height 23
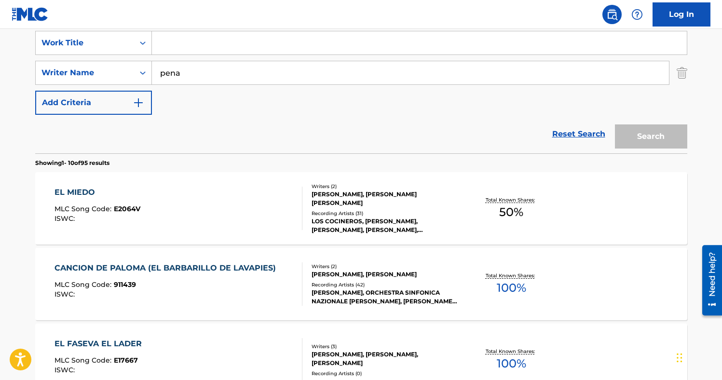
paste input "X LAS [PERSON_NAME]"
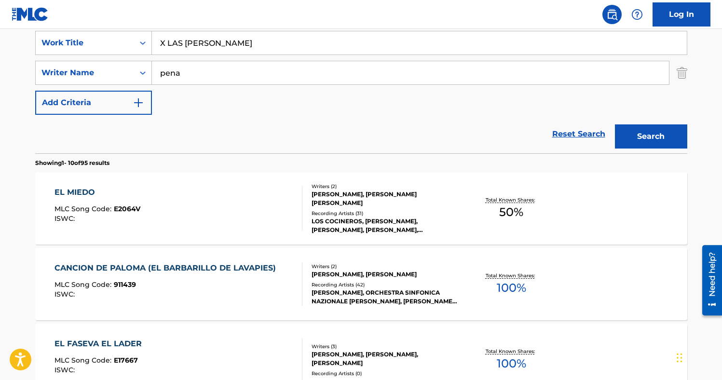
type input "X LAS [PERSON_NAME]"
click at [615, 124] on button "Search" at bounding box center [651, 136] width 72 height 24
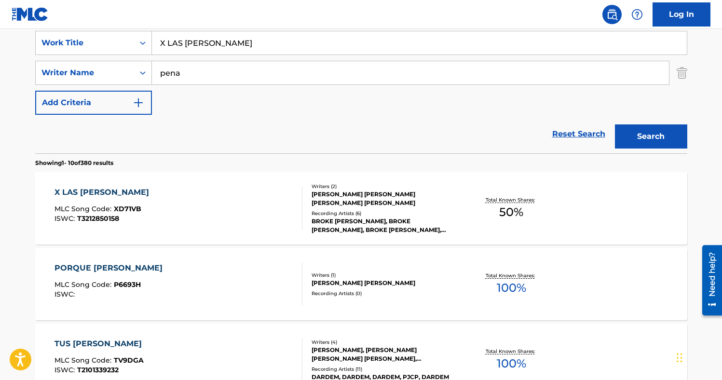
click at [243, 218] on div "X LAS [PERSON_NAME] MLC Song Code : XD71VB ISWC : T3212850158" at bounding box center [179, 208] width 248 height 43
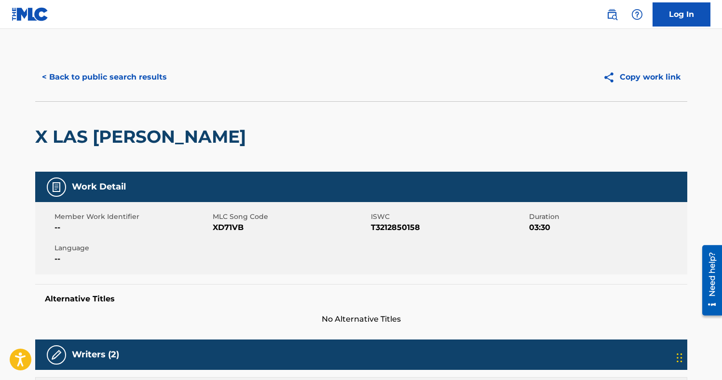
click at [239, 231] on span "XD71VB" at bounding box center [291, 228] width 156 height 12
click at [115, 81] on button "< Back to public search results" at bounding box center [104, 77] width 138 height 24
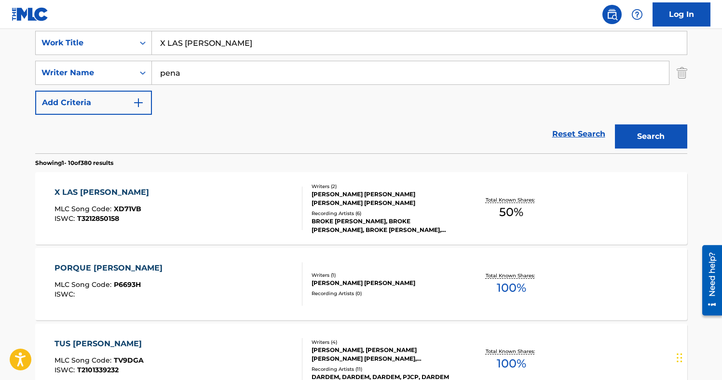
click at [180, 68] on input "pena" at bounding box center [410, 72] width 517 height 23
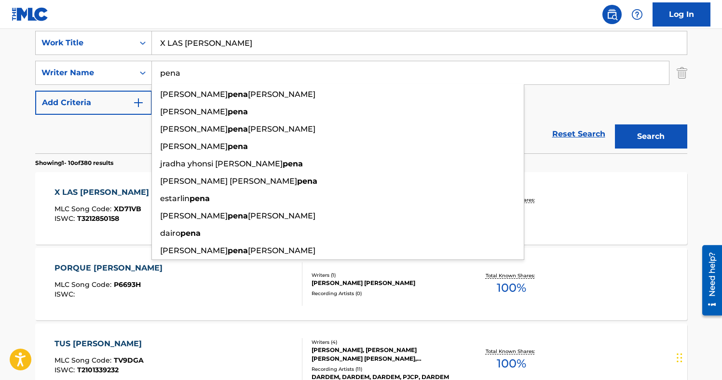
paste input "[PERSON_NAME]"
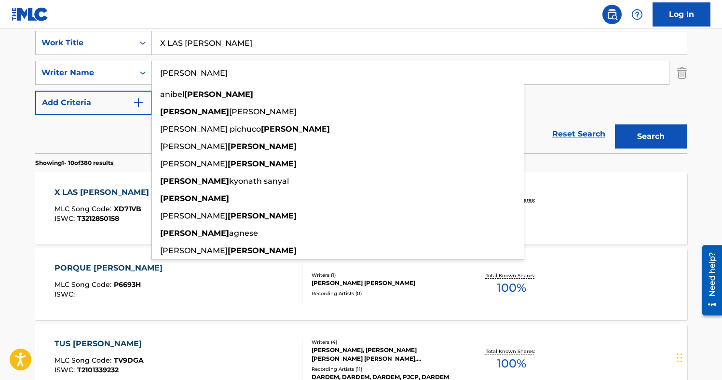
type input "[PERSON_NAME]"
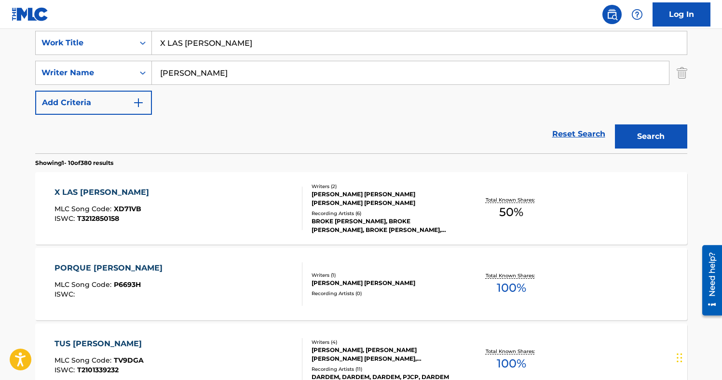
click at [188, 47] on input "X LAS [PERSON_NAME]" at bounding box center [419, 42] width 535 height 23
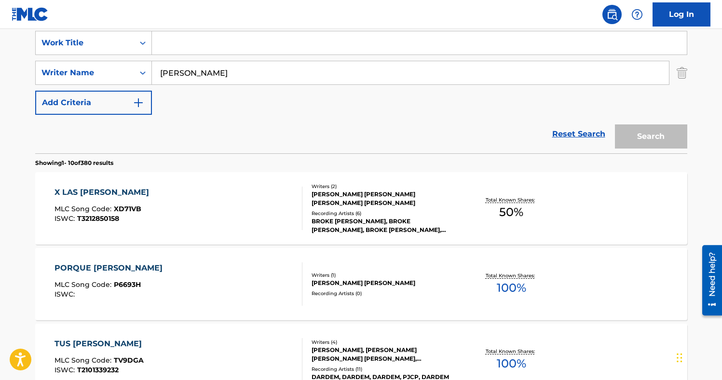
paste input "La Ultima [PERSON_NAME]"
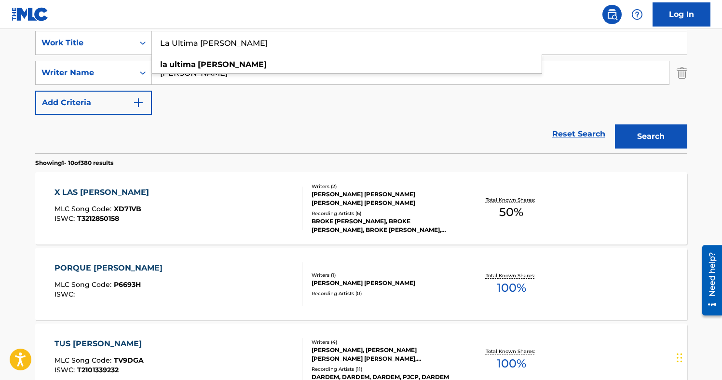
type input "La Ultima [PERSON_NAME]"
click at [641, 105] on div "SearchWithCriteriaf6cbadae-aa38-4f0d-a701-428b0993b86d Work Title La Ultima [PE…" at bounding box center [361, 73] width 652 height 84
click at [641, 136] on button "Search" at bounding box center [651, 136] width 72 height 24
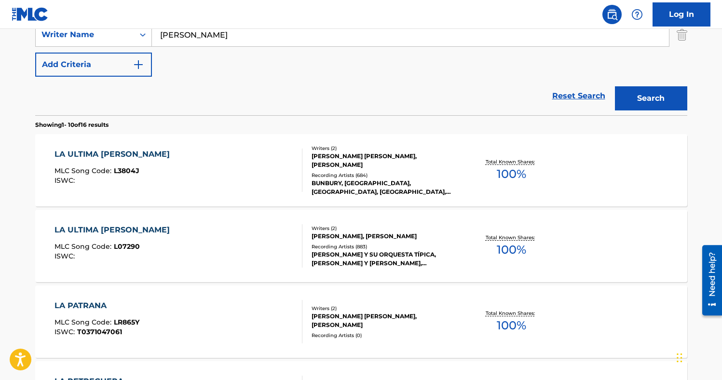
scroll to position [225, 0]
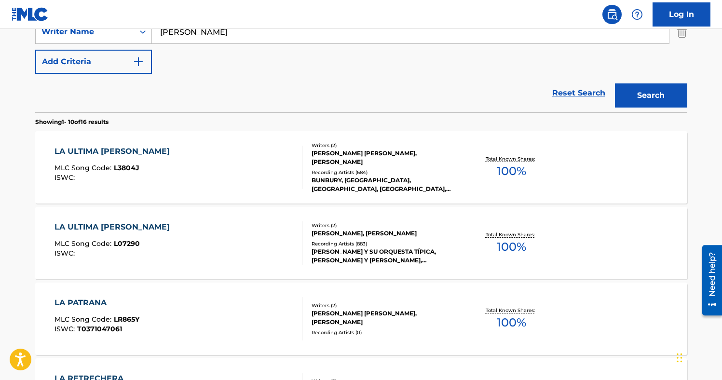
click at [238, 166] on div "LA ULTIMA [PERSON_NAME] MLC Song Code : L3804J ISWC :" at bounding box center [179, 167] width 248 height 43
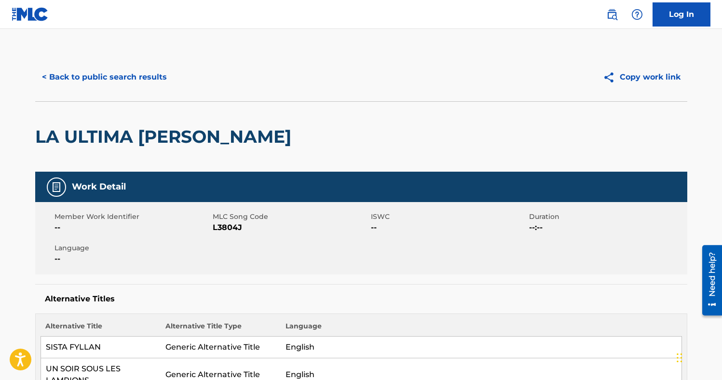
click at [228, 227] on span "L3804J" at bounding box center [291, 228] width 156 height 12
click at [115, 82] on button "< Back to public search results" at bounding box center [104, 77] width 138 height 24
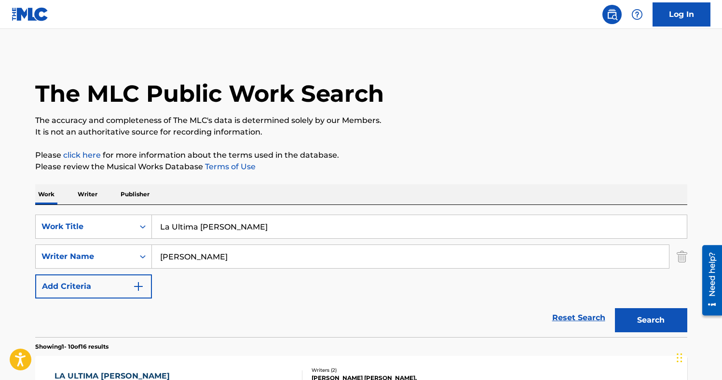
scroll to position [280, 0]
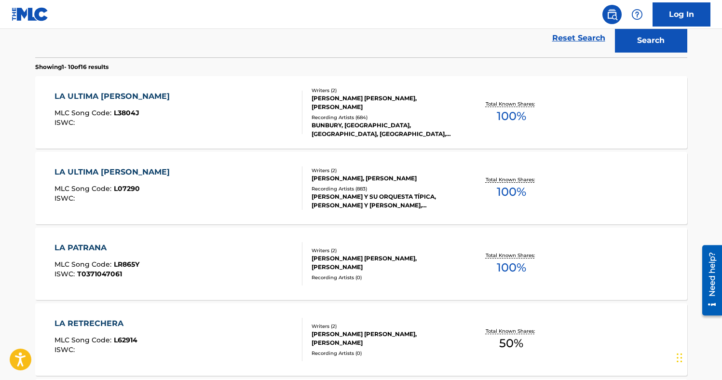
click at [164, 177] on div "LA ULTIMA [PERSON_NAME] MLC Song Code : L07290 ISWC :" at bounding box center [179, 187] width 248 height 43
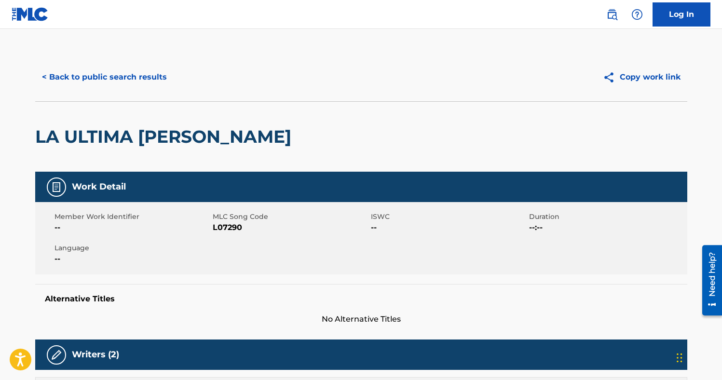
click at [228, 229] on span "L07290" at bounding box center [291, 228] width 156 height 12
